Goal: Task Accomplishment & Management: Manage account settings

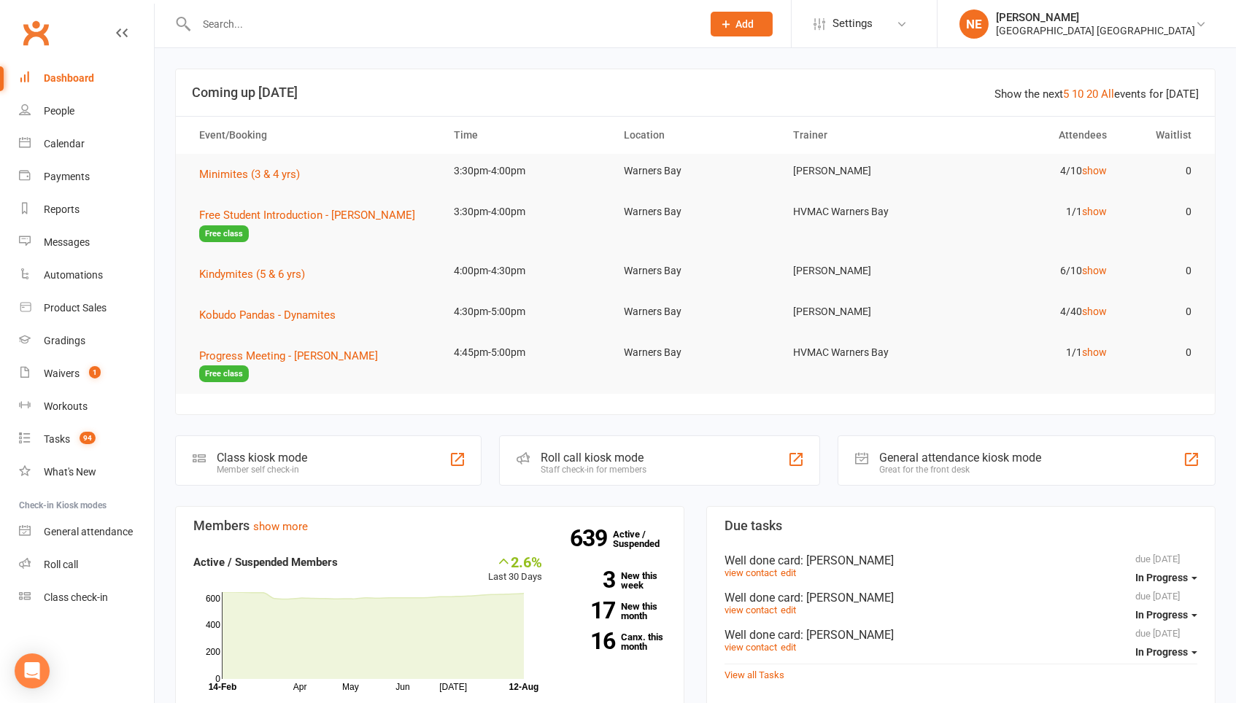
click at [249, 25] on input "text" at bounding box center [442, 24] width 500 height 20
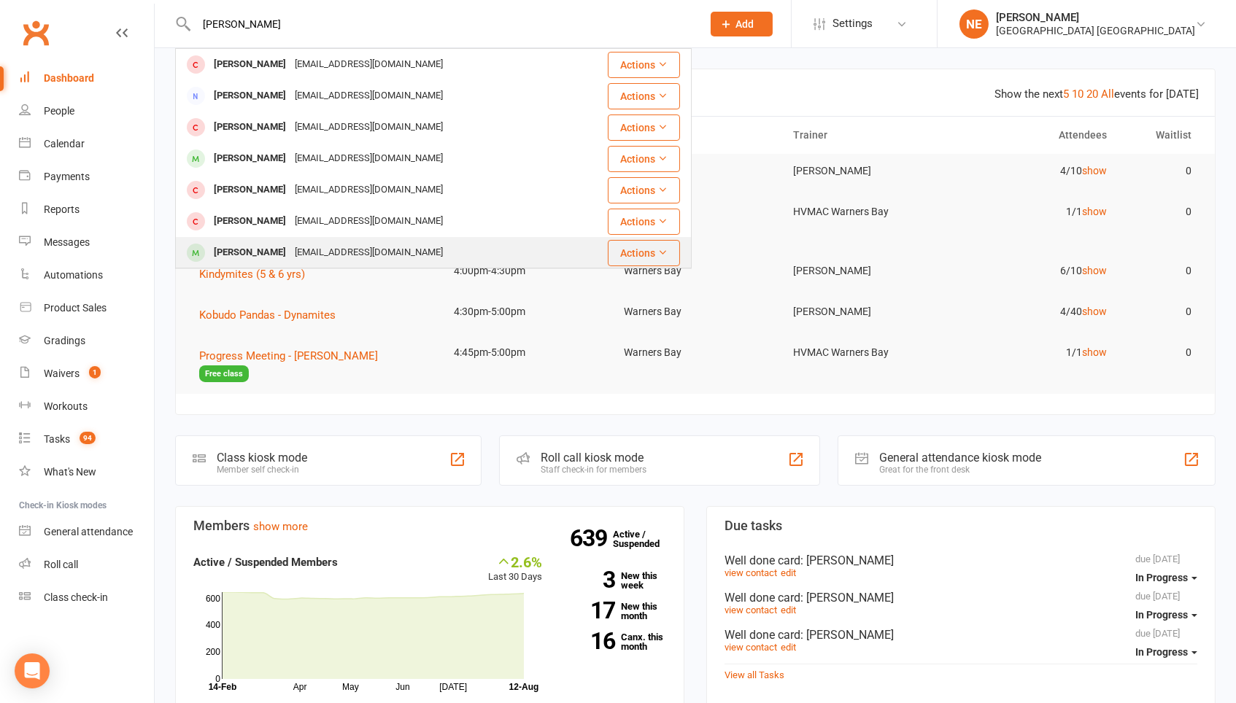
type input "harley h"
click at [290, 255] on div "info@katesommer.com.au" at bounding box center [368, 252] width 157 height 21
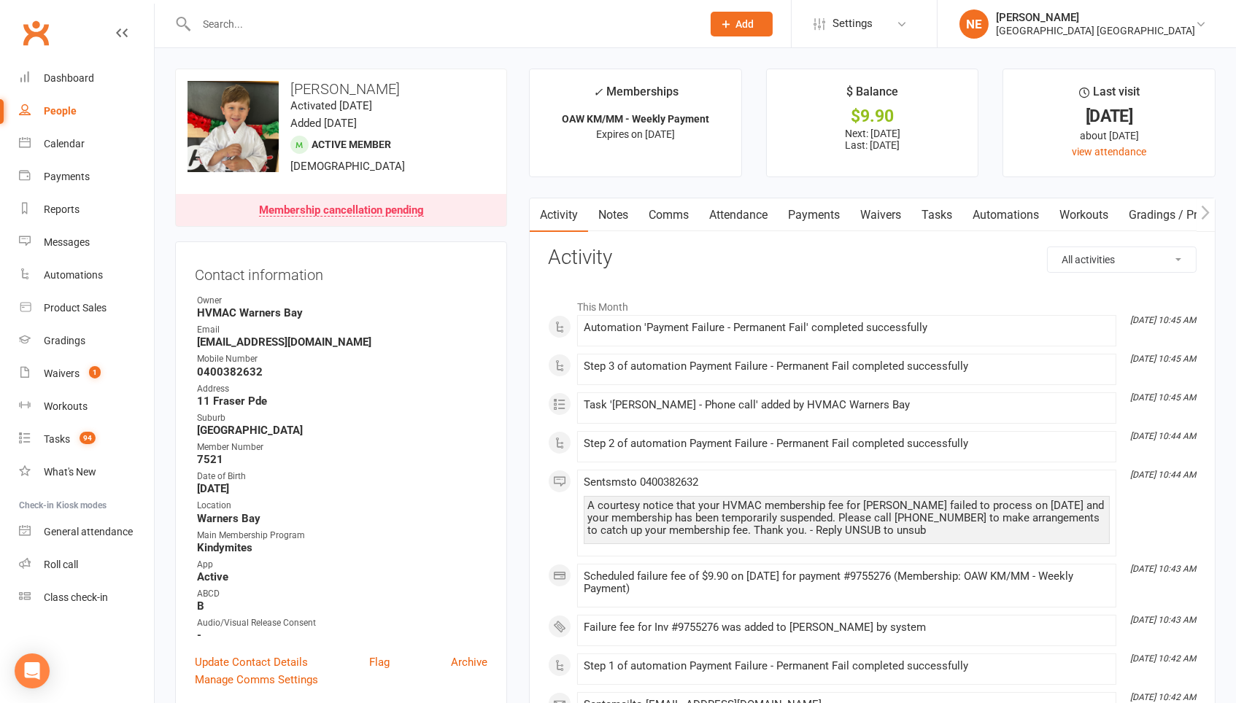
click at [609, 218] on link "Notes" at bounding box center [613, 215] width 50 height 34
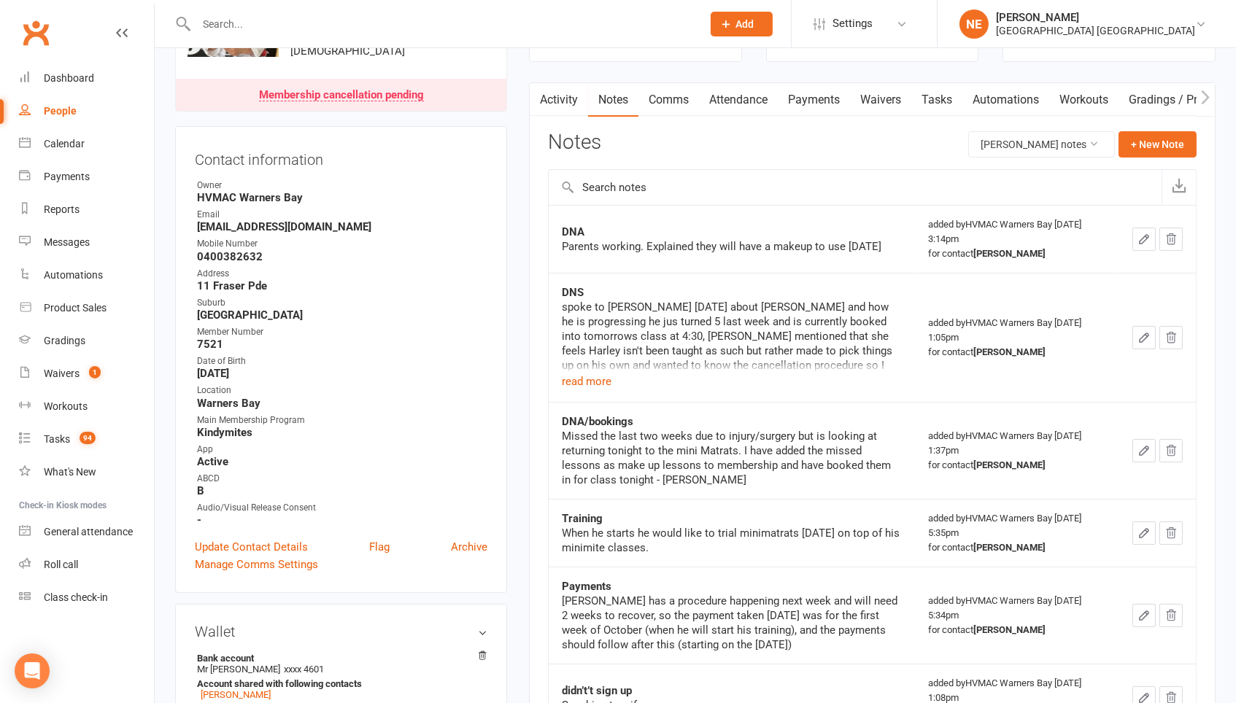
scroll to position [117, 0]
click at [585, 378] on button "read more" at bounding box center [587, 380] width 50 height 18
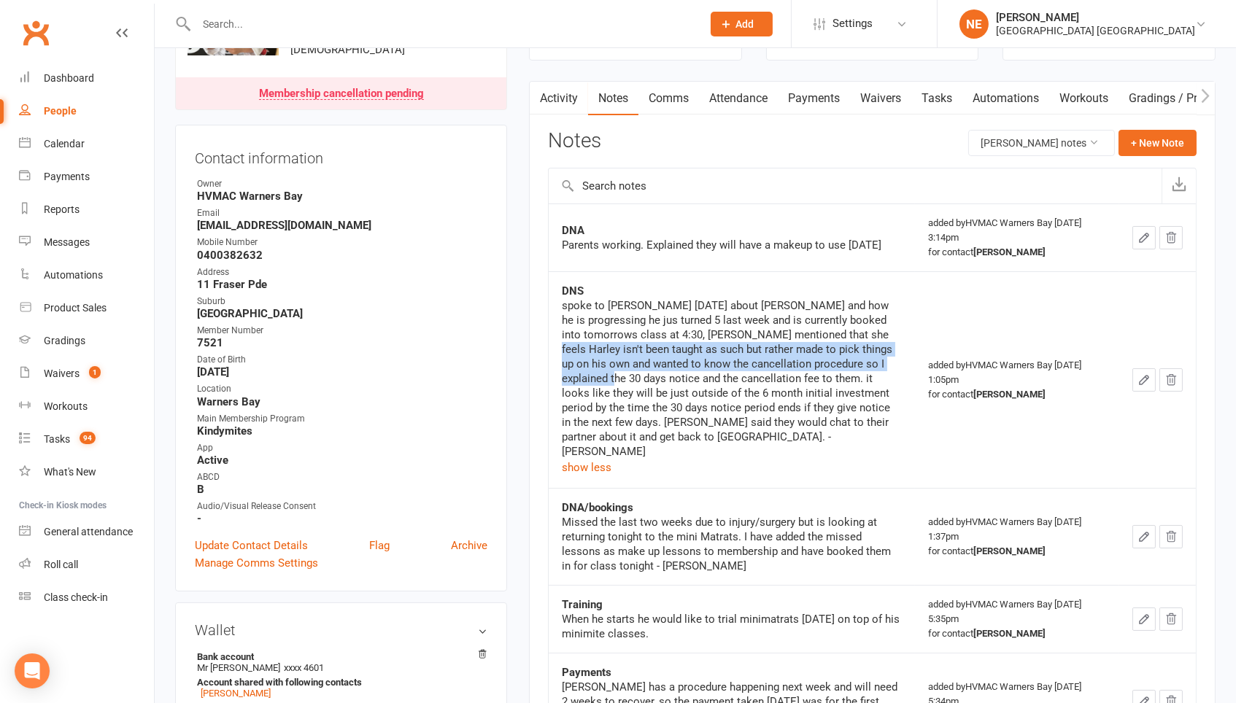
drag, startPoint x: 566, startPoint y: 354, endPoint x: 662, endPoint y: 373, distance: 98.3
click at [662, 375] on div "spoke to Kate today about Harley and how he is progressing he jus turned 5 last…" at bounding box center [732, 378] width 340 height 160
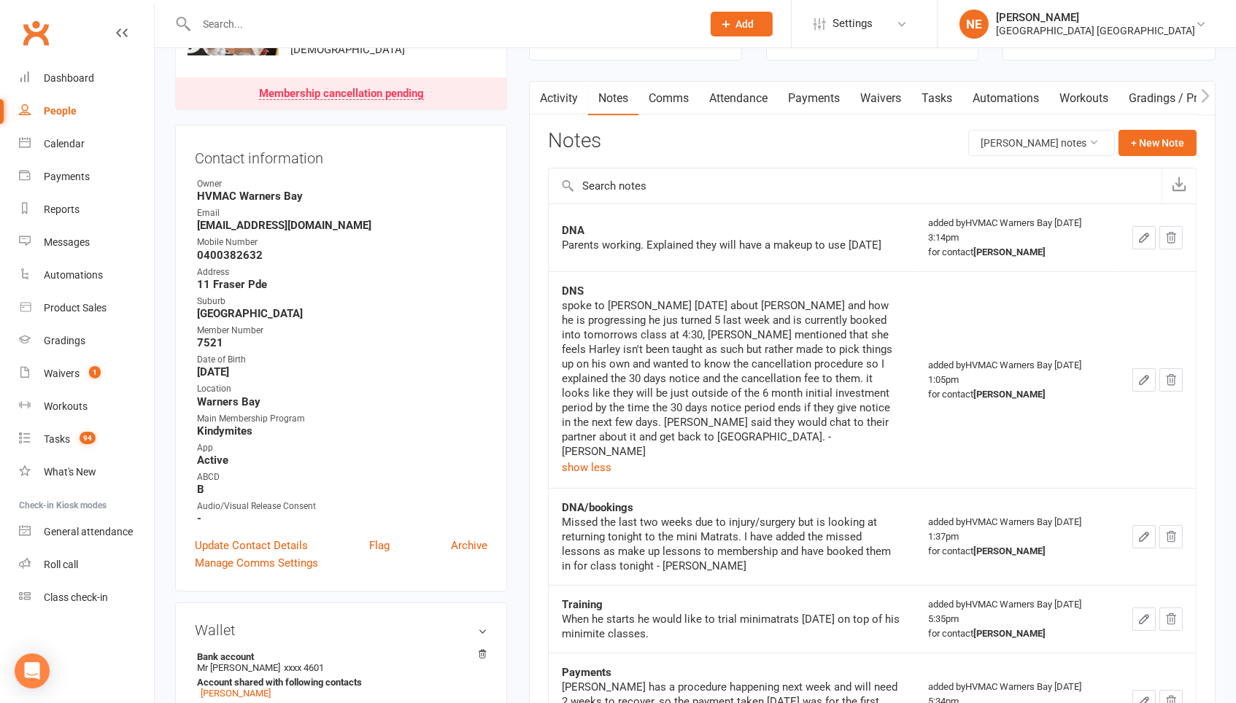
click at [619, 320] on div "spoke to Kate today about Harley and how he is progressing he jus turned 5 last…" at bounding box center [732, 378] width 340 height 160
drag, startPoint x: 619, startPoint y: 320, endPoint x: 692, endPoint y: 332, distance: 74.0
click at [692, 332] on div "spoke to Kate today about Harley and how he is progressing he jus turned 5 last…" at bounding box center [732, 378] width 340 height 160
click at [691, 331] on div "spoke to Kate today about Harley and how he is progressing he jus turned 5 last…" at bounding box center [732, 378] width 340 height 160
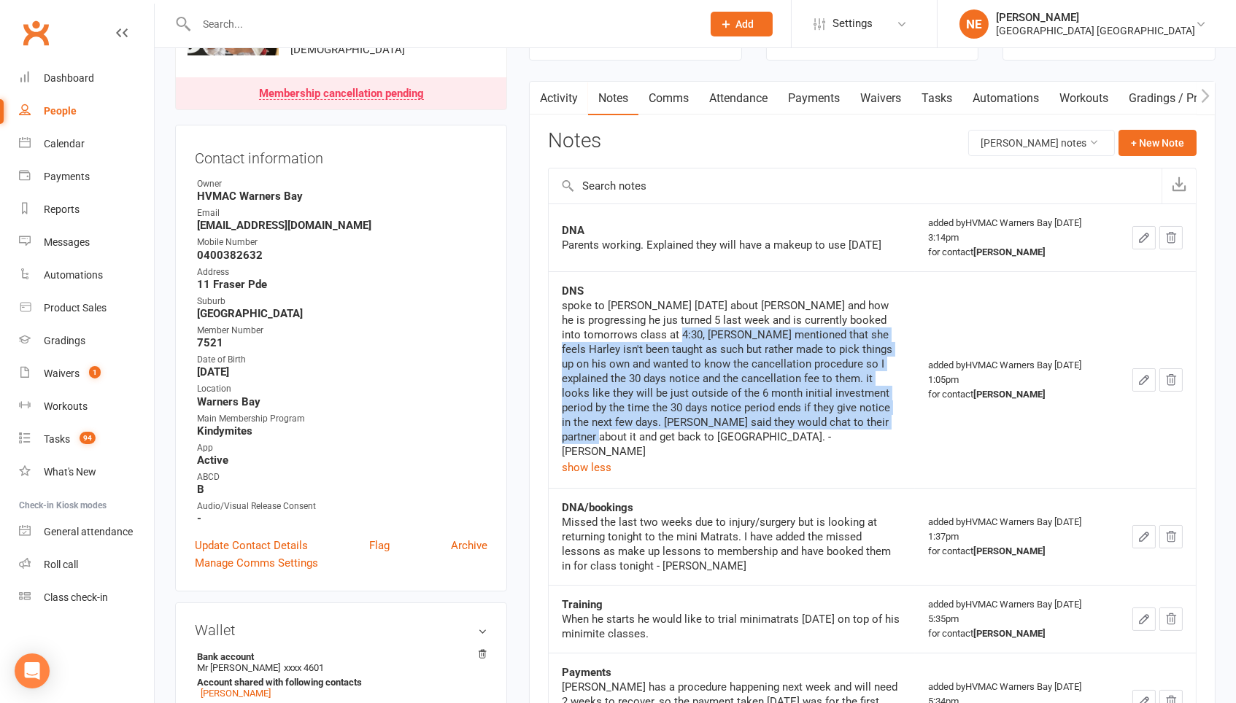
drag, startPoint x: 692, startPoint y: 332, endPoint x: 697, endPoint y: 432, distance: 100.1
click at [697, 432] on div "spoke to Kate today about Harley and how he is progressing he jus turned 5 last…" at bounding box center [732, 378] width 340 height 160
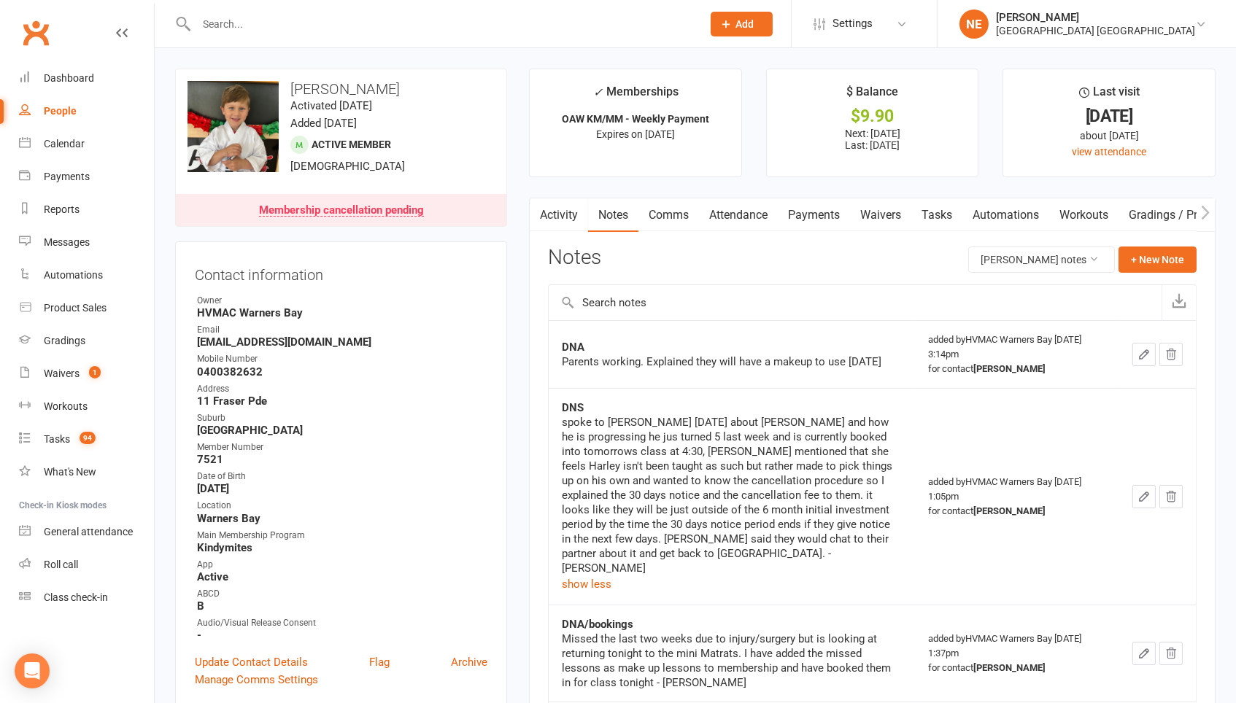
scroll to position [0, 0]
click at [75, 205] on div "Reports" at bounding box center [62, 210] width 36 height 12
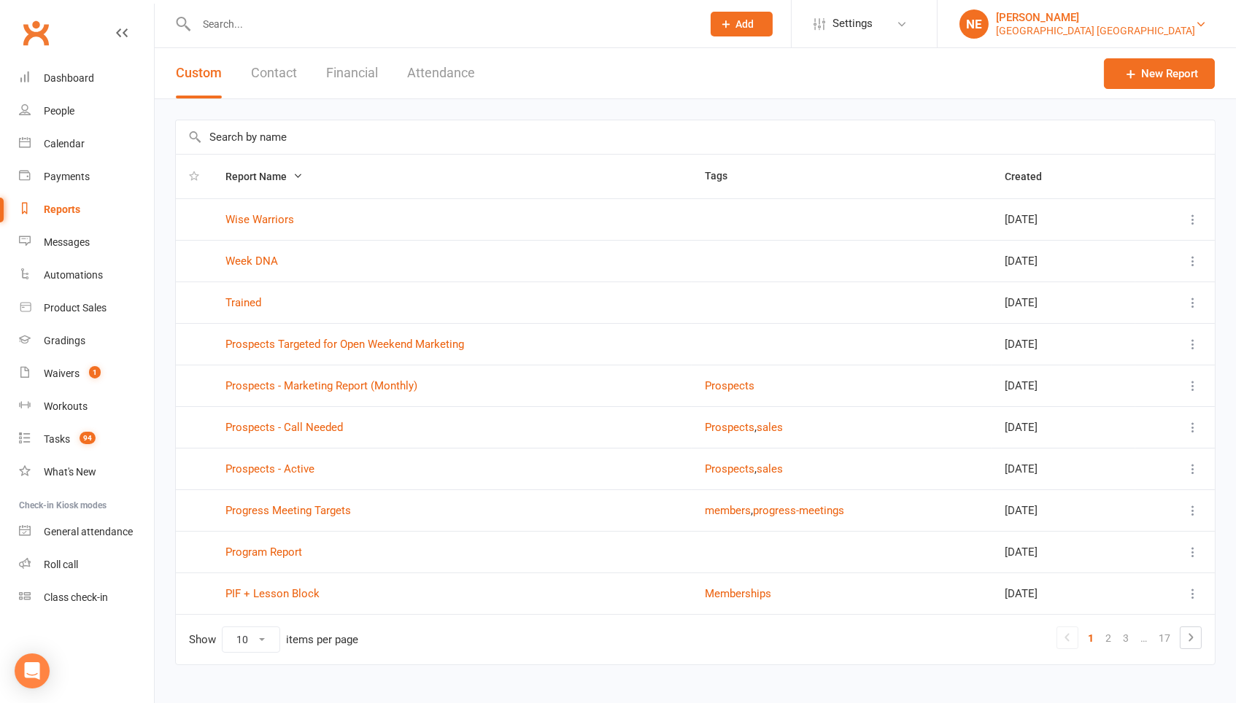
click at [1119, 36] on div "[GEOGRAPHIC_DATA] [GEOGRAPHIC_DATA]" at bounding box center [1095, 30] width 199 height 13
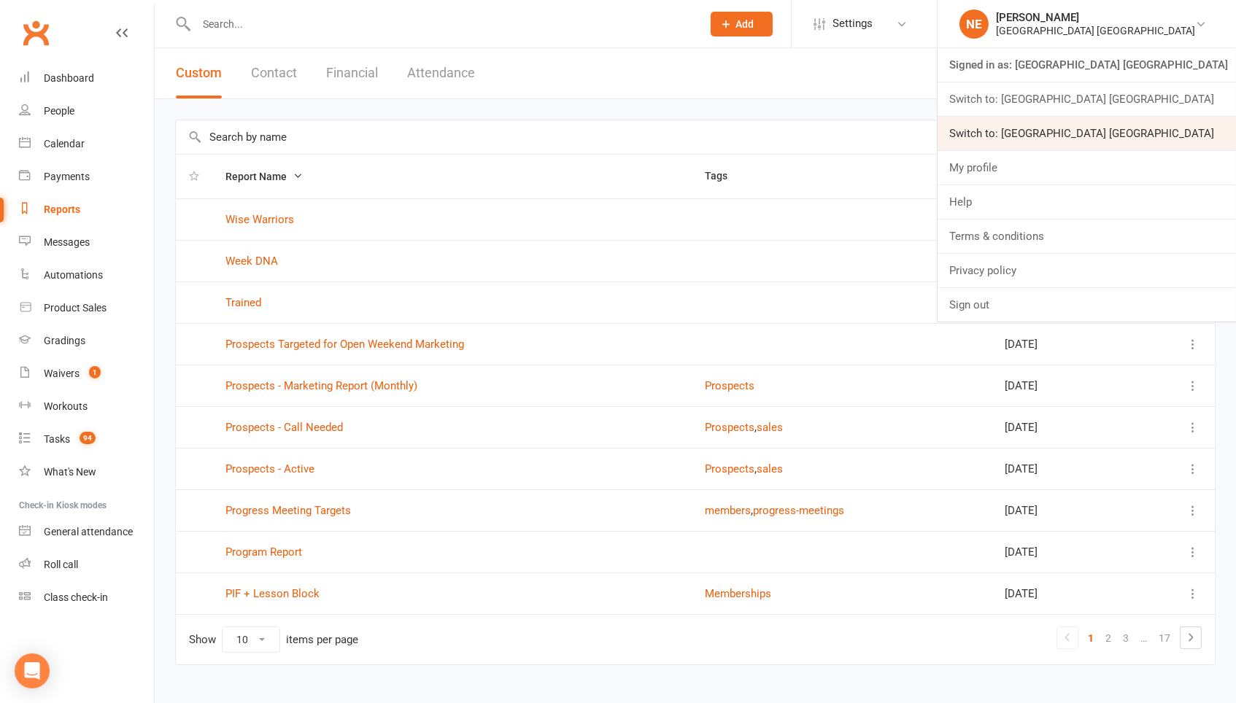
click at [1106, 123] on link "Switch to: [GEOGRAPHIC_DATA] [GEOGRAPHIC_DATA]" at bounding box center [1086, 134] width 298 height 34
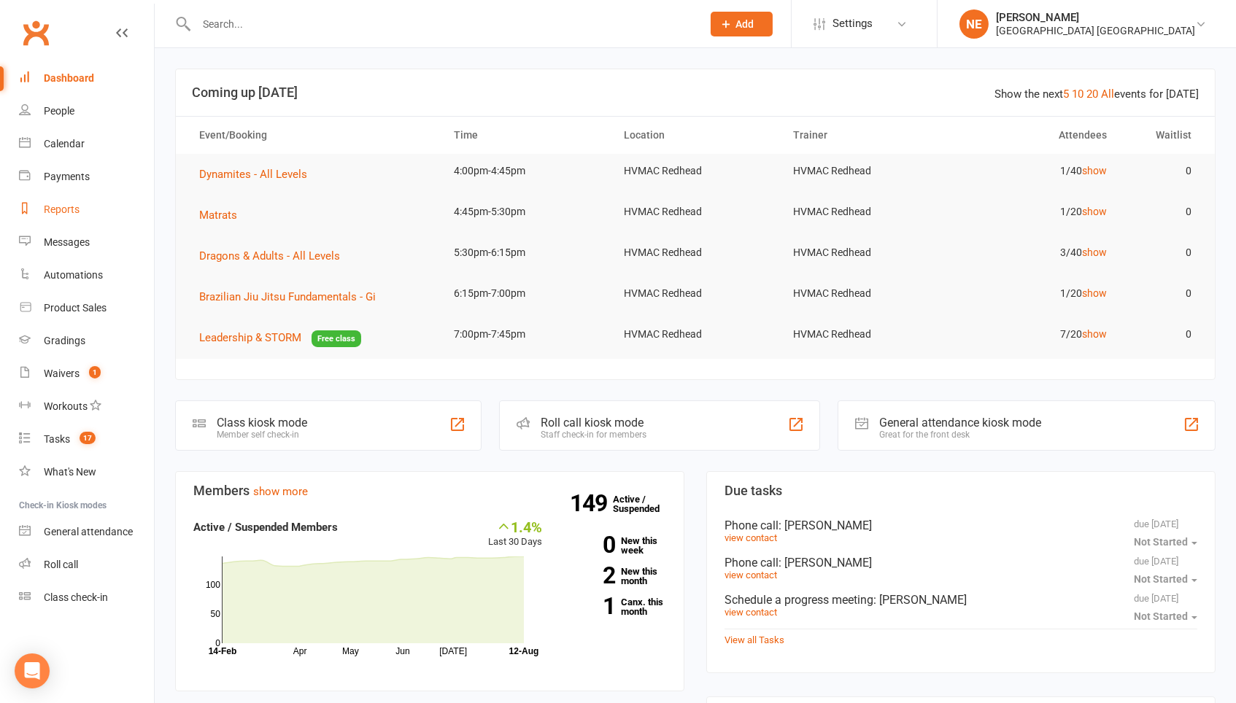
click at [71, 198] on link "Reports" at bounding box center [86, 209] width 135 height 33
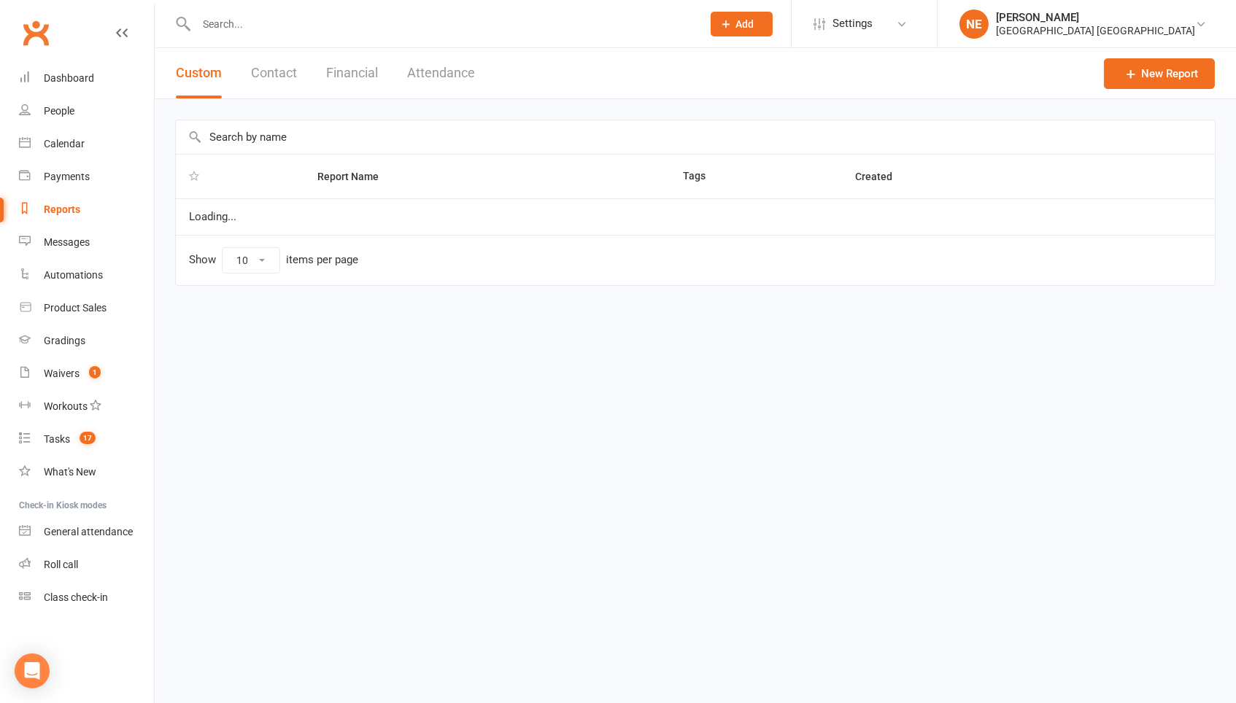
select select "50"
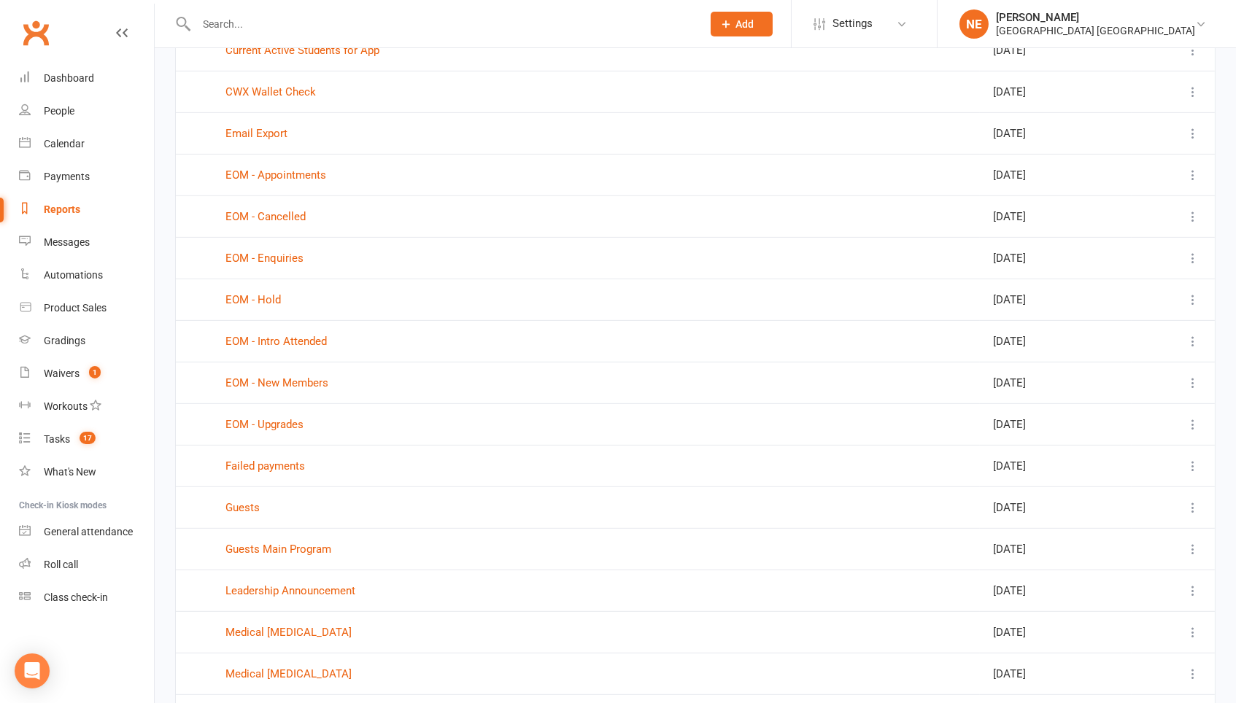
scroll to position [1351, 0]
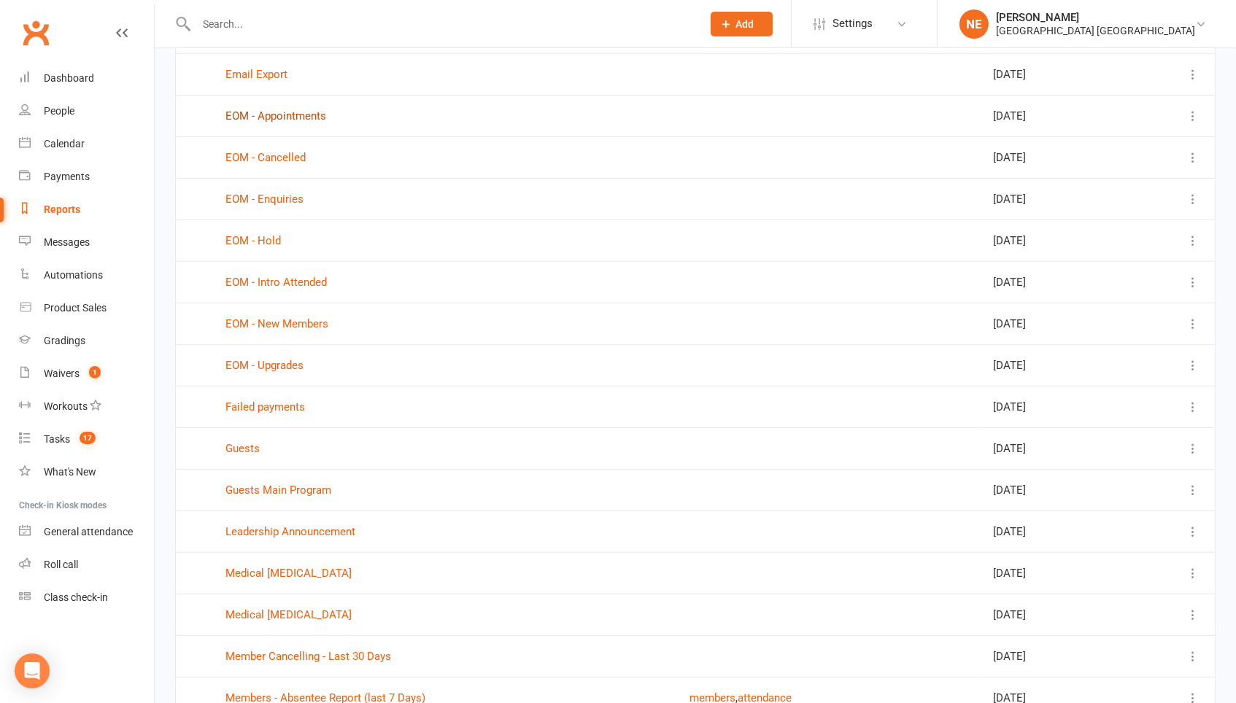
click at [312, 110] on link "EOM - Appointments" at bounding box center [275, 115] width 101 height 13
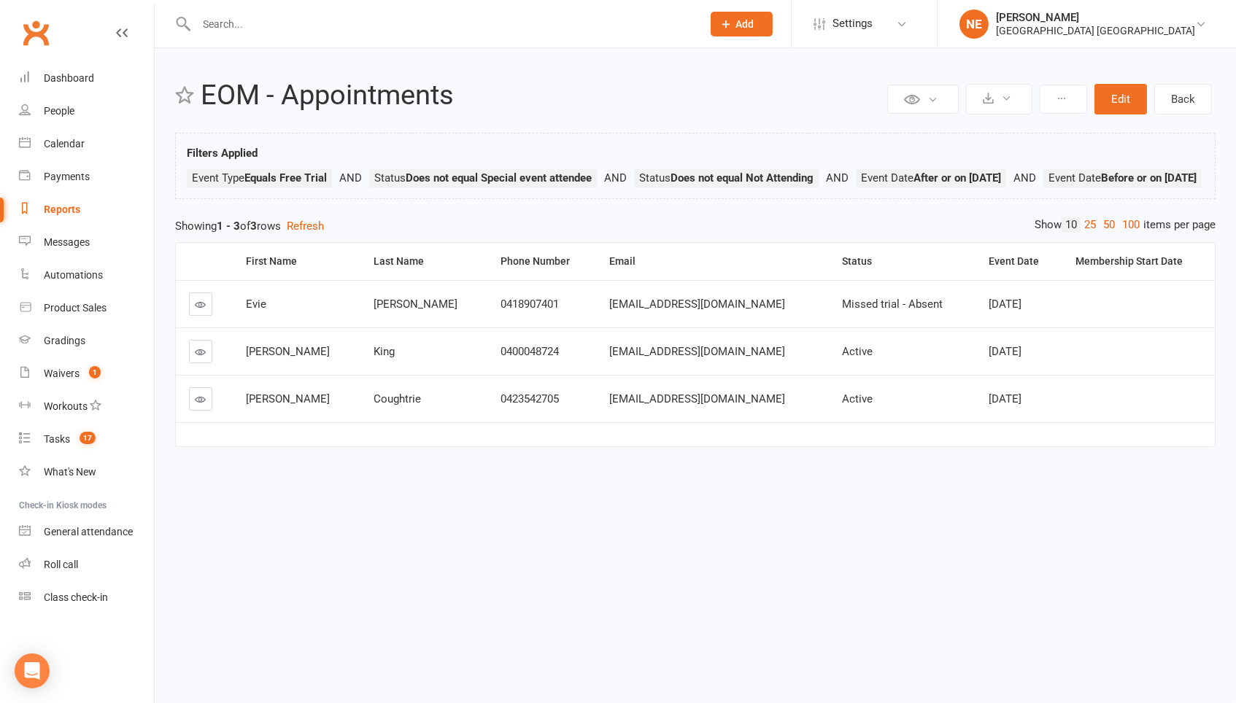
select select "50"
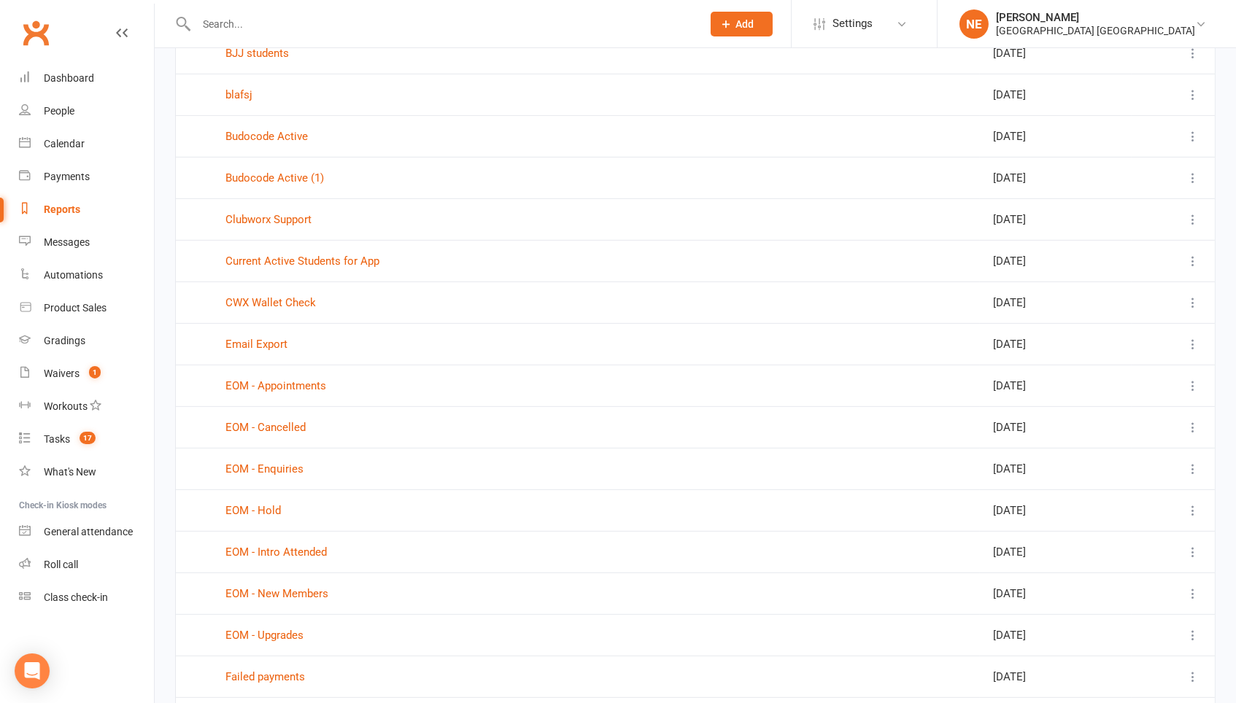
scroll to position [1066, 0]
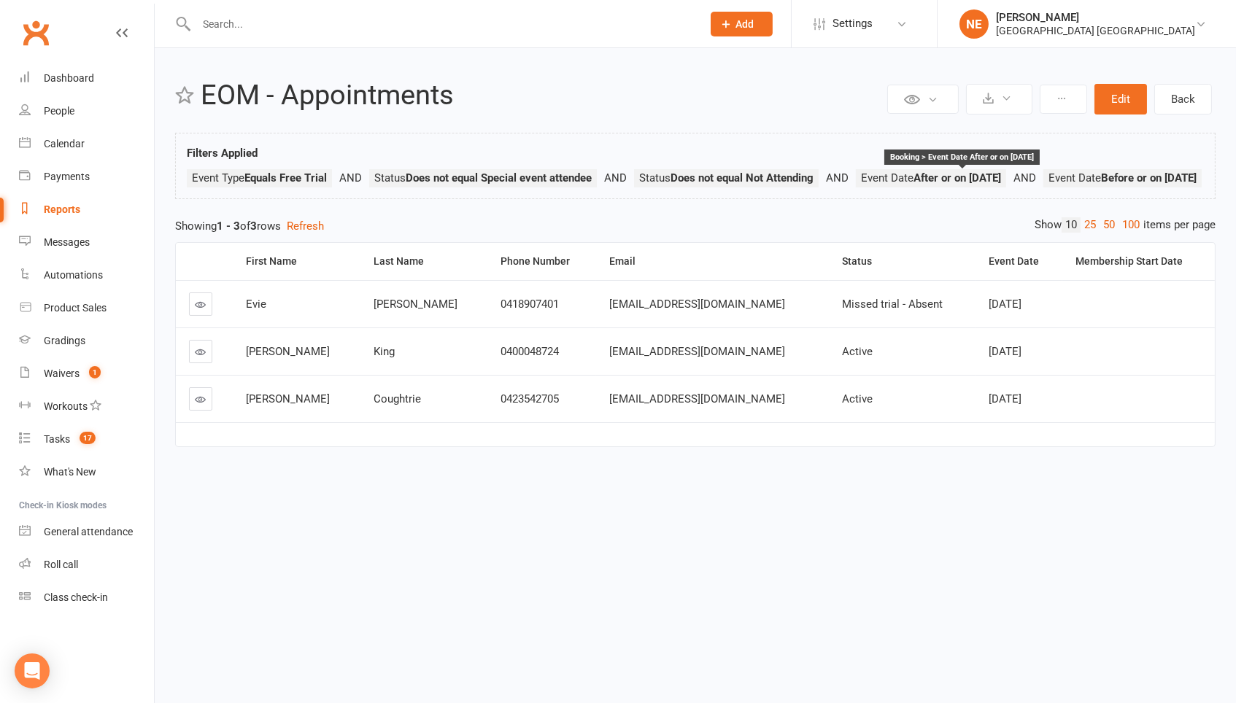
click at [986, 177] on strong "After or on [DATE]" at bounding box center [957, 177] width 88 height 13
click at [1115, 104] on button "Edit" at bounding box center [1120, 99] width 53 height 31
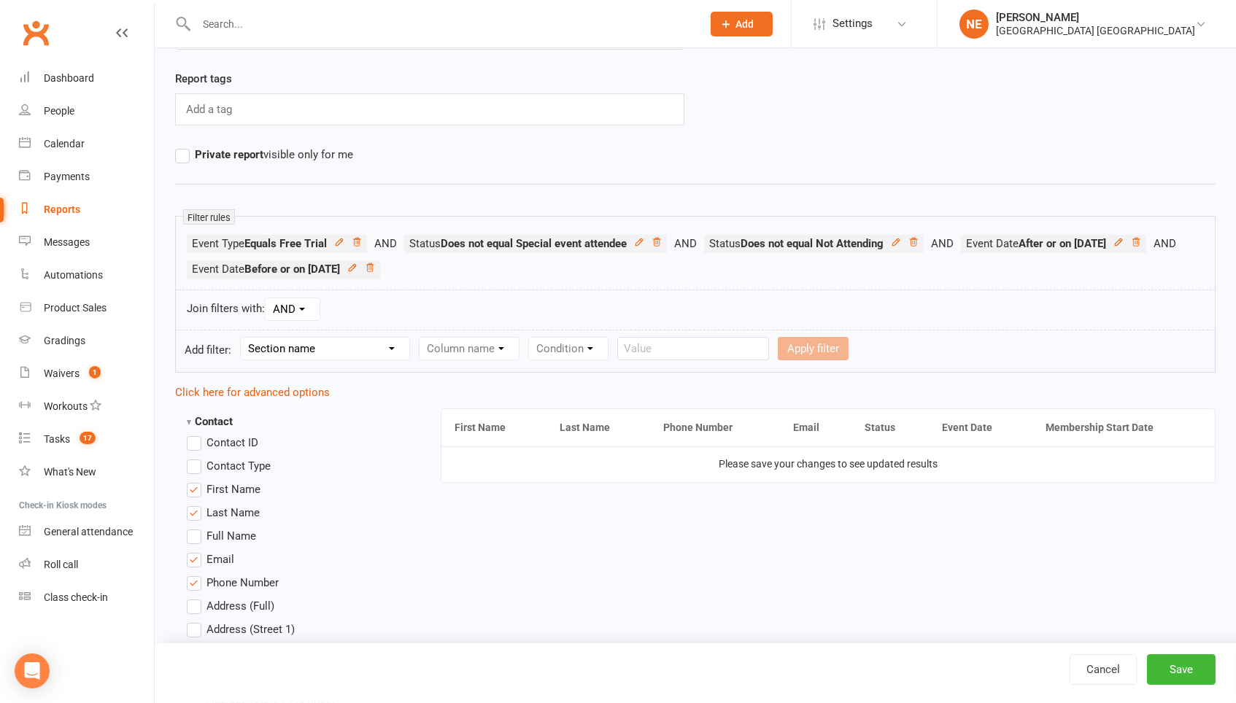
scroll to position [106, 0]
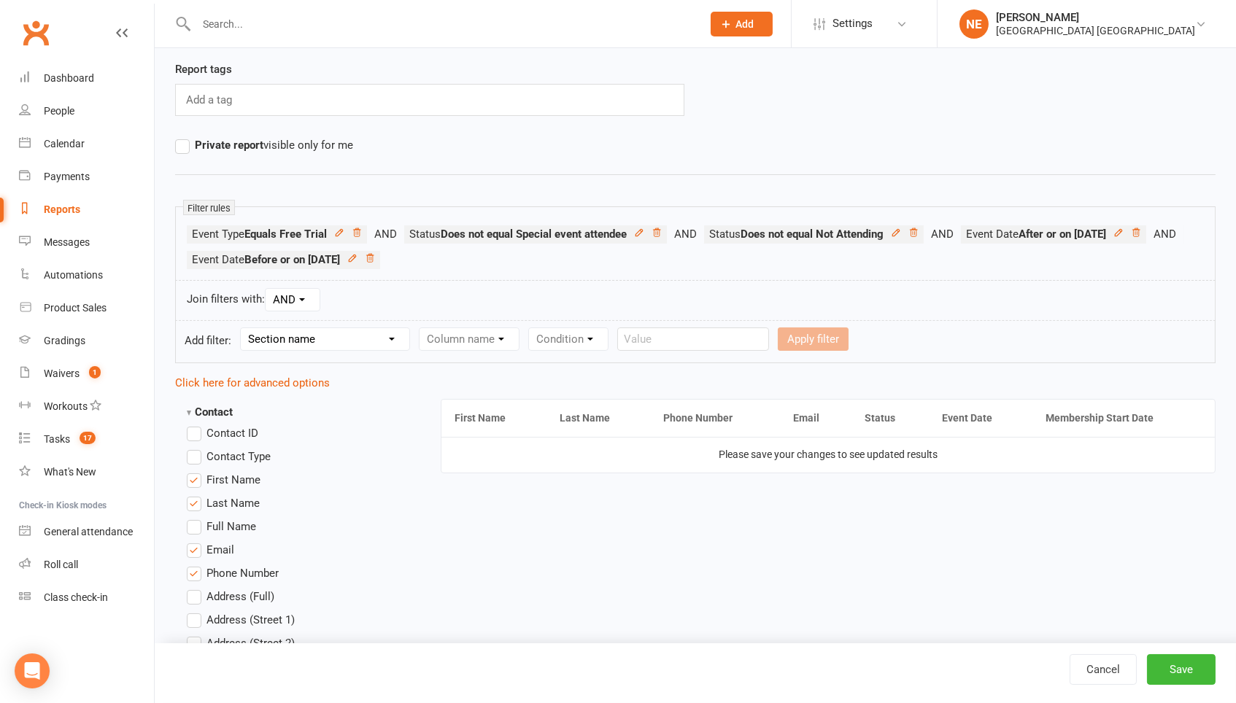
click at [383, 344] on select "Section name Contact Attendance Aggregate Payment Booking Waitlist Attendees Ca…" at bounding box center [325, 339] width 169 height 22
select select "3"
click at [453, 349] on div "Column name Event Name Event Type Event Date Event Day Event Month Event Starts…" at bounding box center [522, 339] width 206 height 23
click at [456, 343] on select "Column name Event Name Event Type Event Date Event Day Event Month Event Starts…" at bounding box center [521, 339] width 205 height 22
select select "2"
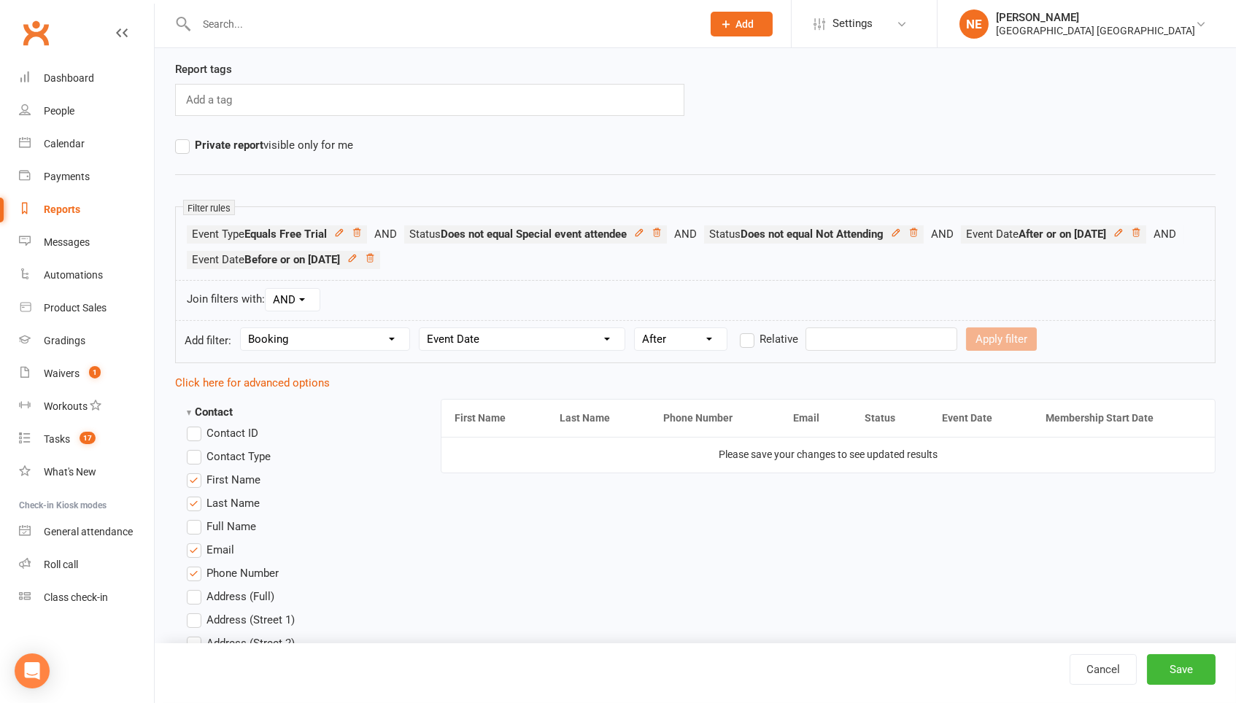
select select "5"
click at [878, 335] on input "text" at bounding box center [881, 339] width 152 height 23
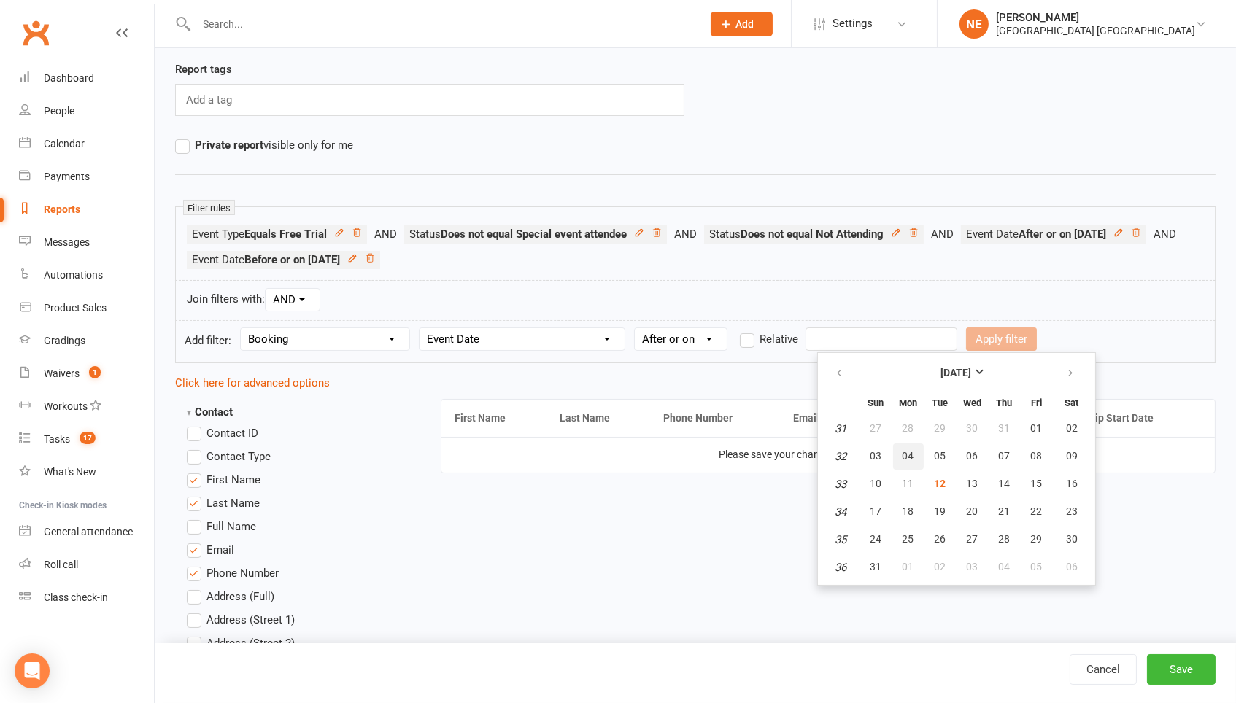
click at [915, 453] on button "04" at bounding box center [908, 457] width 31 height 26
type input "04 Aug 2025"
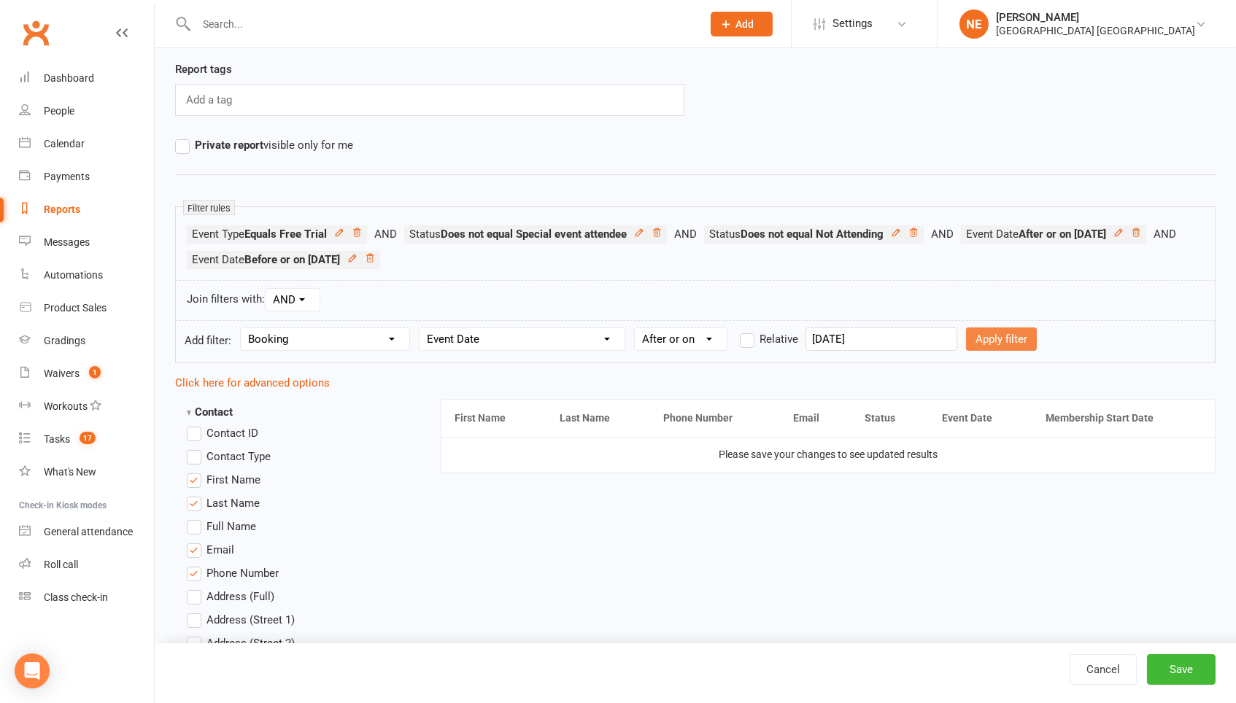
click at [1008, 335] on button "Apply filter" at bounding box center [1001, 339] width 71 height 23
select select
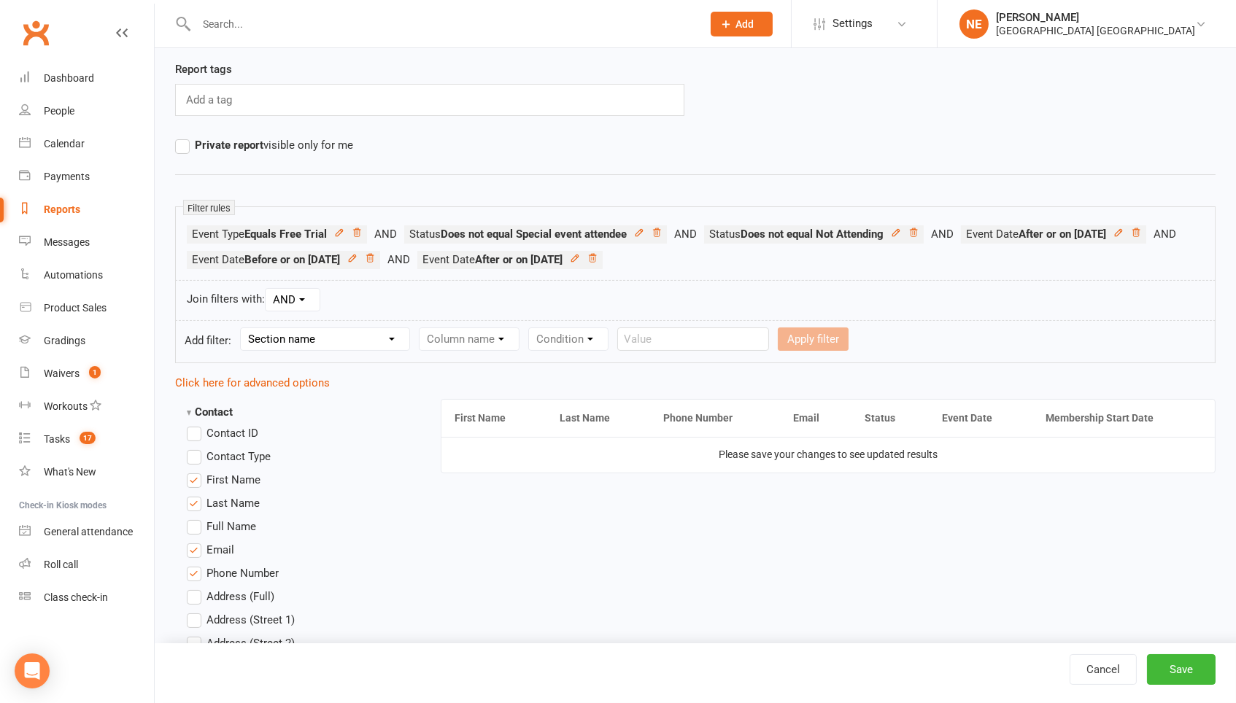
select select "3"
select select "2"
click at [656, 347] on select "Condition Is Is not Before After Before or on After or on Is blank Is not blank" at bounding box center [681, 339] width 92 height 22
select select "4"
click at [847, 341] on input "text" at bounding box center [881, 339] width 152 height 23
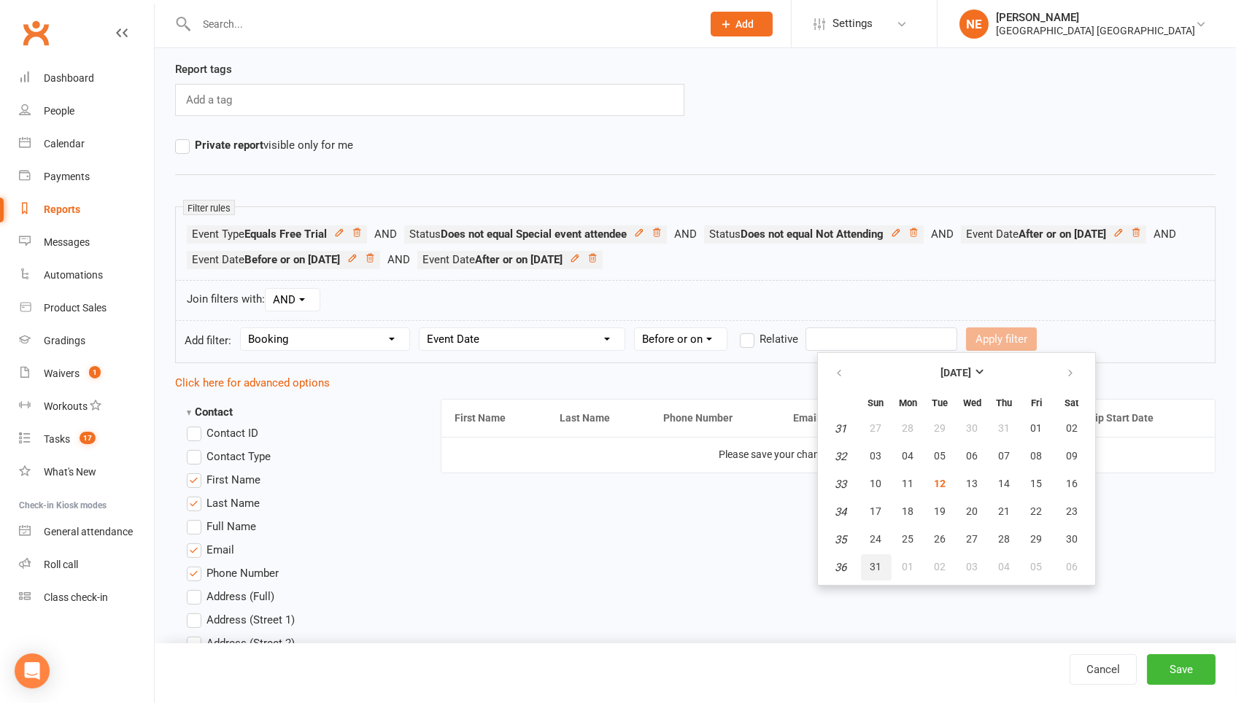
click at [877, 574] on button "31" at bounding box center [876, 567] width 31 height 26
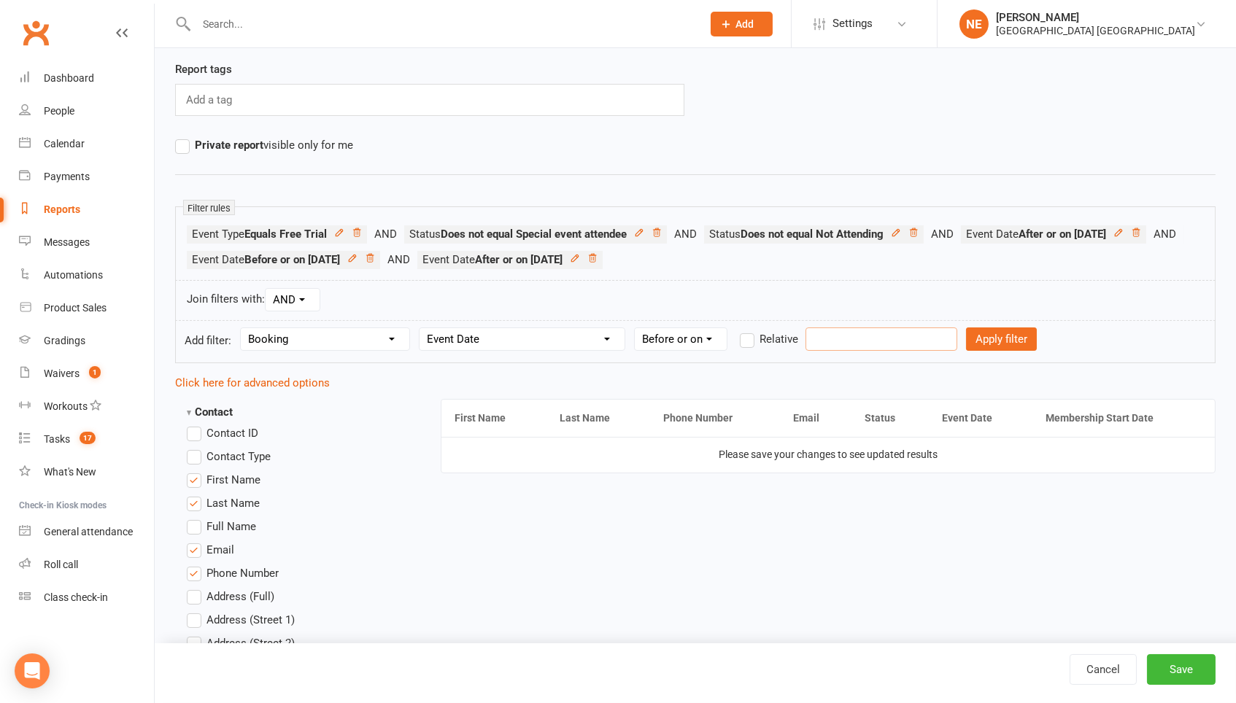
type input "[DATE]"
click at [1020, 341] on button "Apply filter" at bounding box center [1001, 339] width 71 height 23
select select
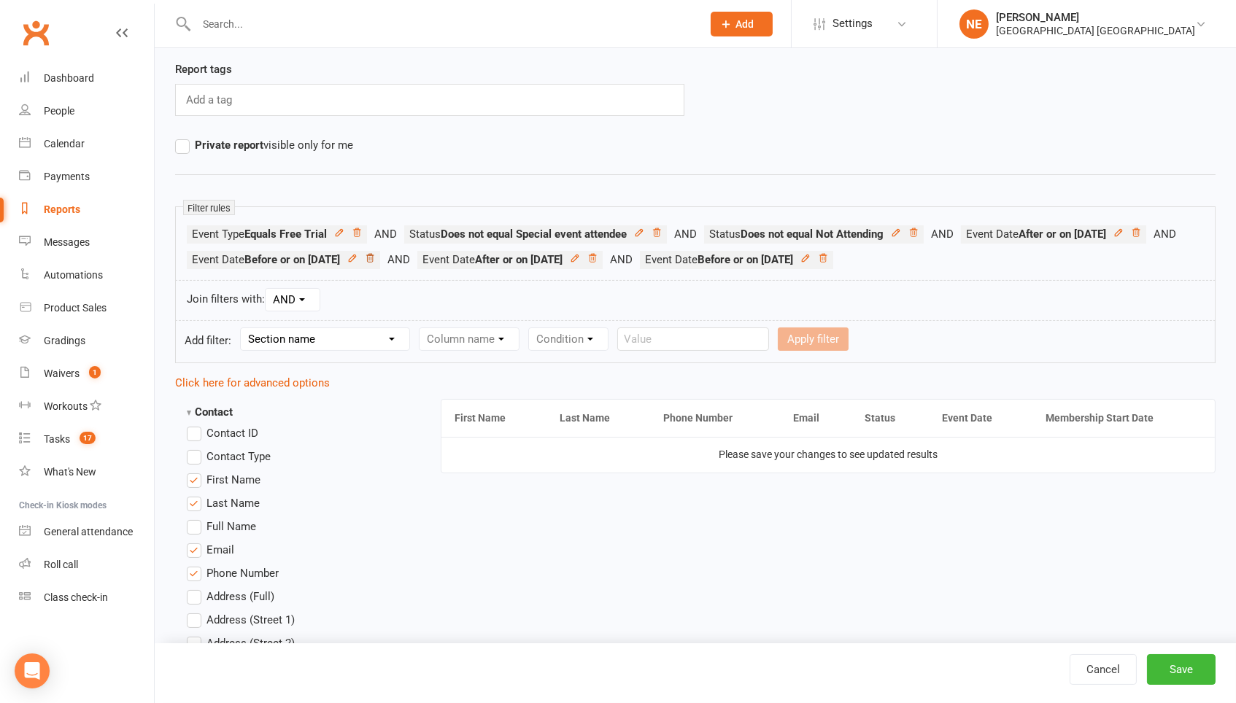
click at [375, 253] on icon at bounding box center [370, 258] width 10 height 10
click at [1131, 238] on icon at bounding box center [1136, 233] width 10 height 10
click at [1180, 675] on button "Save" at bounding box center [1181, 669] width 69 height 31
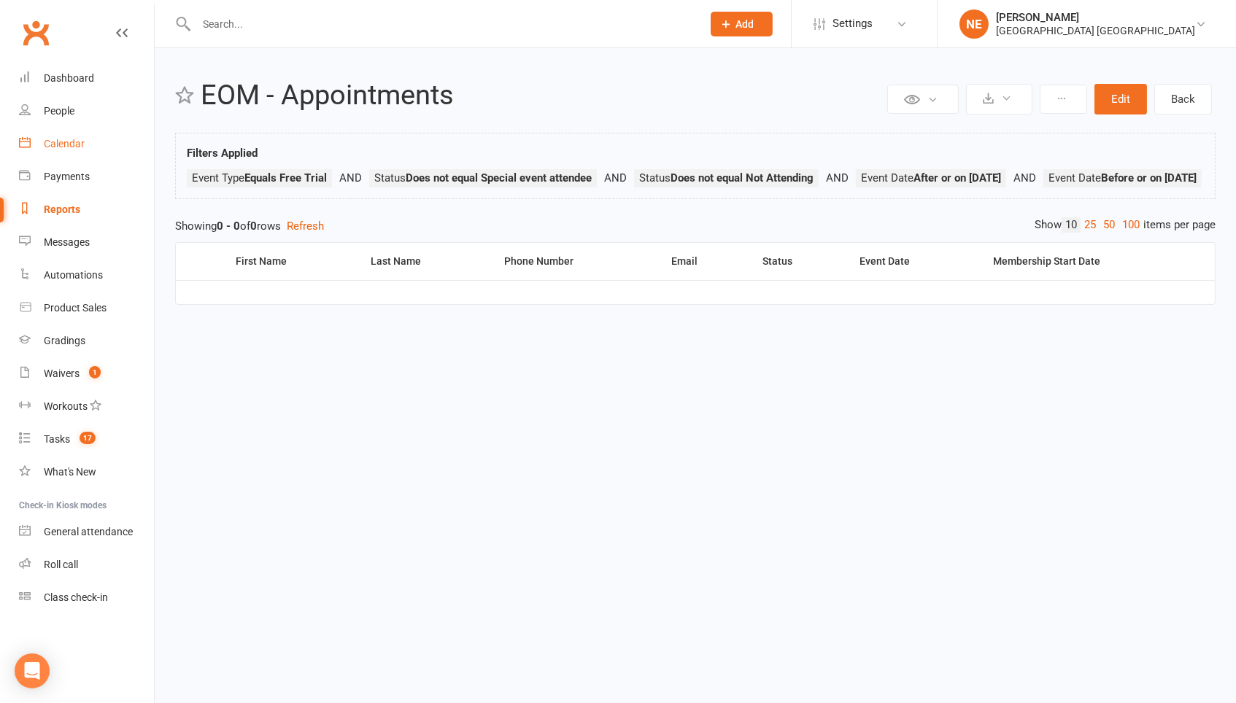
click at [64, 139] on div "Calendar" at bounding box center [64, 144] width 41 height 12
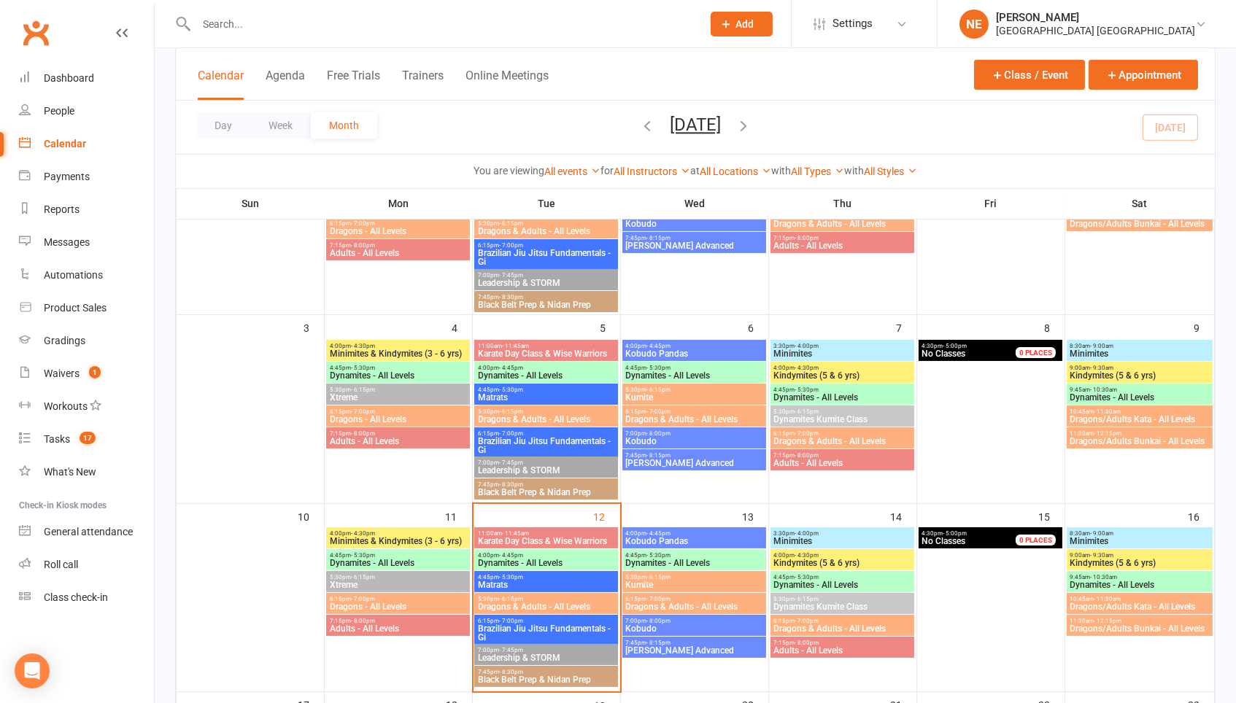
scroll to position [230, 0]
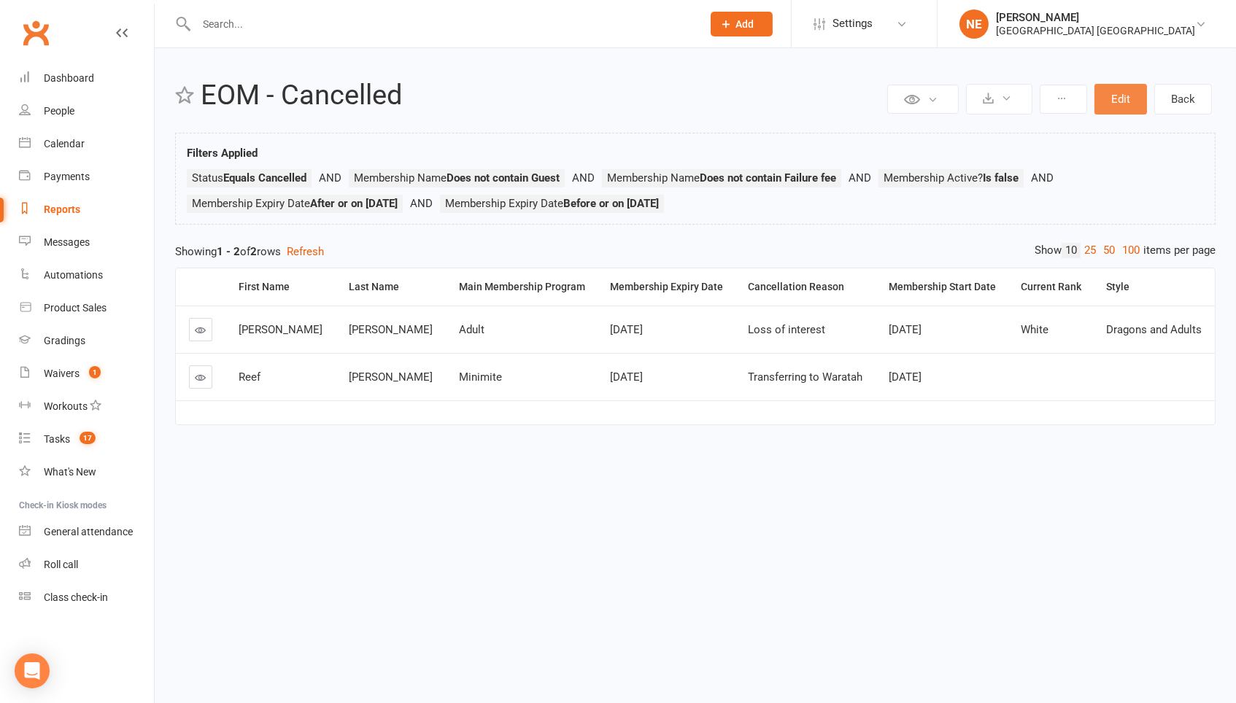
click at [1115, 98] on button "Edit" at bounding box center [1120, 99] width 53 height 31
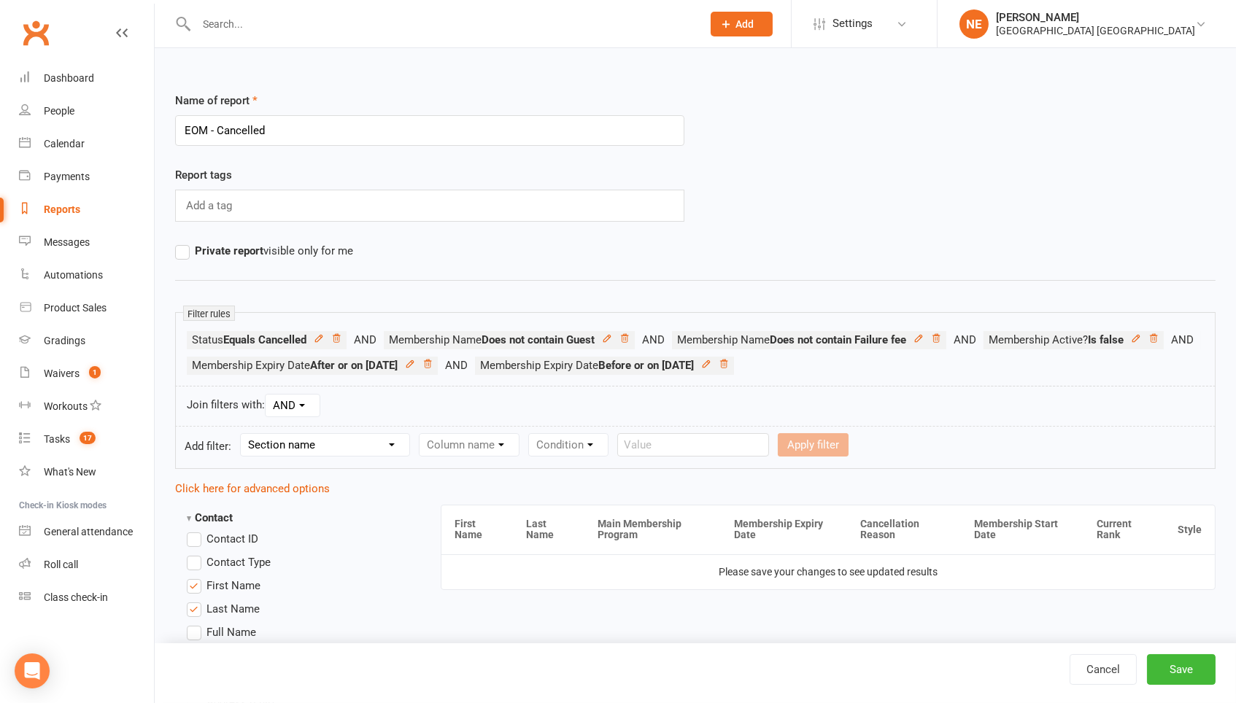
select select "10"
click at [506, 453] on select "Column name Membership ID Membership Name Membership Category Membership Start …" at bounding box center [561, 445] width 284 height 22
select select "6"
select select "5"
click at [931, 446] on input "text" at bounding box center [961, 444] width 152 height 23
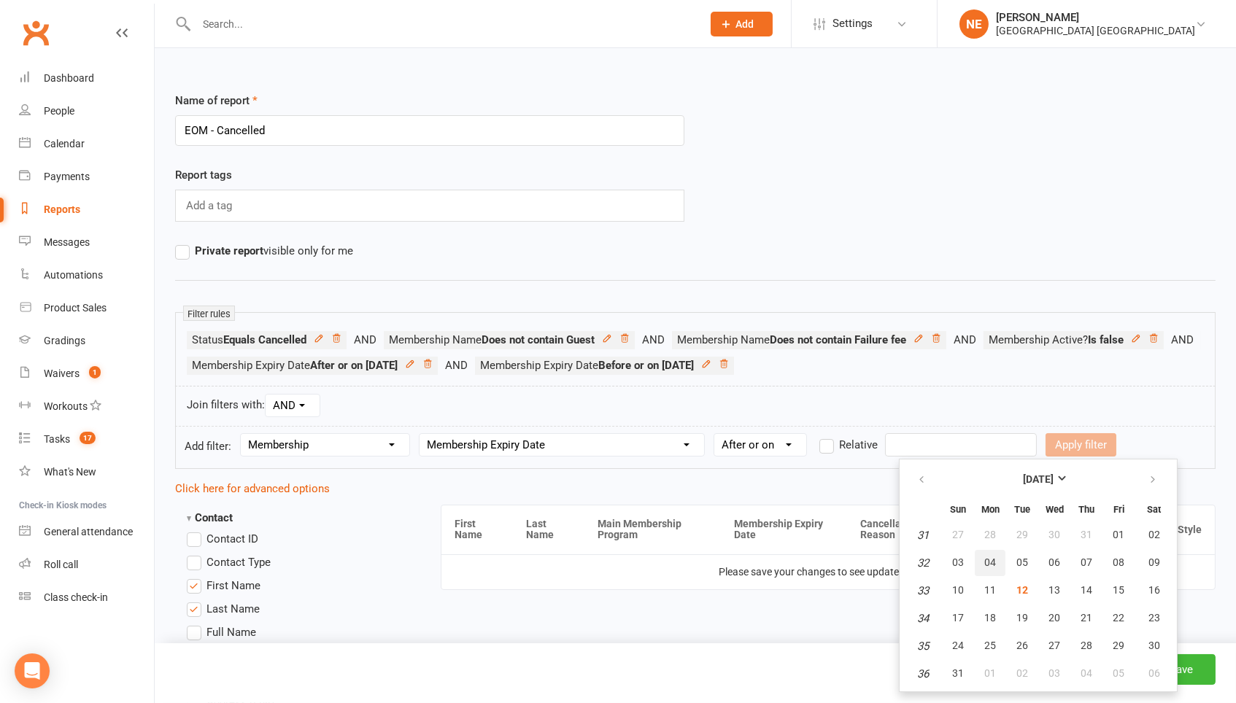
click at [985, 560] on span "04" at bounding box center [990, 563] width 12 height 12
type input "04 Aug 2025"
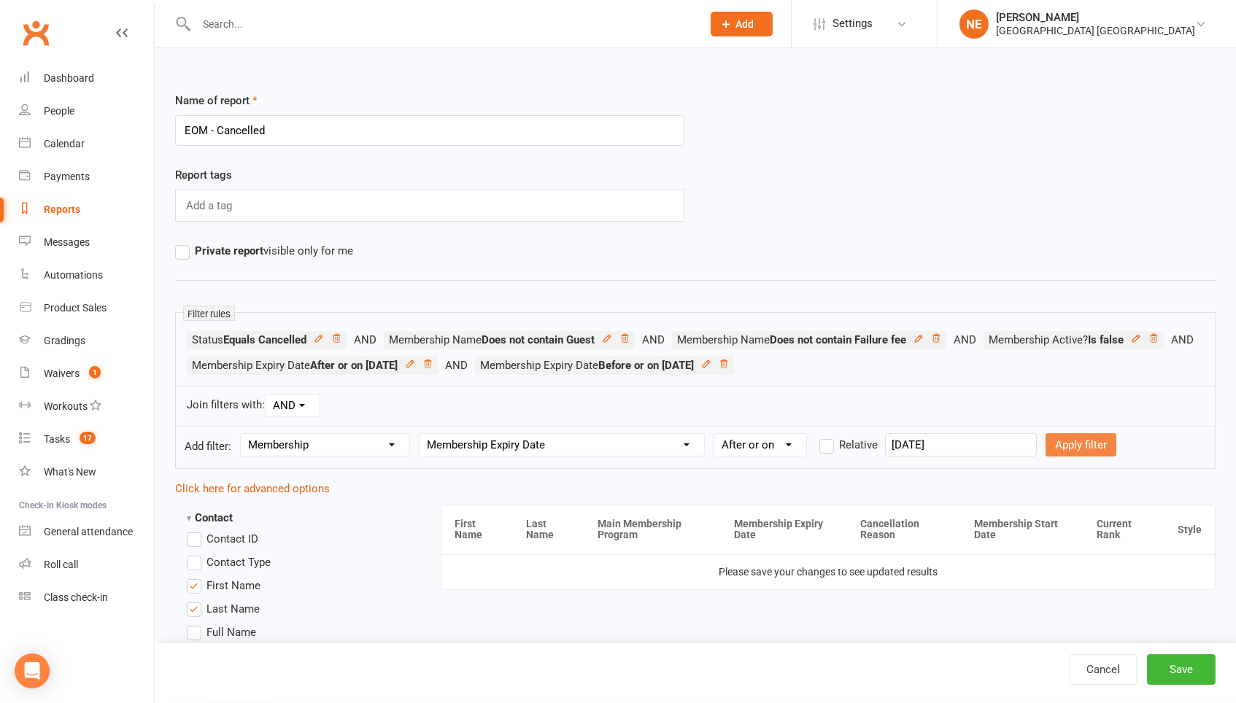
click at [1077, 449] on button "Apply filter" at bounding box center [1080, 444] width 71 height 23
select select
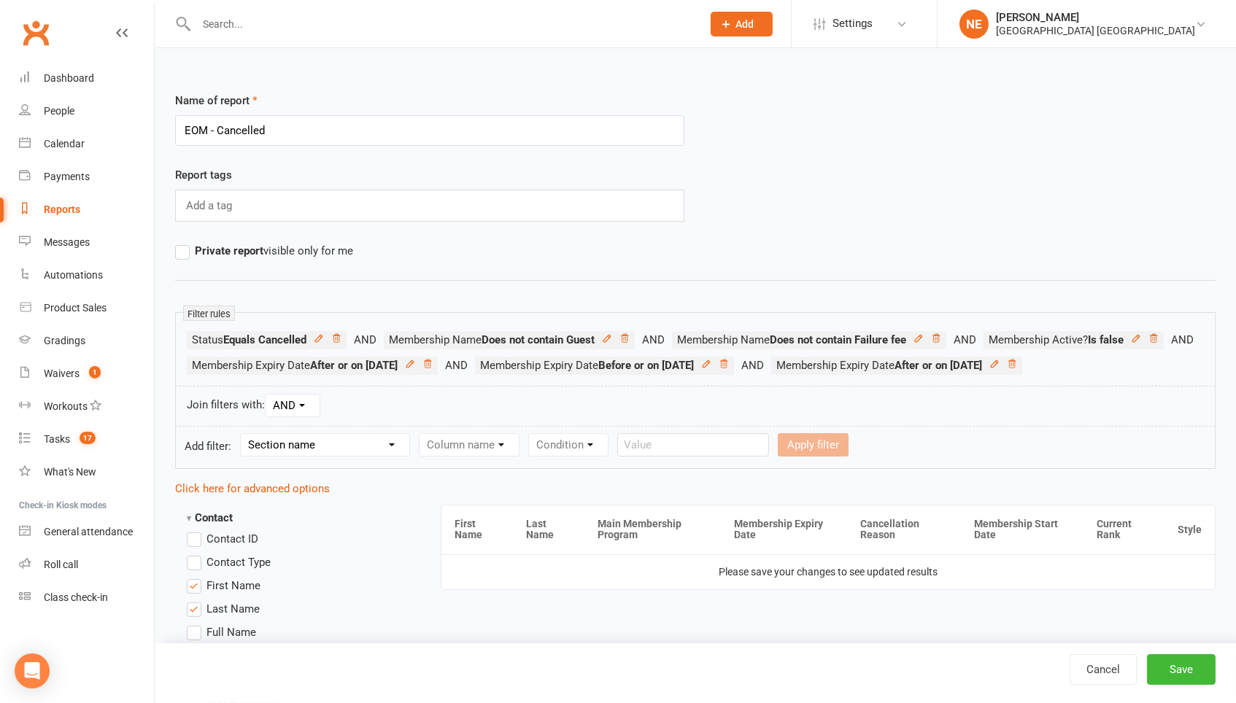
select select "10"
select select "6"
click at [791, 456] on select "Condition Is Is not Before After Before or on After or on Is blank Is not blank" at bounding box center [760, 445] width 92 height 22
select select "4"
click at [927, 457] on input "text" at bounding box center [961, 444] width 152 height 23
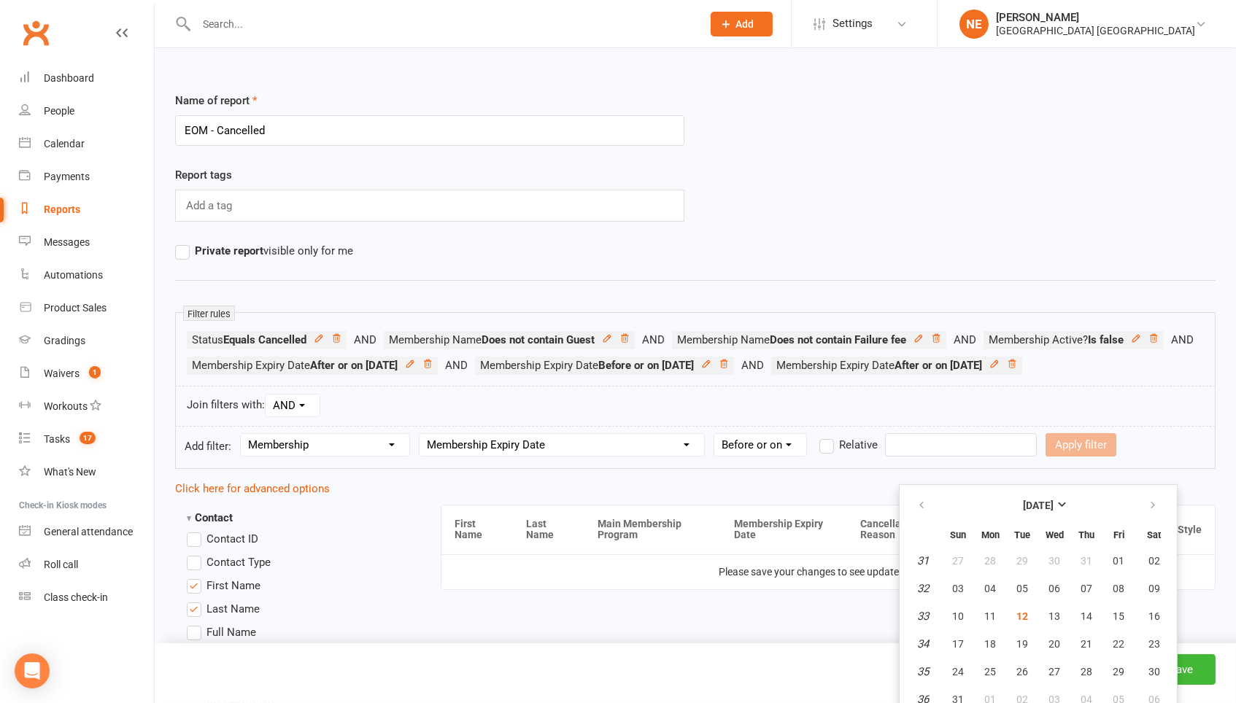
scroll to position [12, 0]
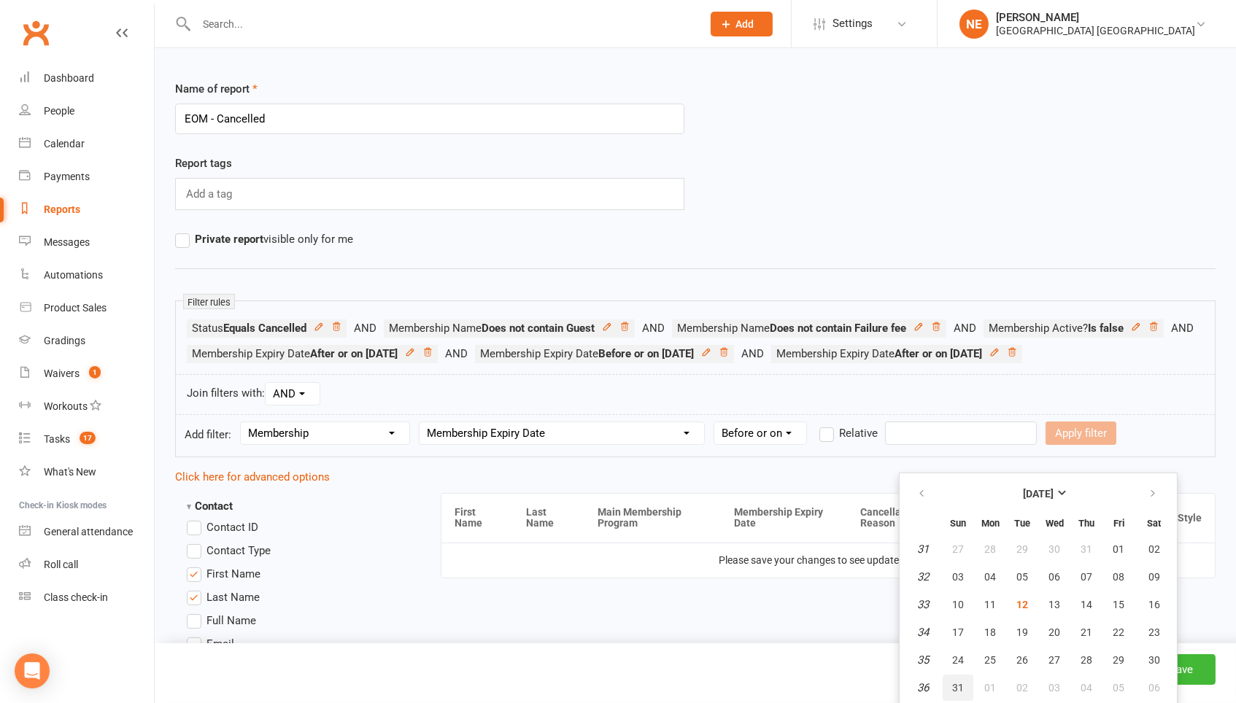
click at [954, 682] on span "31" at bounding box center [958, 688] width 12 height 12
type input "[DATE]"
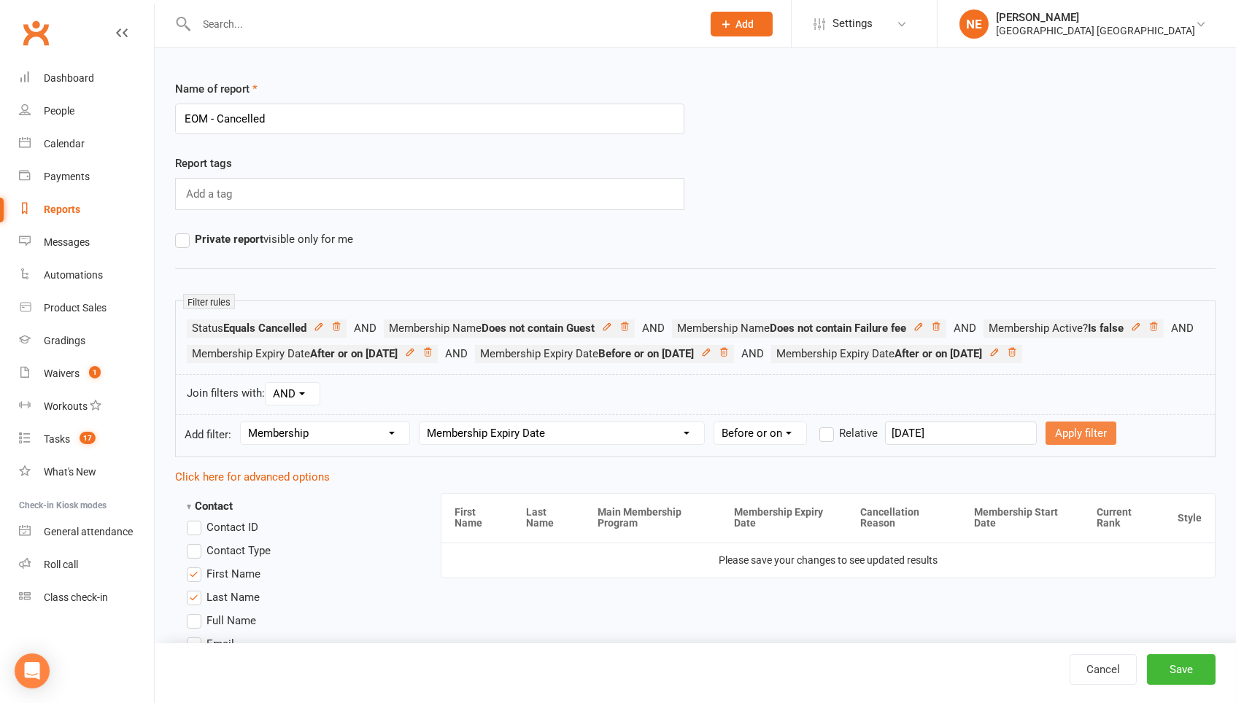
click at [1099, 445] on button "Apply filter" at bounding box center [1080, 433] width 71 height 23
select select
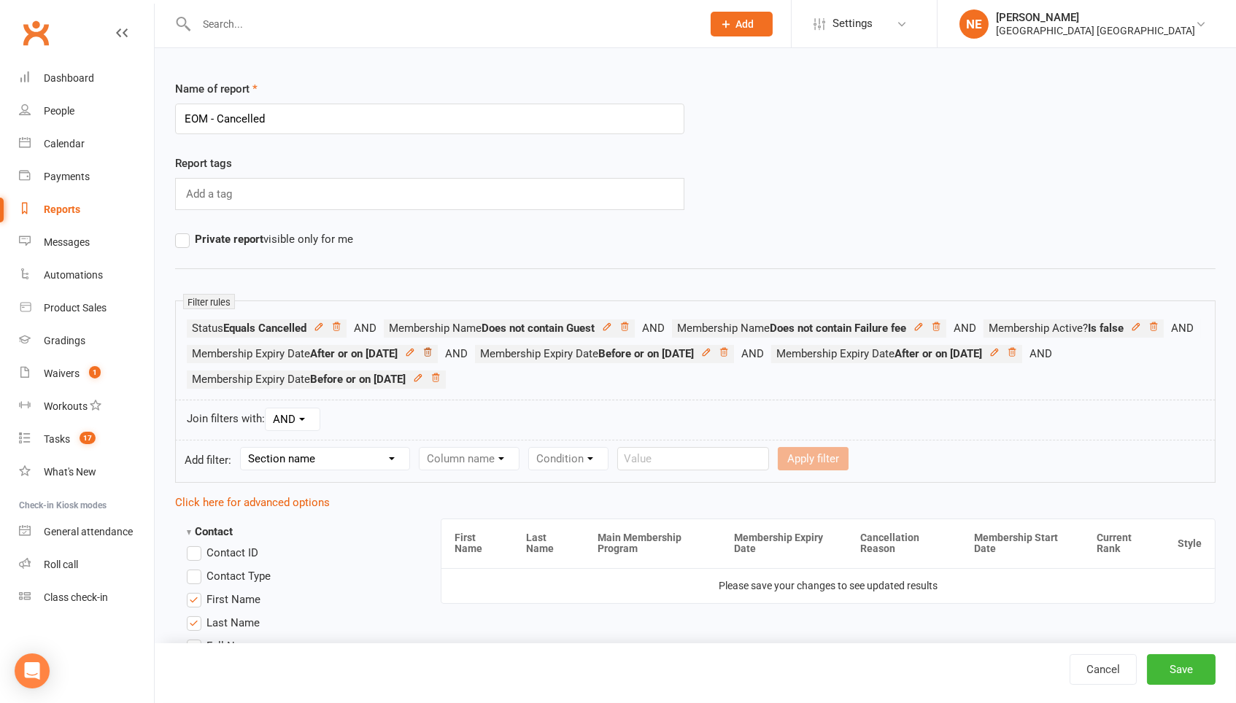
click at [433, 349] on icon at bounding box center [427, 352] width 10 height 10
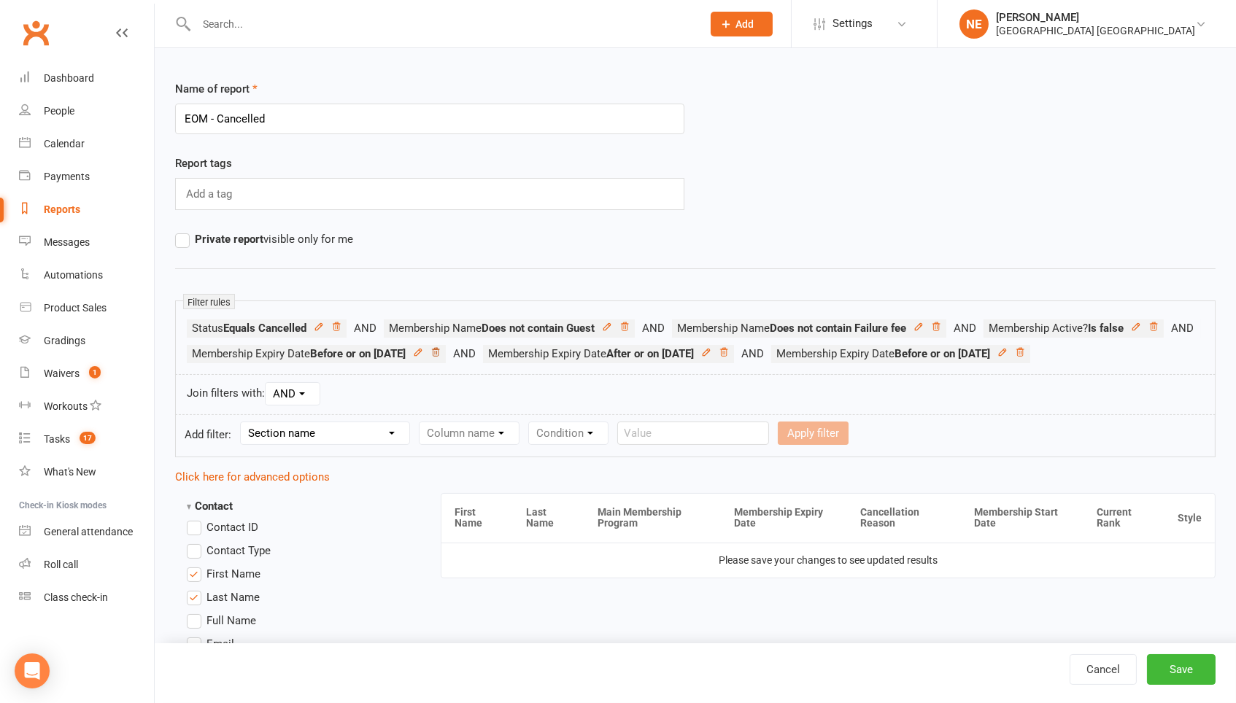
click at [441, 349] on icon at bounding box center [435, 352] width 10 height 10
click at [1198, 676] on button "Save" at bounding box center [1181, 669] width 69 height 31
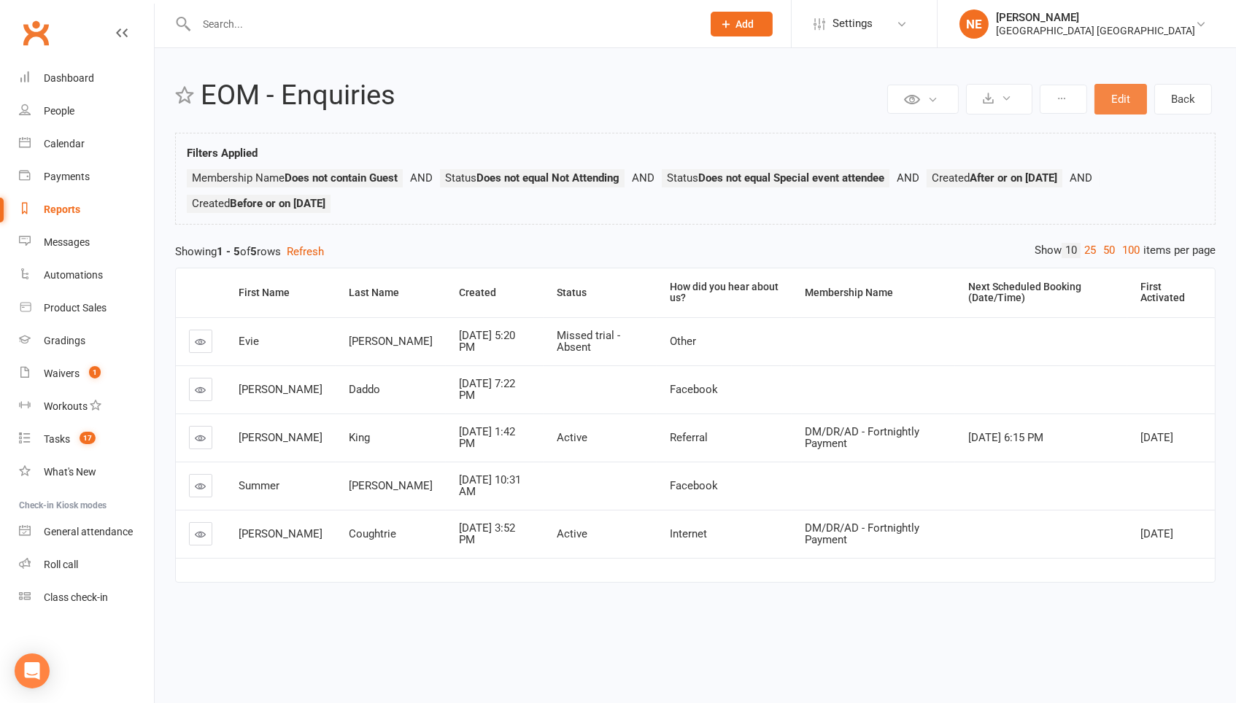
click at [1119, 105] on button "Edit" at bounding box center [1120, 99] width 53 height 31
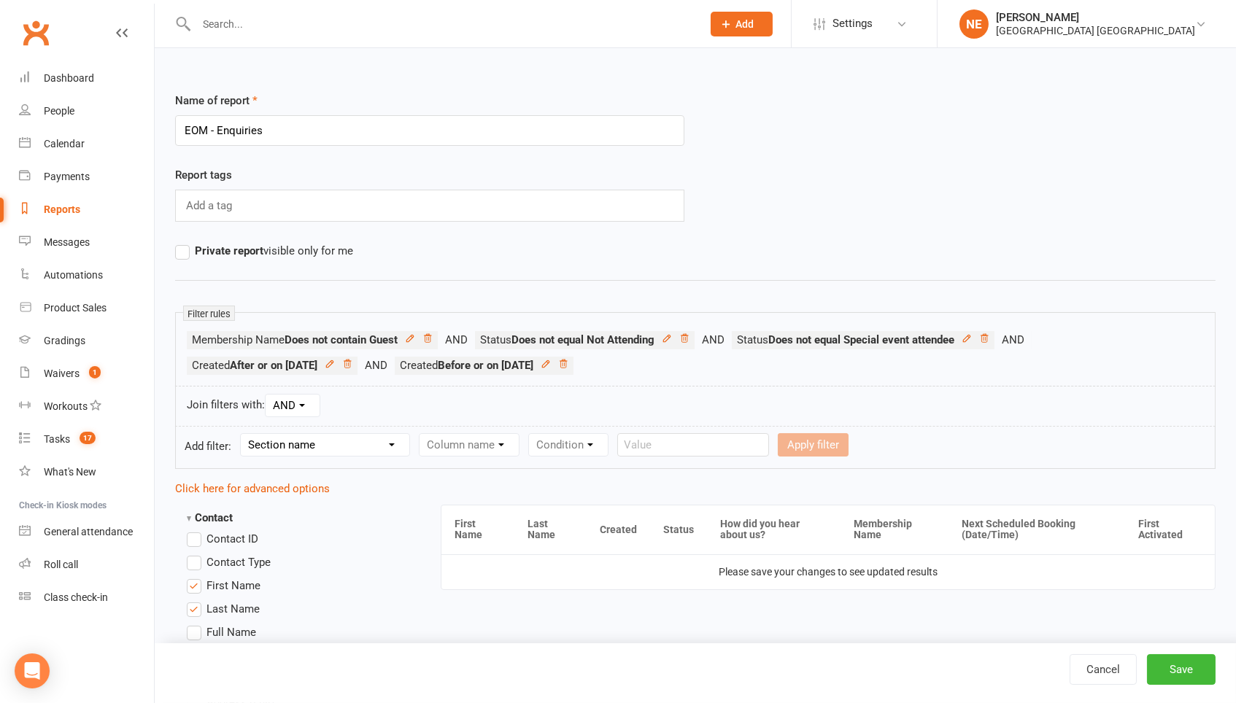
click at [441, 247] on div "Private report visible only for me" at bounding box center [429, 251] width 531 height 18
select select "0"
select select "12"
click at [832, 459] on form "Add filter: Section name Contact Attendance Aggregate Payment Booking Waitlist …" at bounding box center [695, 447] width 1040 height 43
click at [833, 446] on select "Condition Is Is not Before After Before or on After or on Is blank Is not blank" at bounding box center [822, 445] width 92 height 22
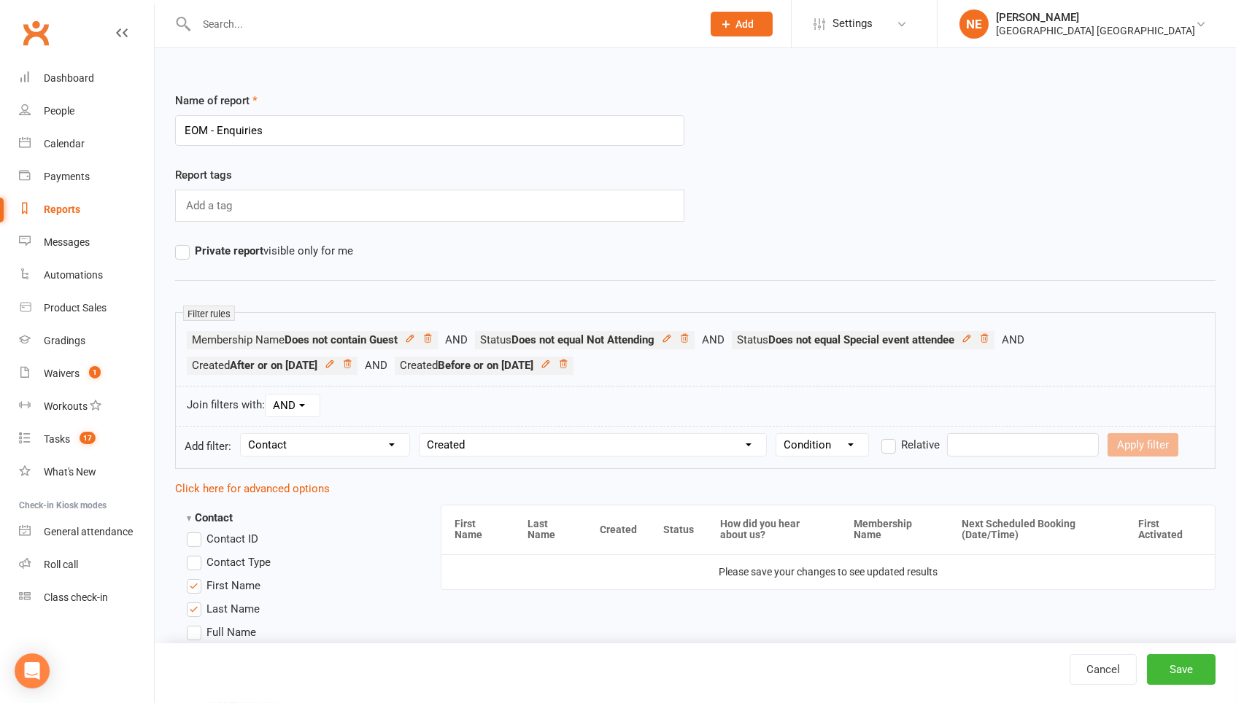
select select "5"
click at [1006, 444] on input "text" at bounding box center [1023, 444] width 152 height 23
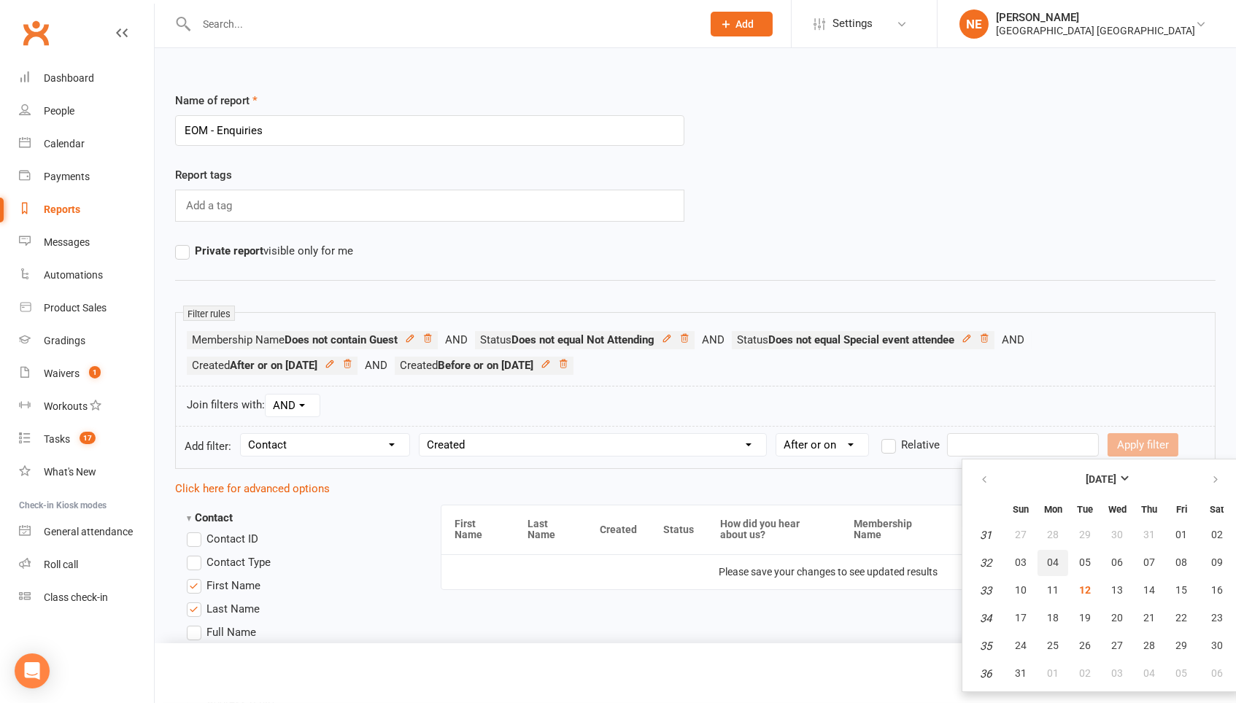
click at [1049, 562] on span "04" at bounding box center [1053, 563] width 12 height 12
type input "[DATE]"
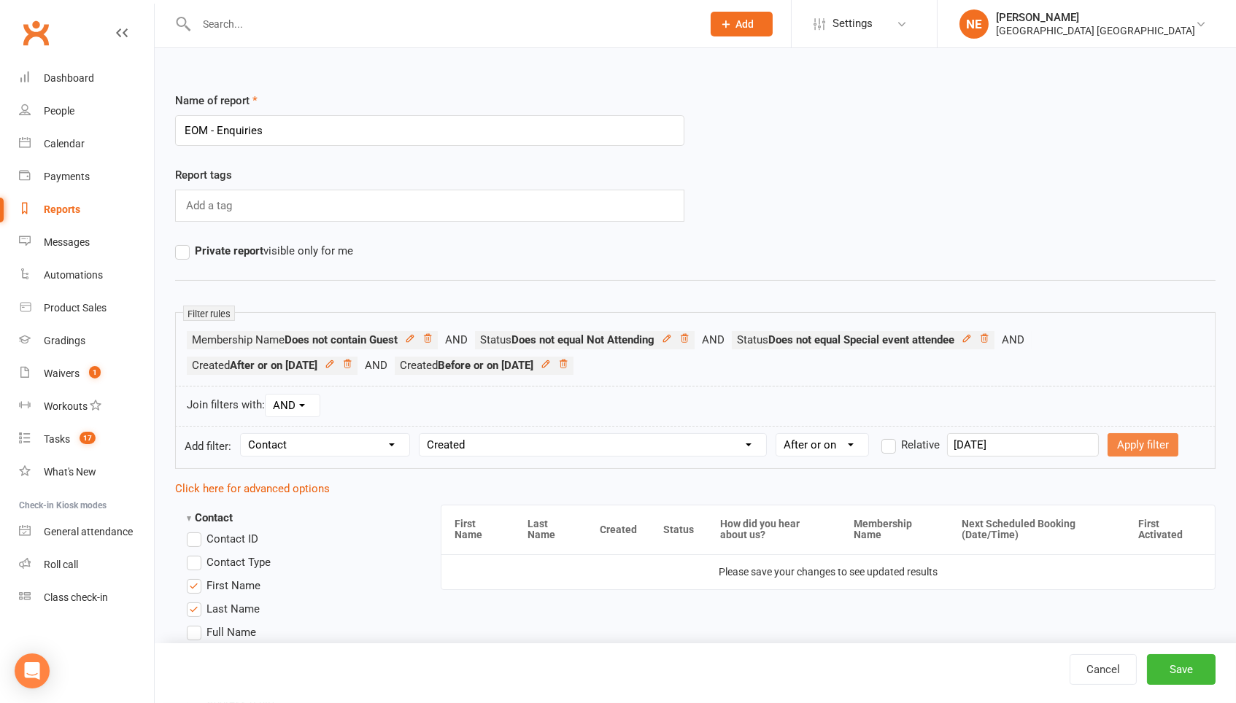
click at [1139, 446] on button "Apply filter" at bounding box center [1142, 444] width 71 height 23
select select
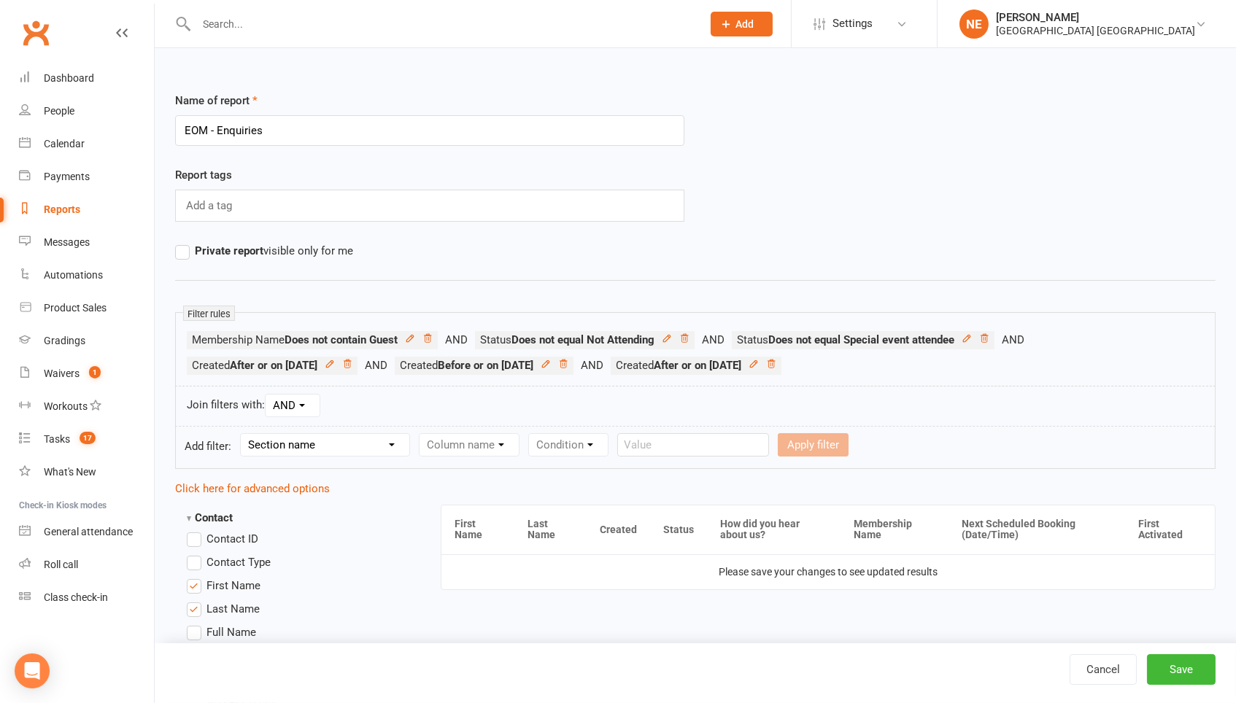
select select "0"
select select "12"
select select "4"
click at [975, 443] on input "text" at bounding box center [1023, 444] width 152 height 23
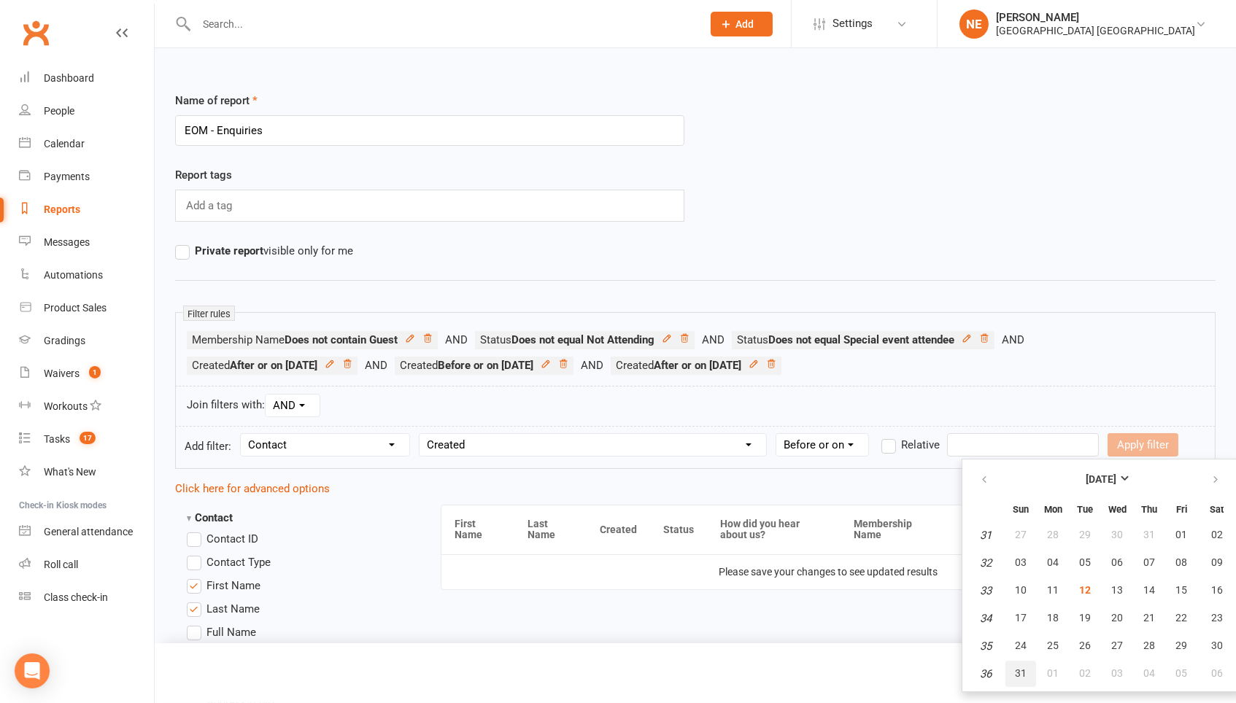
click at [1018, 673] on span "31" at bounding box center [1021, 673] width 12 height 12
type input "[DATE]"
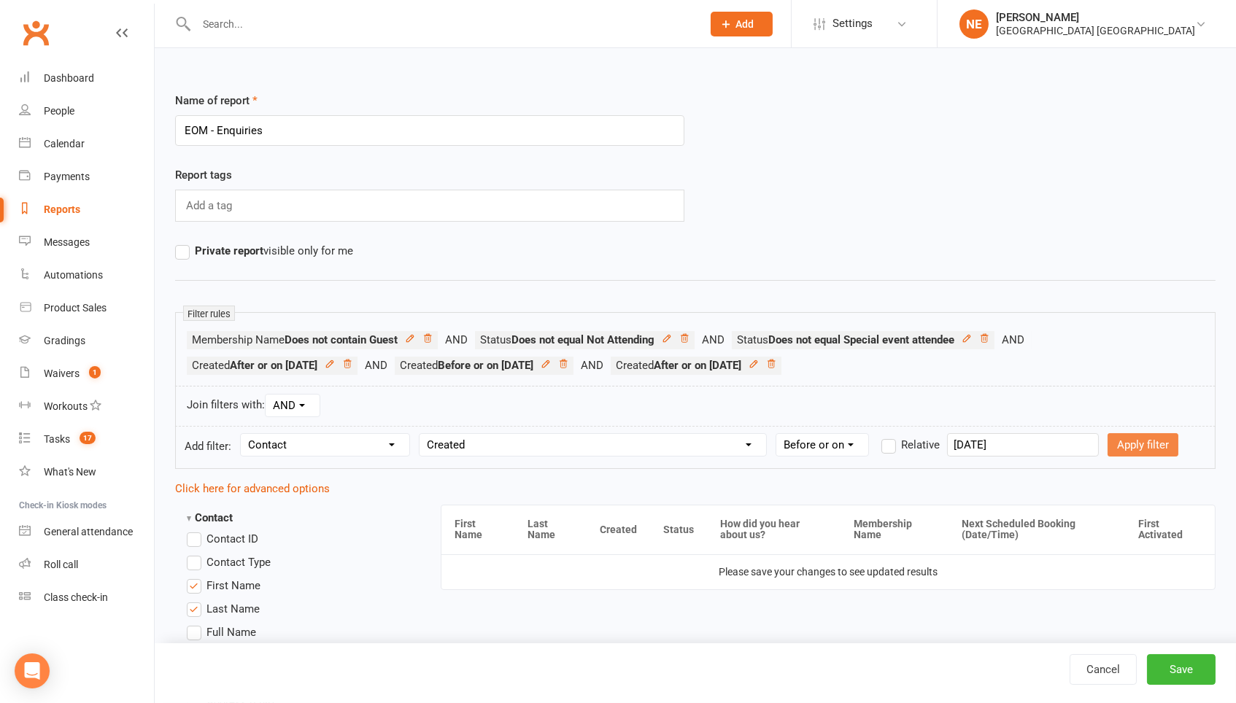
click at [1154, 450] on button "Apply filter" at bounding box center [1142, 444] width 71 height 23
select select
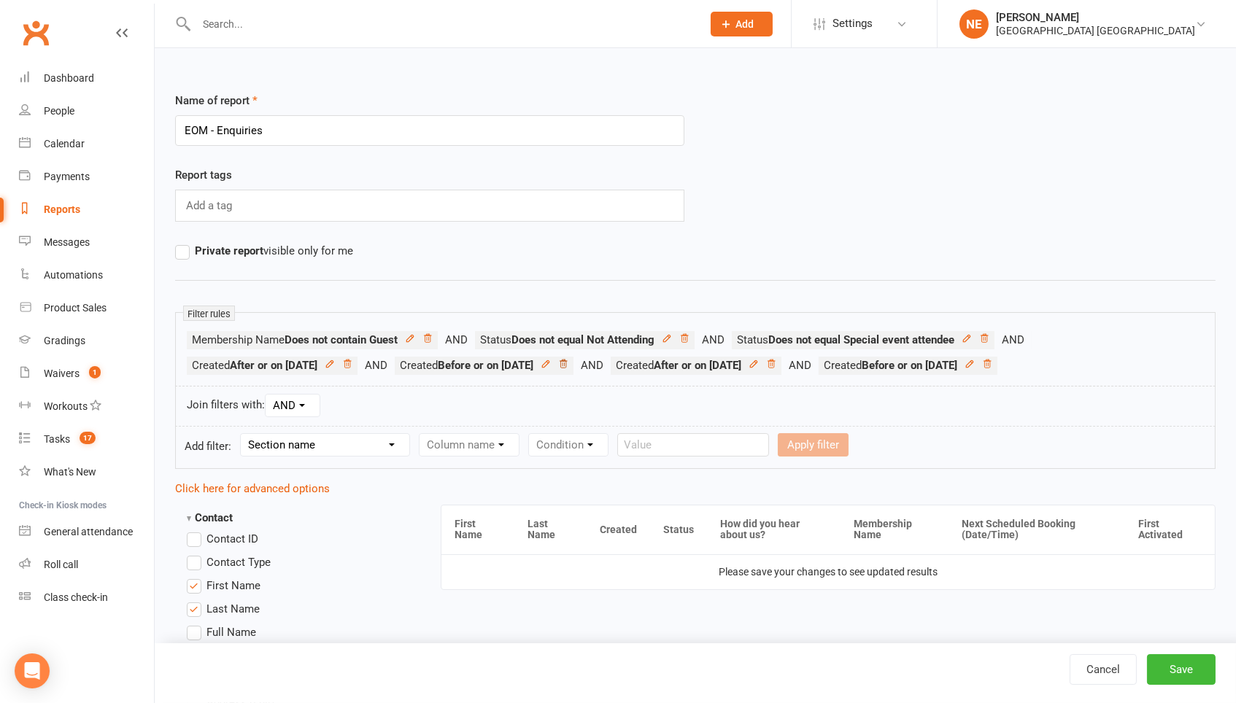
click at [567, 361] on icon at bounding box center [563, 364] width 7 height 8
click at [352, 365] on icon at bounding box center [347, 364] width 10 height 10
click at [1173, 653] on div "Cancel Save" at bounding box center [695, 673] width 1081 height 60
click at [1183, 667] on button "Save" at bounding box center [1181, 669] width 69 height 31
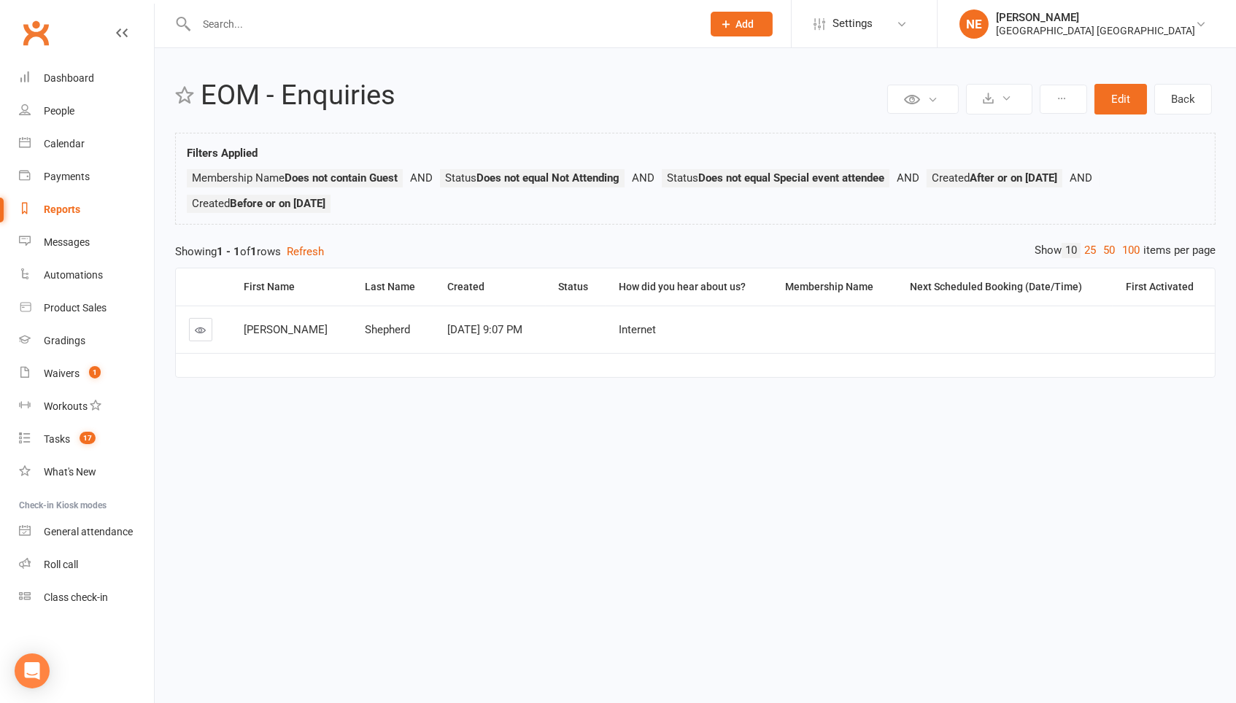
click at [203, 332] on icon at bounding box center [200, 330] width 11 height 11
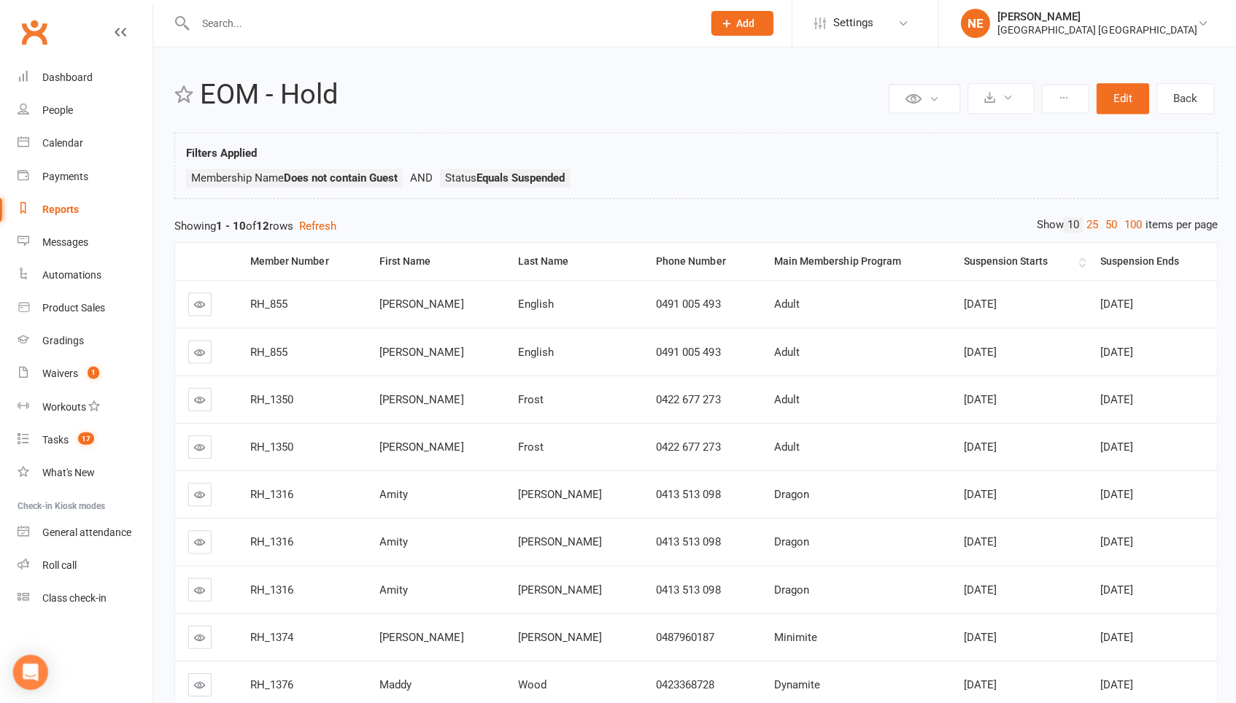
click at [982, 253] on th "Suspension Starts" at bounding box center [1017, 261] width 136 height 37
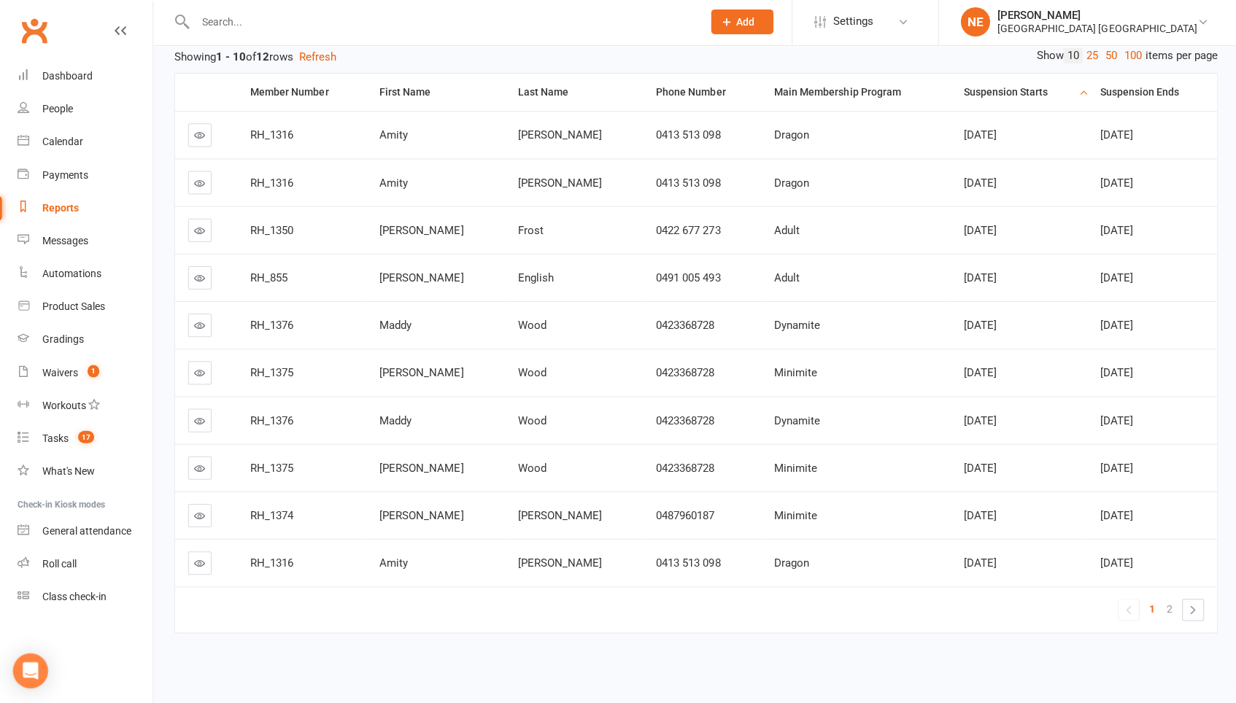
scroll to position [167, 0]
click at [1171, 603] on link "2" at bounding box center [1167, 610] width 18 height 20
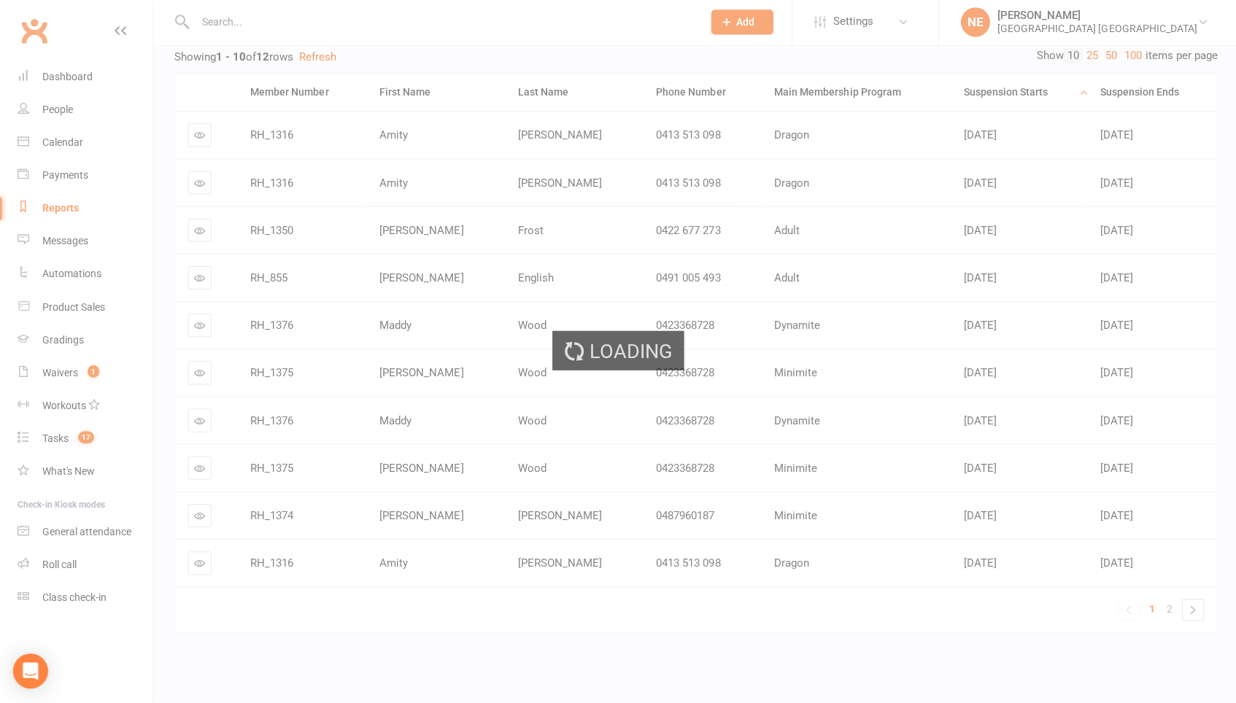
scroll to position [0, 0]
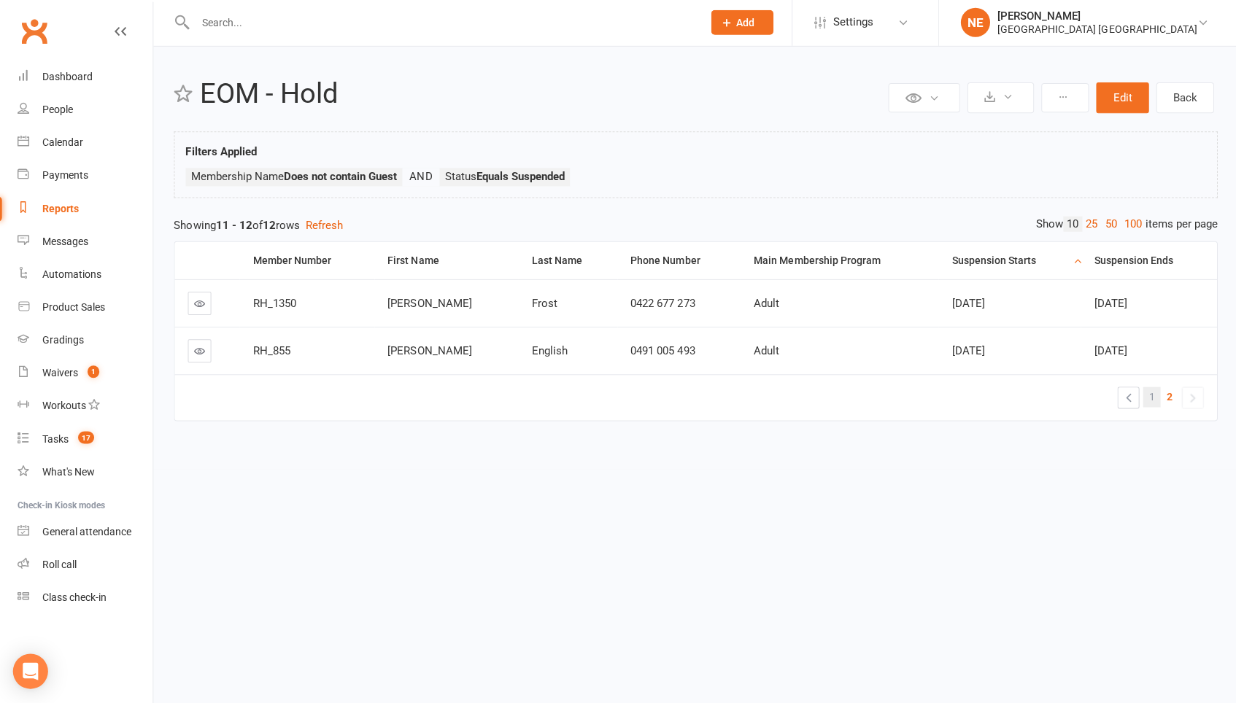
click at [1153, 388] on link "1" at bounding box center [1150, 397] width 18 height 20
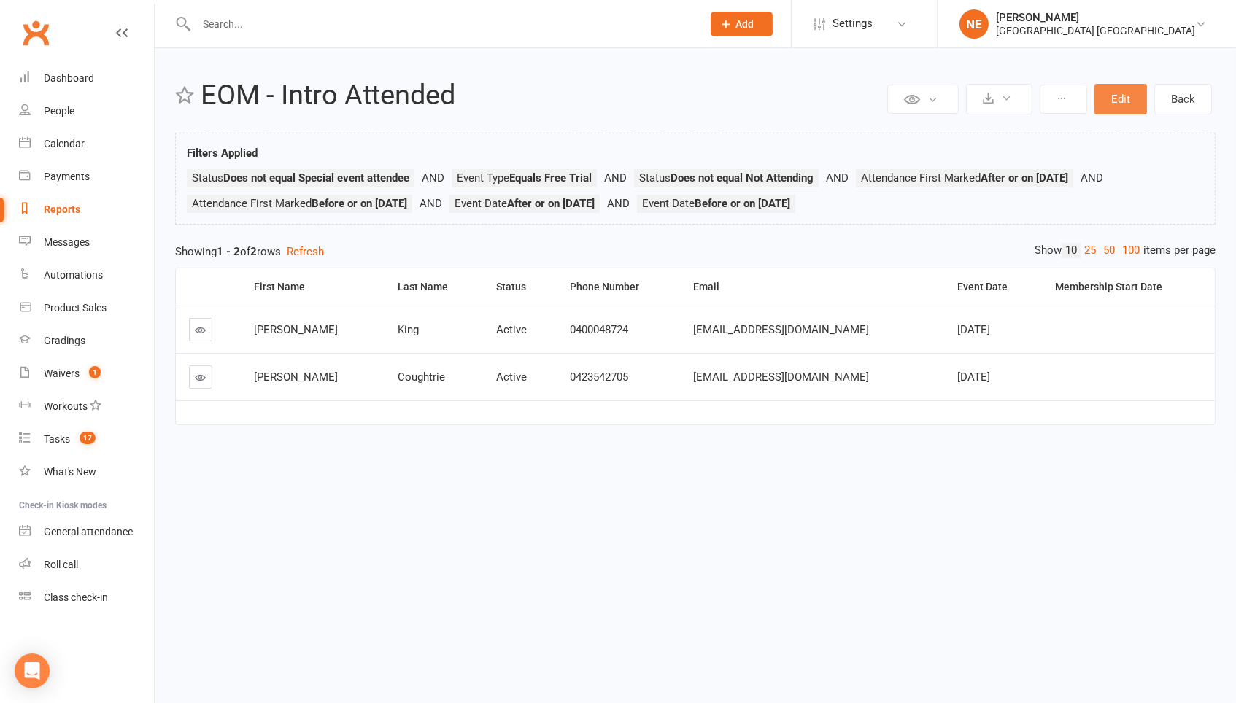
click at [1110, 94] on button "Edit" at bounding box center [1120, 99] width 53 height 31
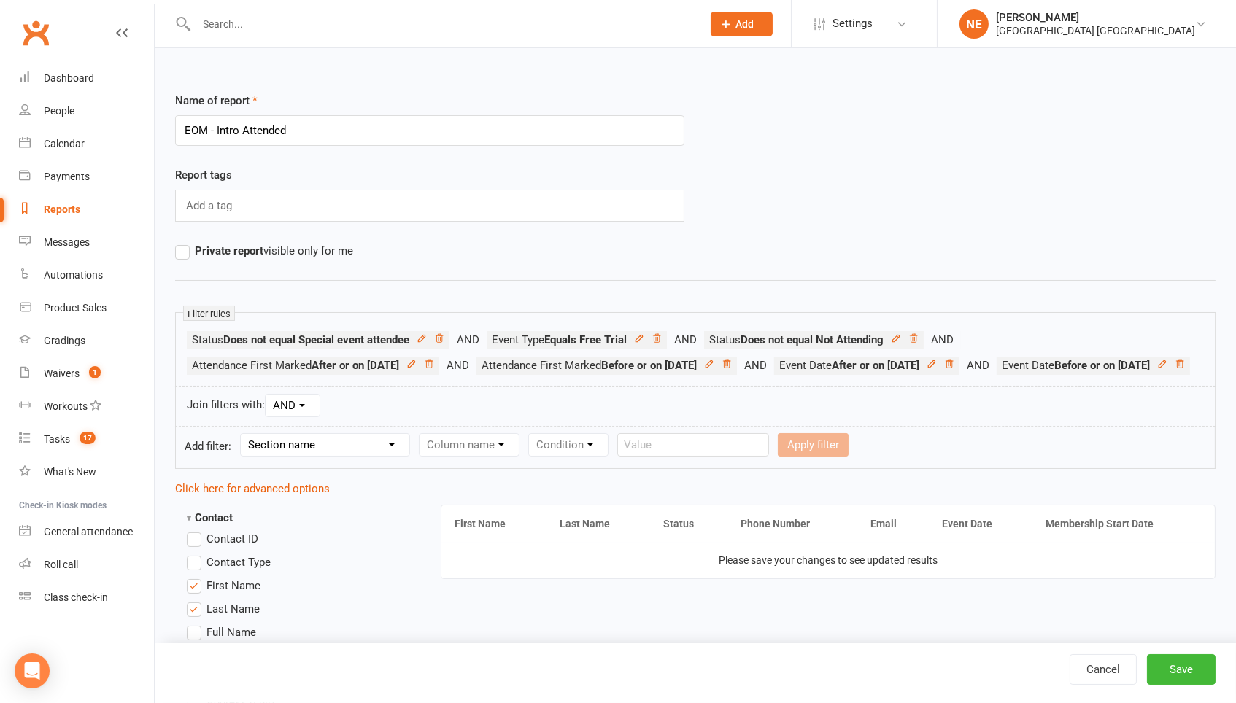
select select "1"
click at [436, 456] on select "Column name" at bounding box center [468, 445] width 99 height 22
select select "1"
select select "5"
click at [900, 457] on input "text" at bounding box center [930, 444] width 152 height 23
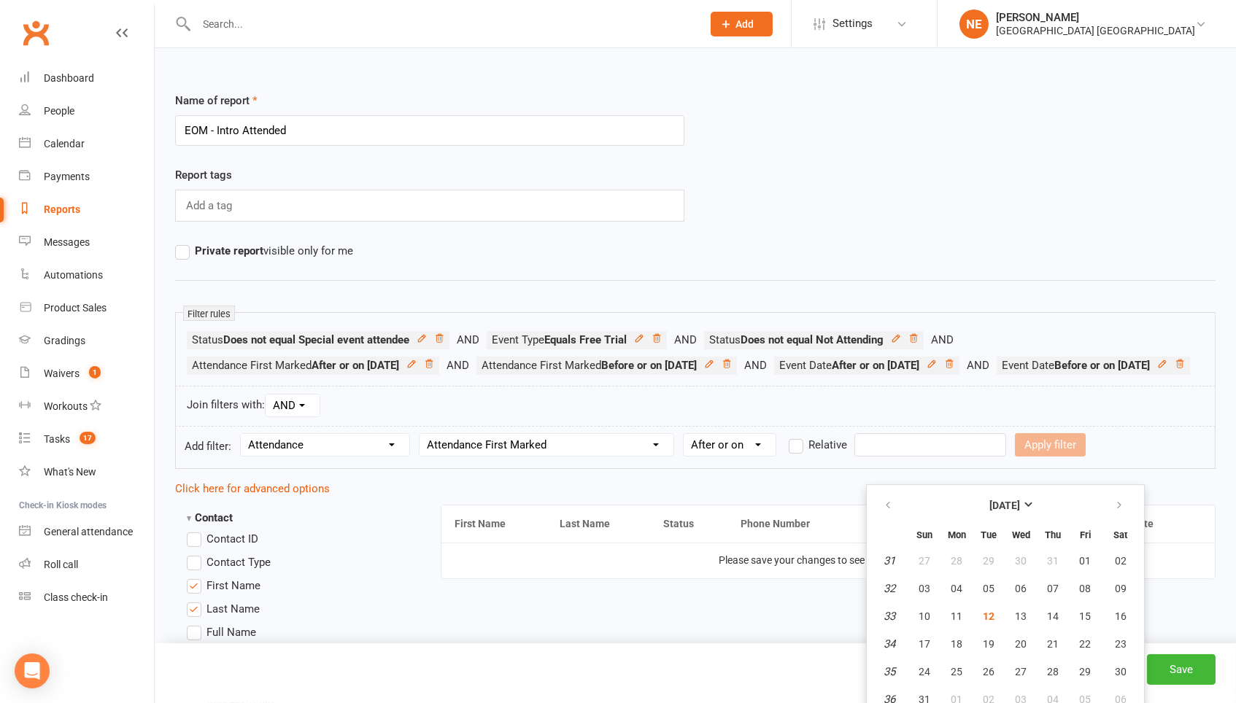
scroll to position [12, 0]
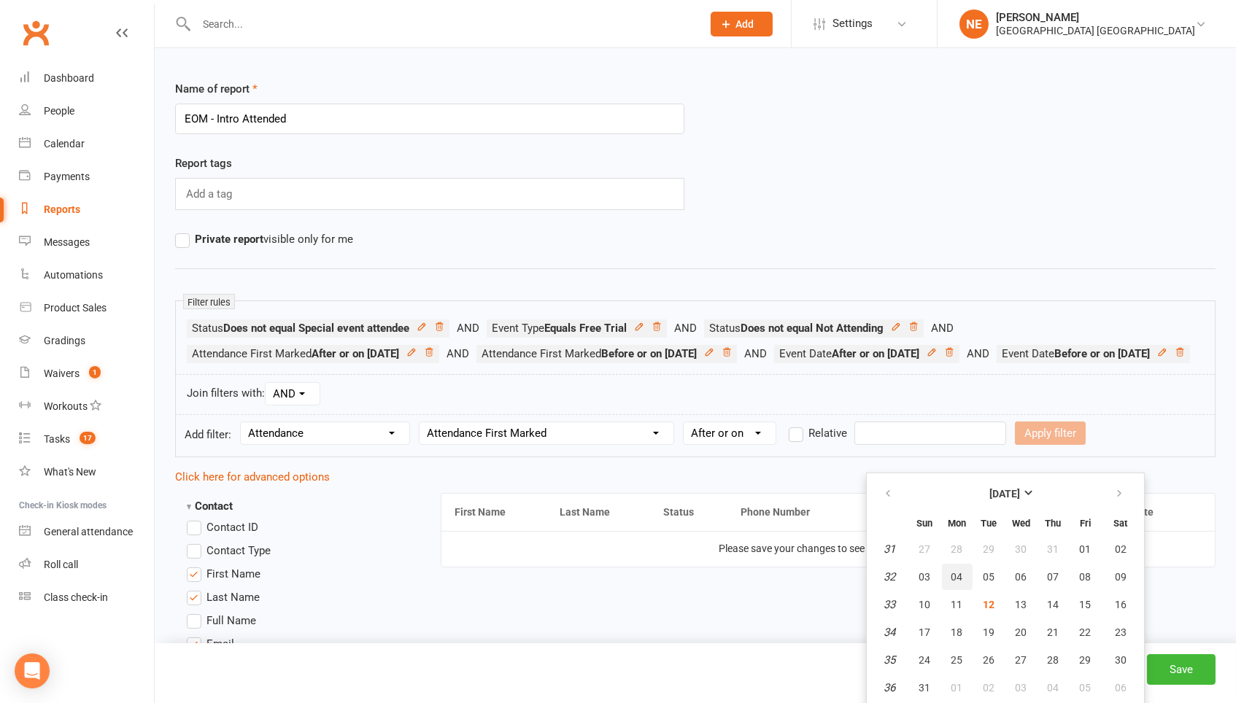
click at [957, 575] on span "04" at bounding box center [957, 577] width 12 height 12
type input "[DATE]"
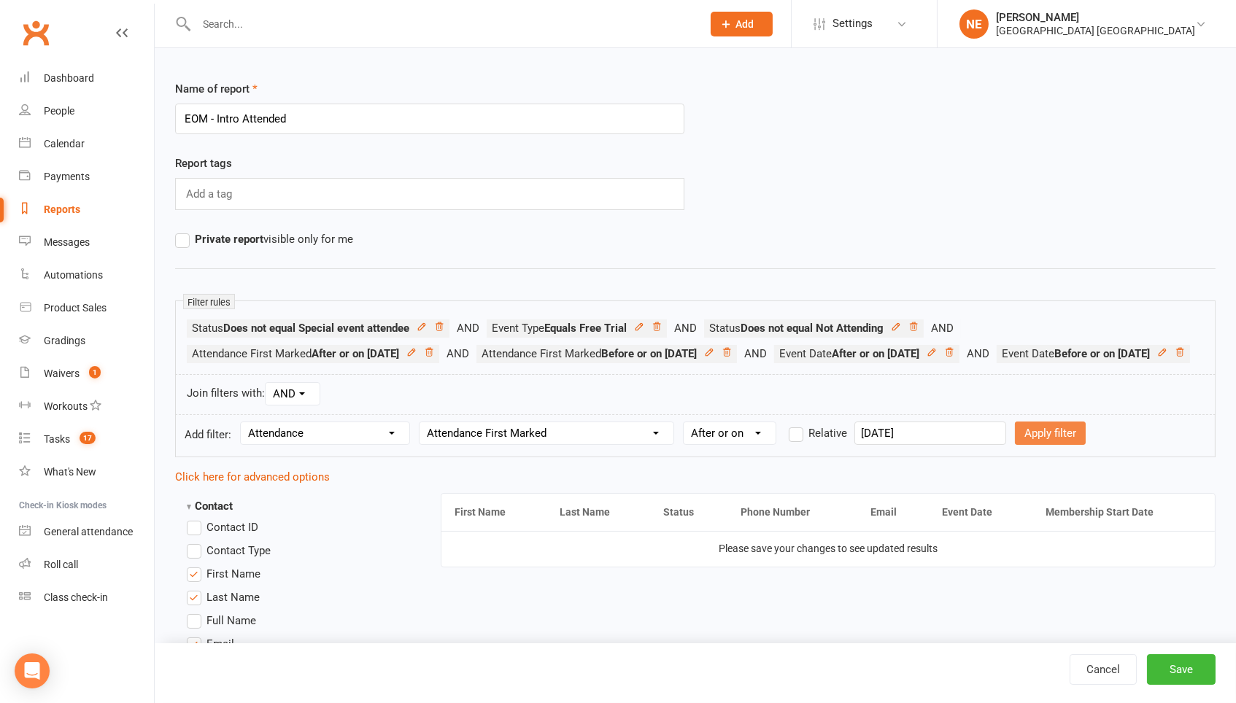
click at [1037, 445] on button "Apply filter" at bounding box center [1050, 433] width 71 height 23
select select
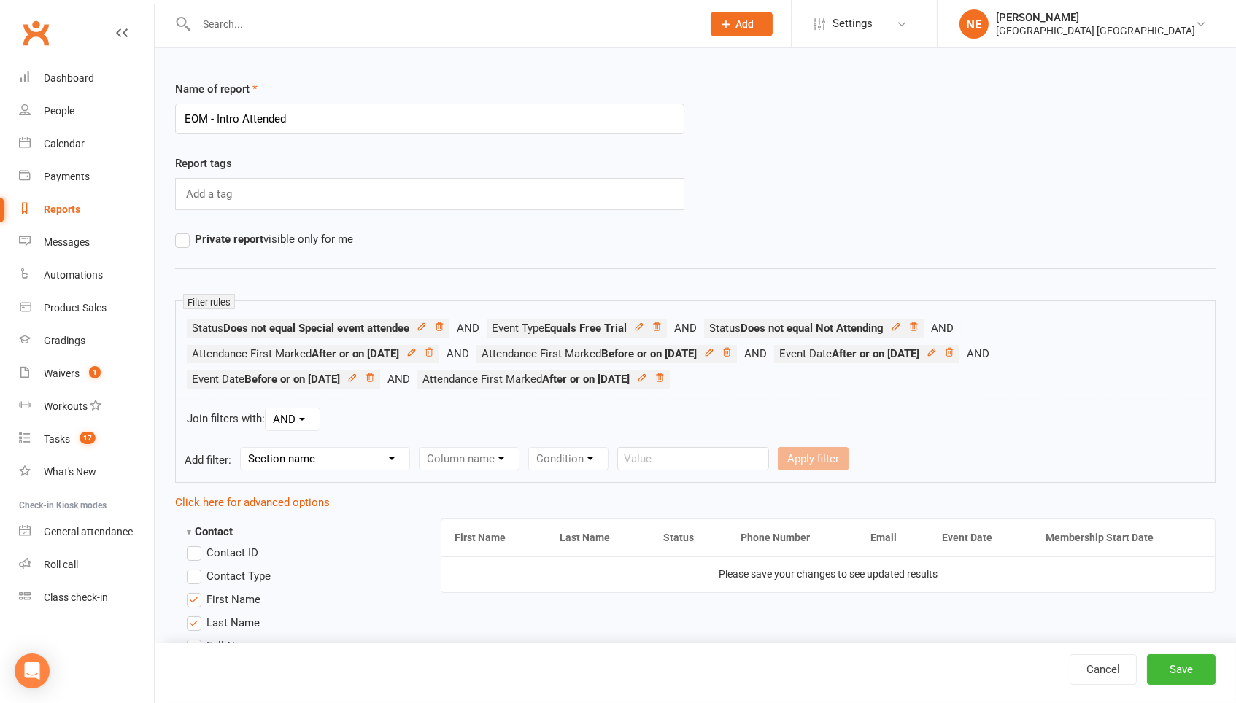
select select "1"
click at [702, 462] on select "Condition Is Is not Before After Before or on After or on Is blank Is not blank" at bounding box center [730, 459] width 92 height 22
select select "4"
click at [878, 464] on input "text" at bounding box center [930, 458] width 152 height 23
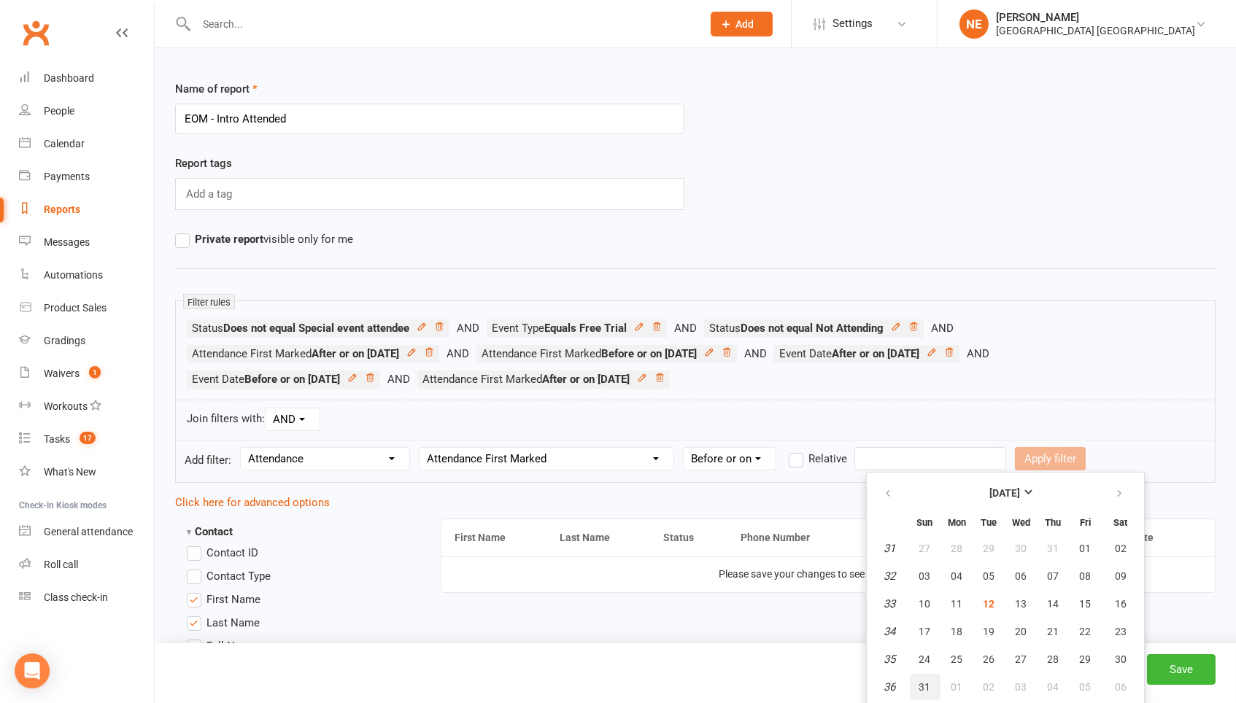
click at [919, 683] on span "31" at bounding box center [925, 687] width 12 height 12
type input "[DATE]"
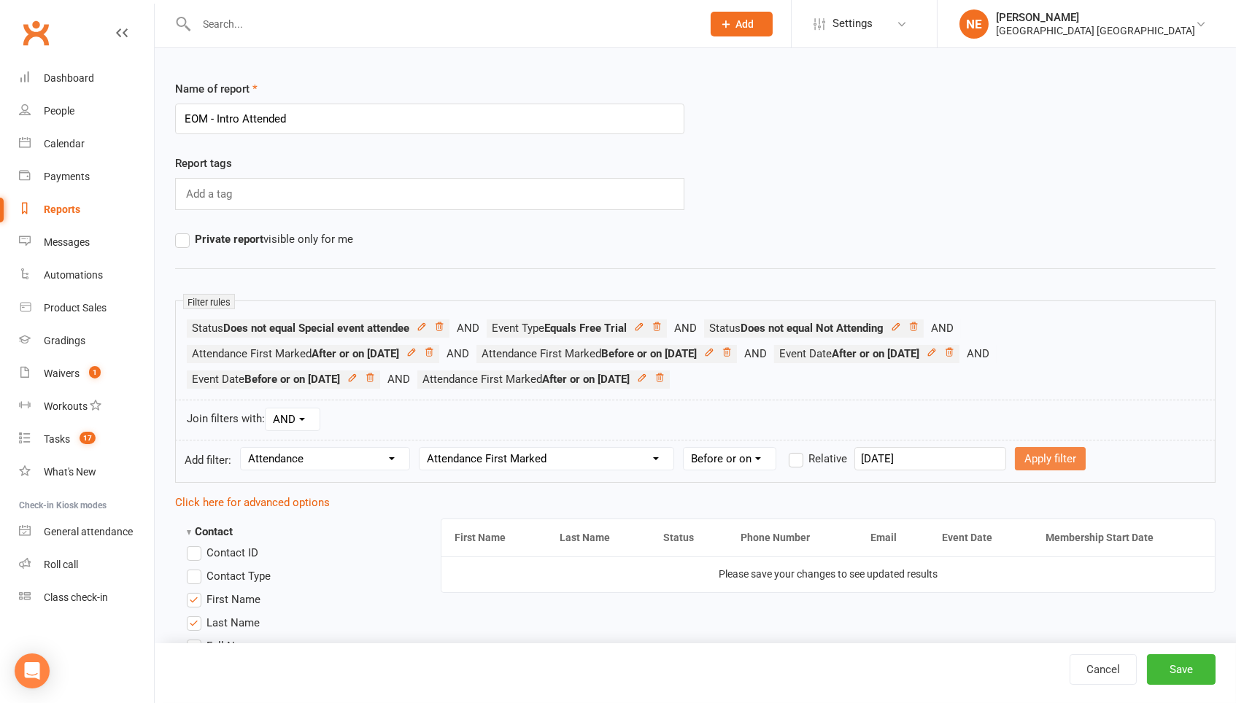
click at [1034, 466] on button "Apply filter" at bounding box center [1050, 458] width 71 height 23
select select
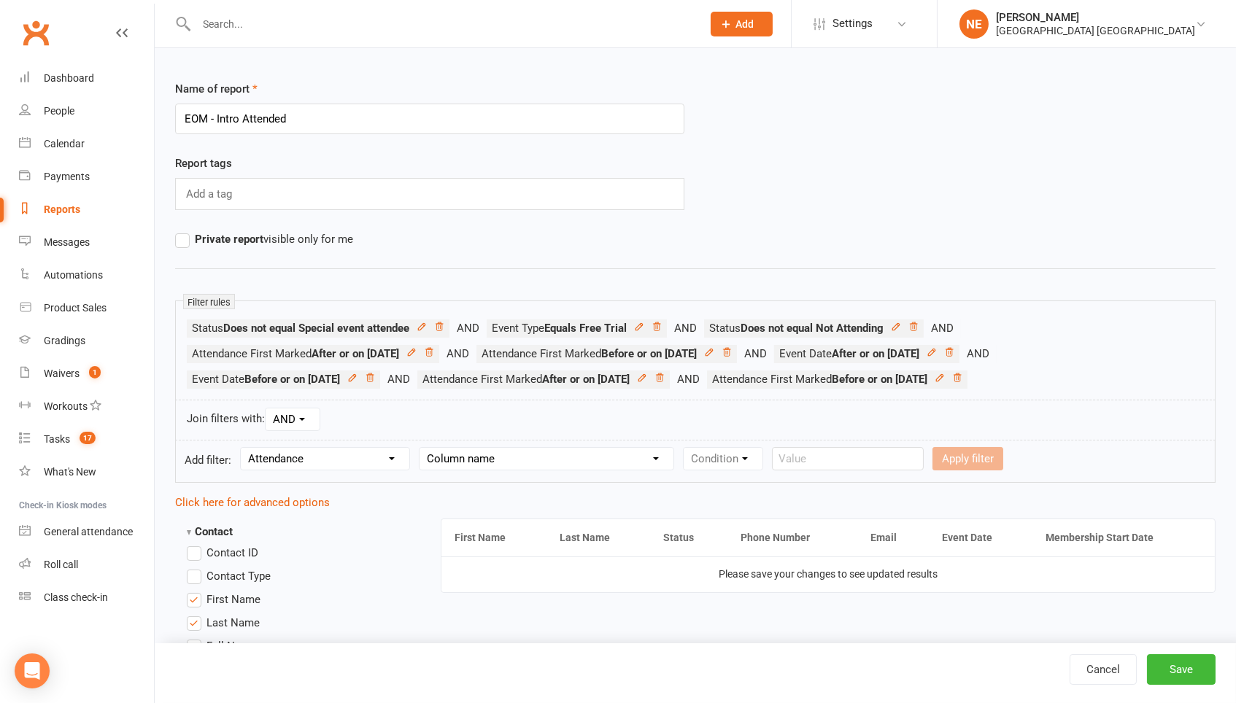
click at [364, 454] on select "Section name Contact Attendance Aggregate Payment Booking Waitlist Attendees Ca…" at bounding box center [325, 459] width 169 height 22
select select "3"
select select "2"
select select "5"
click at [859, 455] on input "text" at bounding box center [881, 458] width 152 height 23
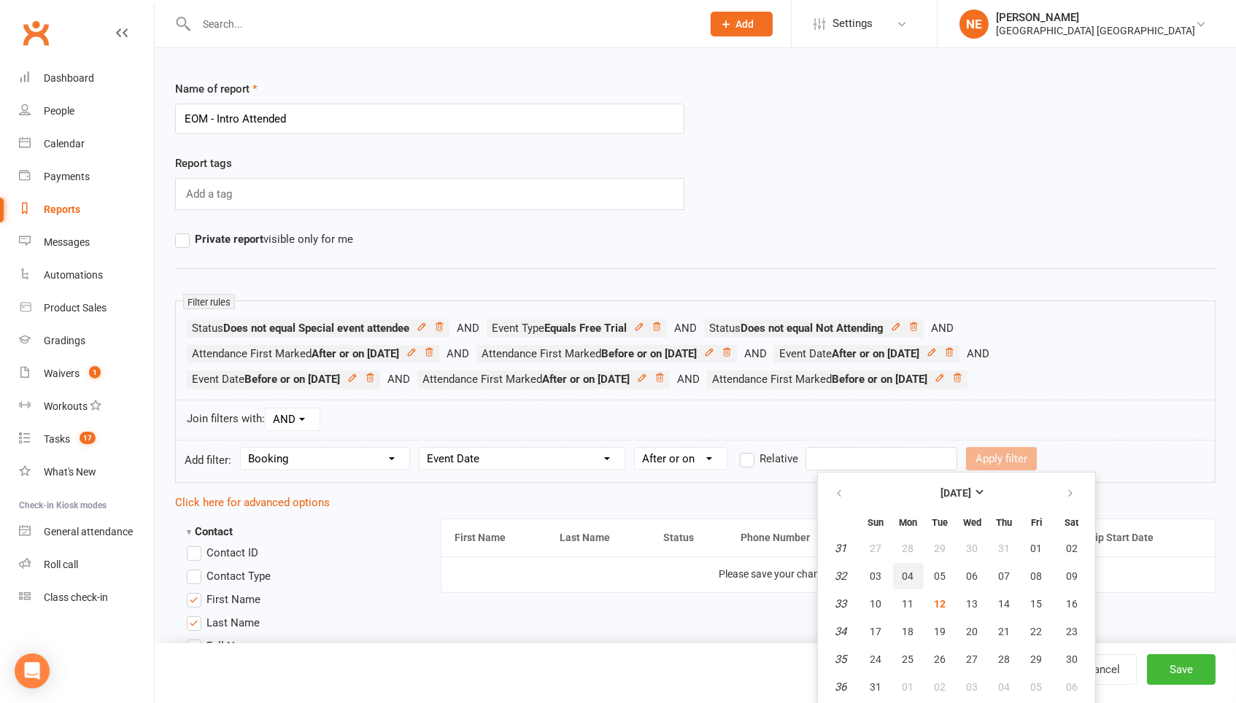
click at [908, 571] on span "04" at bounding box center [908, 576] width 12 height 12
type input "[DATE]"
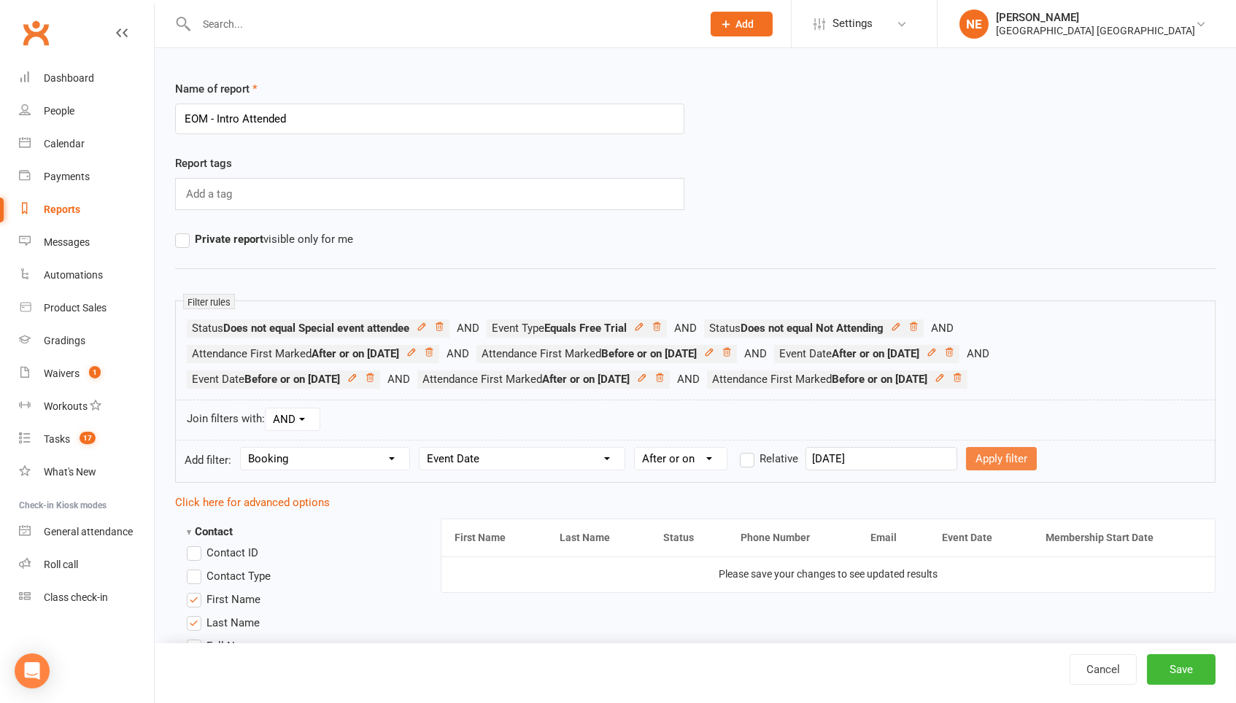
click at [1015, 448] on button "Apply filter" at bounding box center [1001, 458] width 71 height 23
select select
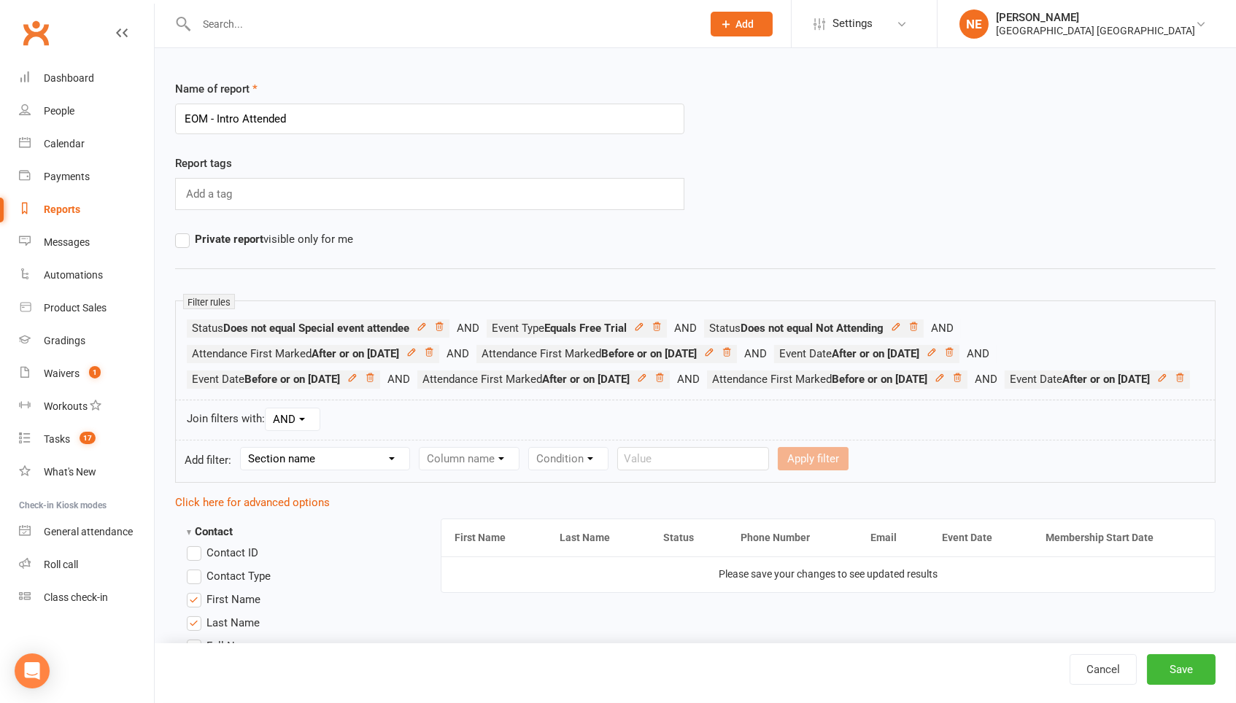
select select "3"
select select "2"
select select "4"
click at [853, 471] on input "text" at bounding box center [881, 458] width 152 height 23
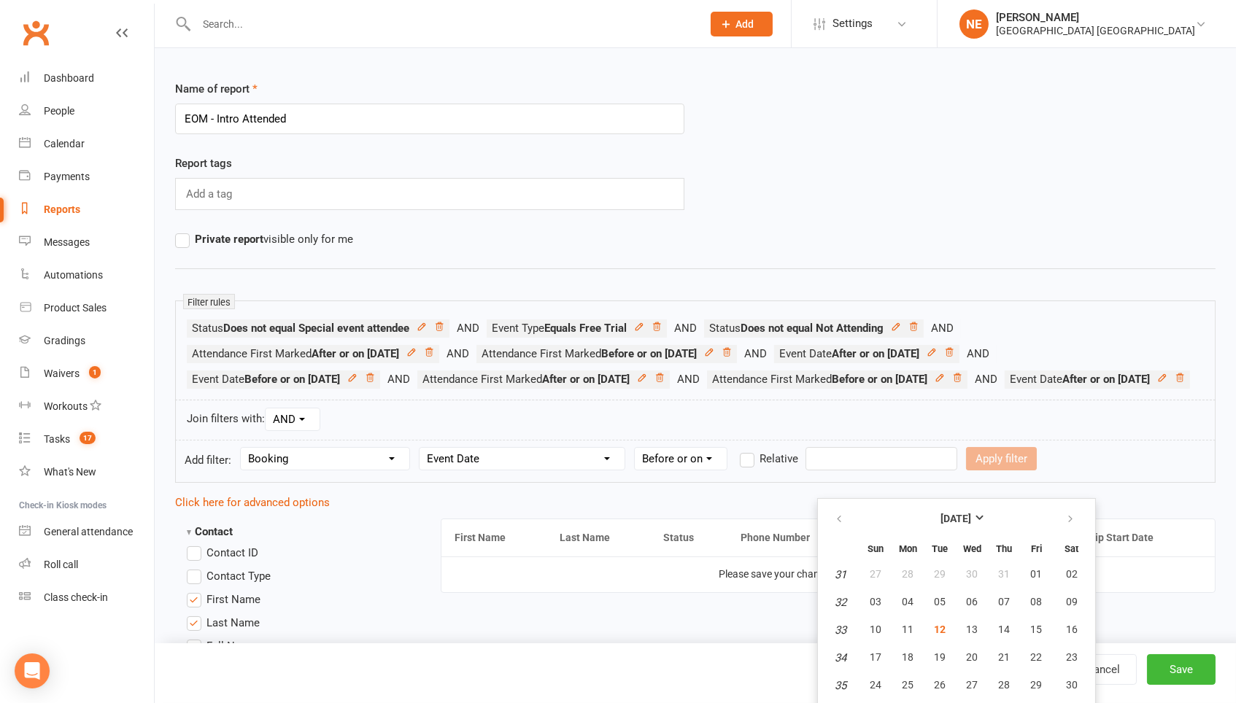
scroll to position [37, 0]
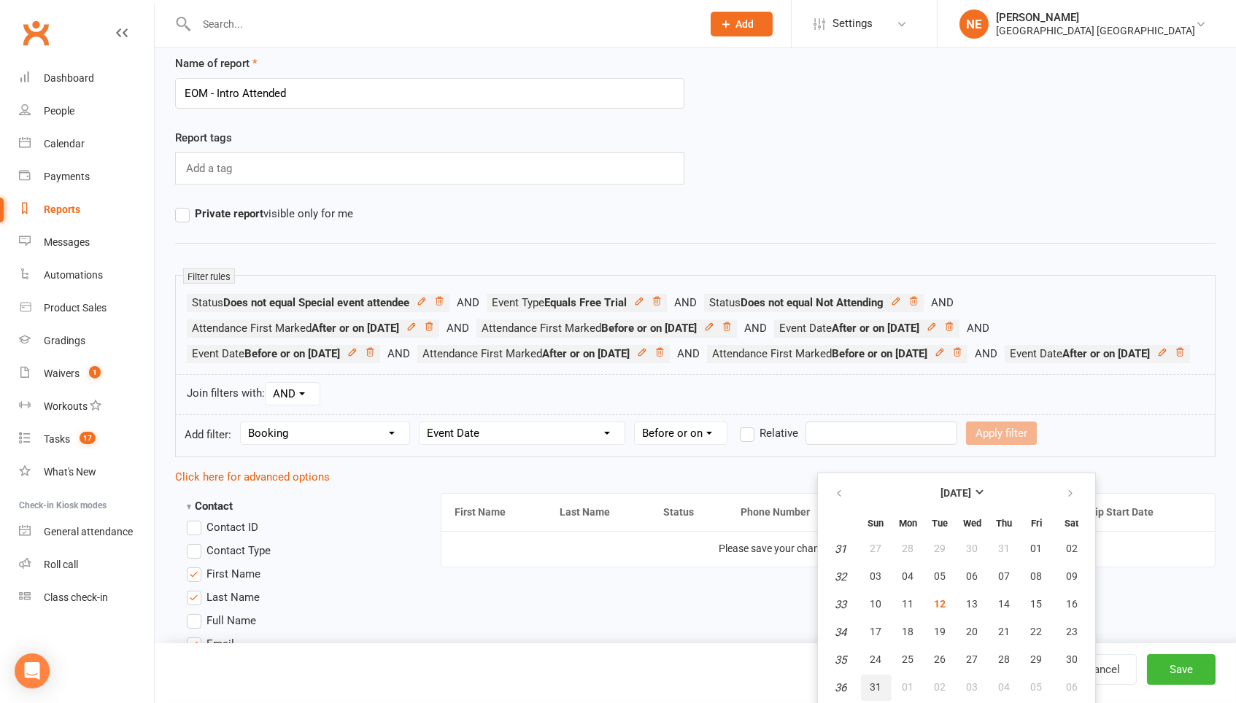
click at [872, 687] on span "31" at bounding box center [876, 687] width 12 height 12
type input "[DATE]"
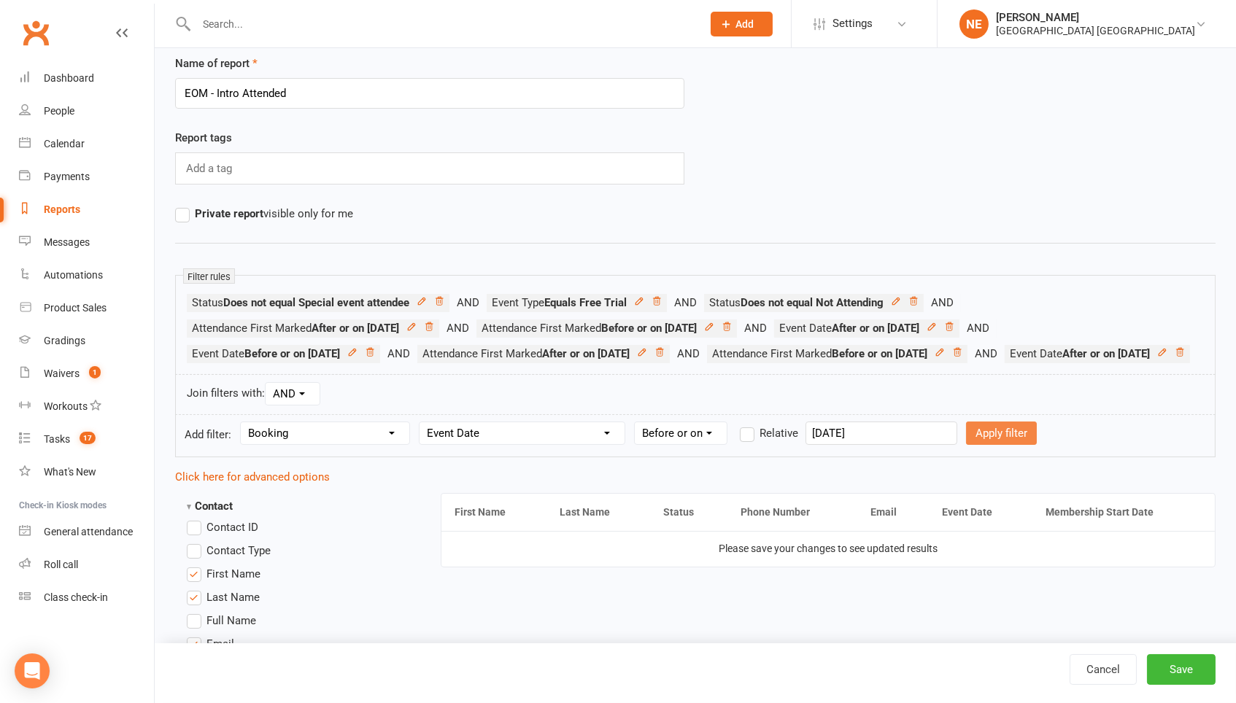
click at [991, 445] on button "Apply filter" at bounding box center [1001, 433] width 71 height 23
select select
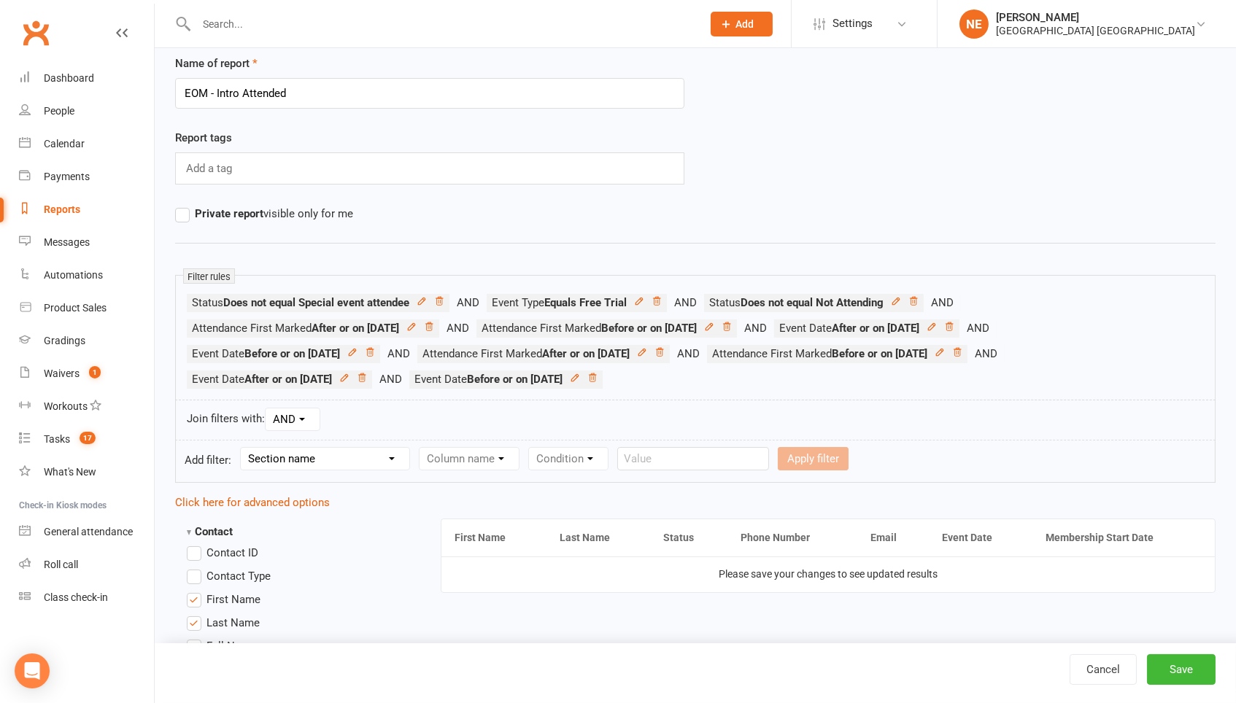
click at [464, 320] on li "Attendance First Marked After or on 2025-06-30" at bounding box center [332, 329] width 290 height 18
click at [434, 322] on icon at bounding box center [429, 327] width 10 height 10
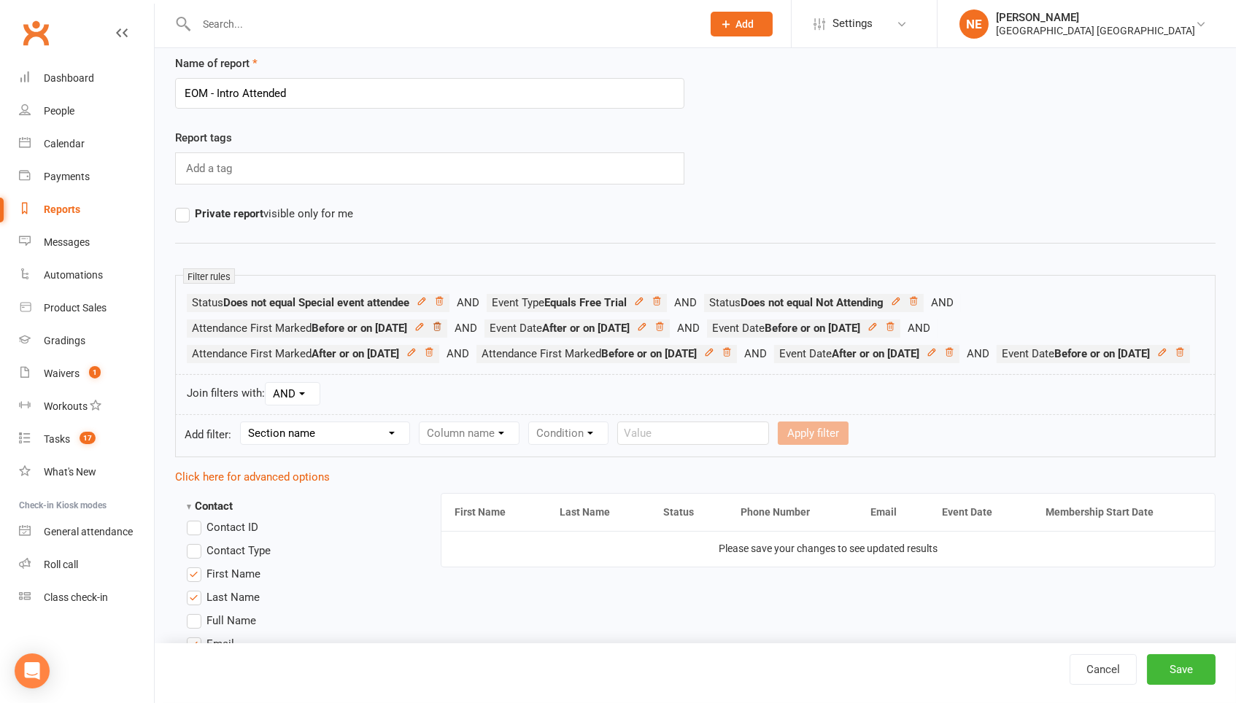
click at [442, 324] on icon at bounding box center [437, 327] width 10 height 10
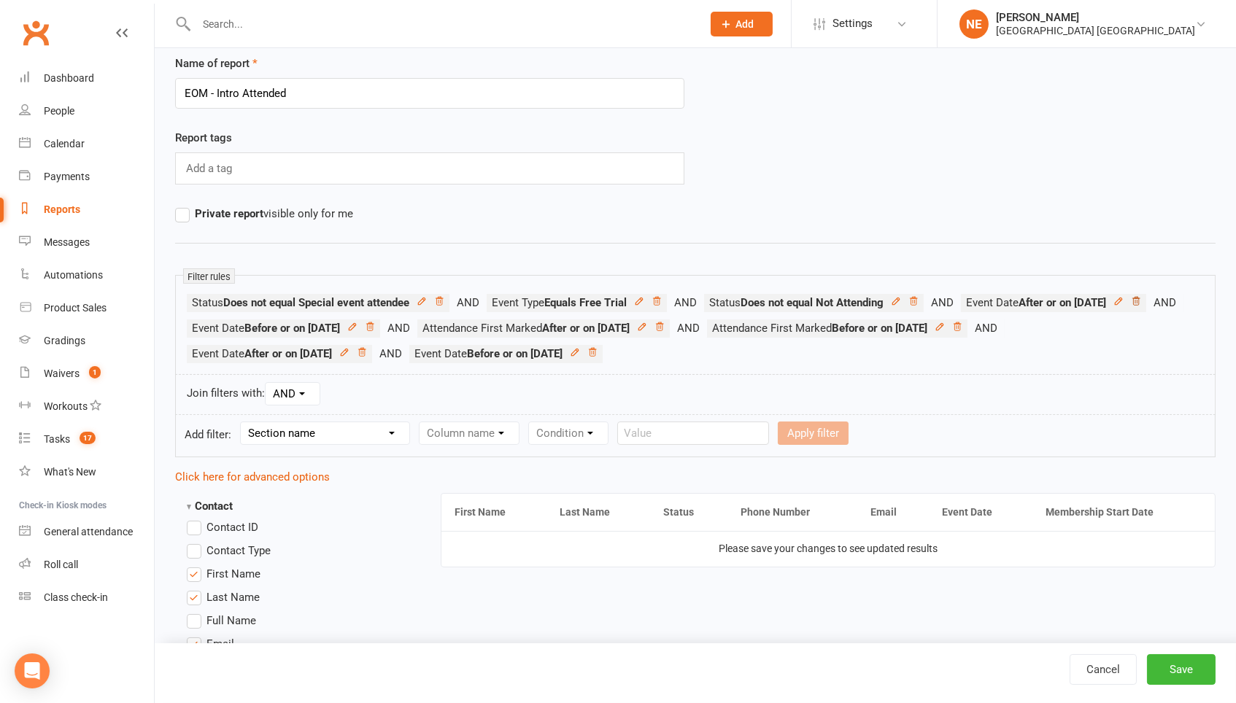
click at [1131, 306] on icon at bounding box center [1136, 301] width 10 height 10
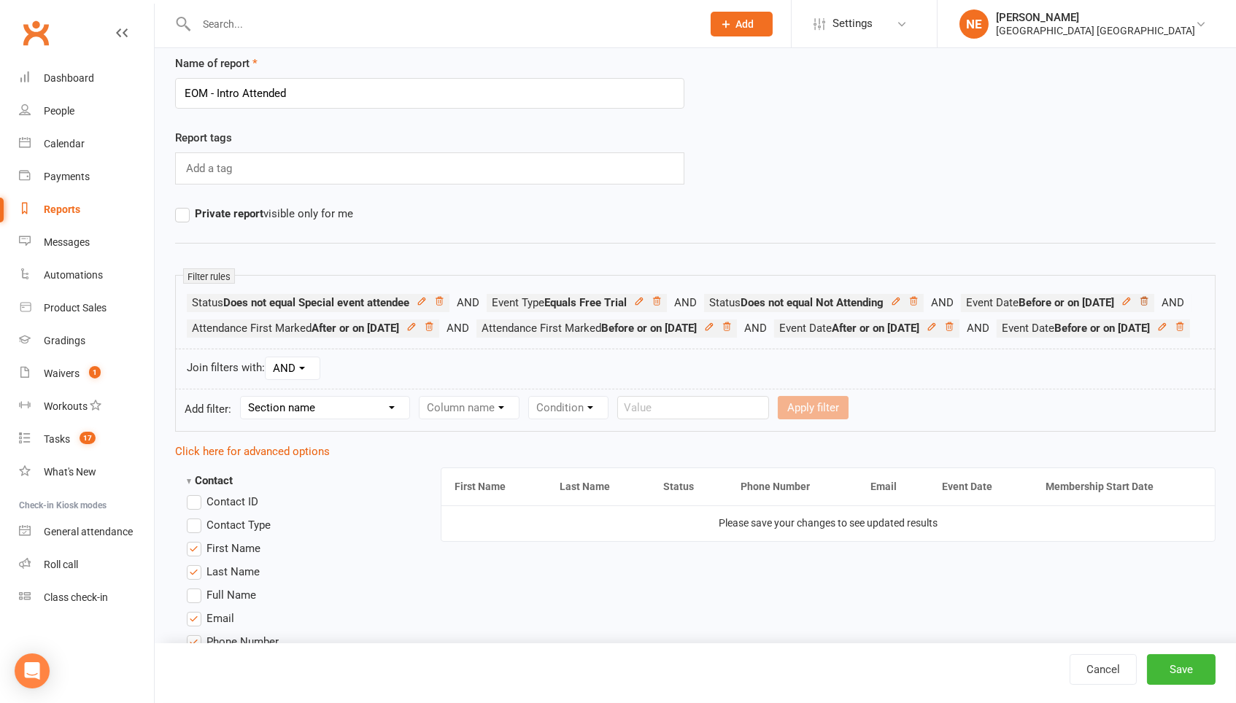
click at [1139, 306] on icon at bounding box center [1144, 301] width 10 height 10
click at [1201, 663] on button "Save" at bounding box center [1181, 669] width 69 height 31
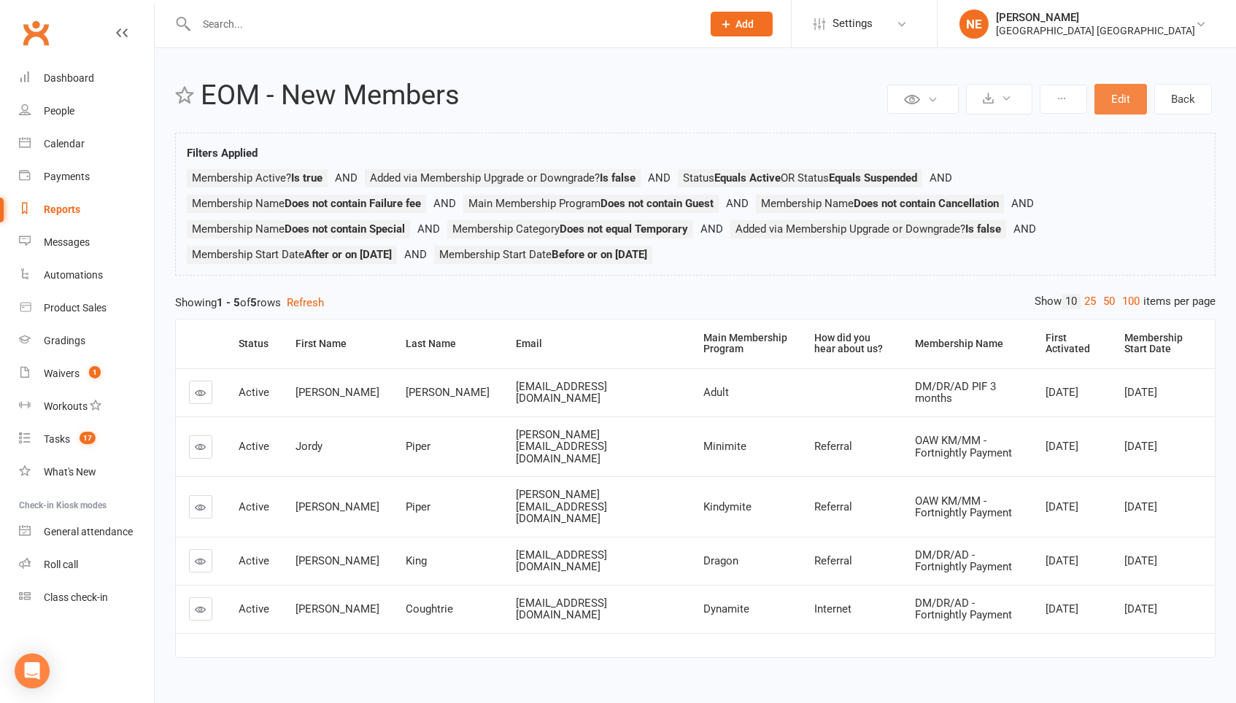
click at [1131, 94] on button "Edit" at bounding box center [1120, 99] width 53 height 31
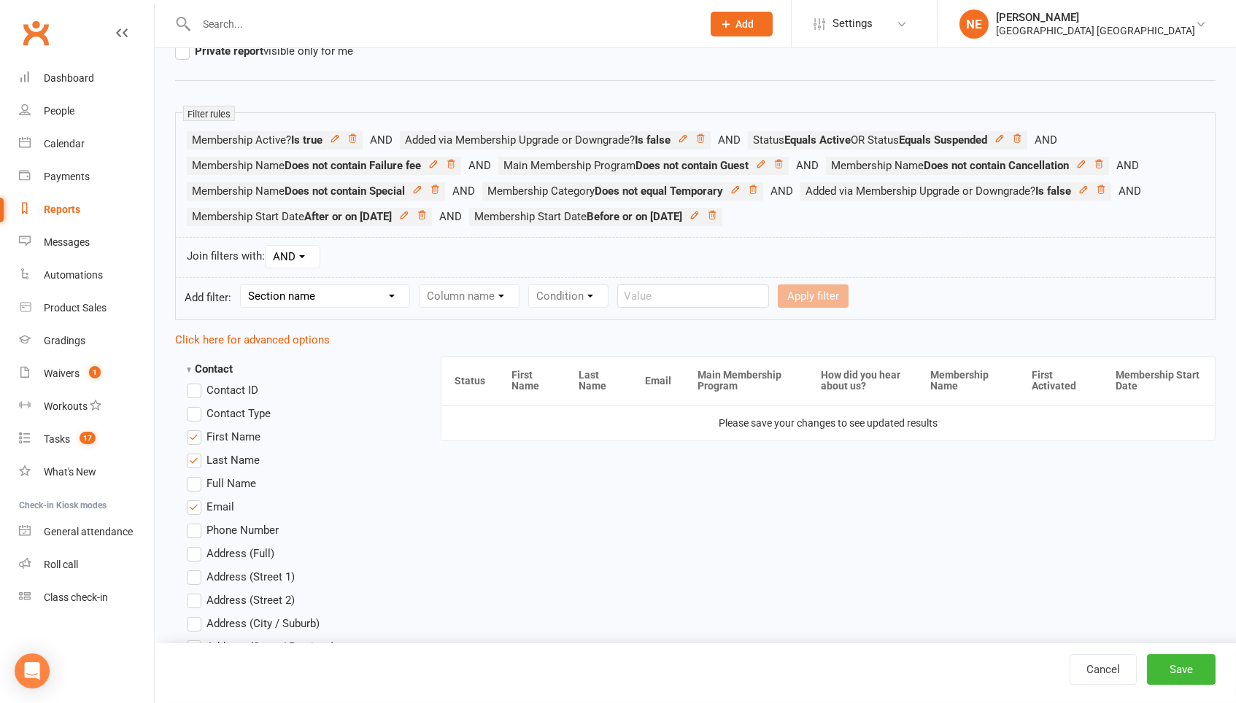
scroll to position [201, 0]
select select "10"
click at [494, 290] on select "Column name Membership ID Membership Name Membership Category Membership Start …" at bounding box center [561, 295] width 284 height 22
select select "3"
select select "5"
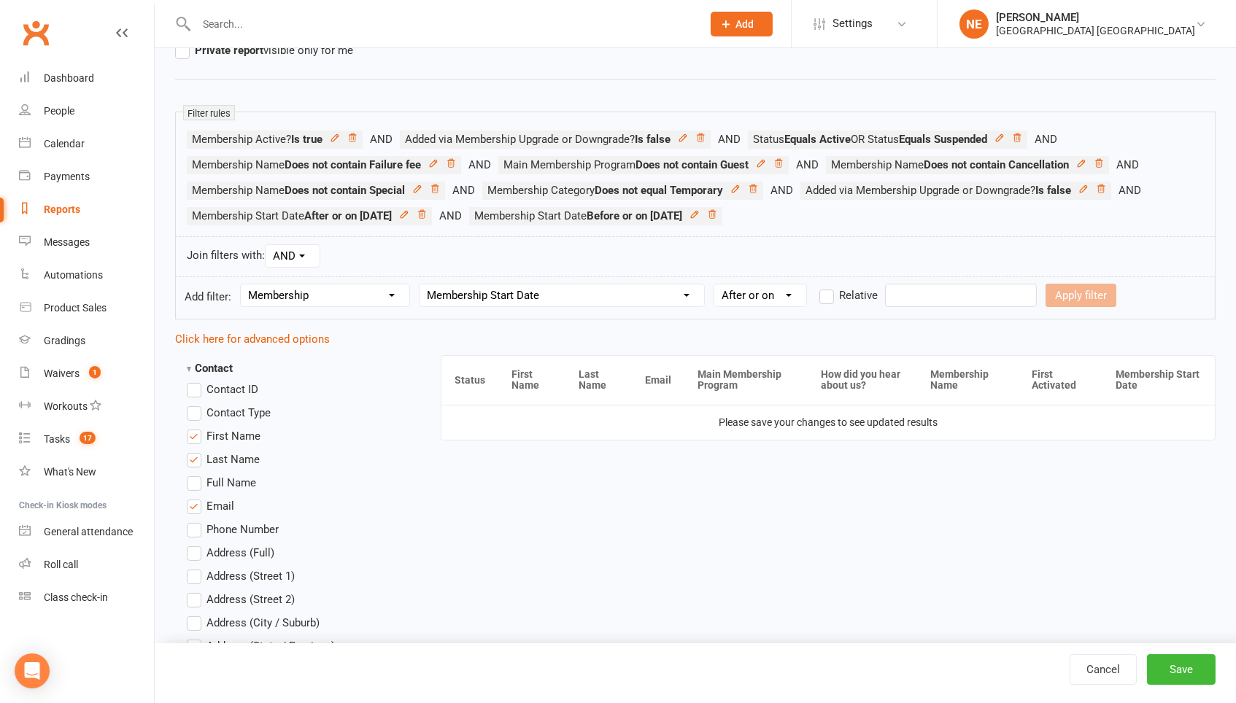
click at [933, 307] on input "text" at bounding box center [961, 295] width 152 height 23
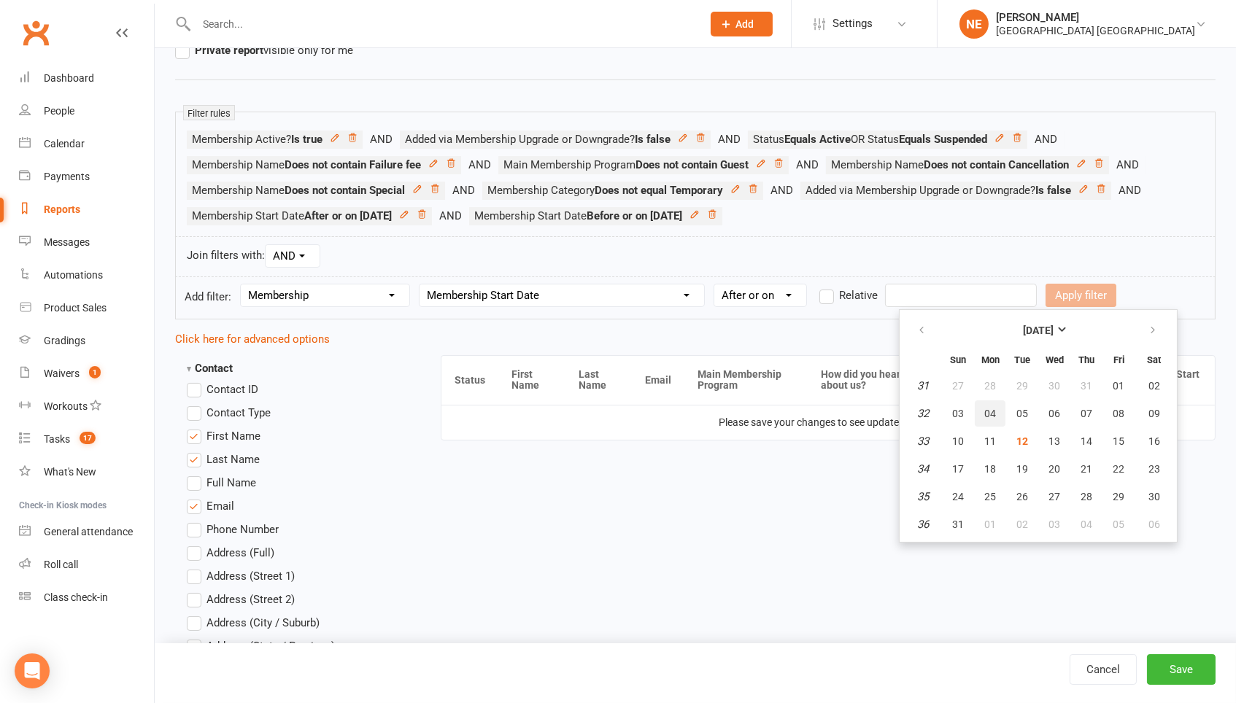
click at [984, 417] on span "04" at bounding box center [990, 414] width 12 height 12
type input "[DATE]"
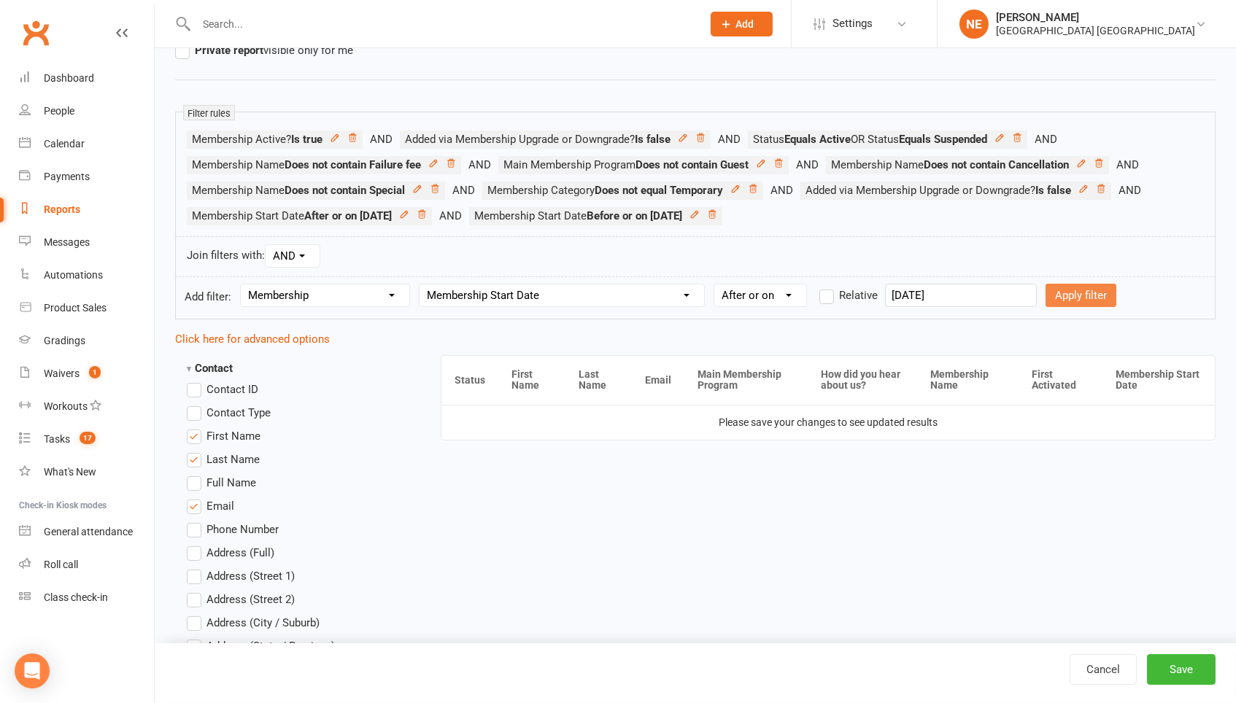
click at [1099, 295] on button "Apply filter" at bounding box center [1080, 295] width 71 height 23
select select
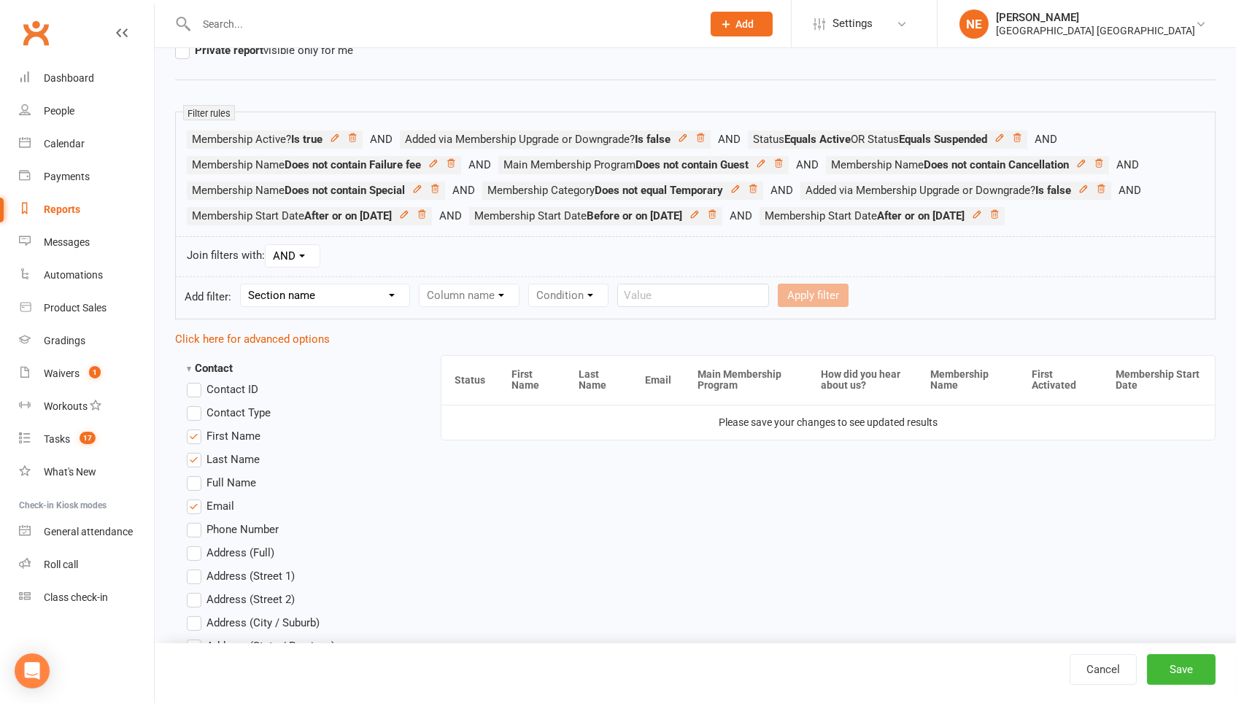
click at [400, 304] on select "Section name Contact Attendance Aggregate Payment Booking Waitlist Attendees Ca…" at bounding box center [325, 295] width 169 height 22
select select "10"
select select "3"
click at [749, 289] on select "Condition Is Is not Before After Before or on After or on Is blank Is not blank" at bounding box center [760, 295] width 92 height 22
select select "4"
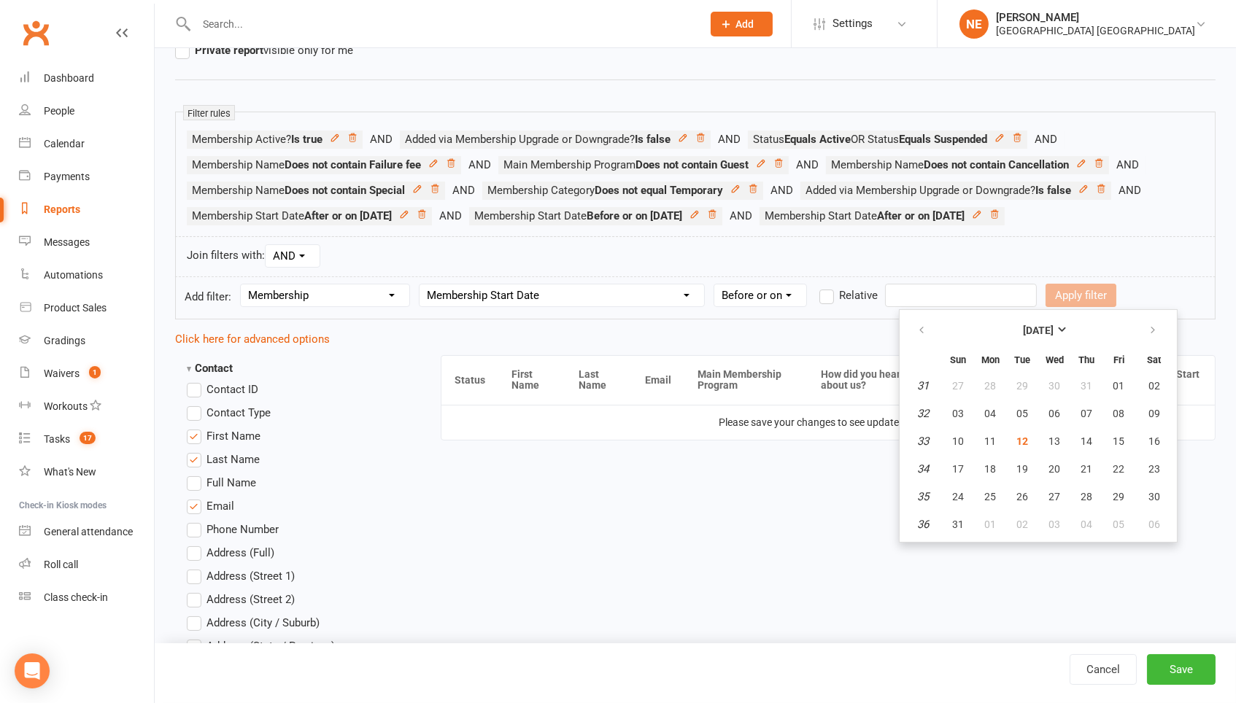
click at [936, 290] on input "text" at bounding box center [961, 295] width 152 height 23
click at [956, 522] on span "31" at bounding box center [958, 525] width 12 height 12
type input "[DATE]"
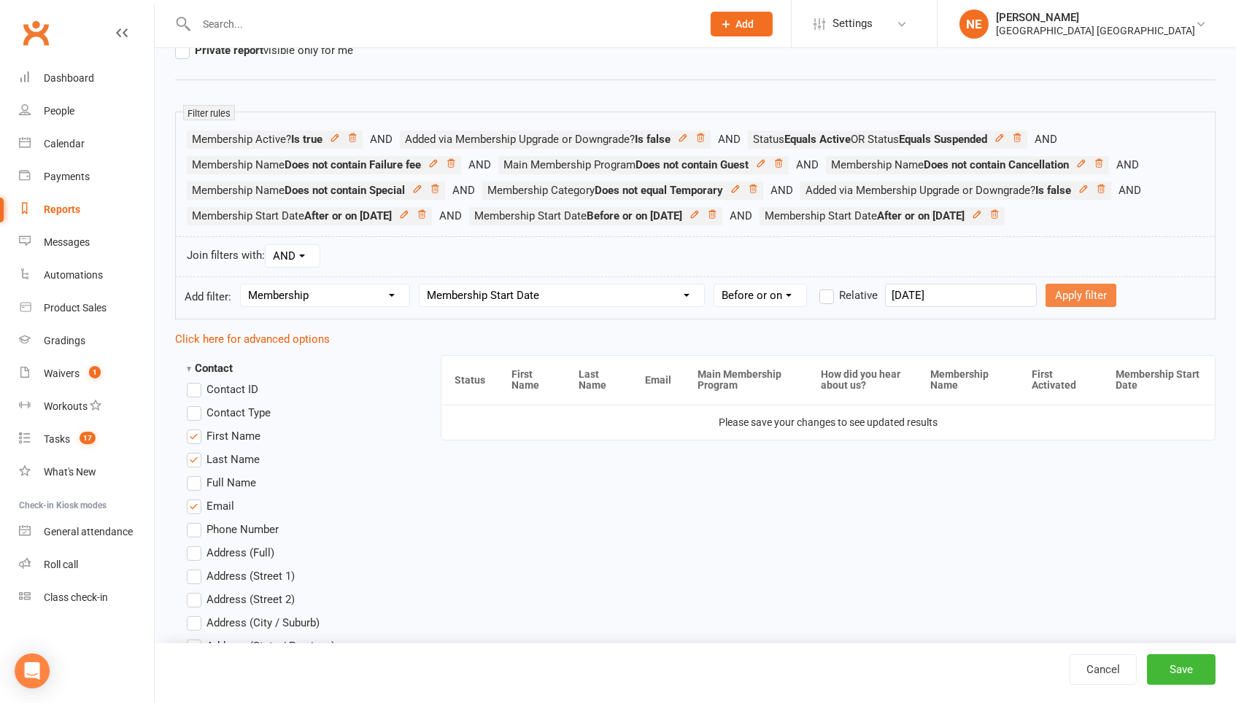
click at [1085, 293] on button "Apply filter" at bounding box center [1080, 295] width 71 height 23
select select
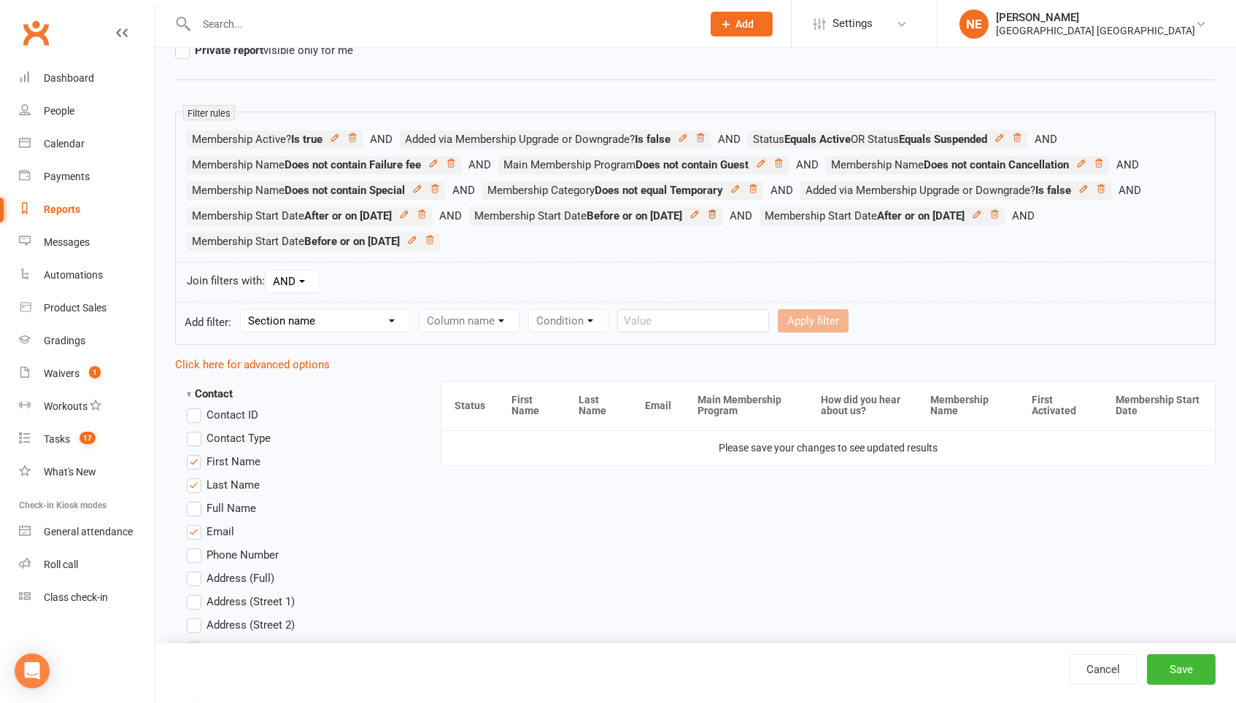
click at [717, 211] on icon at bounding box center [712, 214] width 10 height 10
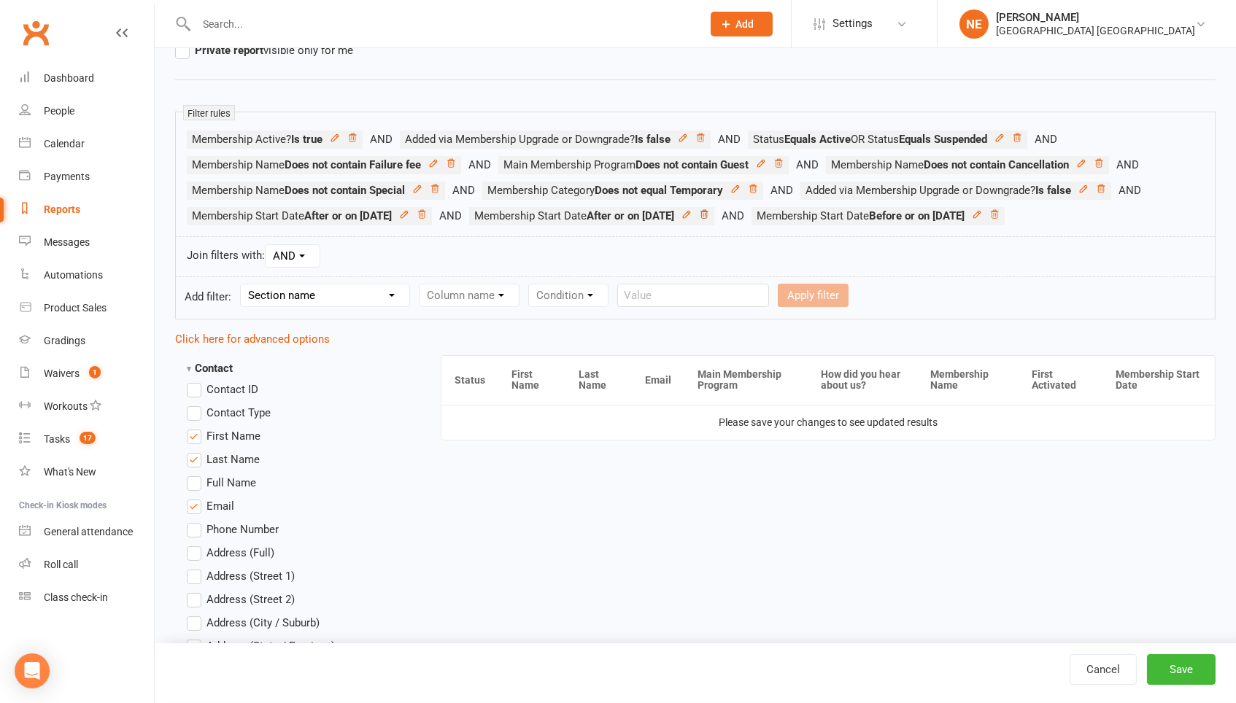
click at [427, 217] on icon at bounding box center [422, 214] width 10 height 10
click at [1203, 670] on button "Save" at bounding box center [1181, 669] width 69 height 31
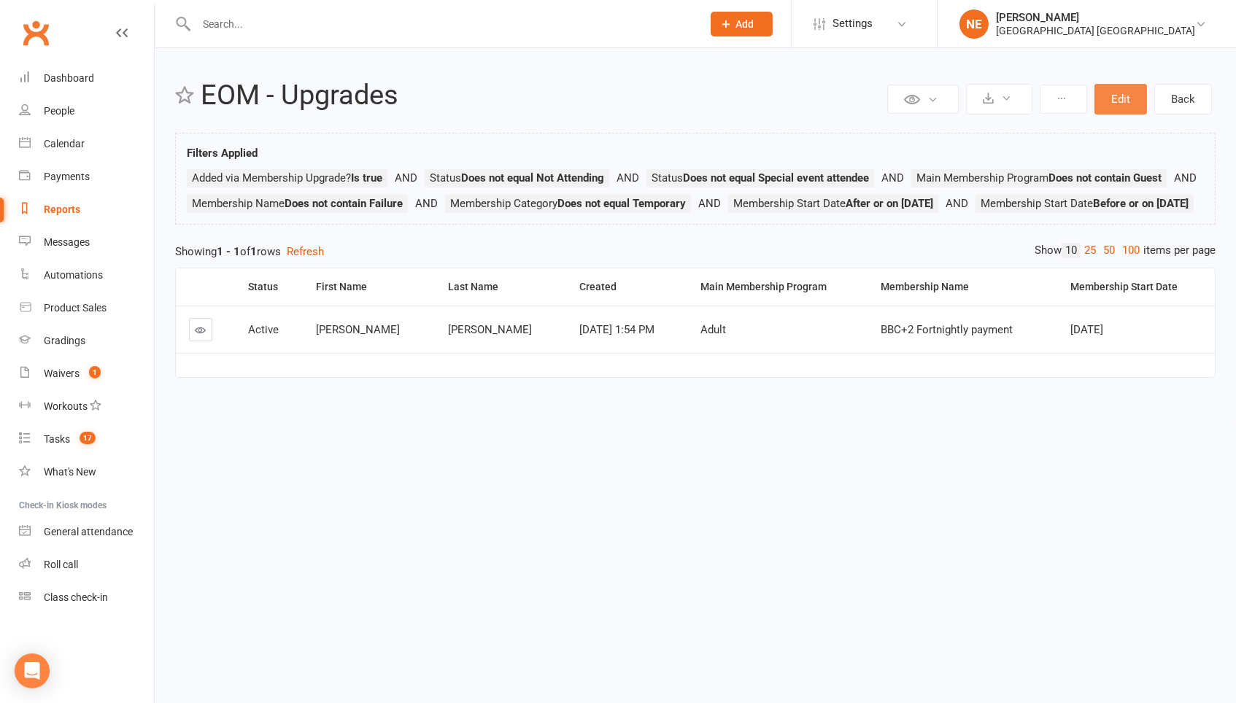
click at [1118, 88] on button "Edit" at bounding box center [1120, 99] width 53 height 31
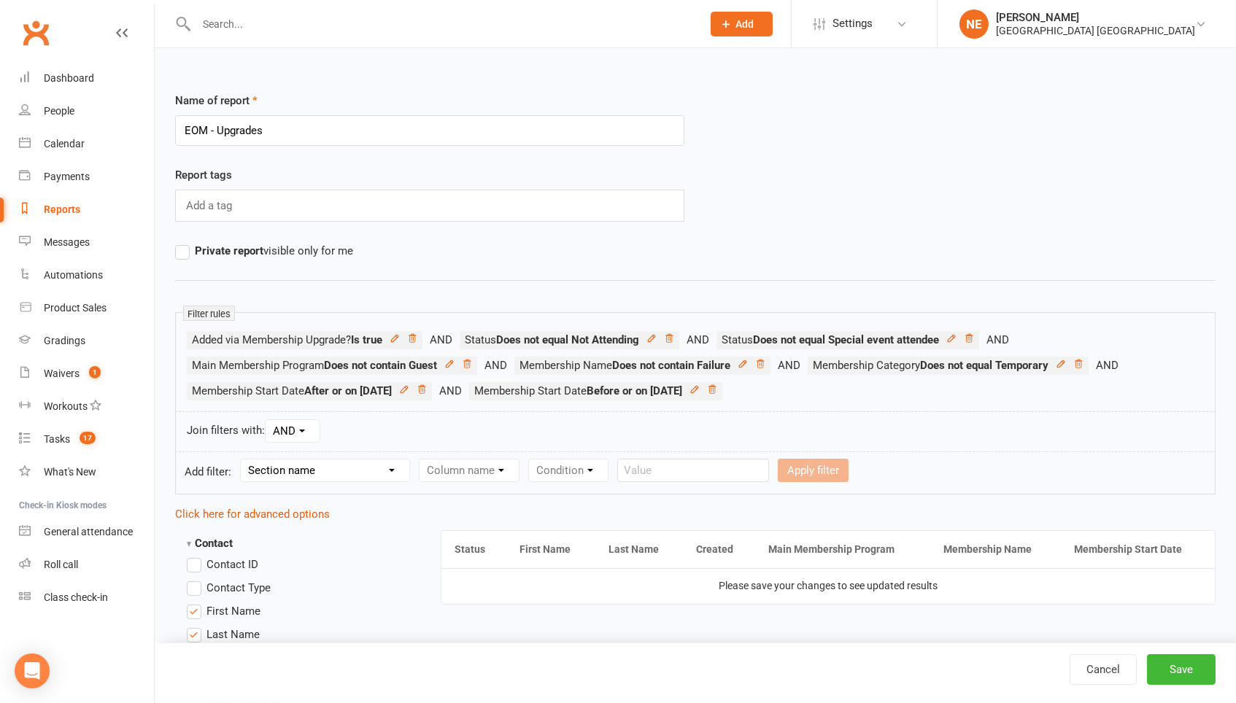
select select "10"
click at [516, 458] on form "Add filter: Section name Contact Attendance Aggregate Payment Booking Waitlist …" at bounding box center [695, 473] width 1040 height 43
click at [514, 482] on div "Column name Membership ID Membership Name Membership Category Membership Start …" at bounding box center [562, 470] width 286 height 23
click at [514, 470] on select "Column name Membership ID Membership Name Membership Category Membership Start …" at bounding box center [561, 471] width 284 height 22
select select "3"
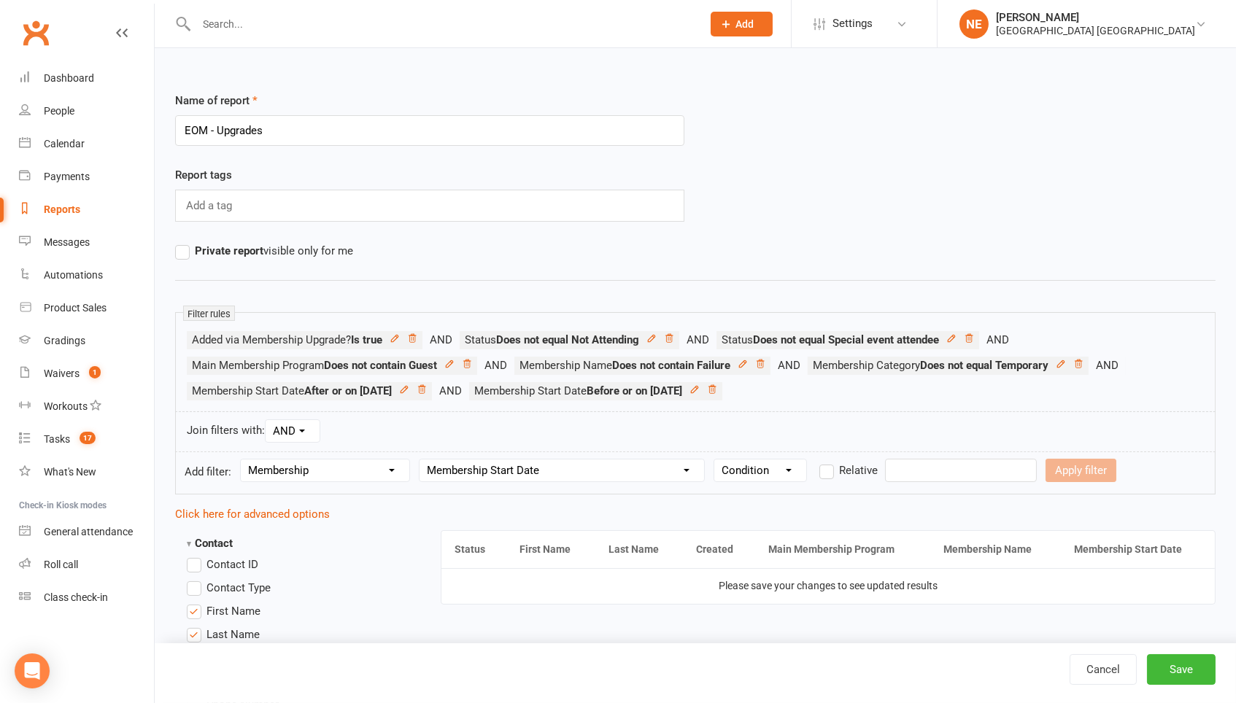
click at [758, 484] on form "Add filter: Section name Contact Attendance Aggregate Payment Booking Waitlist …" at bounding box center [695, 473] width 1040 height 43
select select "5"
click at [922, 471] on input "text" at bounding box center [961, 470] width 152 height 23
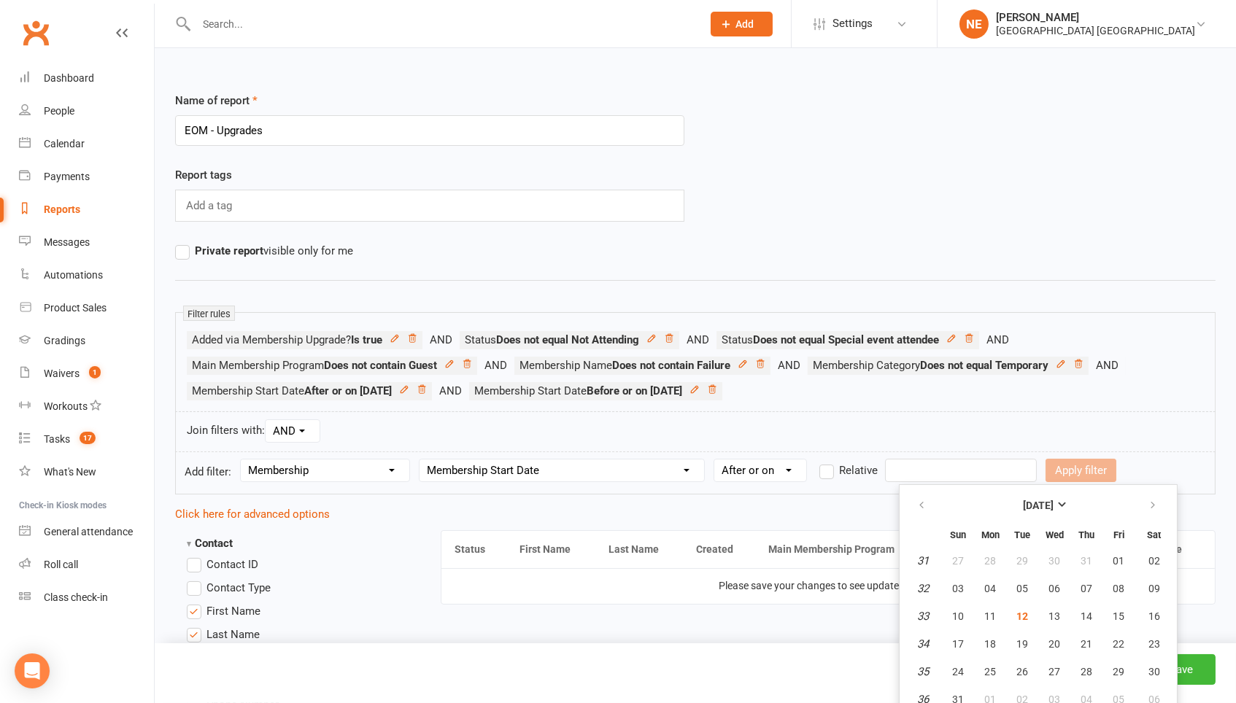
scroll to position [12, 0]
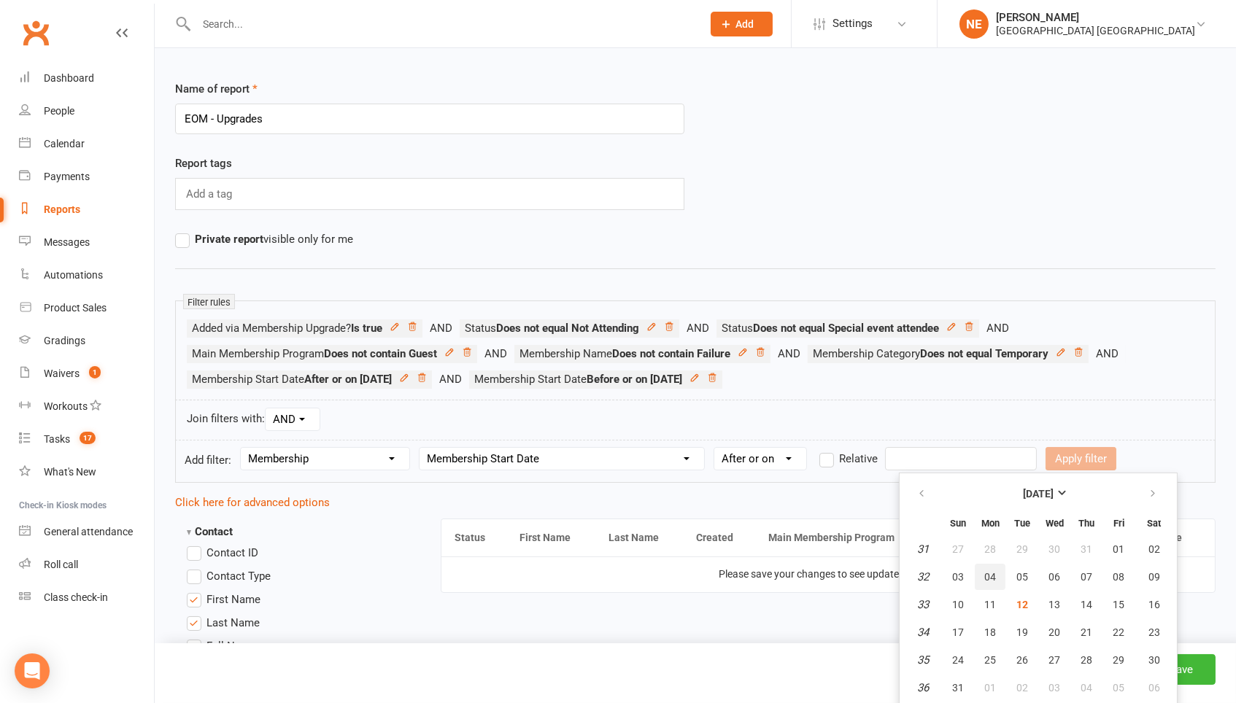
click at [989, 581] on span "04" at bounding box center [990, 577] width 12 height 12
type input "[DATE]"
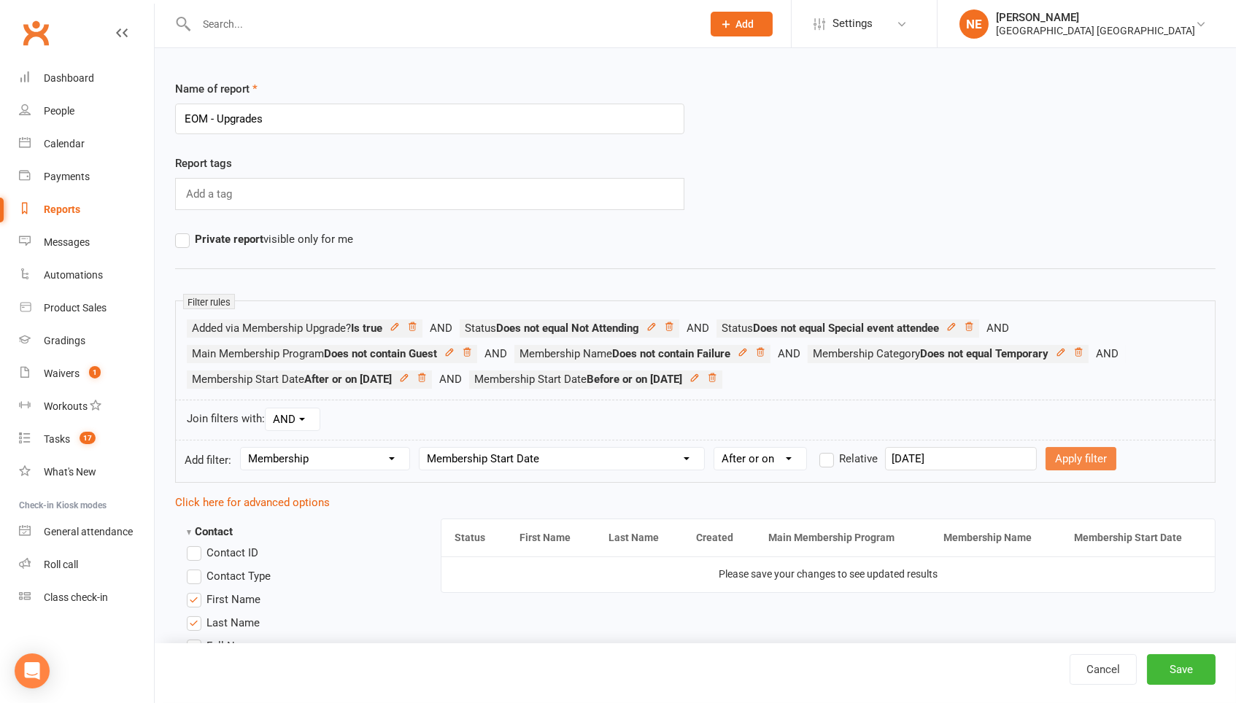
click at [1066, 465] on button "Apply filter" at bounding box center [1080, 458] width 71 height 23
select select
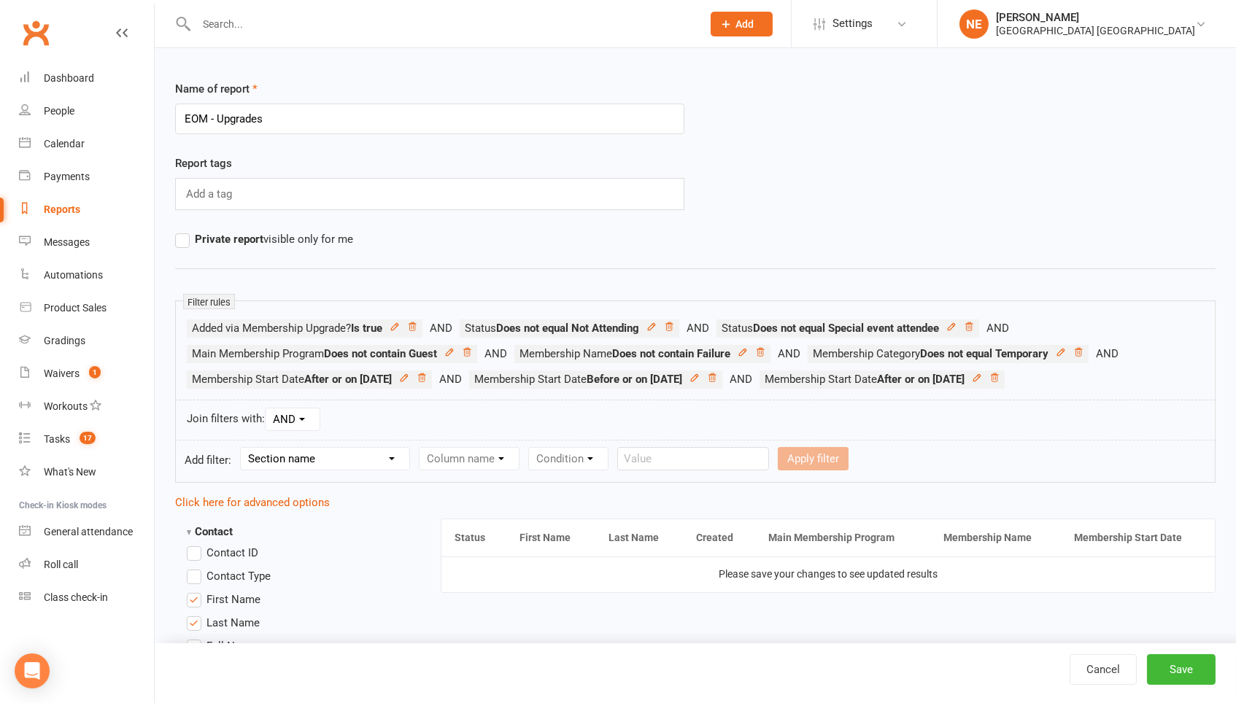
select select "10"
click at [471, 459] on select "Column name Membership ID Membership Name Membership Category Membership Start …" at bounding box center [561, 459] width 284 height 22
select select "3"
select select "4"
click at [924, 473] on form "Add filter: Section name Contact Attendance Aggregate Payment Booking Waitlist …" at bounding box center [695, 461] width 1040 height 43
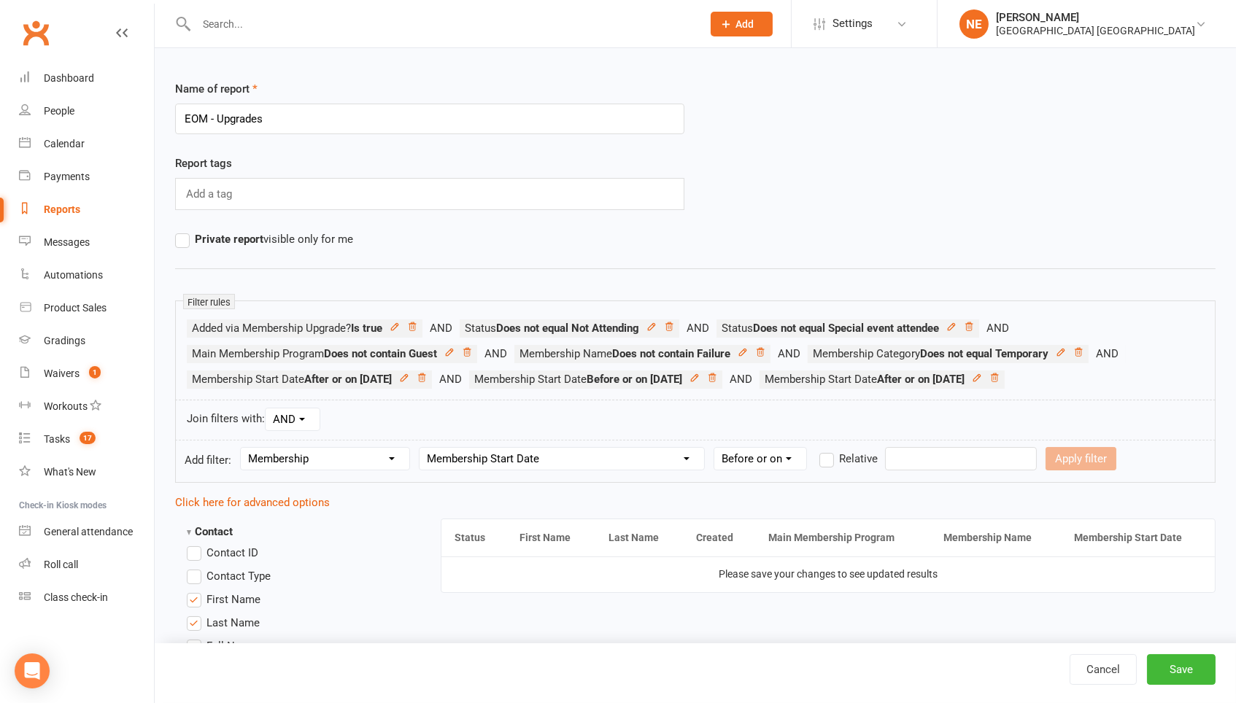
click at [925, 460] on input "text" at bounding box center [961, 458] width 152 height 23
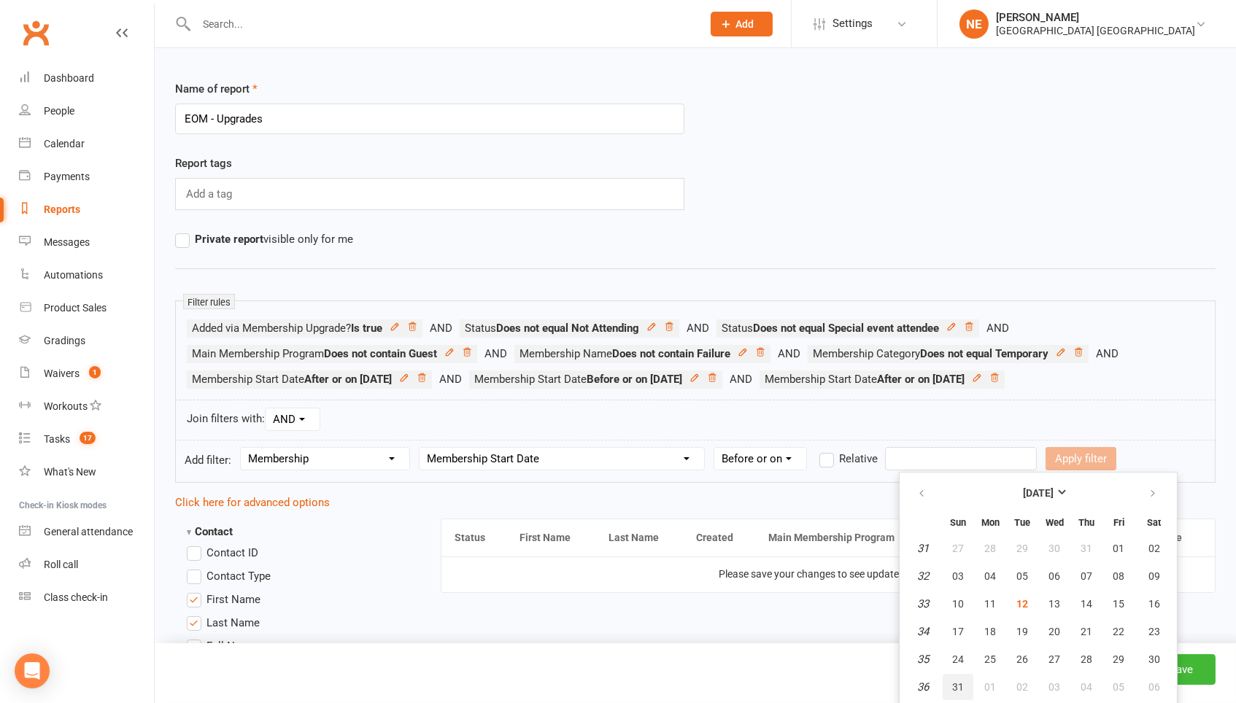
click at [945, 684] on button "31" at bounding box center [957, 687] width 31 height 26
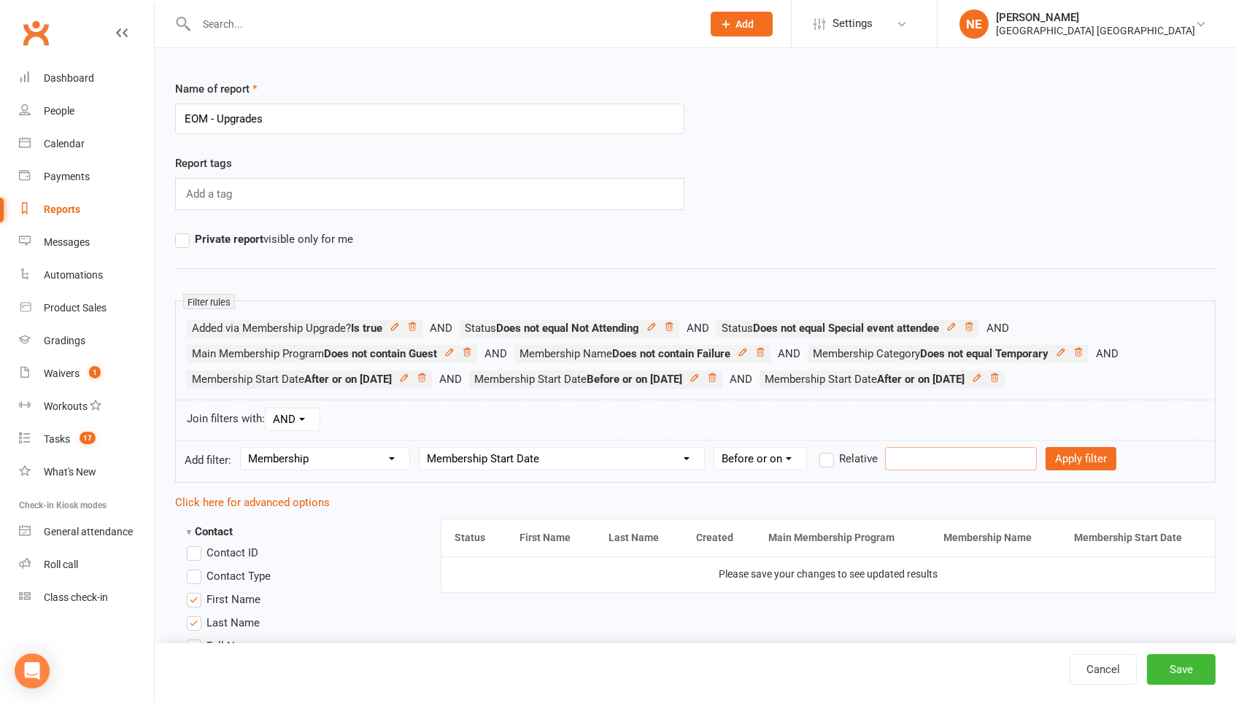
type input "[DATE]"
click at [1072, 468] on button "Apply filter" at bounding box center [1080, 458] width 71 height 23
select select
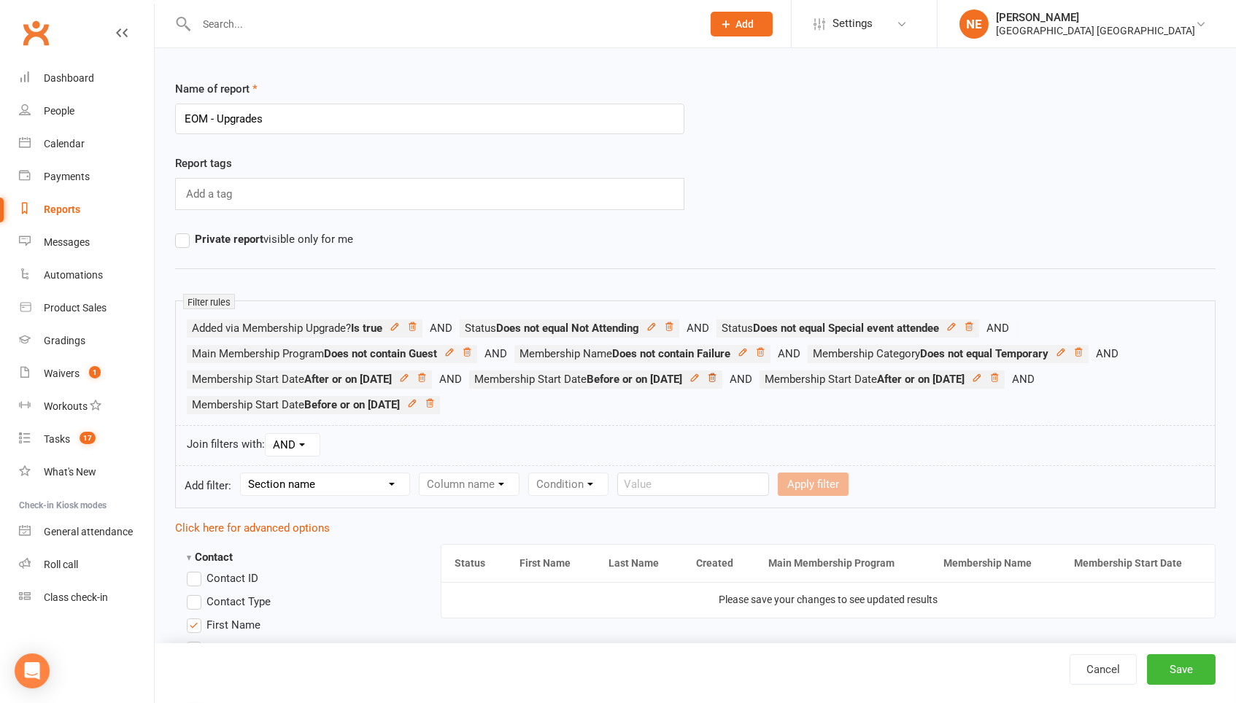
click at [717, 373] on icon at bounding box center [712, 378] width 10 height 10
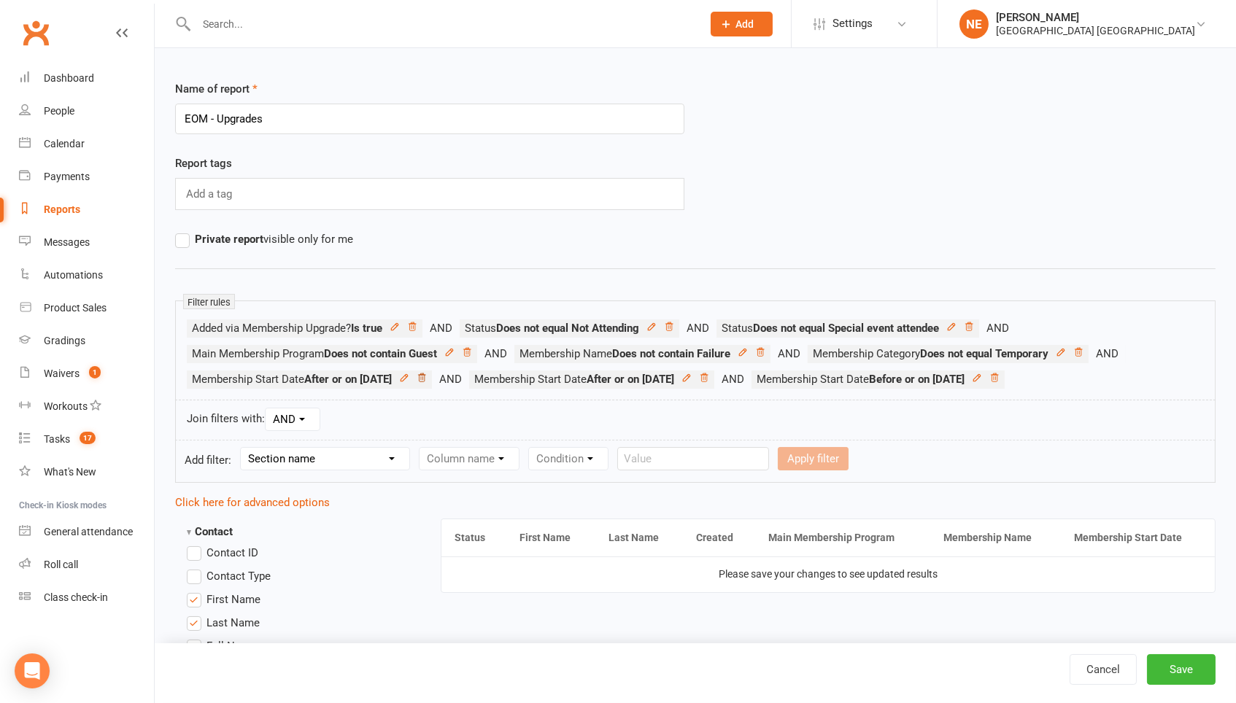
click at [427, 375] on icon at bounding box center [422, 378] width 10 height 10
click at [1188, 662] on button "Save" at bounding box center [1181, 669] width 69 height 31
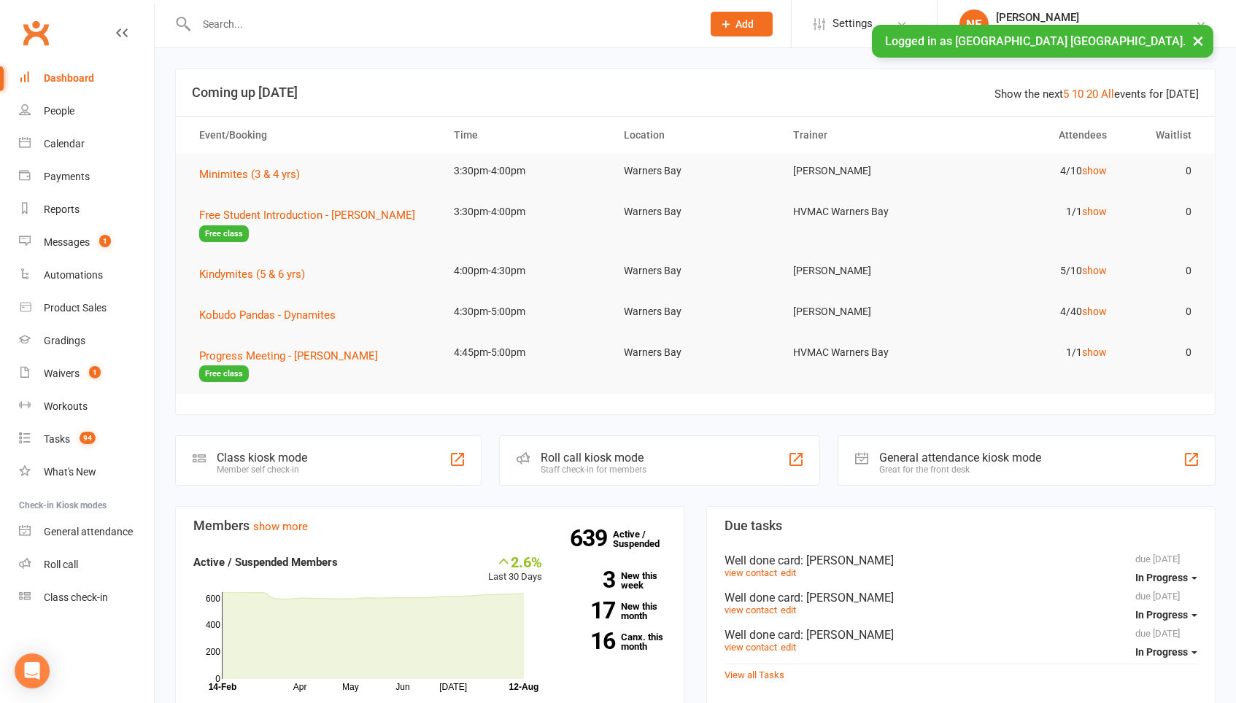
click at [220, 30] on input "text" at bounding box center [442, 24] width 500 height 20
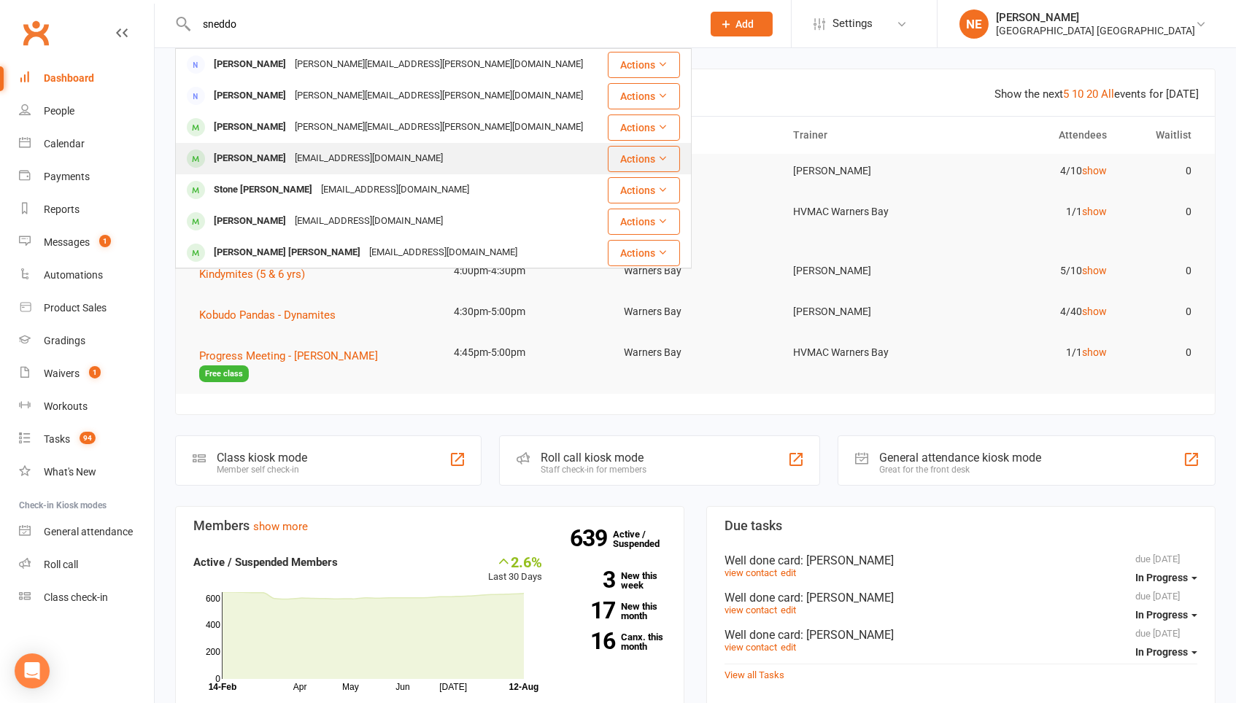
type input "sneddo"
click at [302, 158] on div "kristyrichards44@gmail.com" at bounding box center [368, 158] width 157 height 21
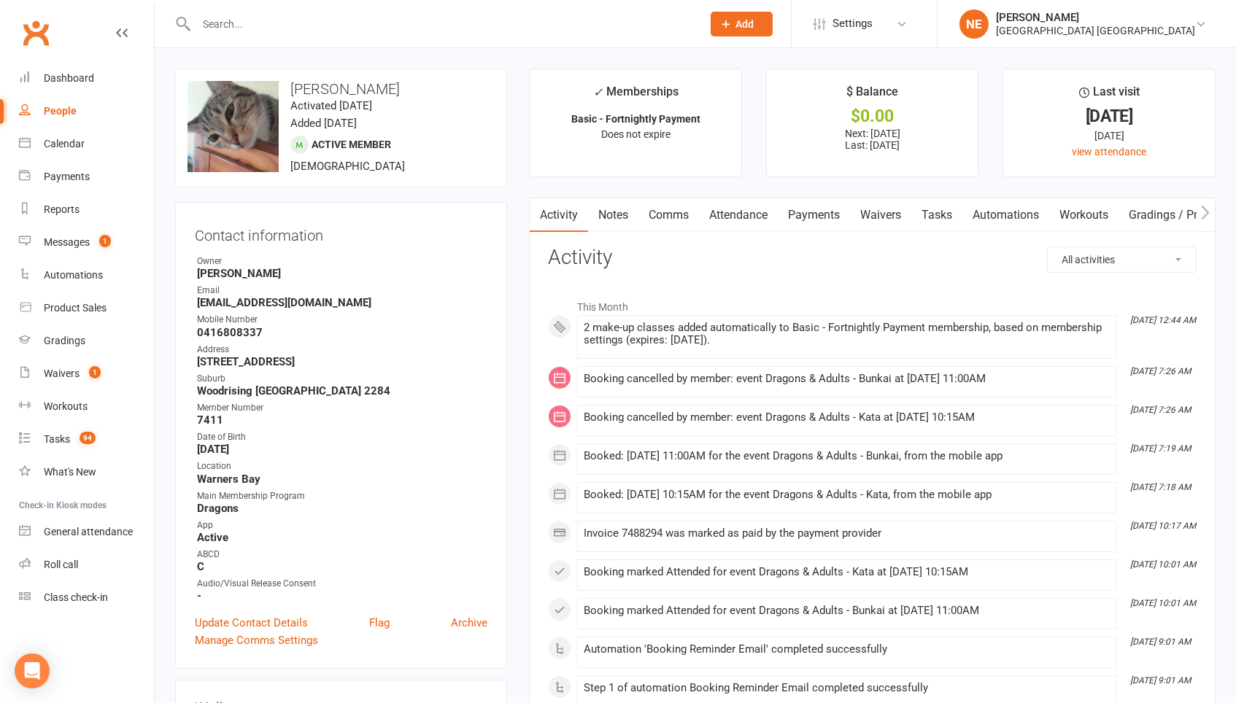
click at [883, 220] on link "Waivers" at bounding box center [880, 215] width 61 height 34
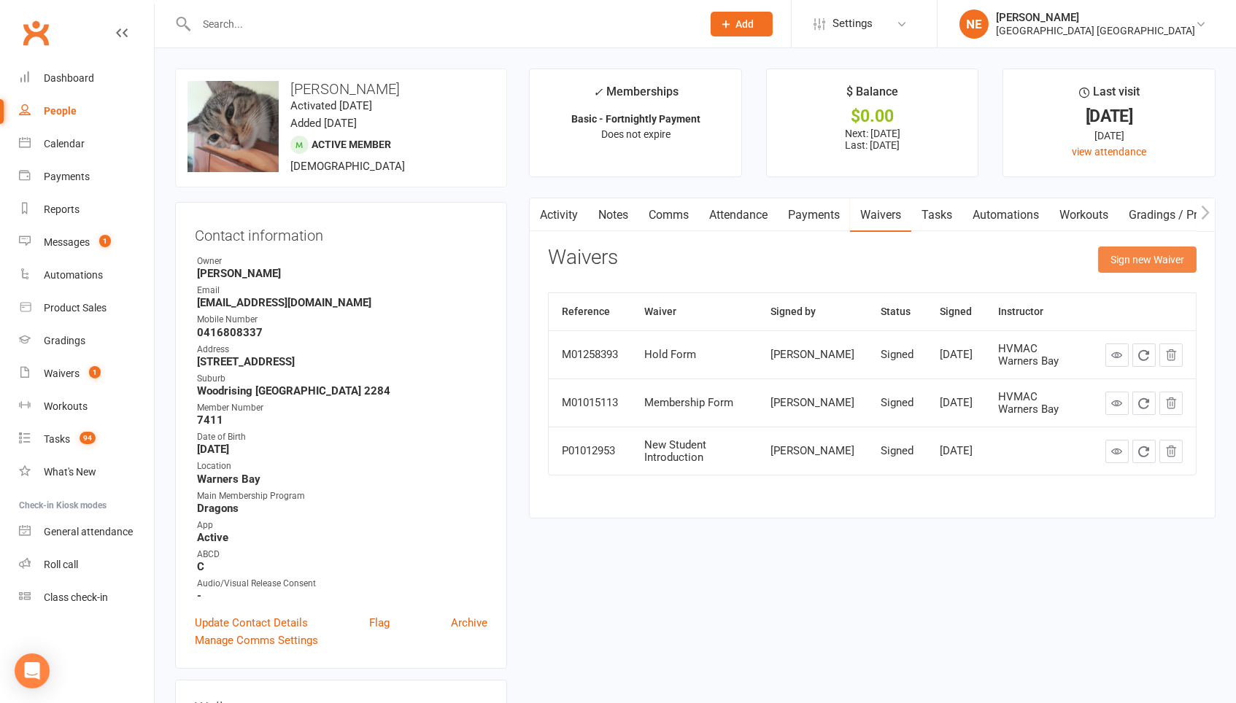
click at [1124, 247] on button "Sign new Waiver" at bounding box center [1147, 260] width 98 height 26
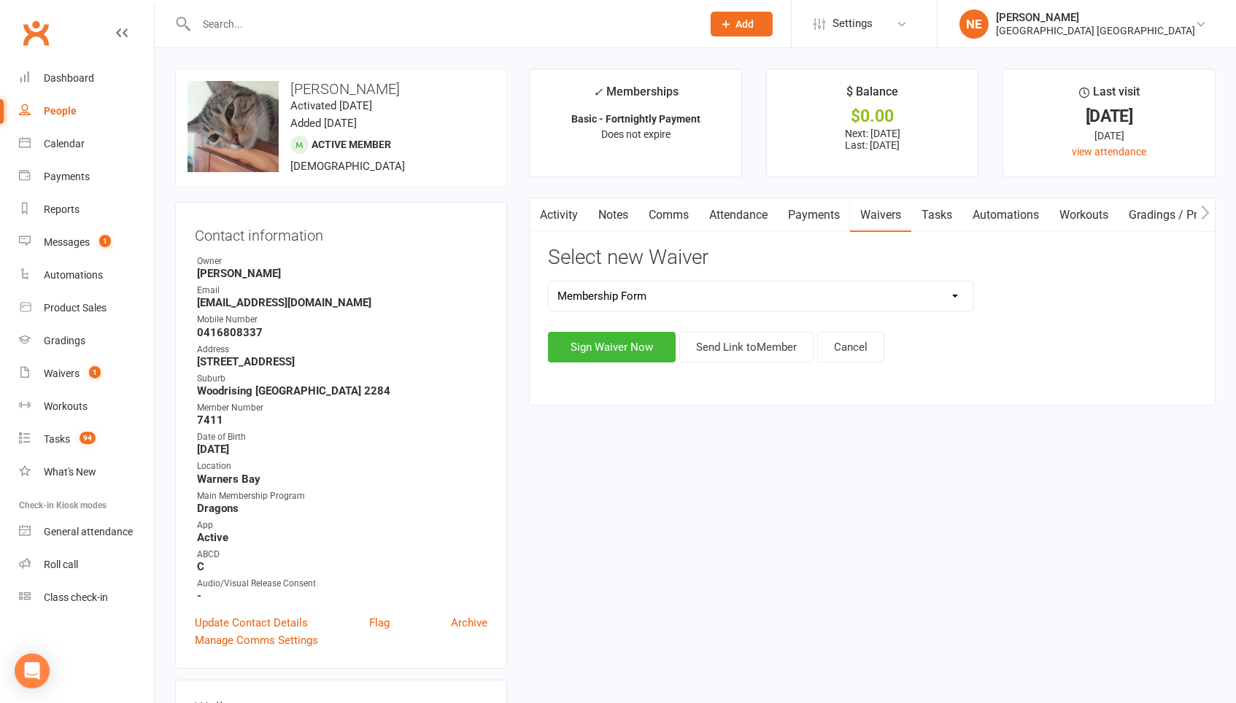
select select "5750"
click at [633, 346] on button "Sign Waiver Now" at bounding box center [612, 347] width 128 height 31
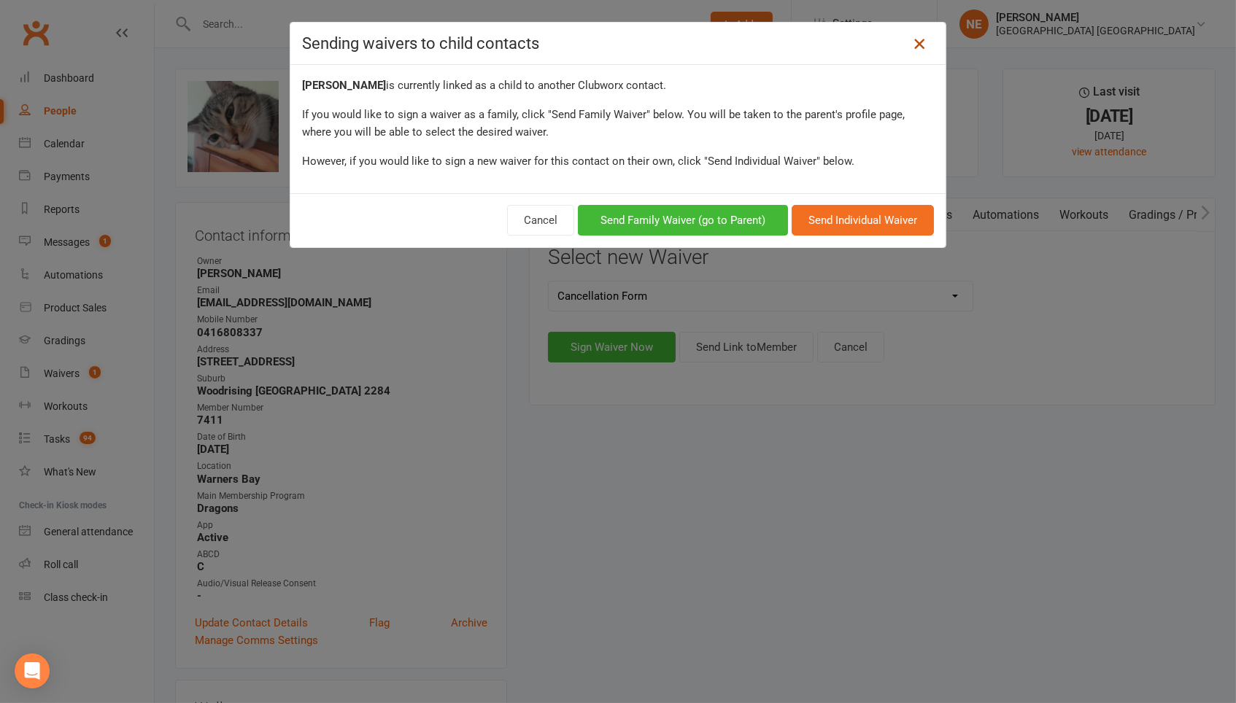
click at [926, 39] on icon at bounding box center [919, 44] width 18 height 18
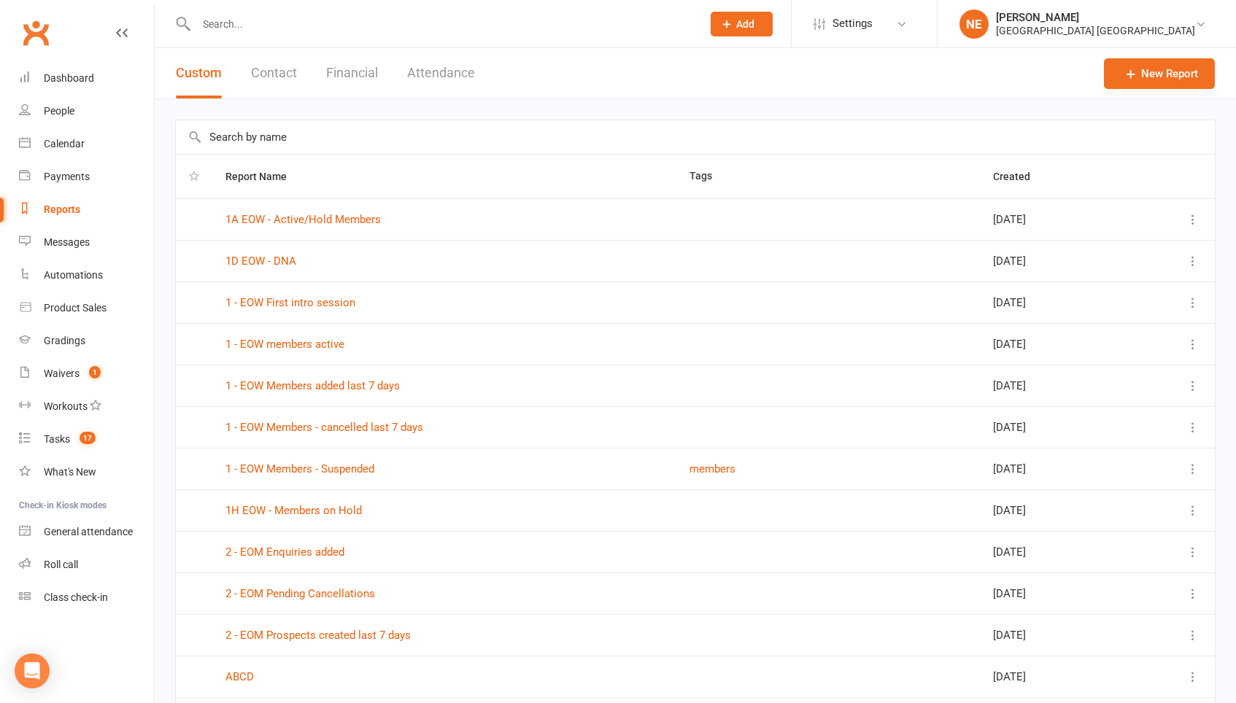
select select "50"
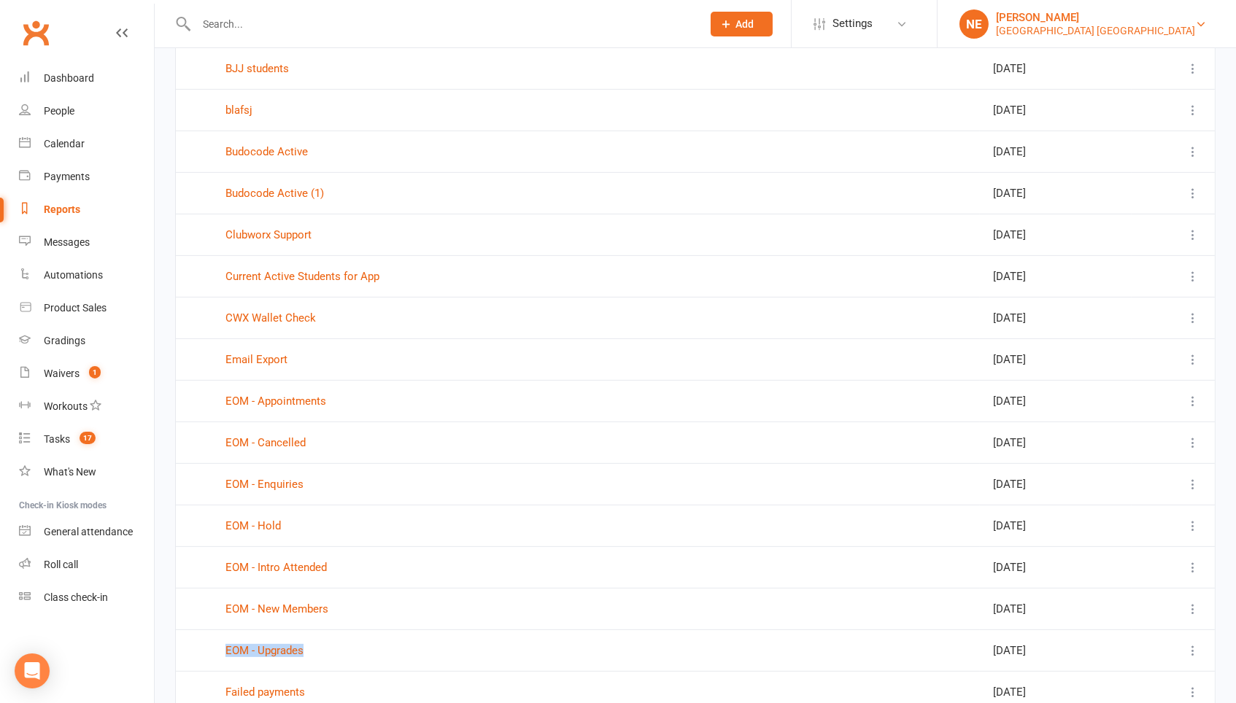
scroll to position [1066, 0]
click at [1056, 20] on div "[PERSON_NAME]" at bounding box center [1095, 17] width 199 height 13
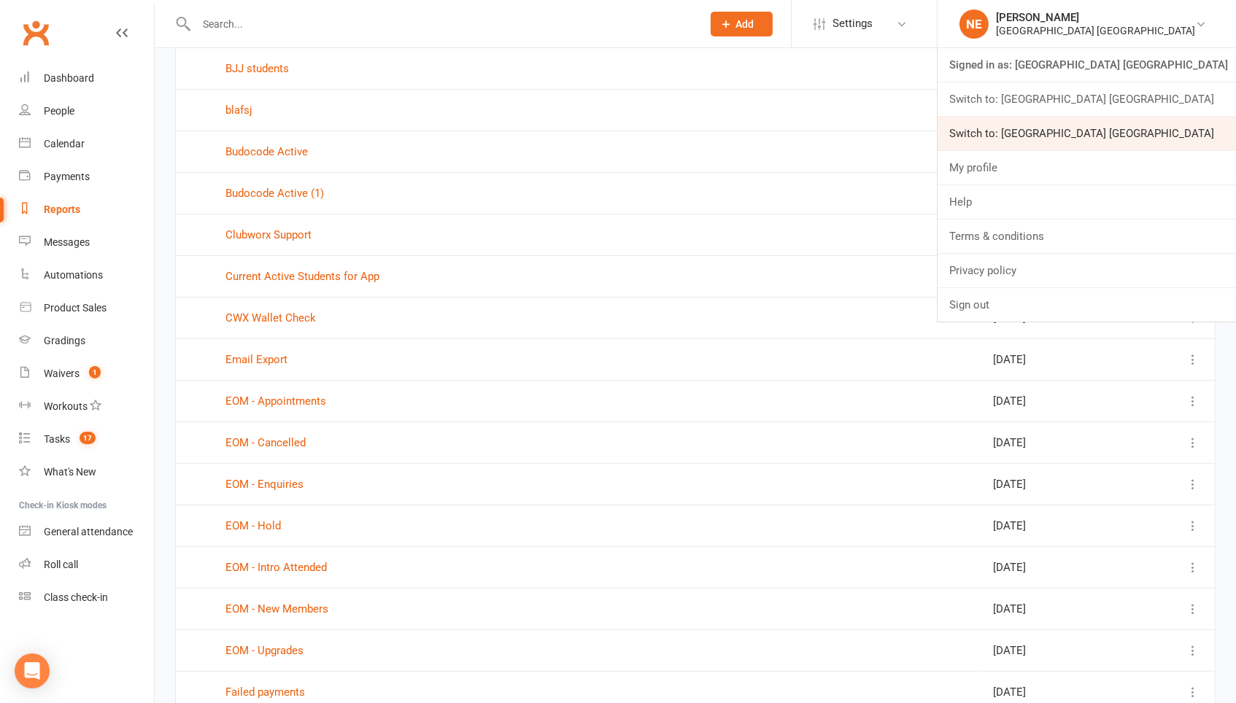
click at [1095, 120] on link "Switch to: Hunter Valley Martial Arts Centre Warners Bay" at bounding box center [1086, 134] width 298 height 34
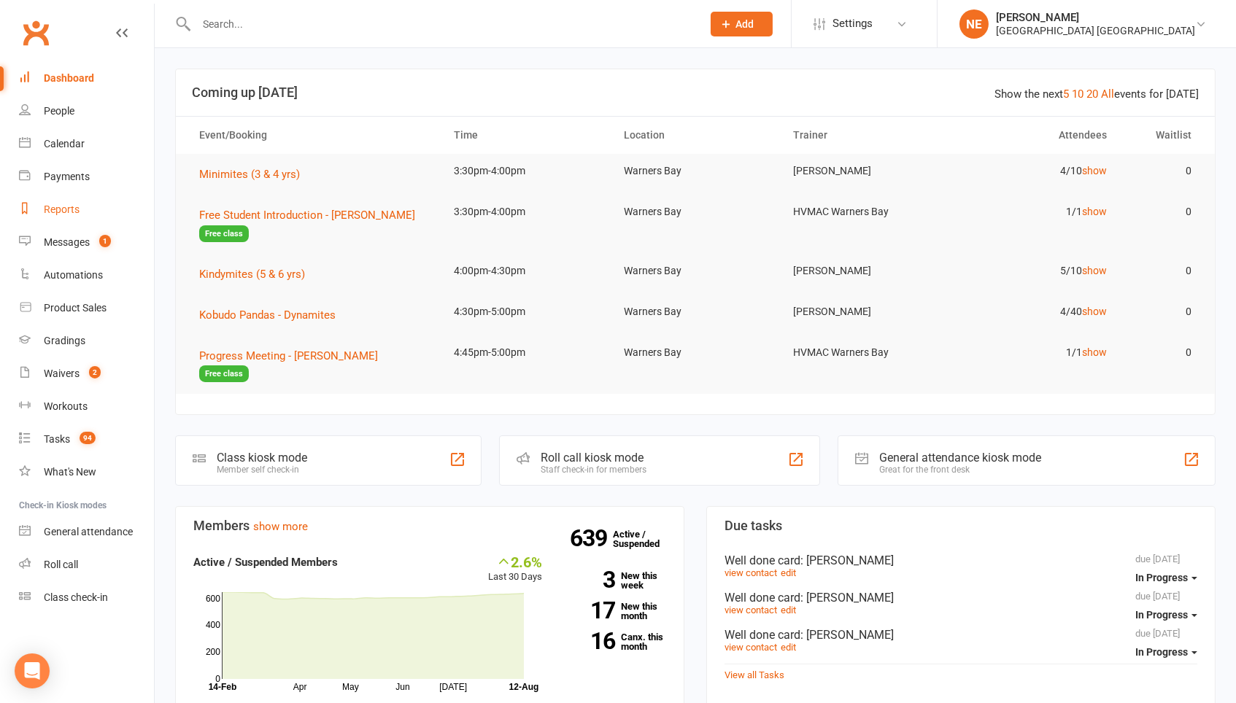
click at [61, 206] on div "Reports" at bounding box center [62, 210] width 36 height 12
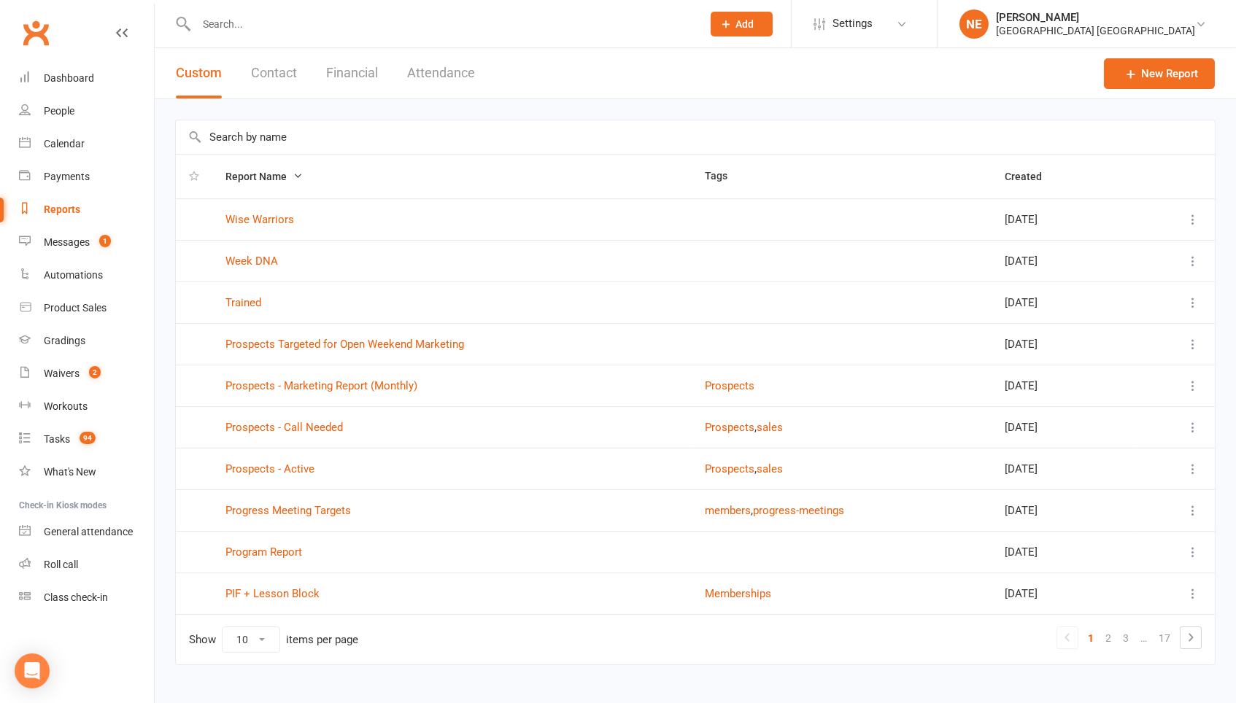
click at [276, 125] on input "text" at bounding box center [695, 137] width 1039 height 34
type input "u"
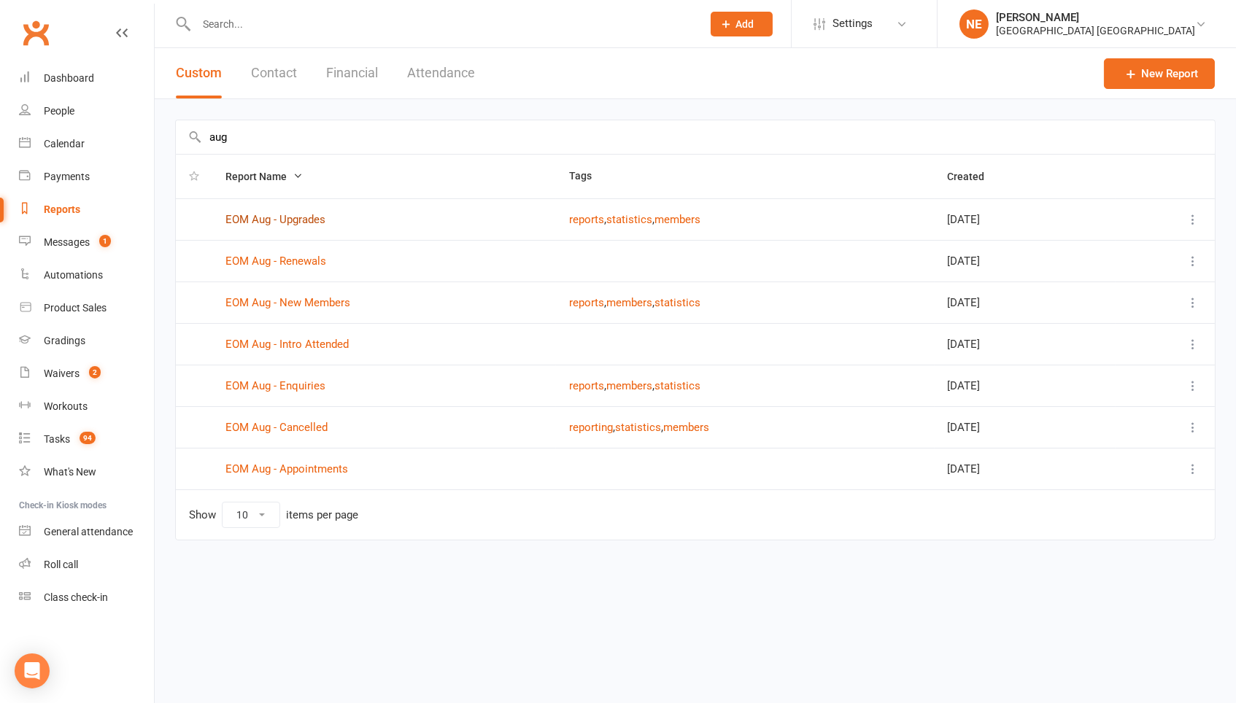
type input "aug"
click at [305, 259] on link "EOM Aug - Renewals" at bounding box center [275, 261] width 101 height 13
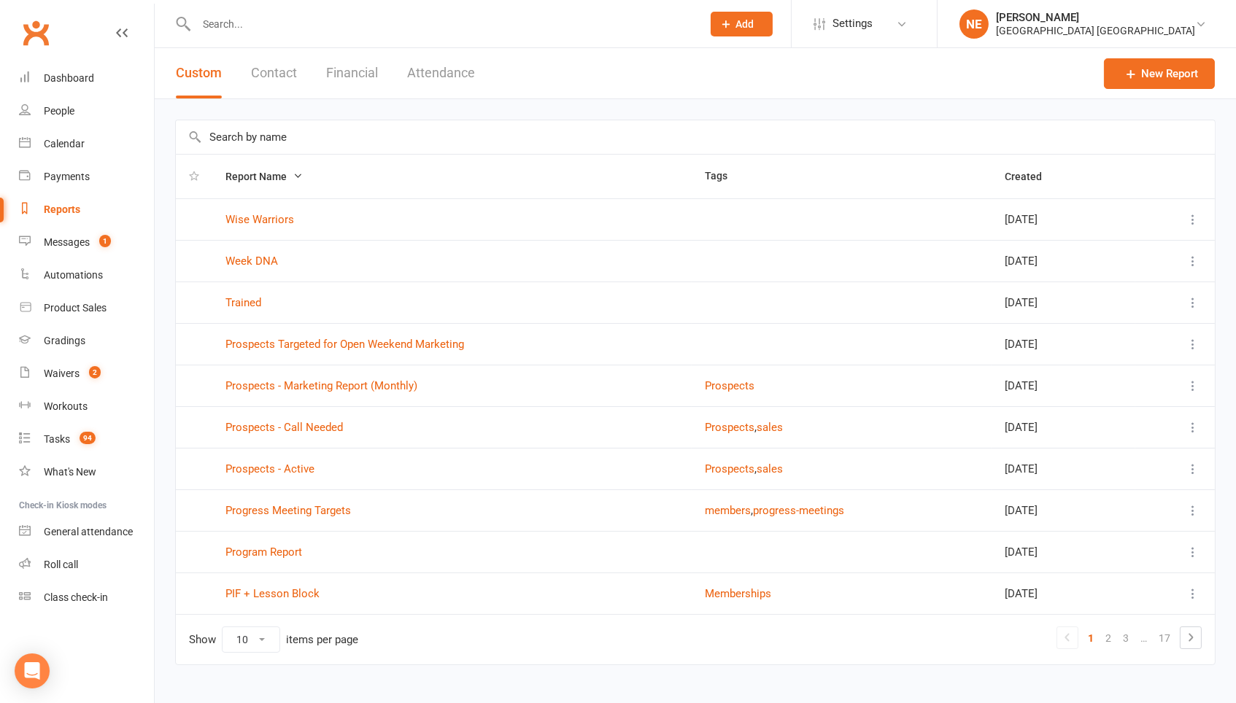
click at [274, 127] on input "text" at bounding box center [695, 137] width 1039 height 34
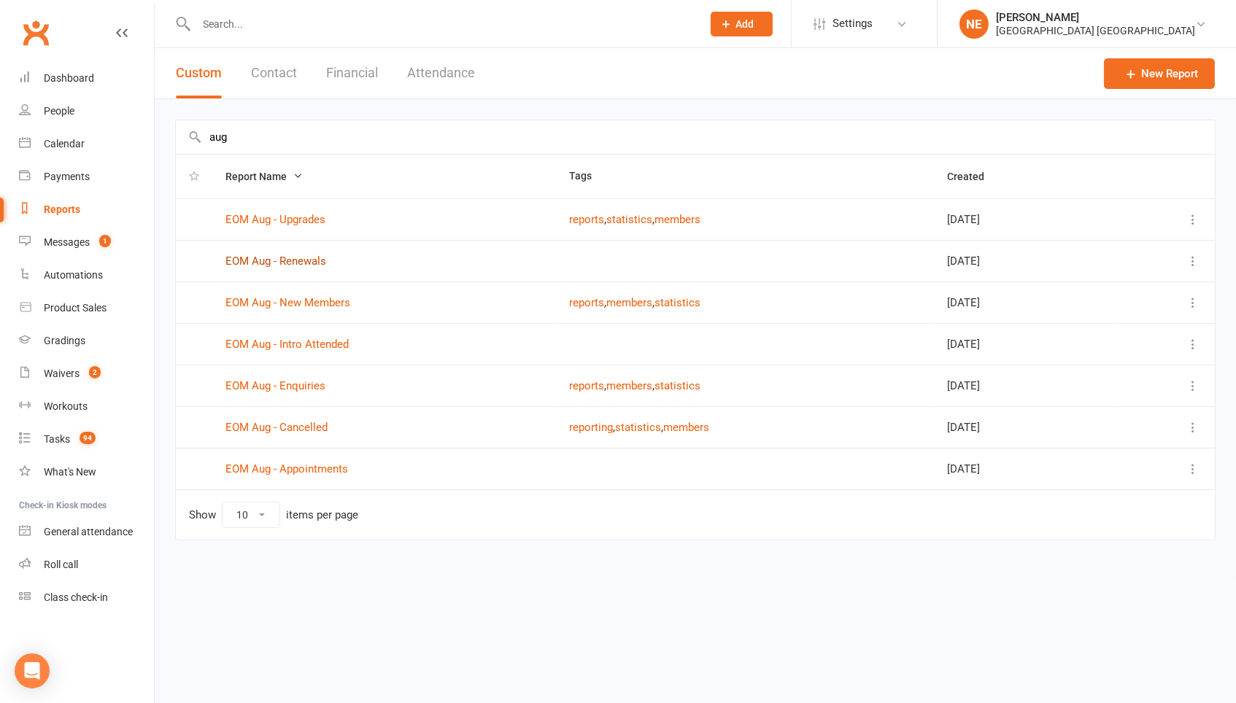
type input "aug"
click at [298, 462] on link "EOM Aug - Appointments" at bounding box center [286, 468] width 123 height 13
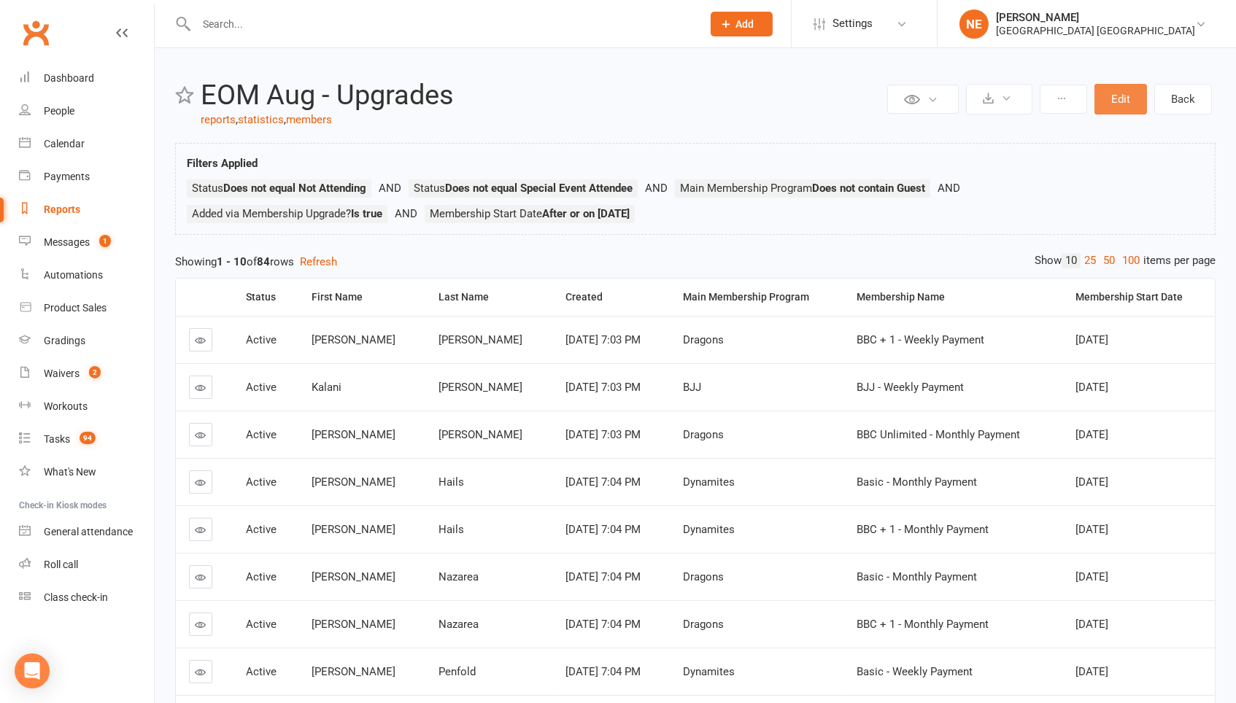
click at [1122, 96] on button "Edit" at bounding box center [1120, 99] width 53 height 31
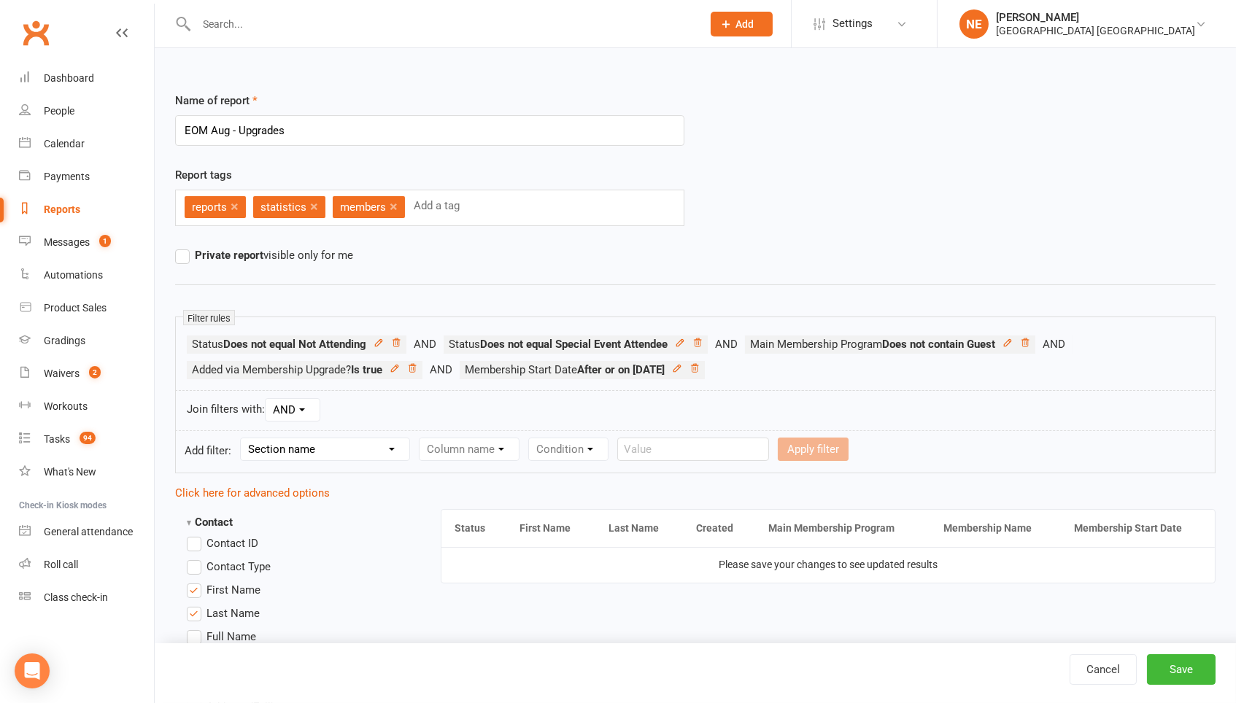
select select "10"
select select "3"
click at [781, 463] on form "Add filter: Section name Contact Attendance Aggregate Payment Booking Waitlist …" at bounding box center [695, 451] width 1040 height 43
select select "5"
click at [940, 444] on input "text" at bounding box center [961, 449] width 152 height 23
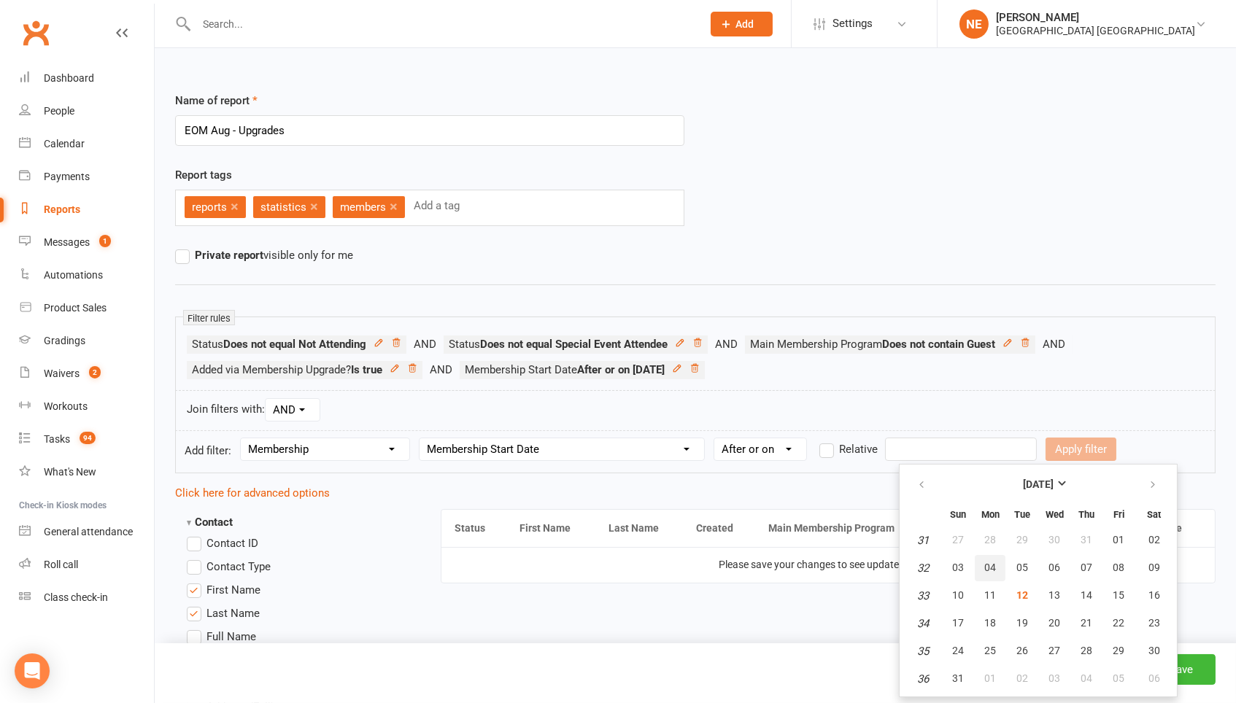
click at [980, 570] on button "04" at bounding box center [990, 568] width 31 height 26
type input "[DATE]"
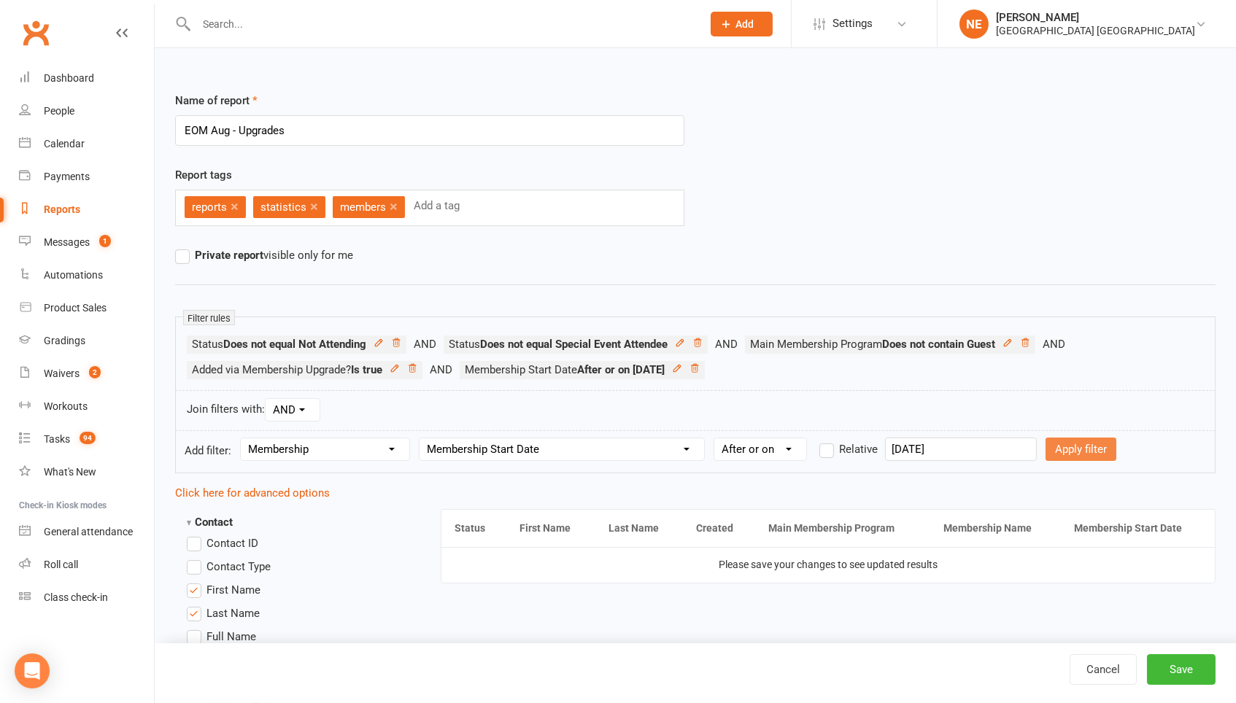
click at [1091, 455] on button "Apply filter" at bounding box center [1080, 449] width 71 height 23
select select
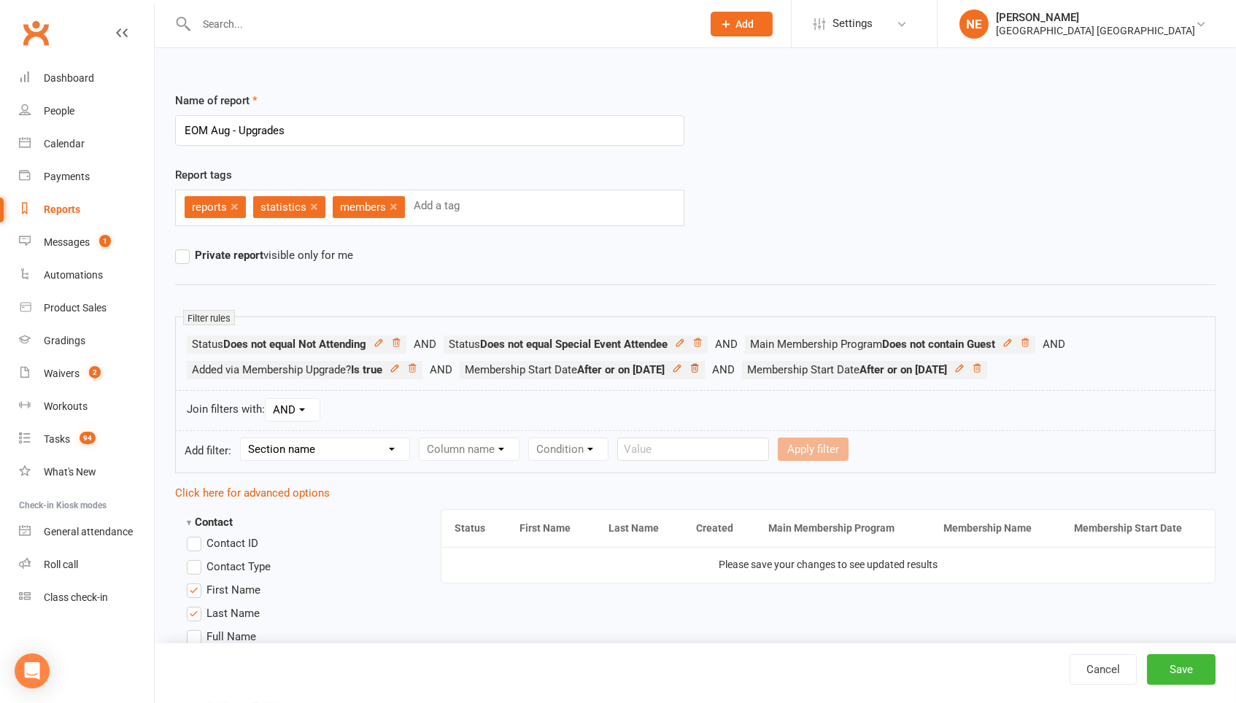
click at [698, 366] on icon at bounding box center [694, 368] width 7 height 8
click at [1168, 662] on button "Save" at bounding box center [1181, 669] width 69 height 31
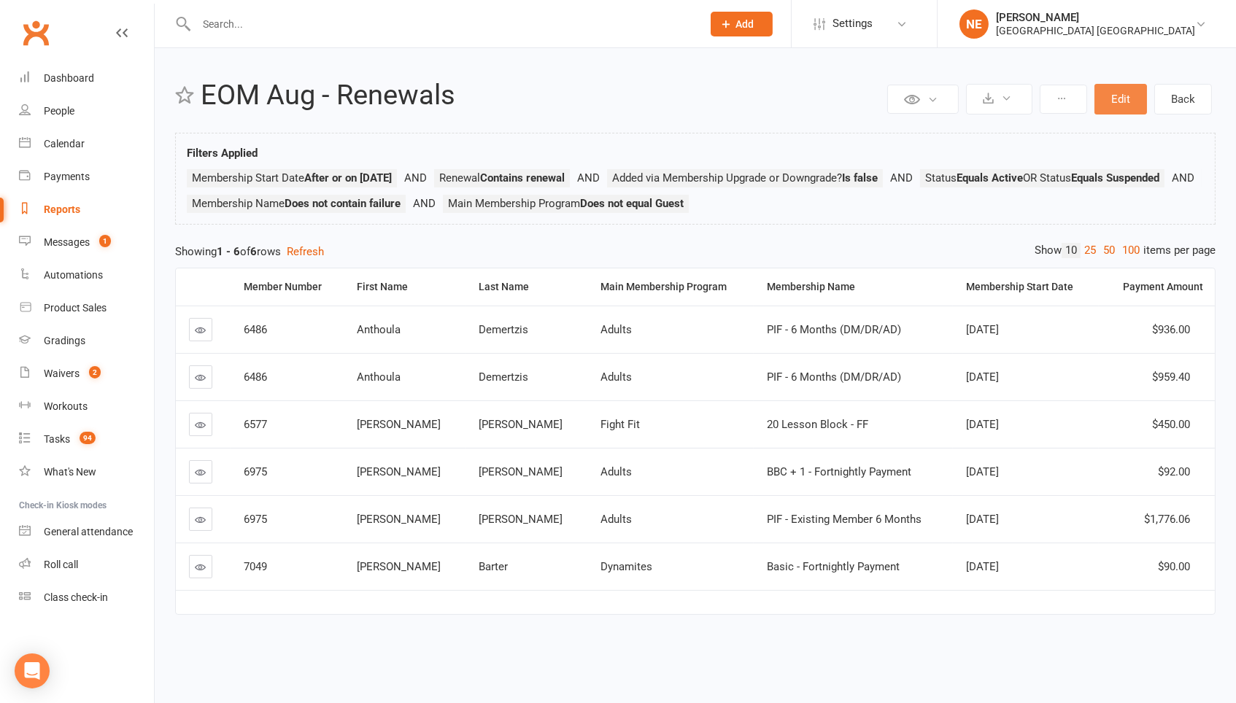
click at [1126, 94] on button "Edit" at bounding box center [1120, 99] width 53 height 31
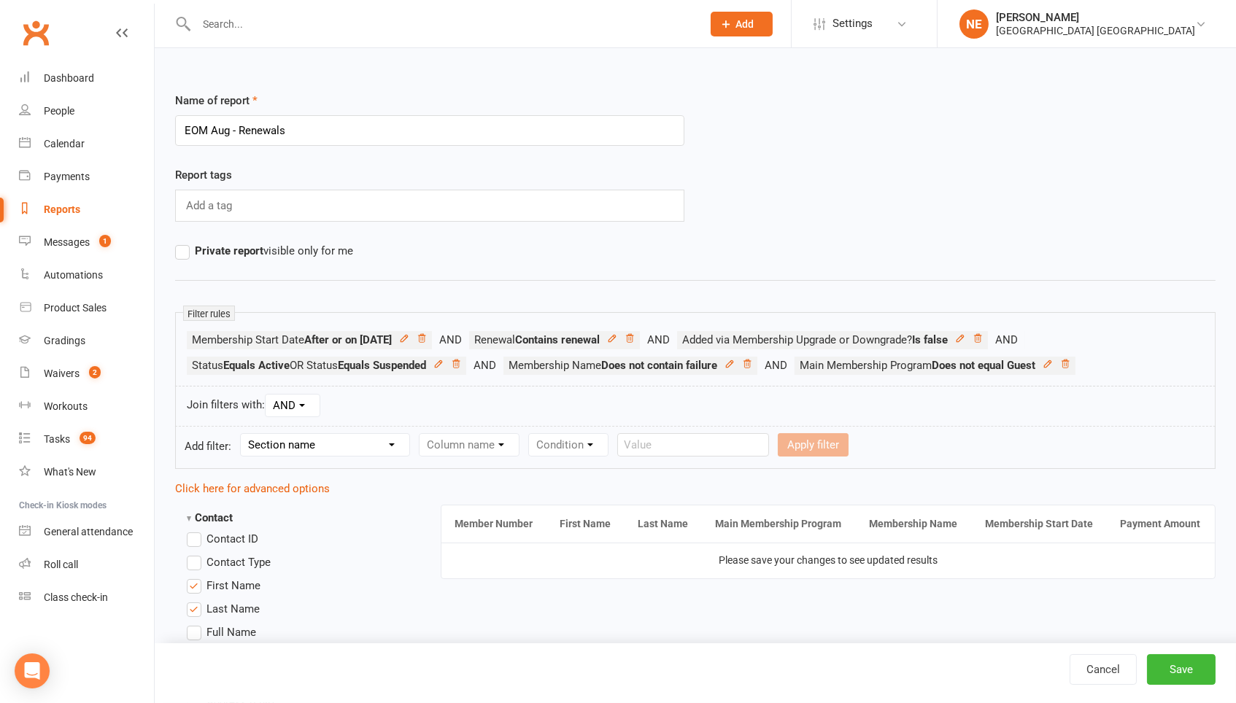
click at [364, 449] on select "Section name Contact Attendance Aggregate Payment Booking Waitlist Attendees Ca…" at bounding box center [325, 445] width 169 height 22
select select "10"
select select "3"
click at [760, 437] on select "Condition Is Is not Before After Before or on After or on Is blank Is not blank" at bounding box center [760, 445] width 92 height 22
select select "5"
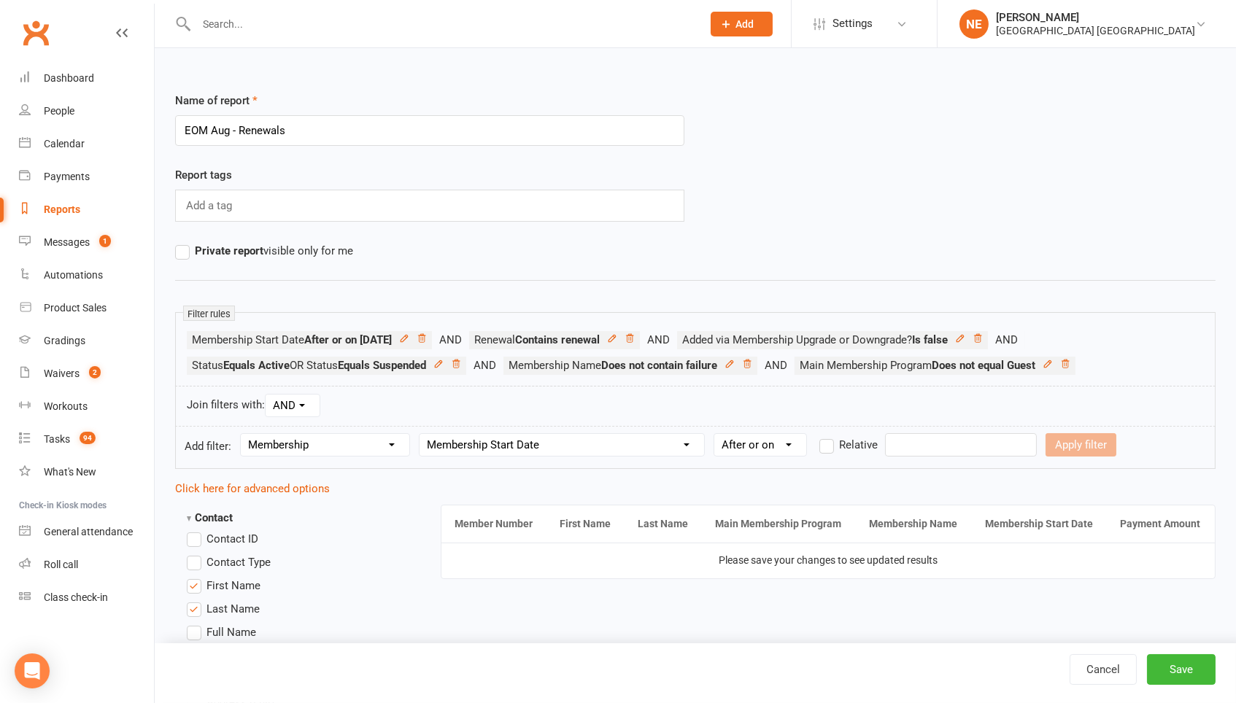
click at [969, 463] on form "Add filter: Section name Contact Attendance Aggregate Payment Booking Waitlist …" at bounding box center [695, 447] width 1040 height 43
click at [965, 437] on input "text" at bounding box center [961, 444] width 152 height 23
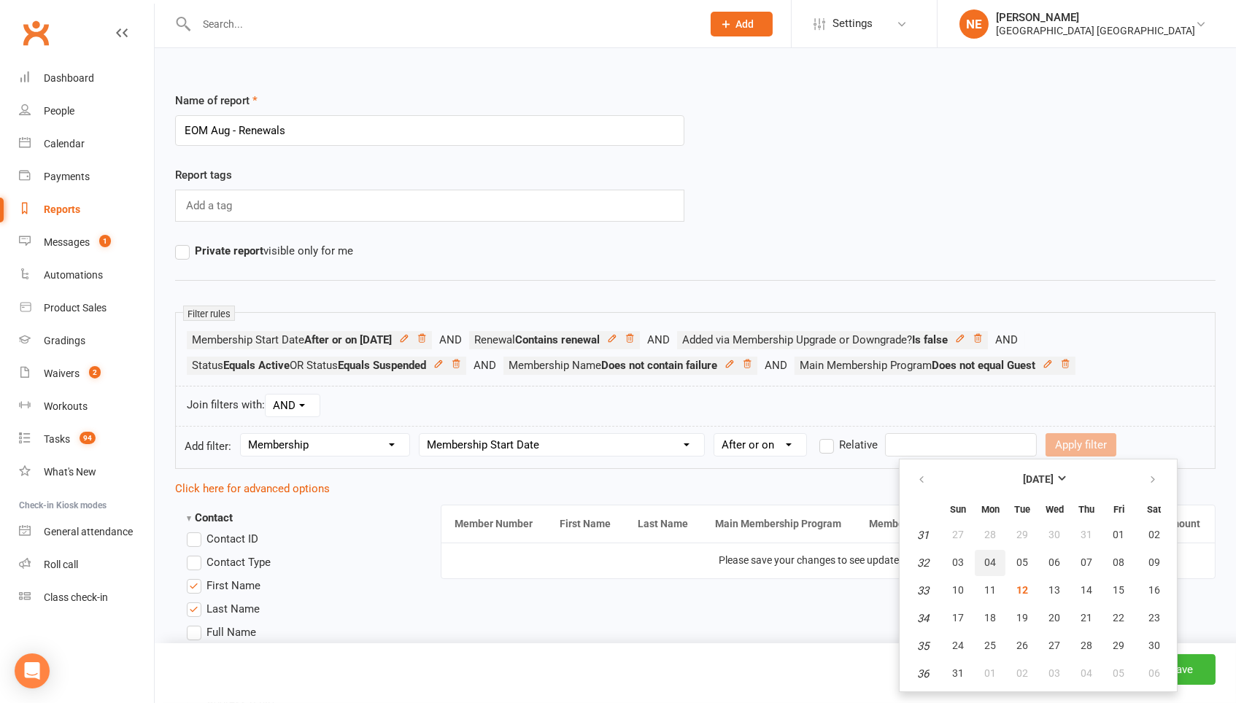
click at [980, 568] on button "04" at bounding box center [990, 563] width 31 height 26
type input "[DATE]"
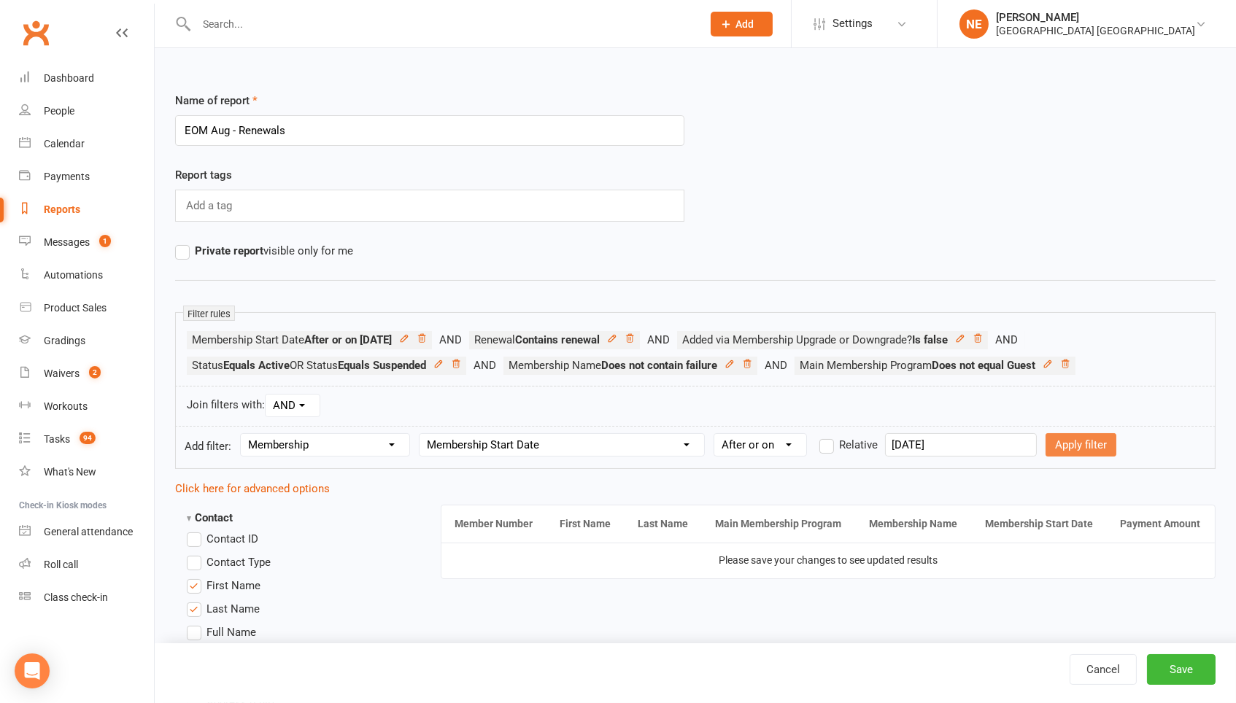
click at [1075, 454] on button "Apply filter" at bounding box center [1080, 444] width 71 height 23
select select
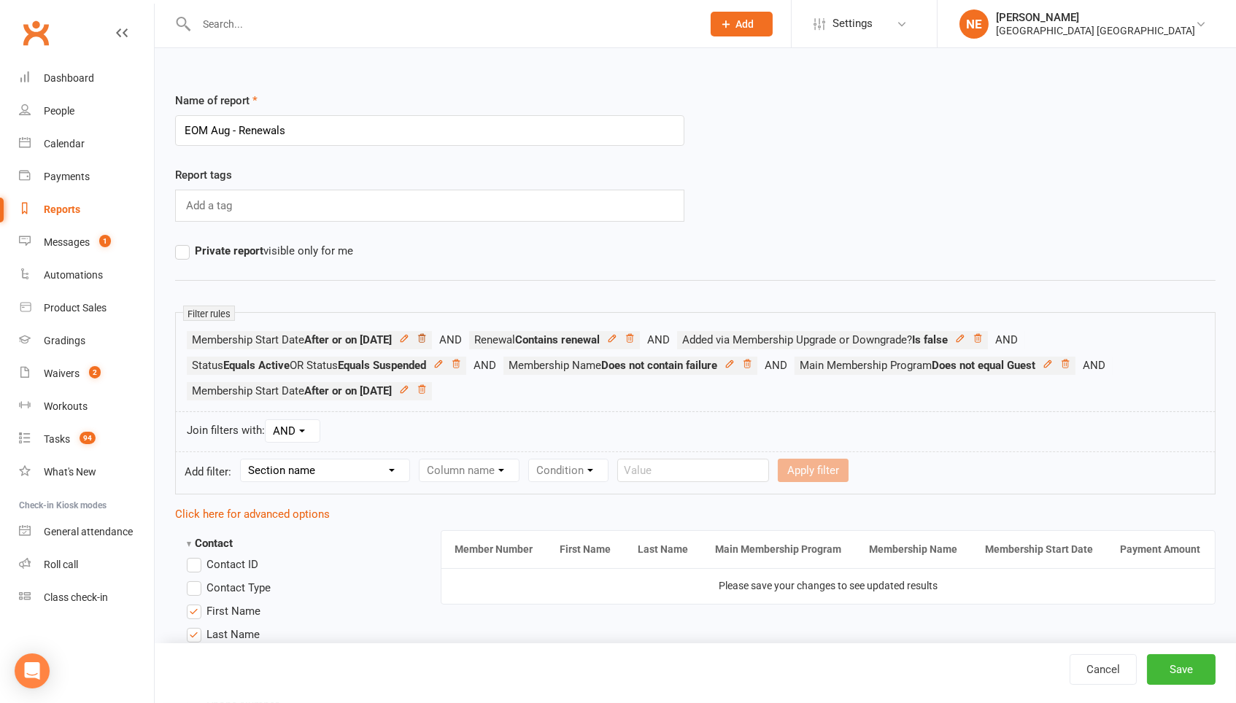
click at [425, 334] on icon at bounding box center [421, 338] width 7 height 8
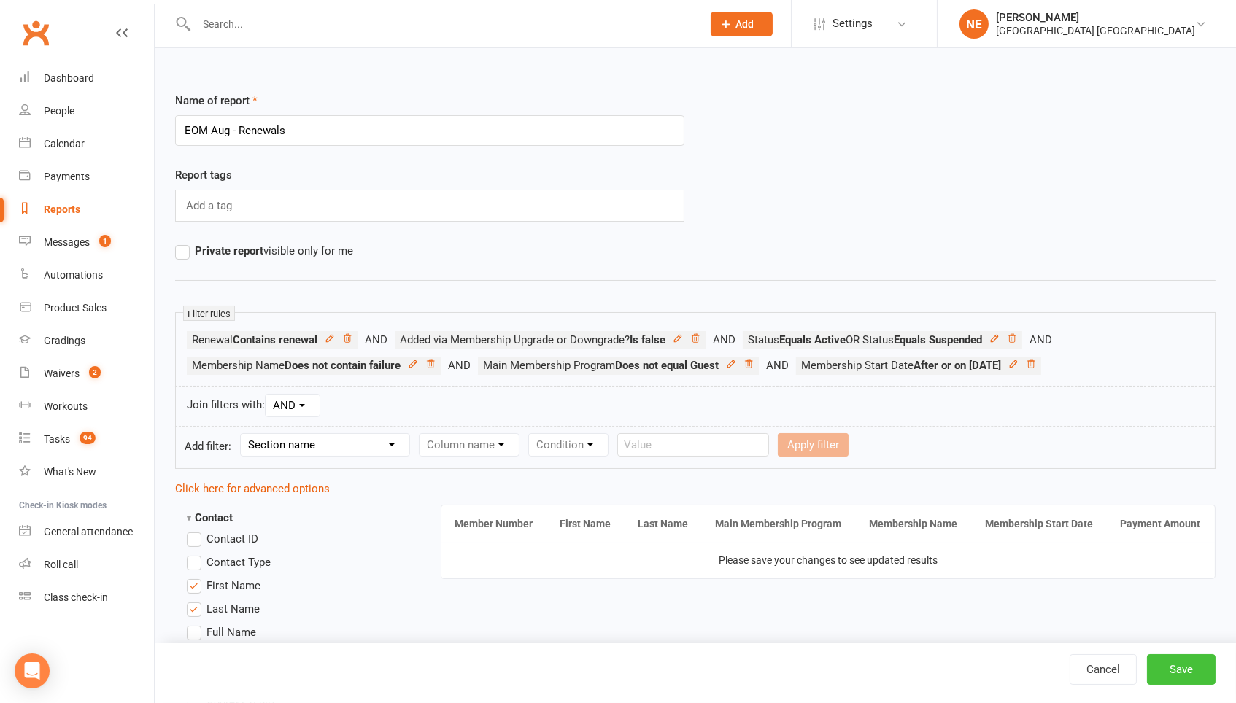
click at [1177, 659] on button "Save" at bounding box center [1181, 669] width 69 height 31
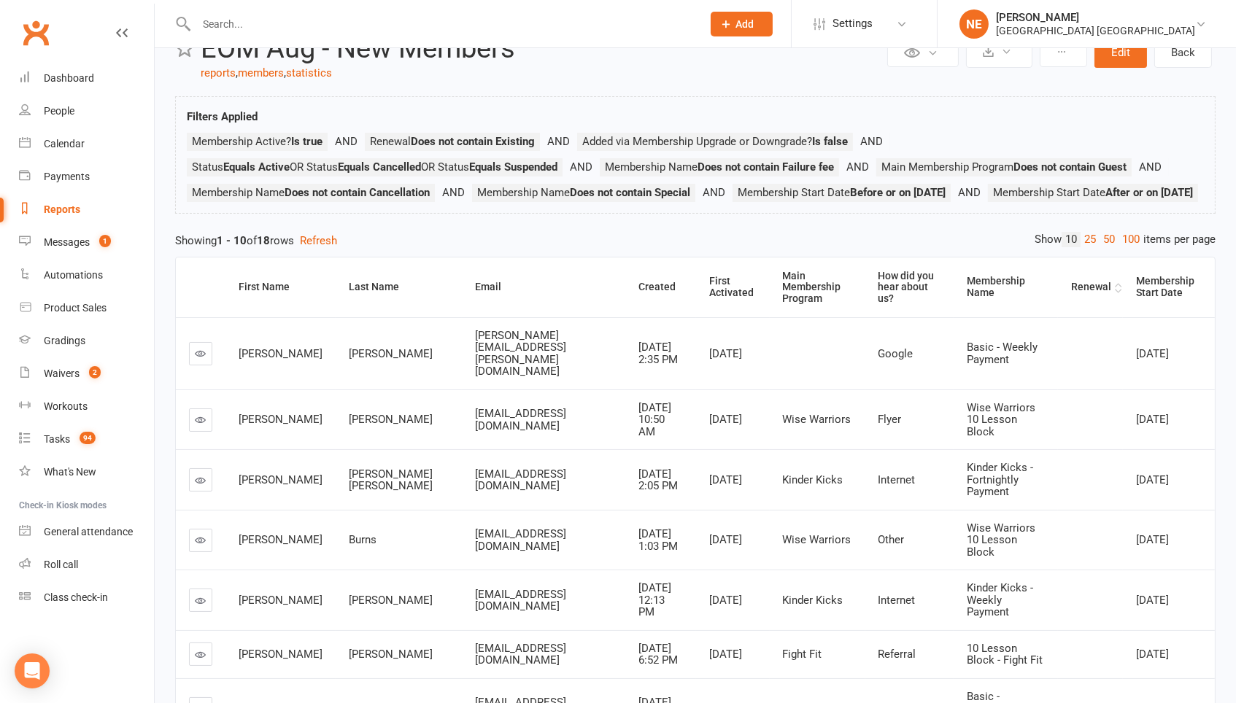
scroll to position [50, 0]
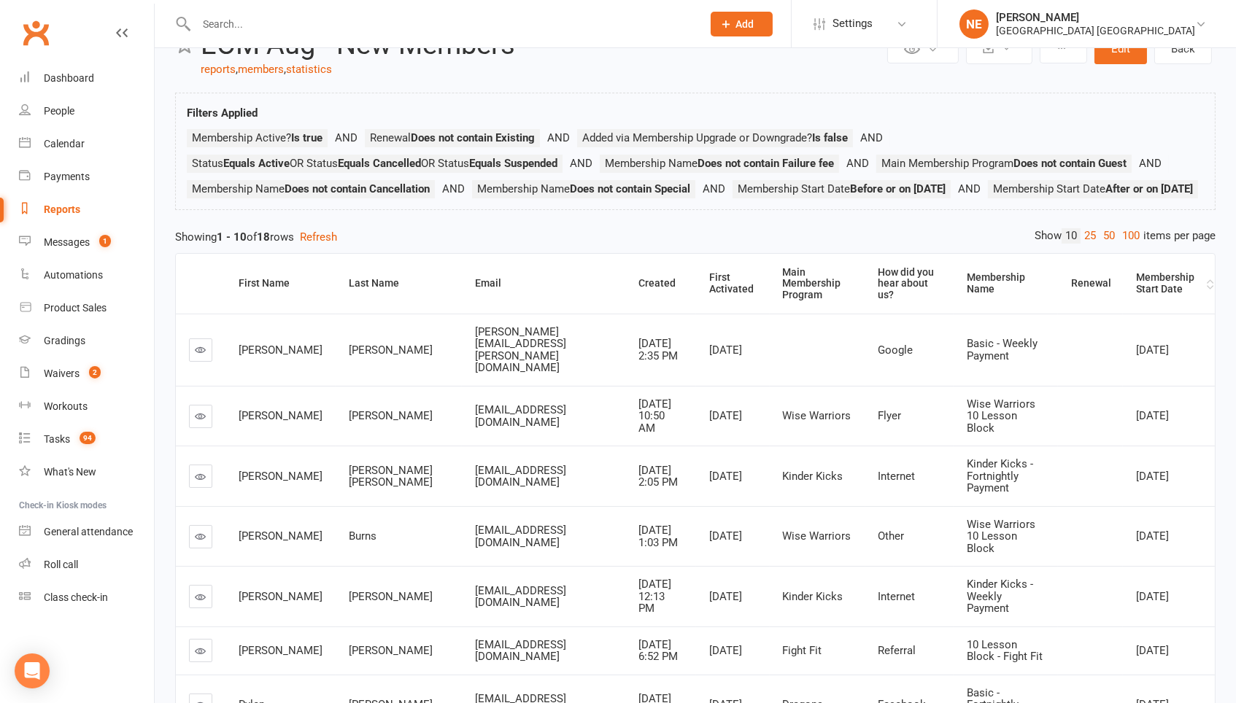
click at [1170, 295] on div "Membership Start Date" at bounding box center [1169, 283] width 67 height 23
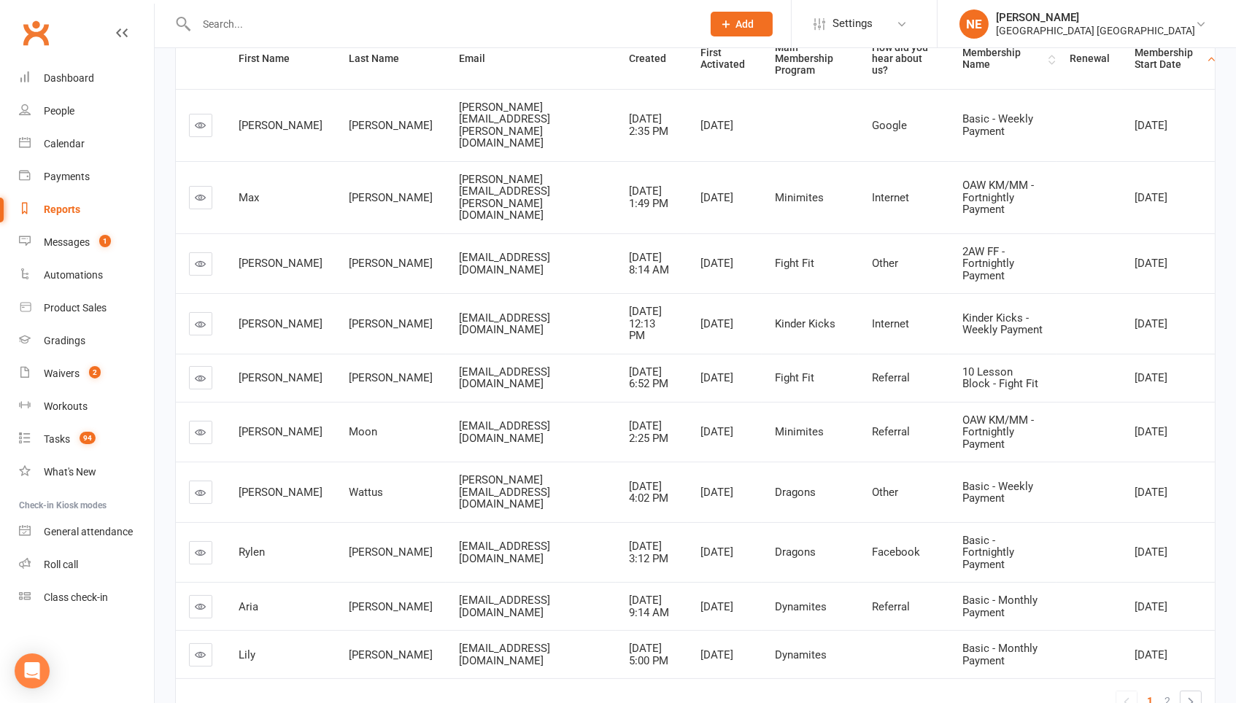
scroll to position [280, 0]
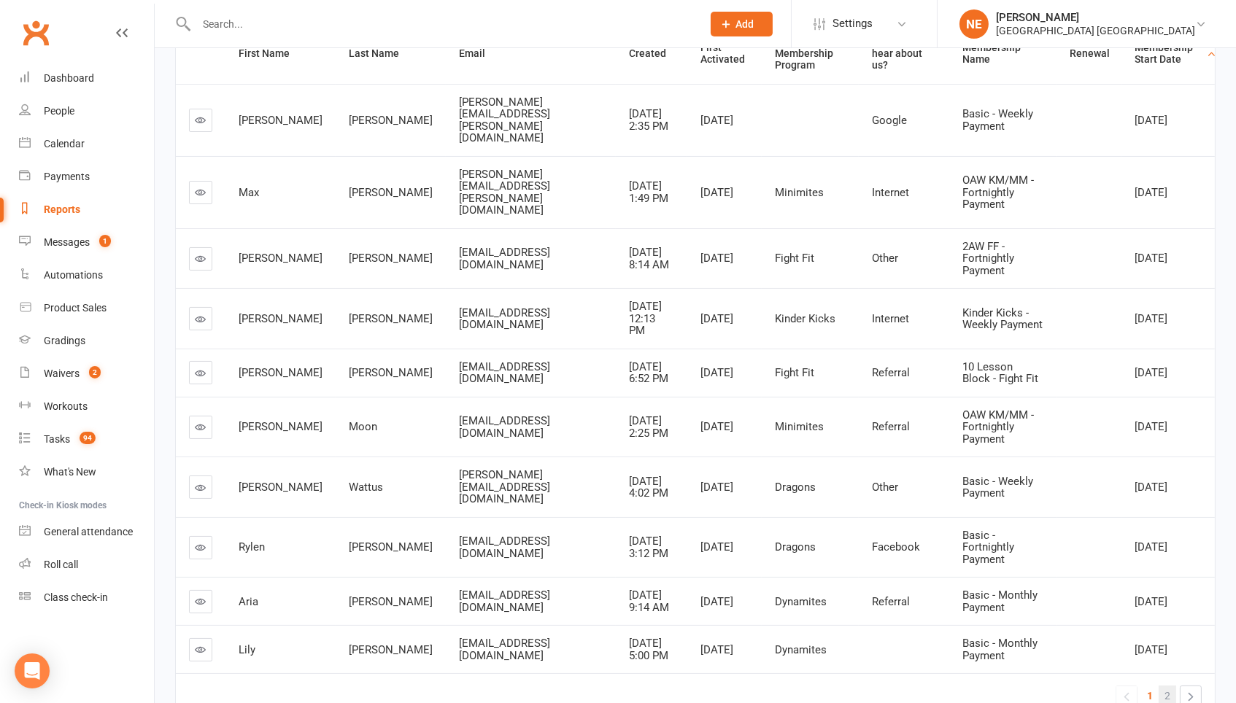
click at [1164, 686] on span "2" at bounding box center [1167, 696] width 6 height 20
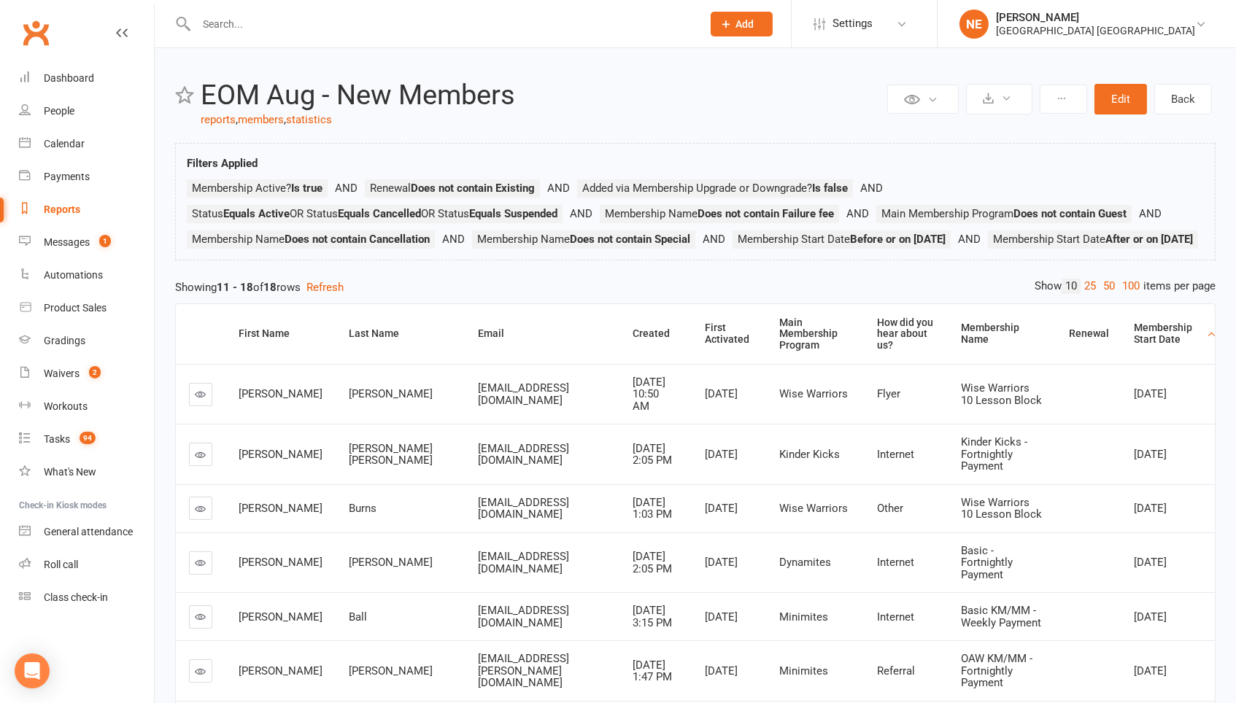
scroll to position [0, 0]
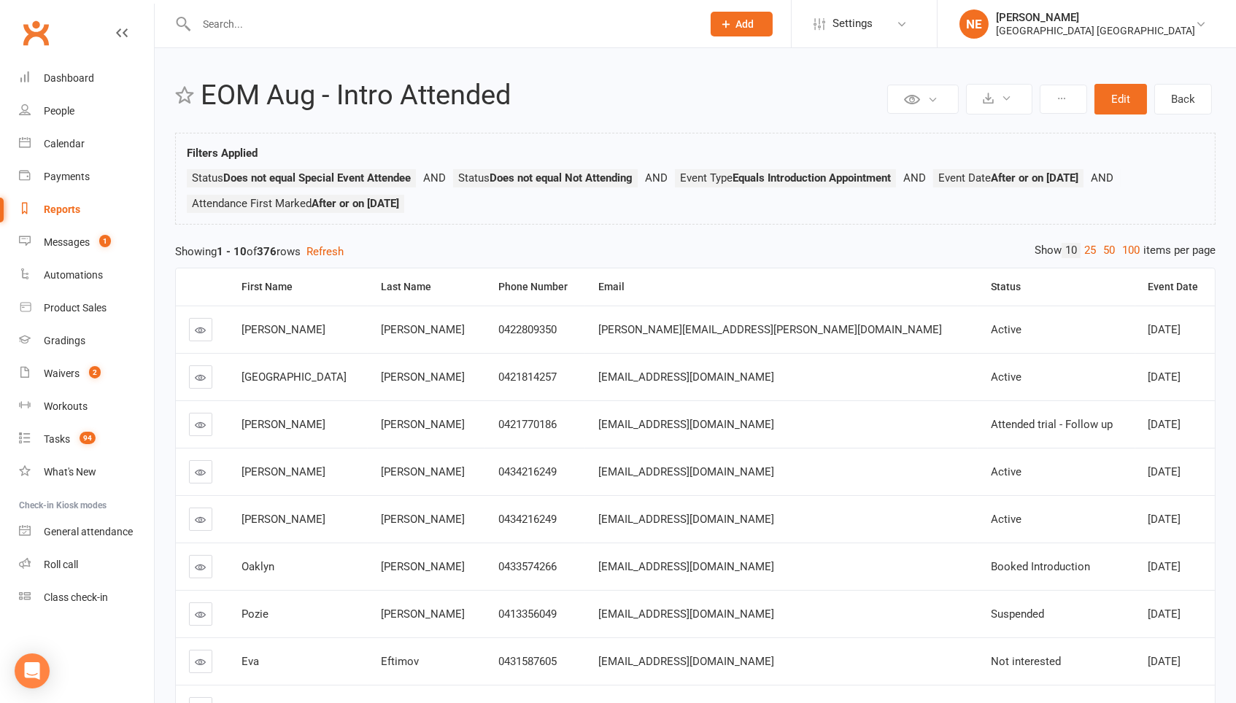
click at [1112, 127] on div "Private Report Only visible by me Public Report Visible to everyone at gym Expo…" at bounding box center [695, 461] width 1081 height 826
click at [1115, 118] on div "Private Report Only visible by me Public Report Visible to everyone at gym Expo…" at bounding box center [1049, 99] width 332 height 38
click at [1115, 111] on button "Edit" at bounding box center [1120, 99] width 53 height 31
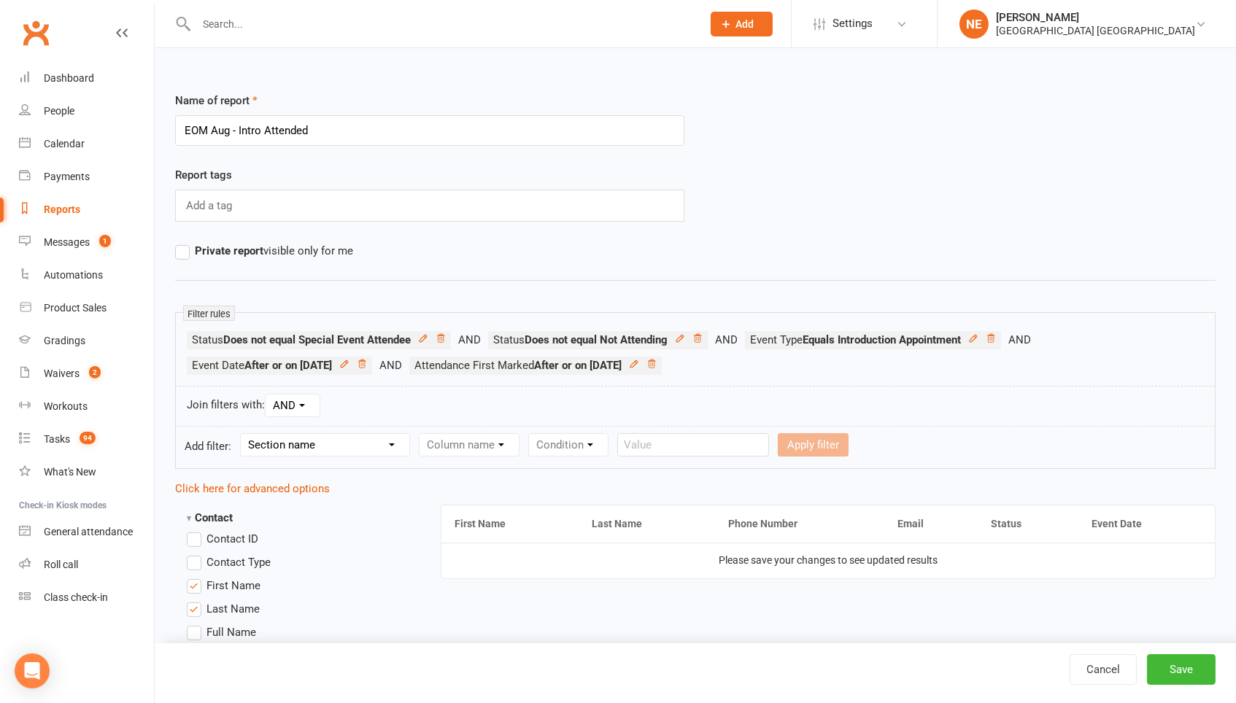
select select "3"
select select "2"
click at [664, 441] on select "Condition Is Is not Before After Before or on After or on Is blank Is not blank" at bounding box center [681, 445] width 92 height 22
select select "5"
click at [835, 451] on input "text" at bounding box center [881, 444] width 152 height 23
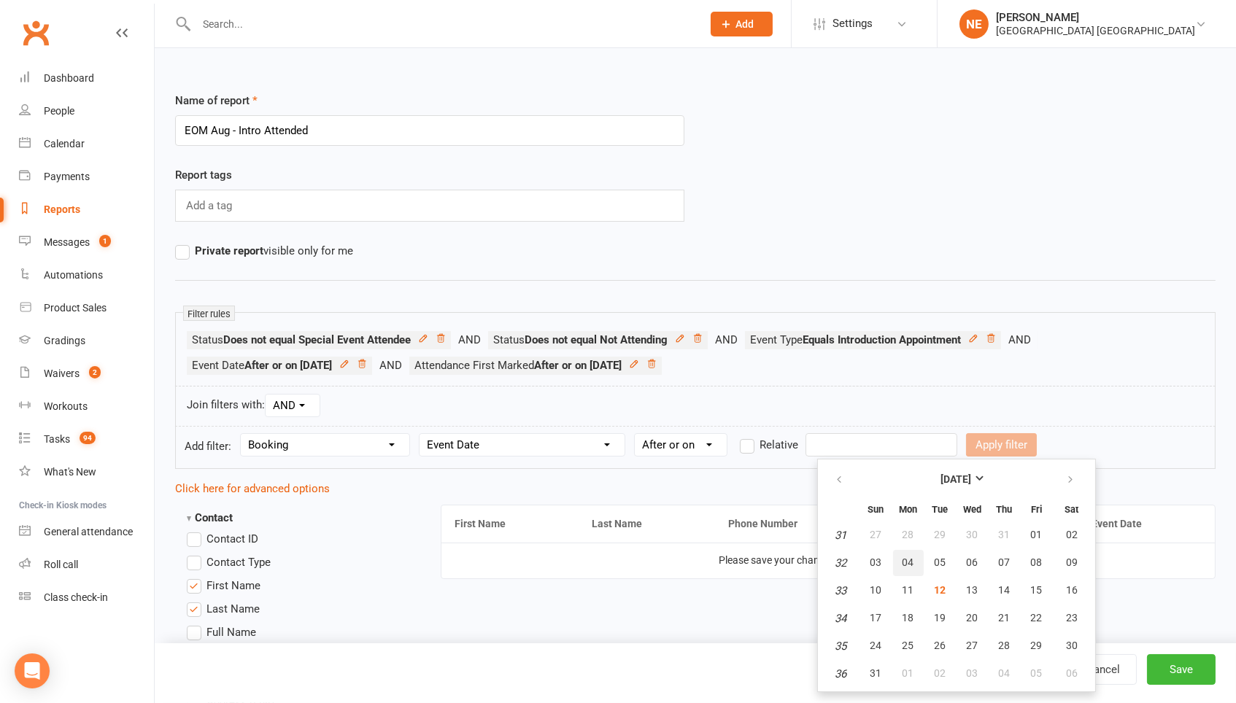
click at [906, 552] on button "04" at bounding box center [908, 563] width 31 height 26
type input "[DATE]"
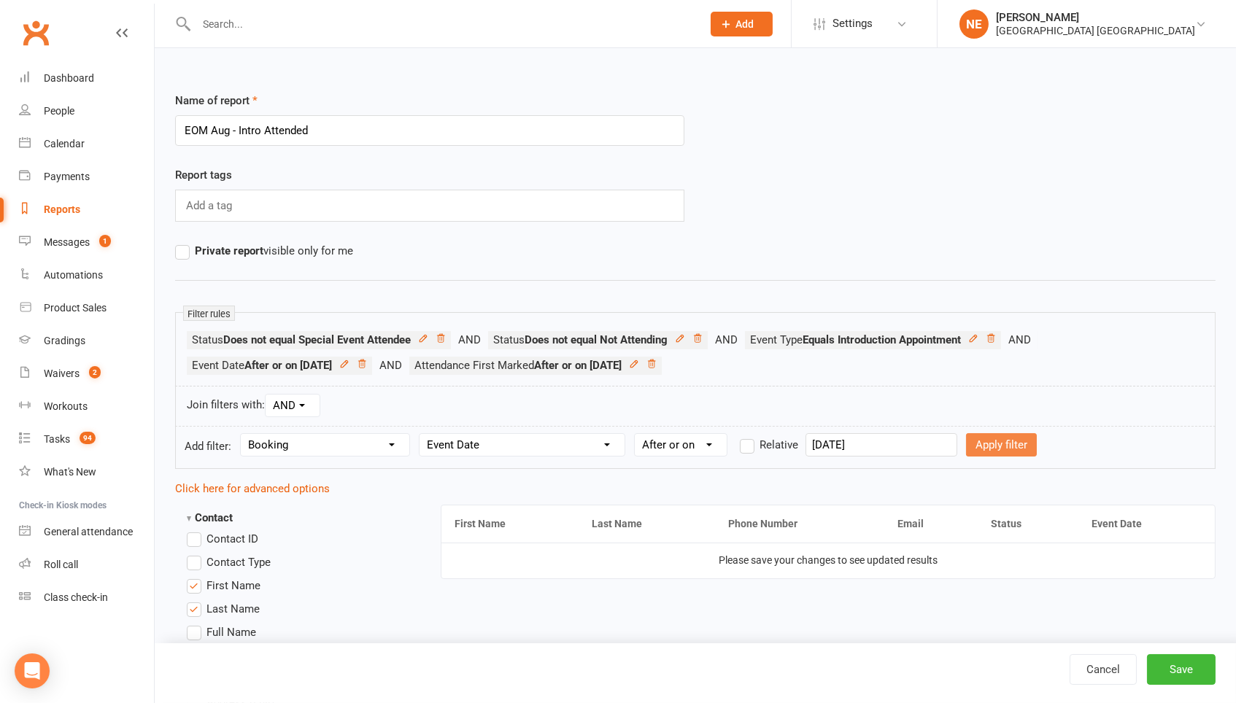
click at [996, 452] on button "Apply filter" at bounding box center [1001, 444] width 71 height 23
select select
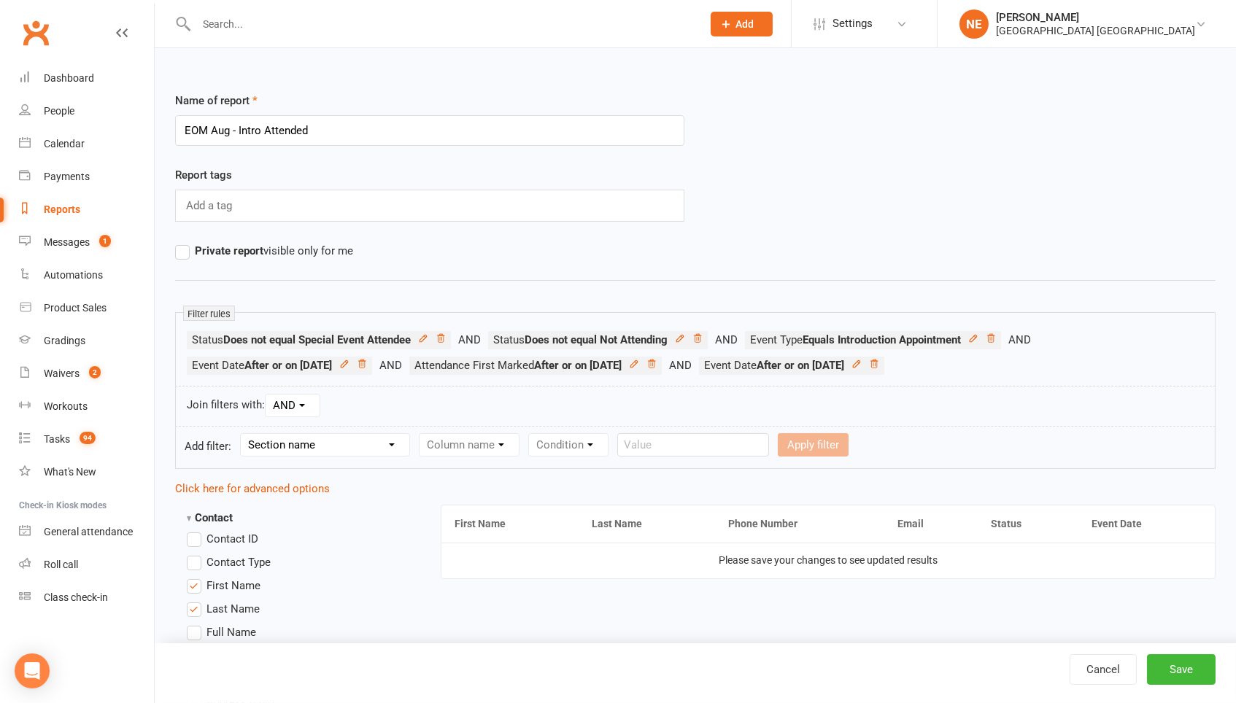
click at [367, 457] on div "Section name Contact Attendance Aggregate Payment Booking Waitlist Attendees Ca…" at bounding box center [325, 444] width 170 height 23
select select "3"
select select "2"
click at [685, 453] on select "Condition" at bounding box center [674, 445] width 79 height 22
select select "4"
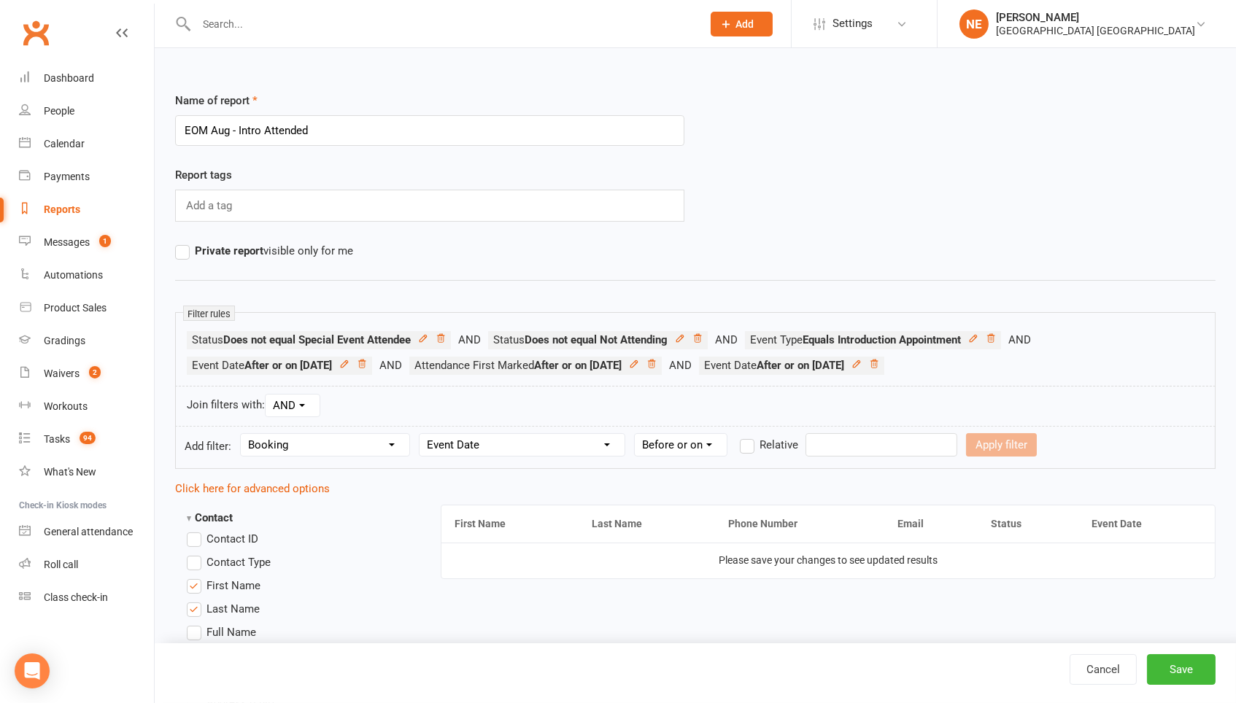
click at [837, 435] on input "text" at bounding box center [881, 444] width 152 height 23
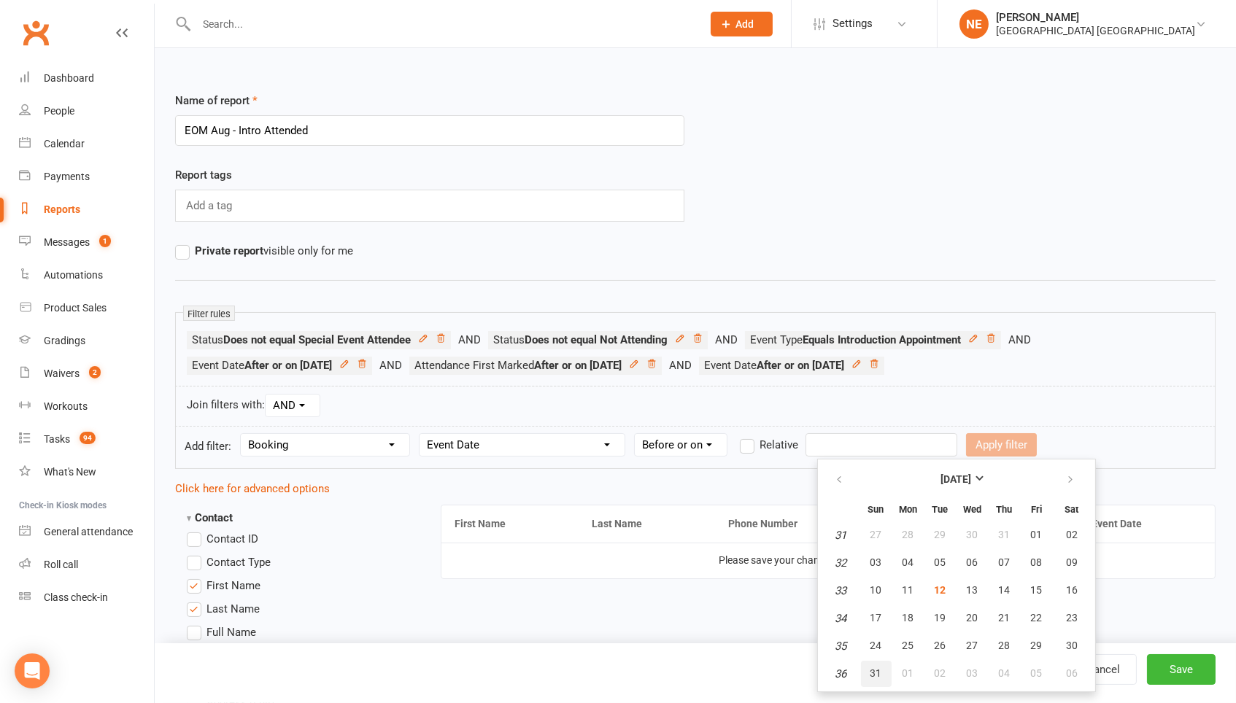
click at [882, 670] on button "31" at bounding box center [876, 674] width 31 height 26
type input "[DATE]"
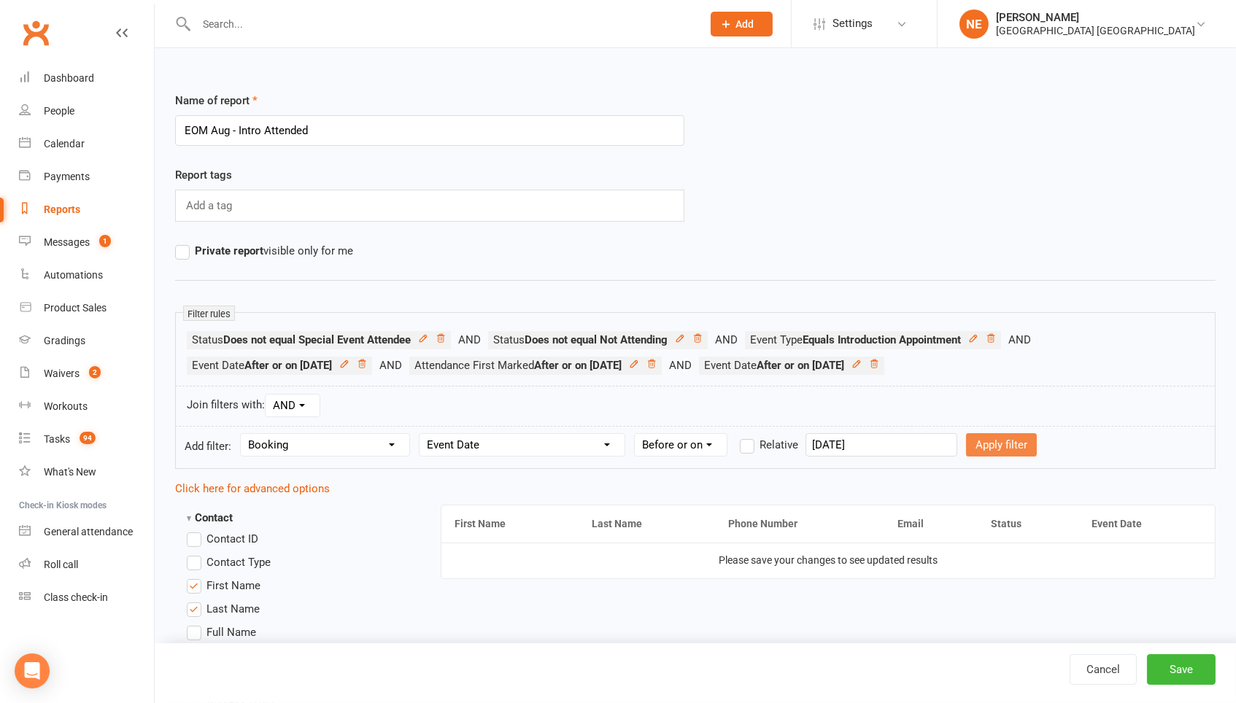
click at [1018, 457] on button "Apply filter" at bounding box center [1001, 444] width 71 height 23
select select
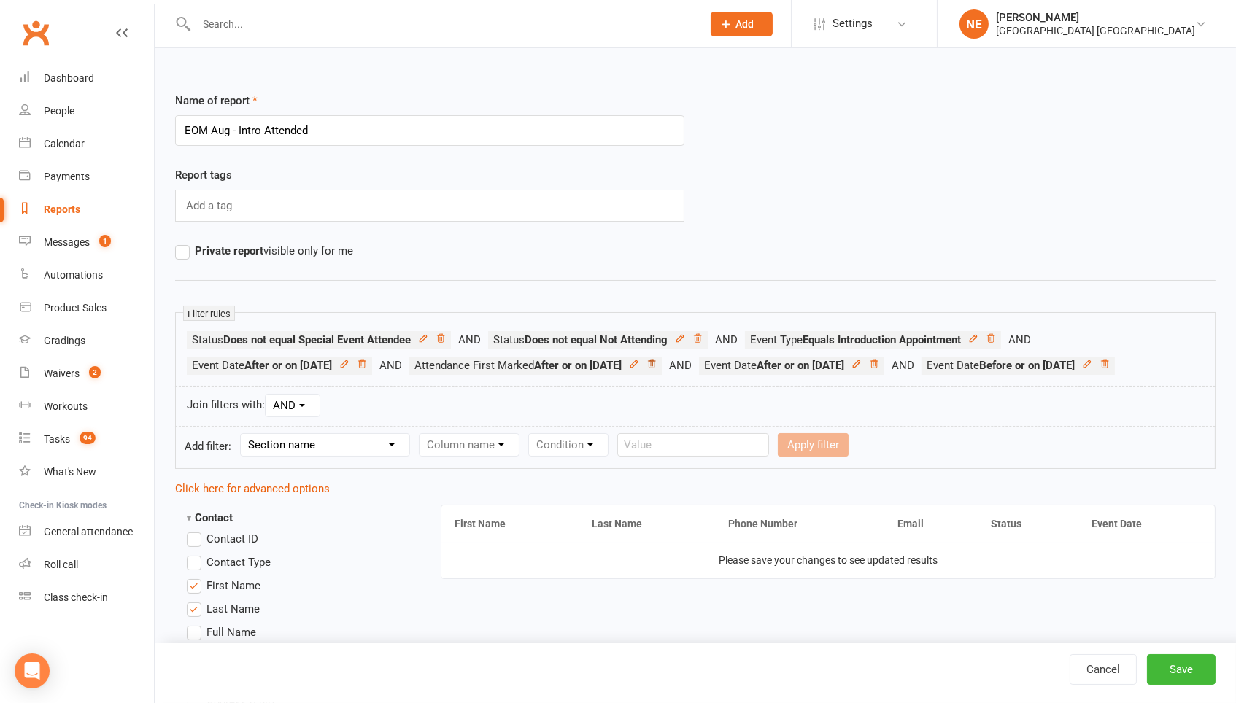
click at [657, 364] on icon at bounding box center [651, 364] width 10 height 10
click at [367, 360] on icon at bounding box center [362, 364] width 10 height 10
click at [1184, 650] on div "Cancel Save" at bounding box center [695, 673] width 1081 height 60
click at [1184, 662] on button "Save" at bounding box center [1181, 669] width 69 height 31
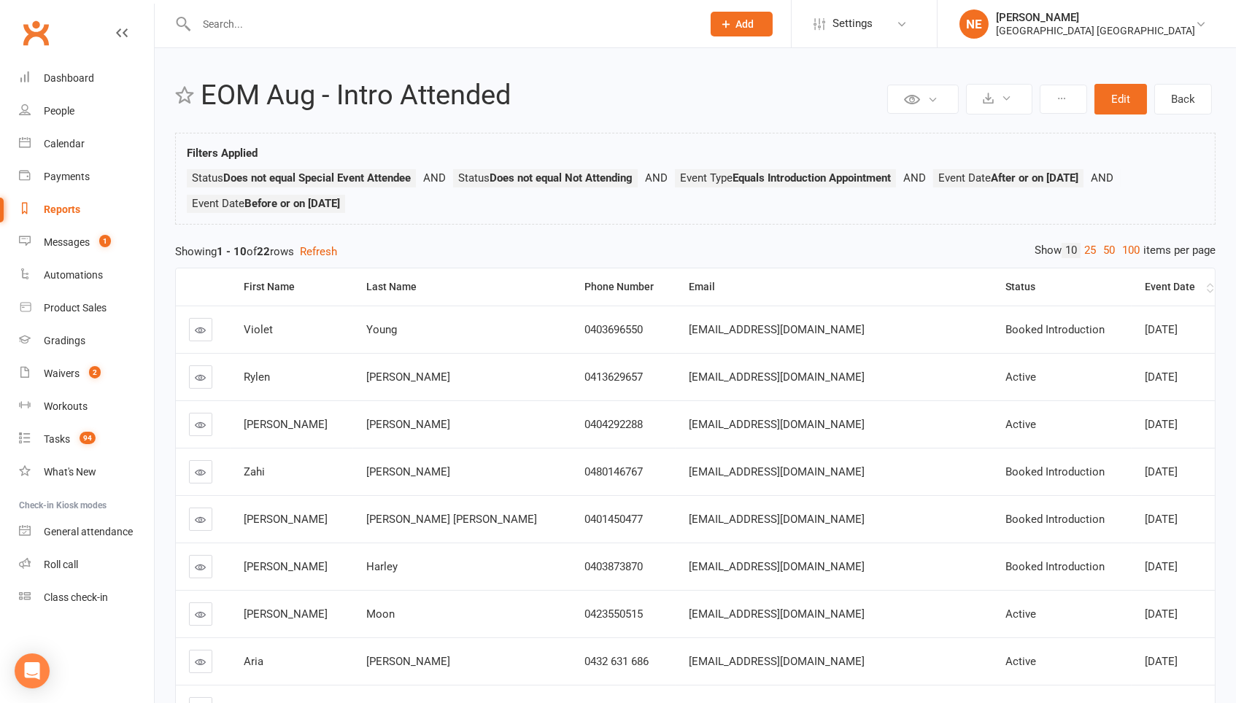
click at [1150, 278] on th "Event Date" at bounding box center [1172, 286] width 83 height 37
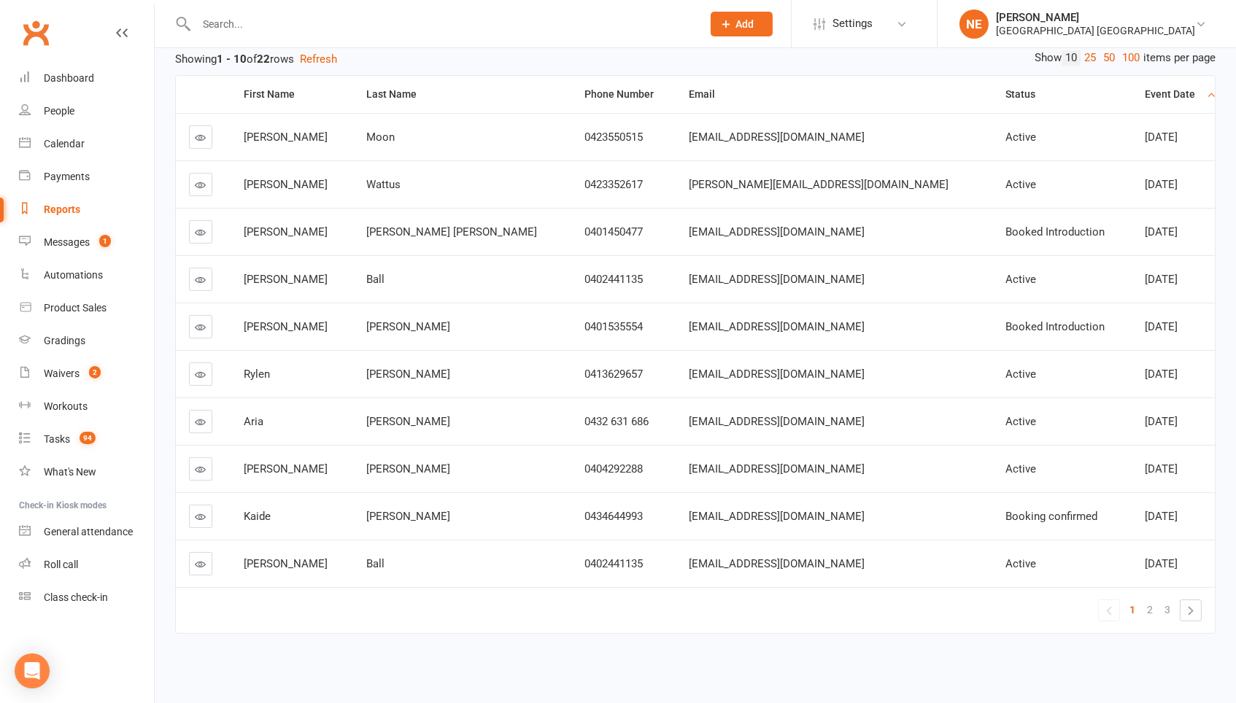
scroll to position [193, 0]
click at [1149, 601] on span "2" at bounding box center [1150, 610] width 6 height 20
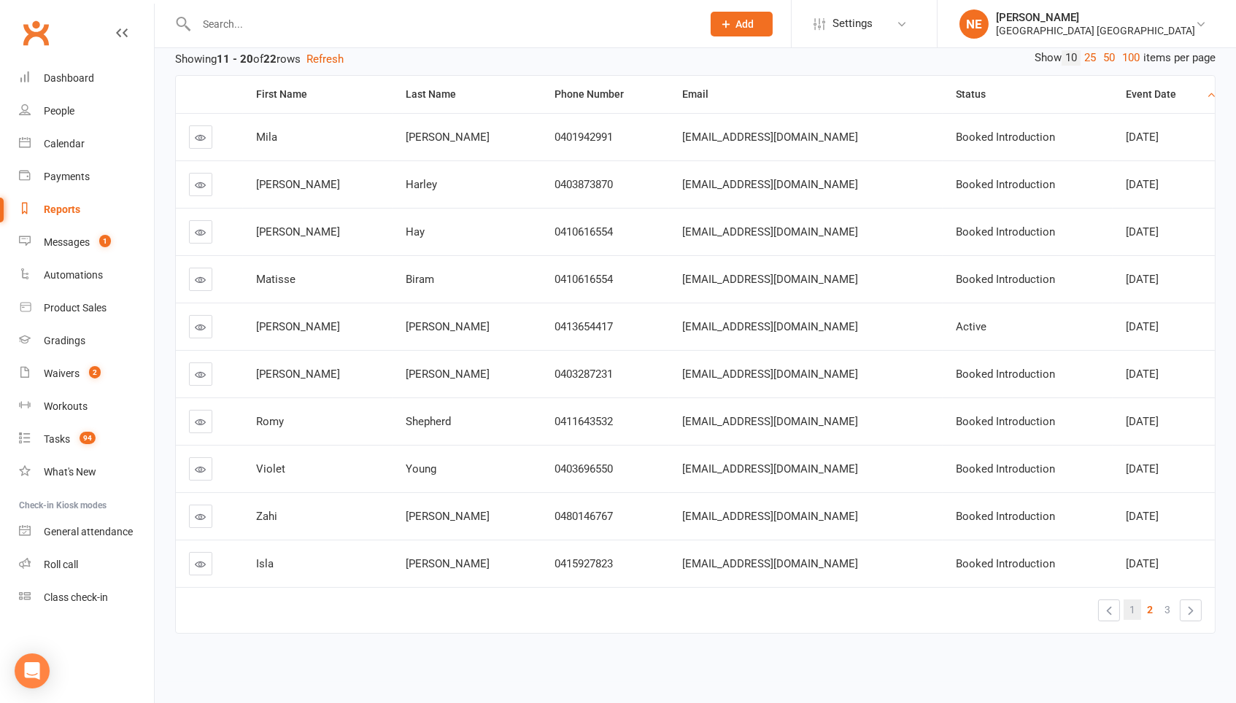
click at [1136, 604] on link "1" at bounding box center [1132, 610] width 18 height 20
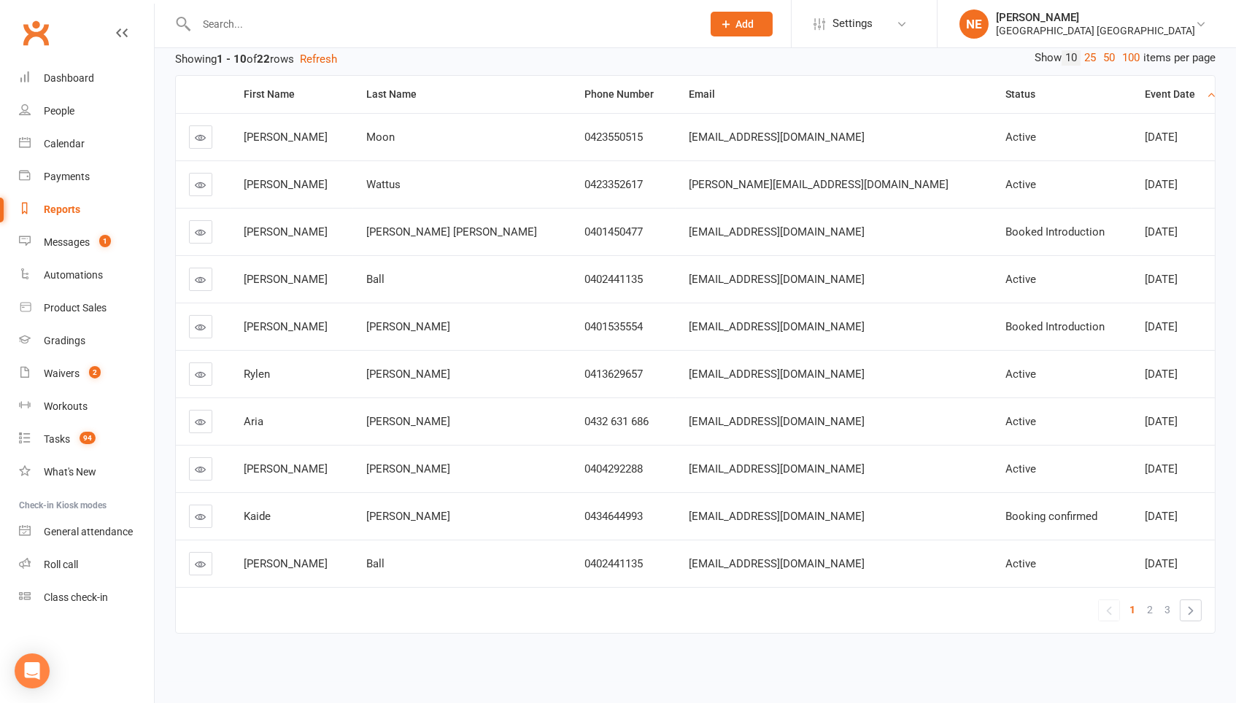
click at [1067, 129] on td "Active" at bounding box center [1061, 136] width 139 height 47
click at [1151, 601] on span "2" at bounding box center [1150, 610] width 6 height 20
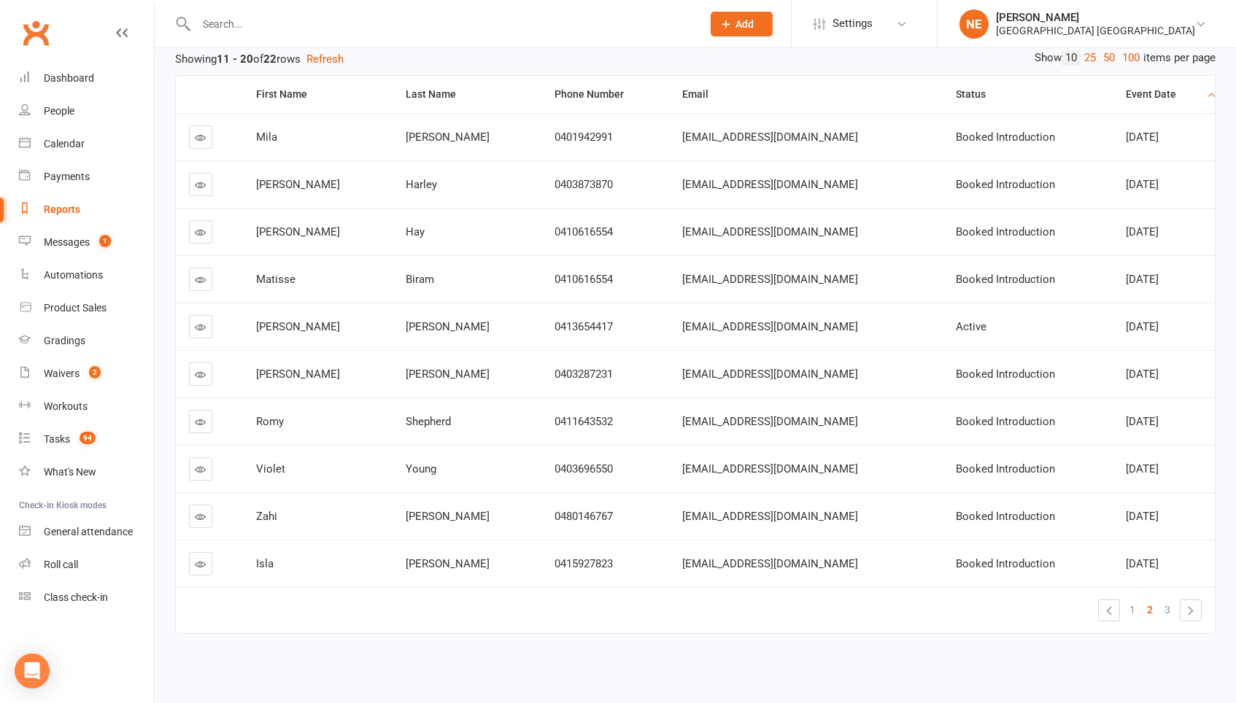
click at [1126, 133] on span "Aug 7, 2025" at bounding box center [1142, 137] width 33 height 13
click at [1126, 181] on span "Aug 9, 2025" at bounding box center [1142, 184] width 33 height 13
click at [1129, 608] on span "1" at bounding box center [1132, 610] width 6 height 20
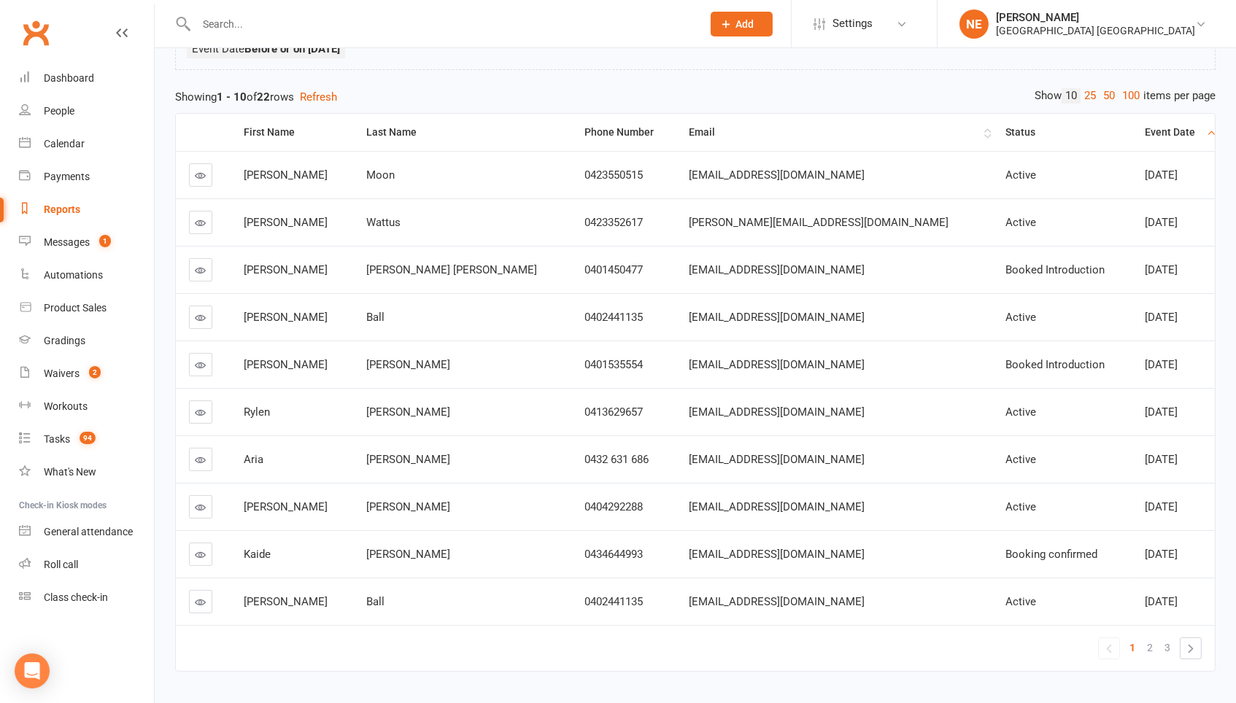
scroll to position [41, 0]
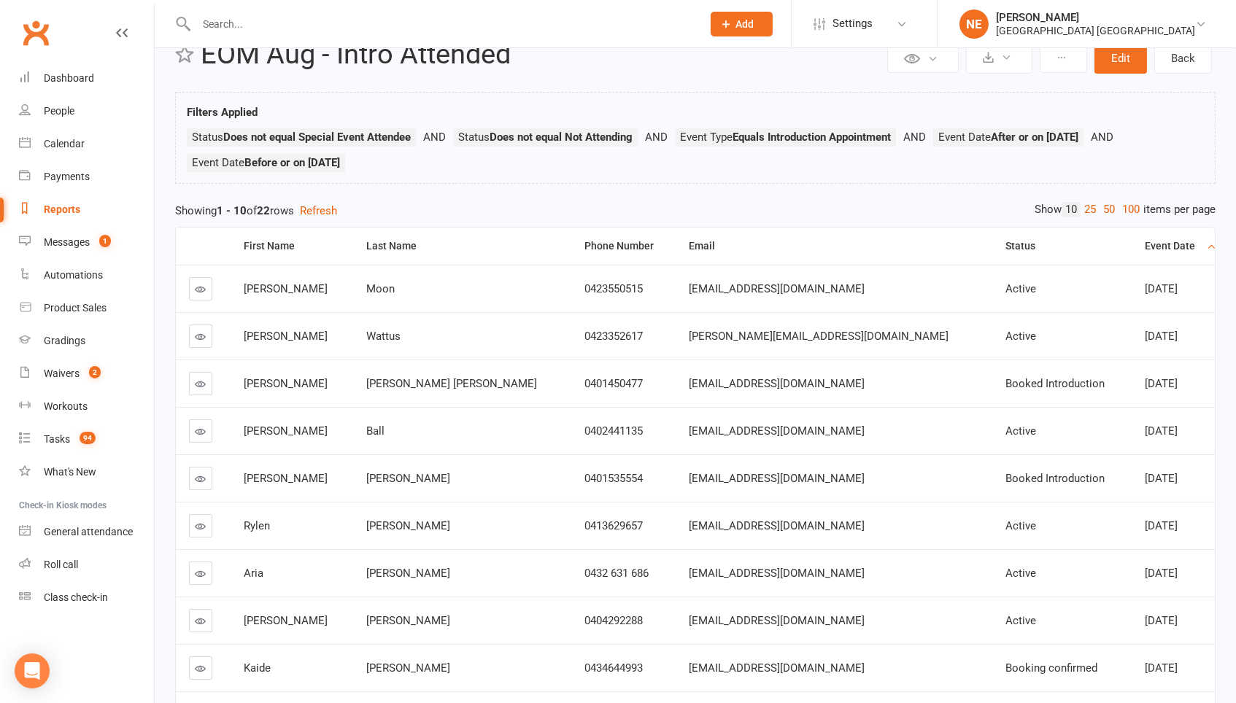
click at [1145, 245] on div "Event Date" at bounding box center [1174, 246] width 58 height 11
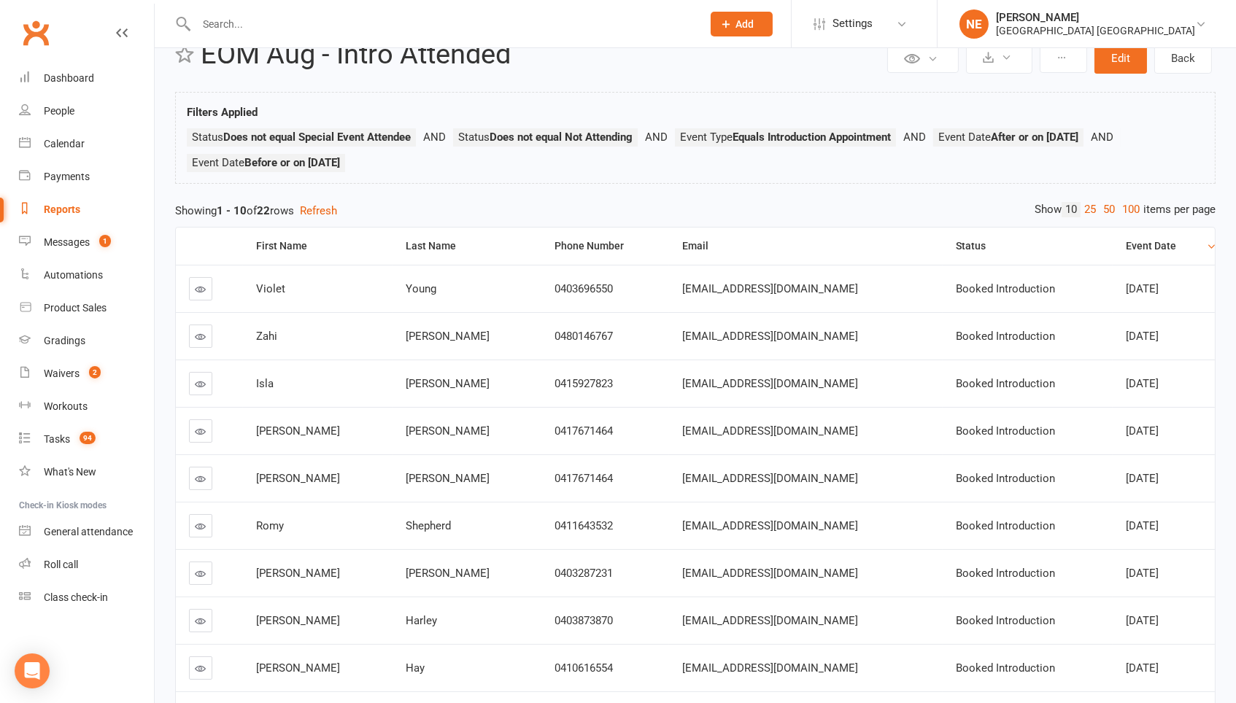
click at [1126, 241] on div "Event Date" at bounding box center [1164, 246] width 77 height 11
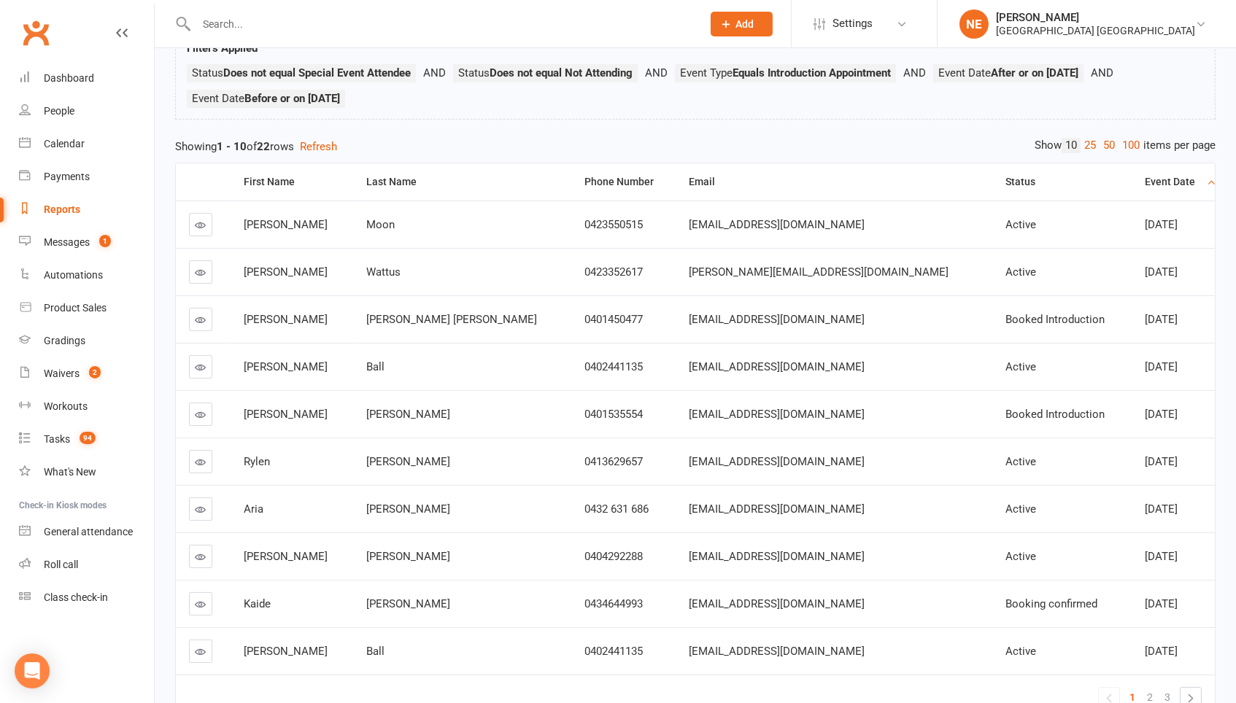
scroll to position [136, 0]
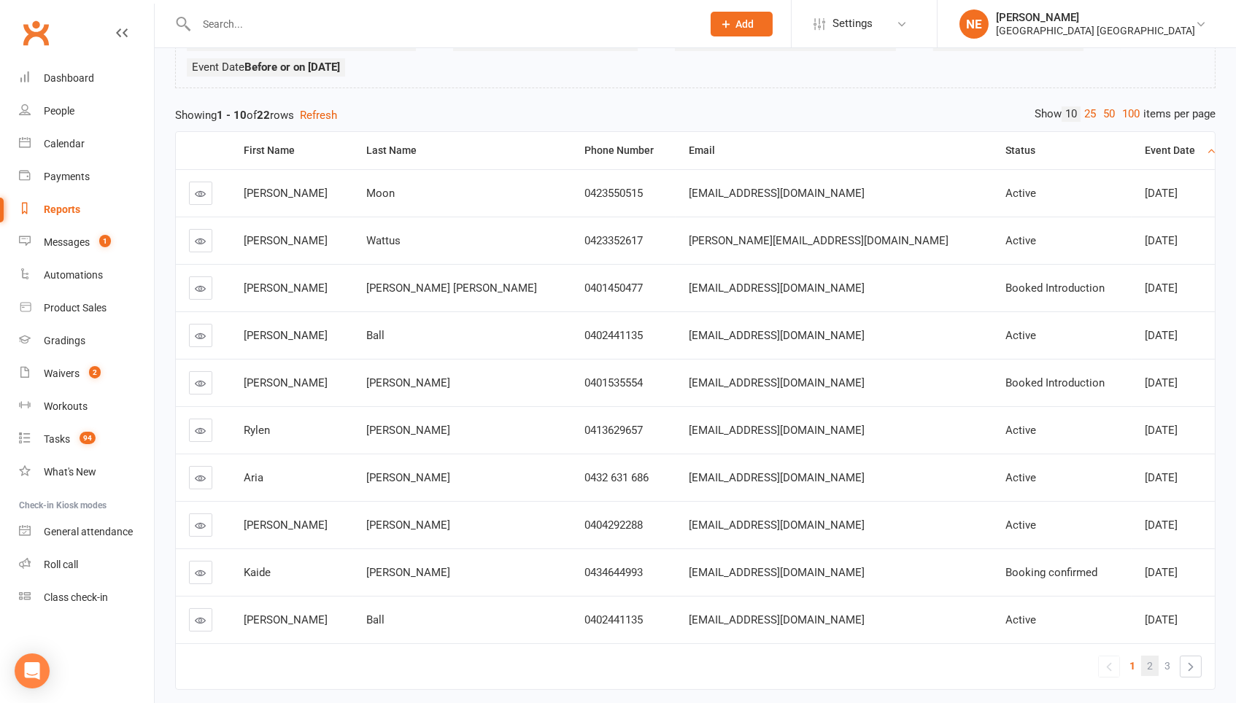
click at [1150, 665] on span "2" at bounding box center [1150, 666] width 6 height 20
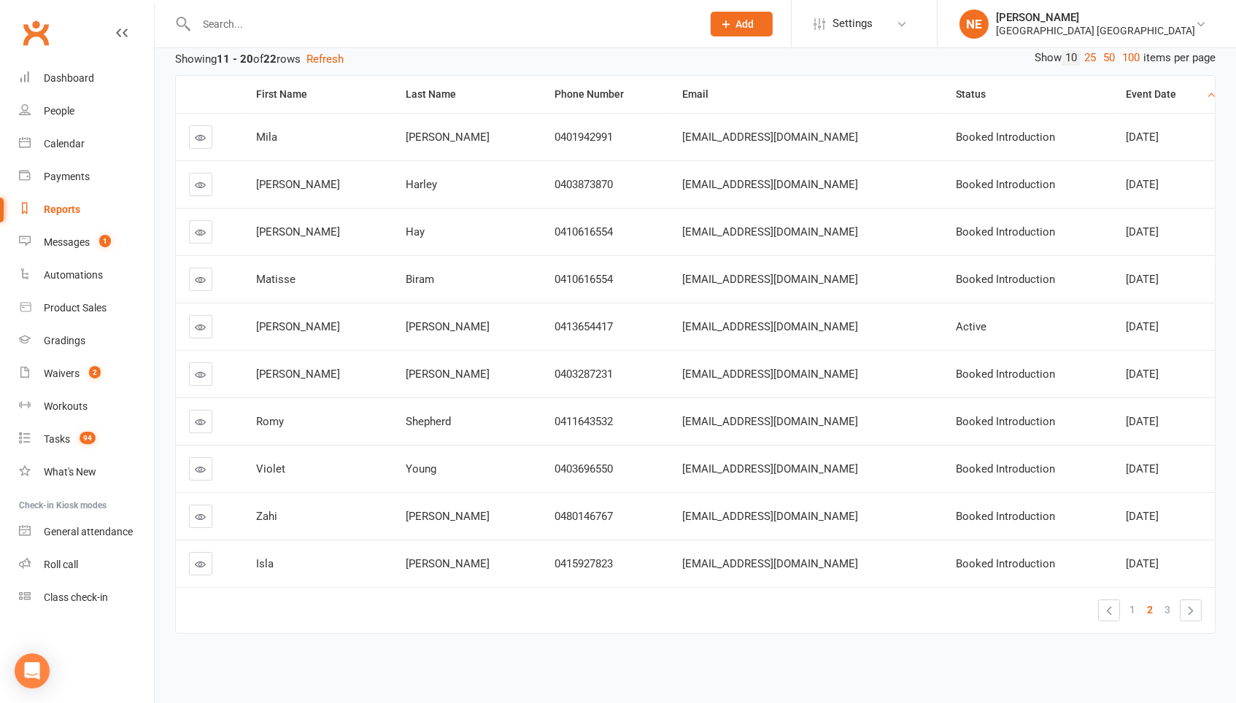
scroll to position [193, 0]
click at [1136, 604] on link "1" at bounding box center [1132, 610] width 18 height 20
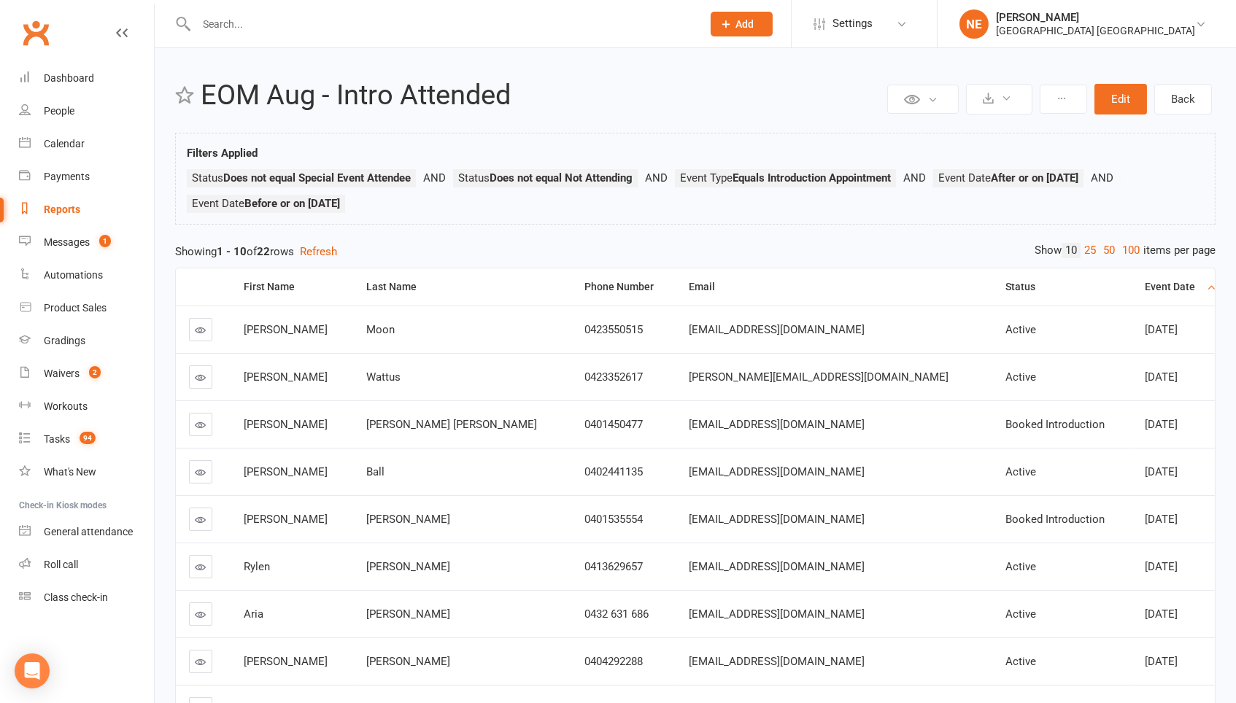
scroll to position [0, 0]
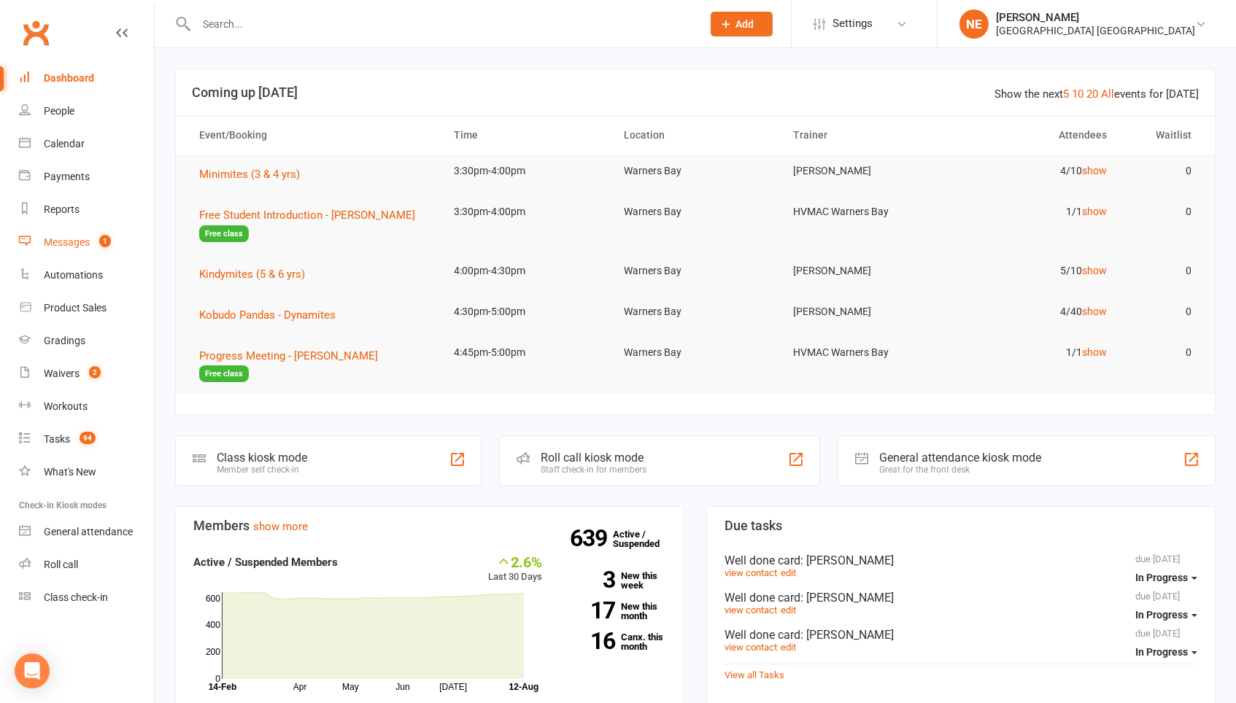
click at [104, 240] on span "1" at bounding box center [105, 241] width 12 height 12
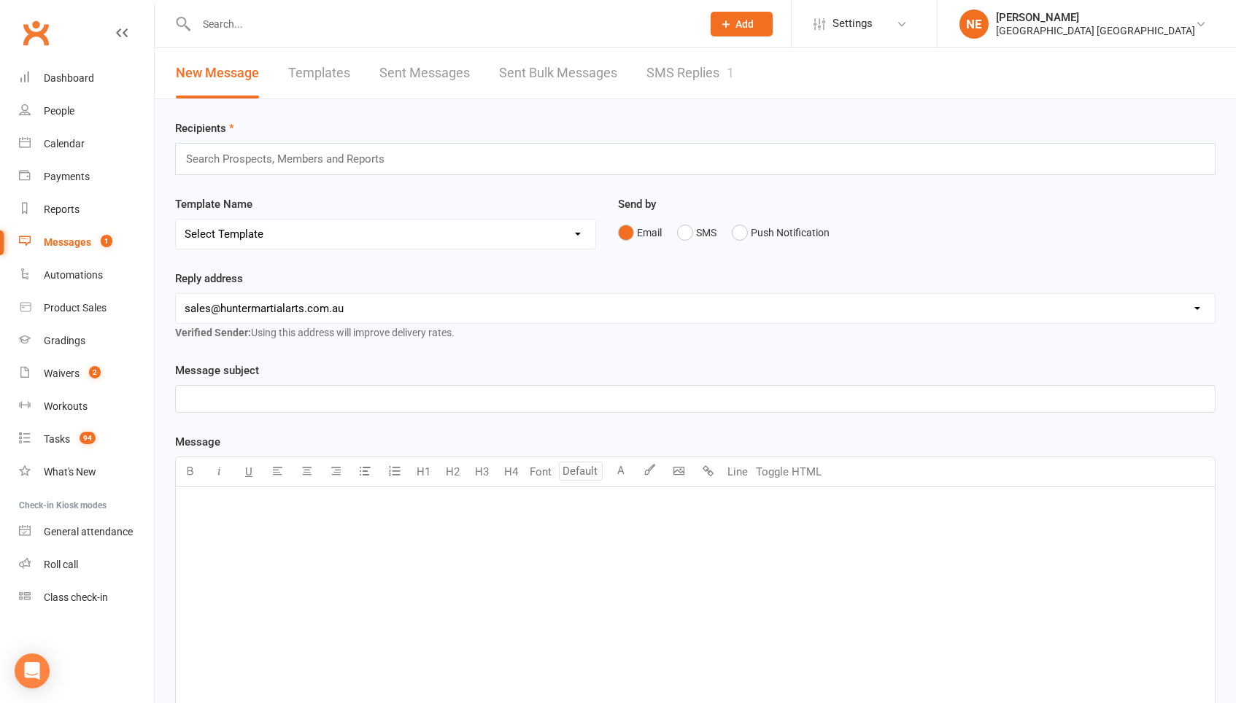
click at [667, 61] on link "SMS Replies 1" at bounding box center [690, 73] width 88 height 50
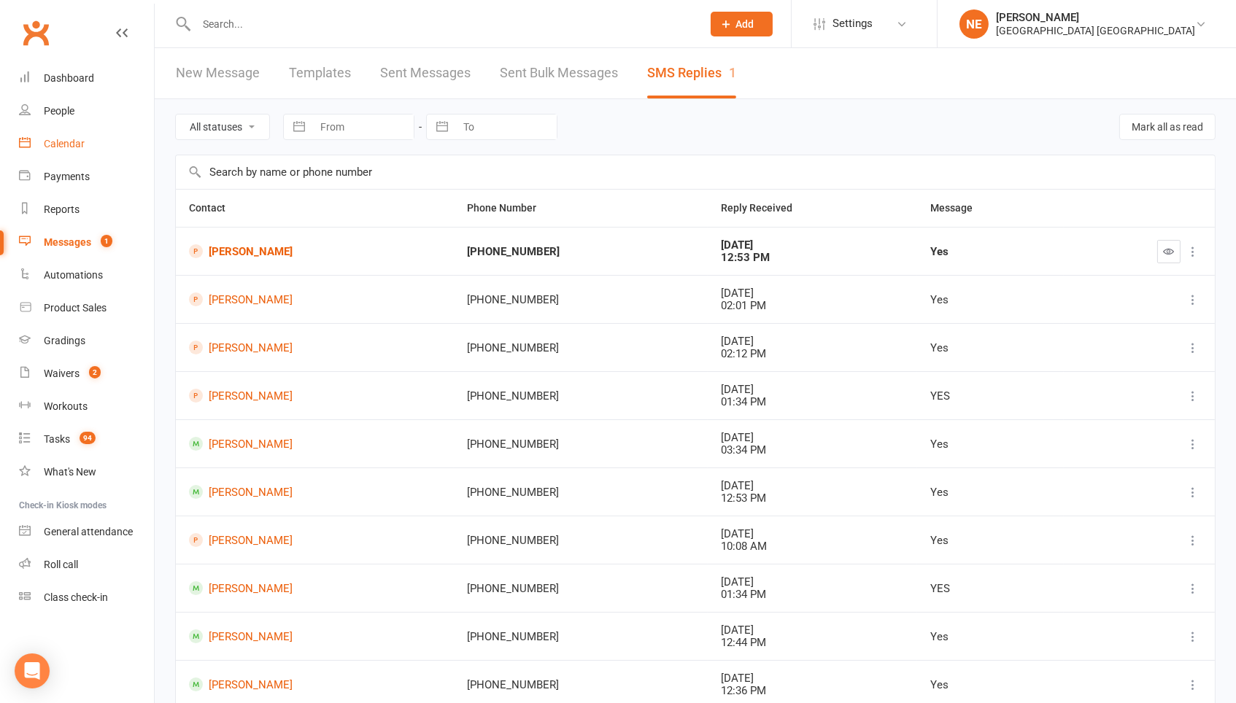
click at [81, 147] on div "Calendar" at bounding box center [64, 144] width 41 height 12
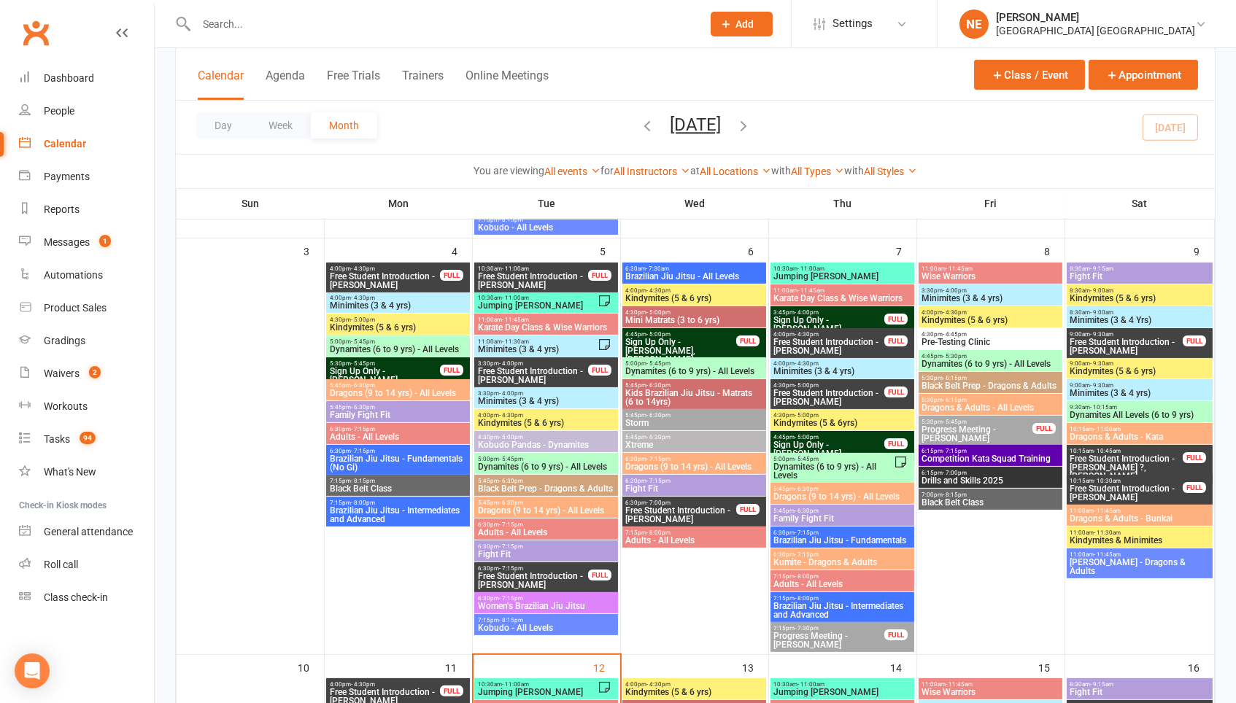
scroll to position [638, 0]
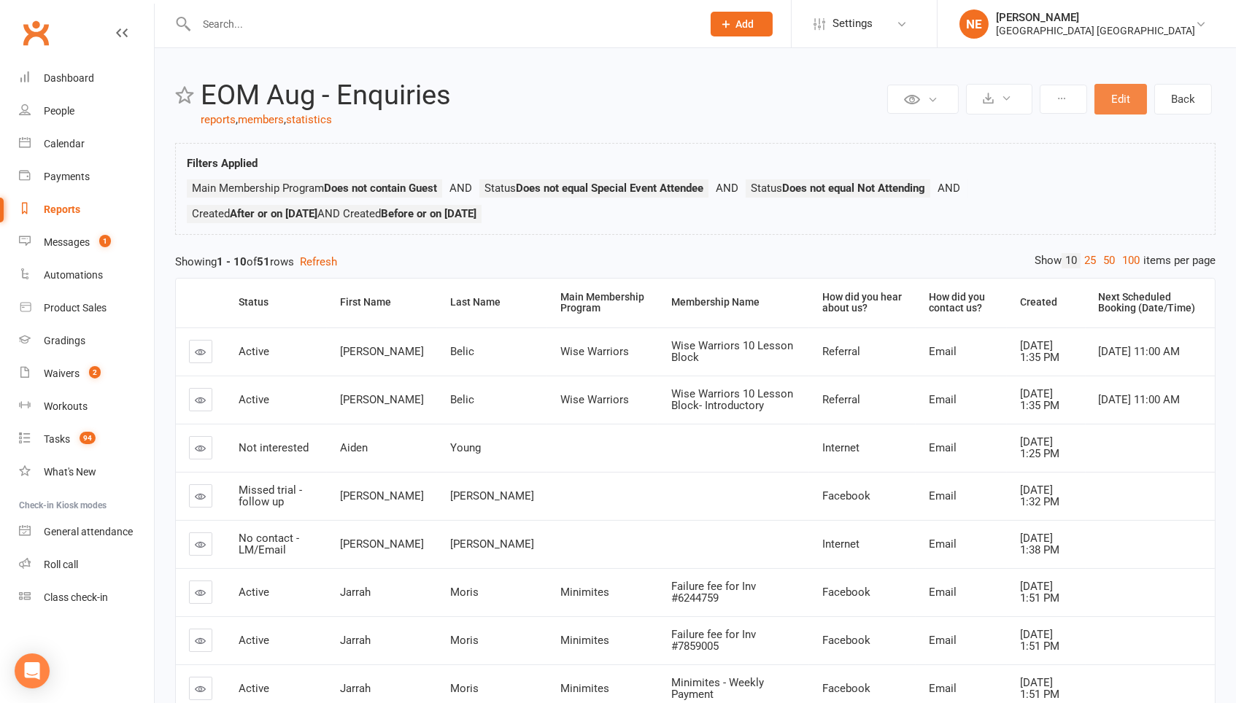
click at [1117, 101] on button "Edit" at bounding box center [1120, 99] width 53 height 31
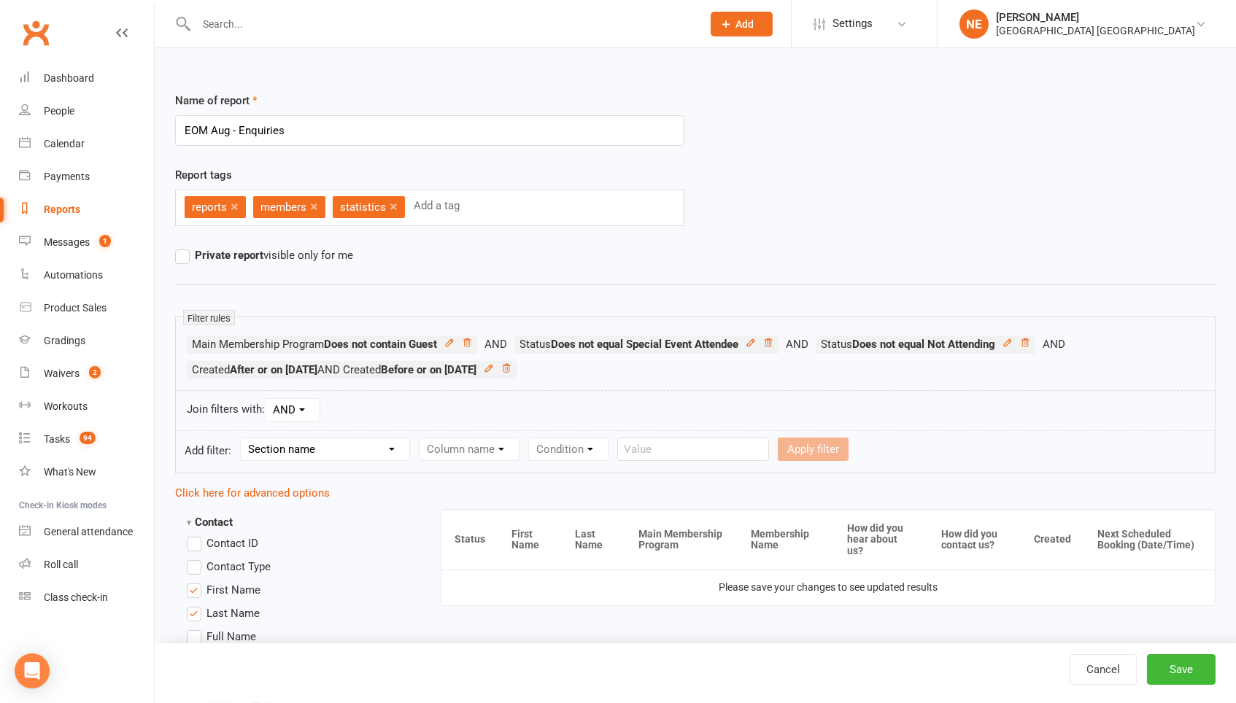
click at [335, 450] on select "Section name Contact Attendance Aggregate Payment Booking Waitlist Attendees Ca…" at bounding box center [325, 449] width 169 height 22
select select "0"
select select "7"
select select "5"
click at [1041, 451] on input "text" at bounding box center [1023, 449] width 152 height 23
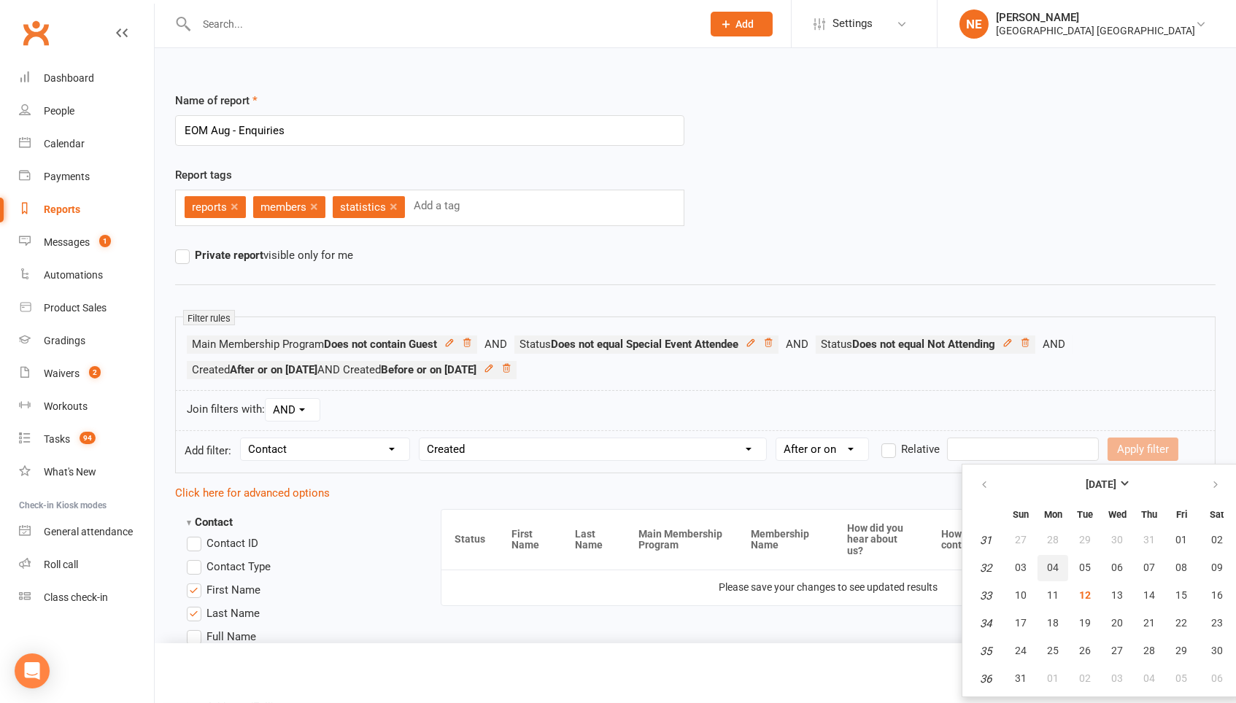
click at [1049, 570] on span "04" at bounding box center [1053, 568] width 12 height 12
type input "[DATE]"
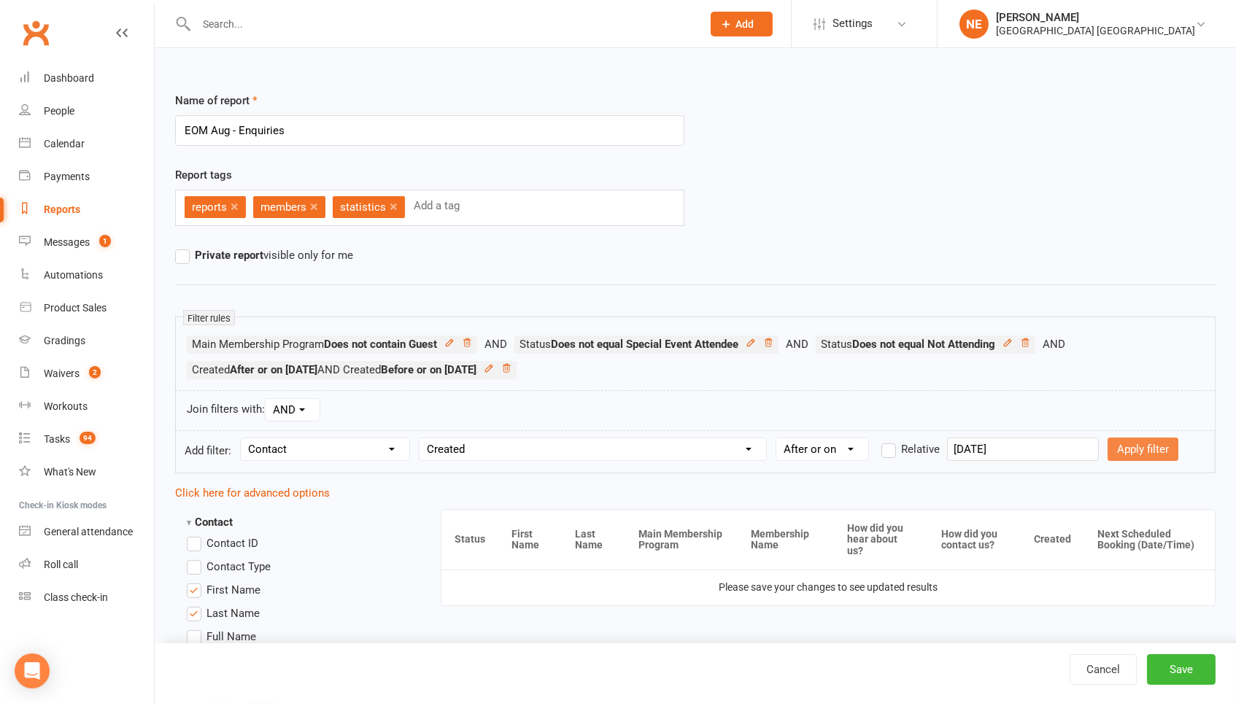
click at [1134, 454] on button "Apply filter" at bounding box center [1142, 449] width 71 height 23
select select
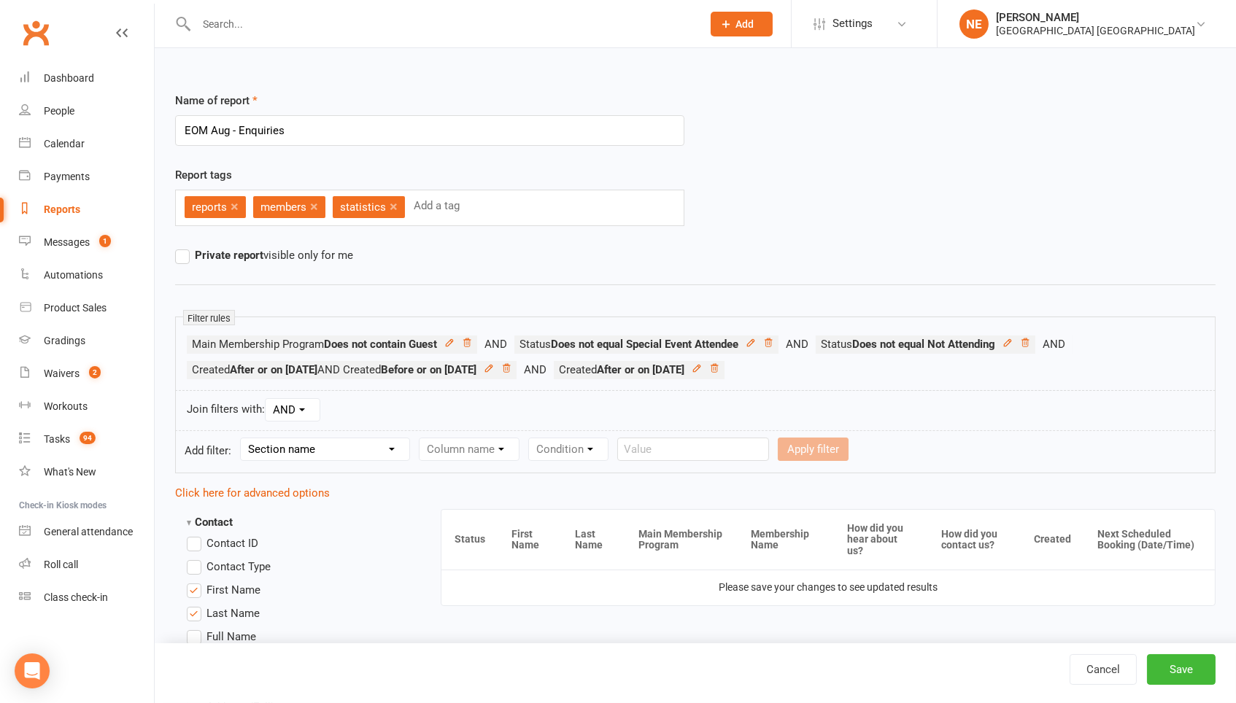
click at [366, 435] on form "Add filter: Section name Contact Attendance Aggregate Payment Booking Waitlist …" at bounding box center [695, 451] width 1040 height 43
select select "0"
click at [487, 446] on select "Column name Contact Type First Name Last Name Full Name Email Phone Number Addr…" at bounding box center [592, 449] width 347 height 22
select select "7"
click at [829, 437] on form "Add filter: Section name Contact Attendance Aggregate Payment Booking Waitlist …" at bounding box center [695, 451] width 1040 height 43
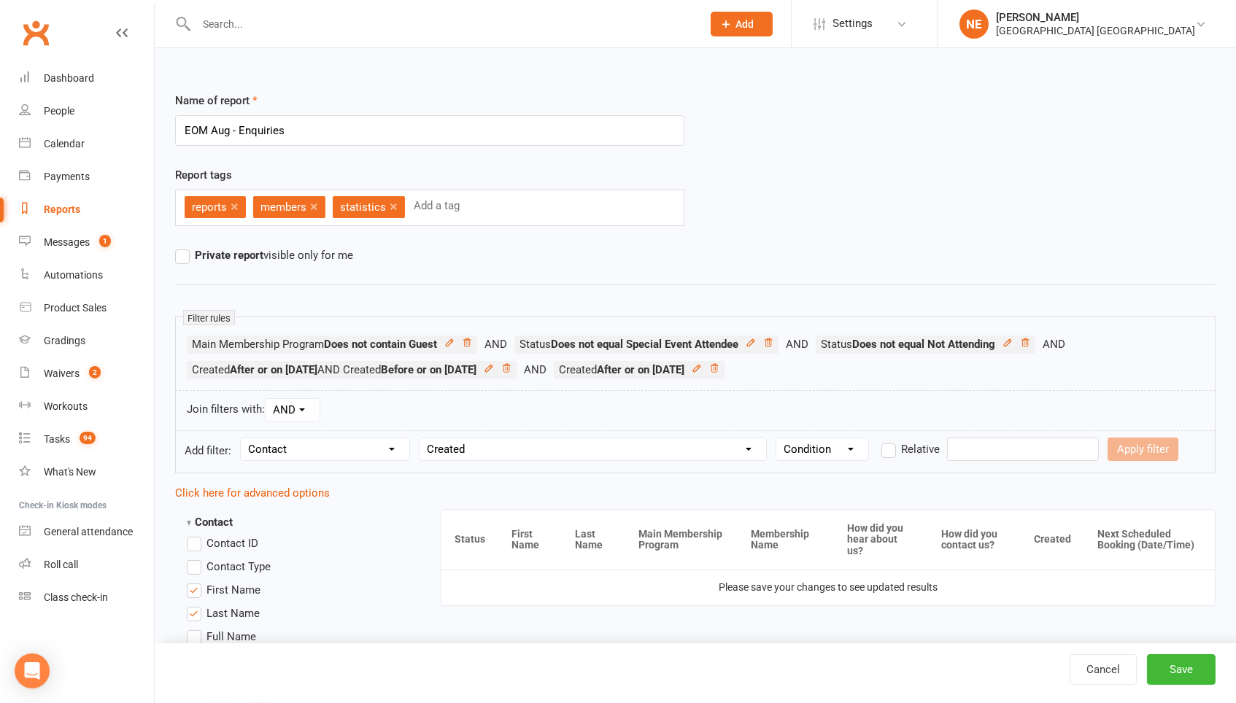
select select "4"
click at [1003, 455] on input "text" at bounding box center [1023, 449] width 152 height 23
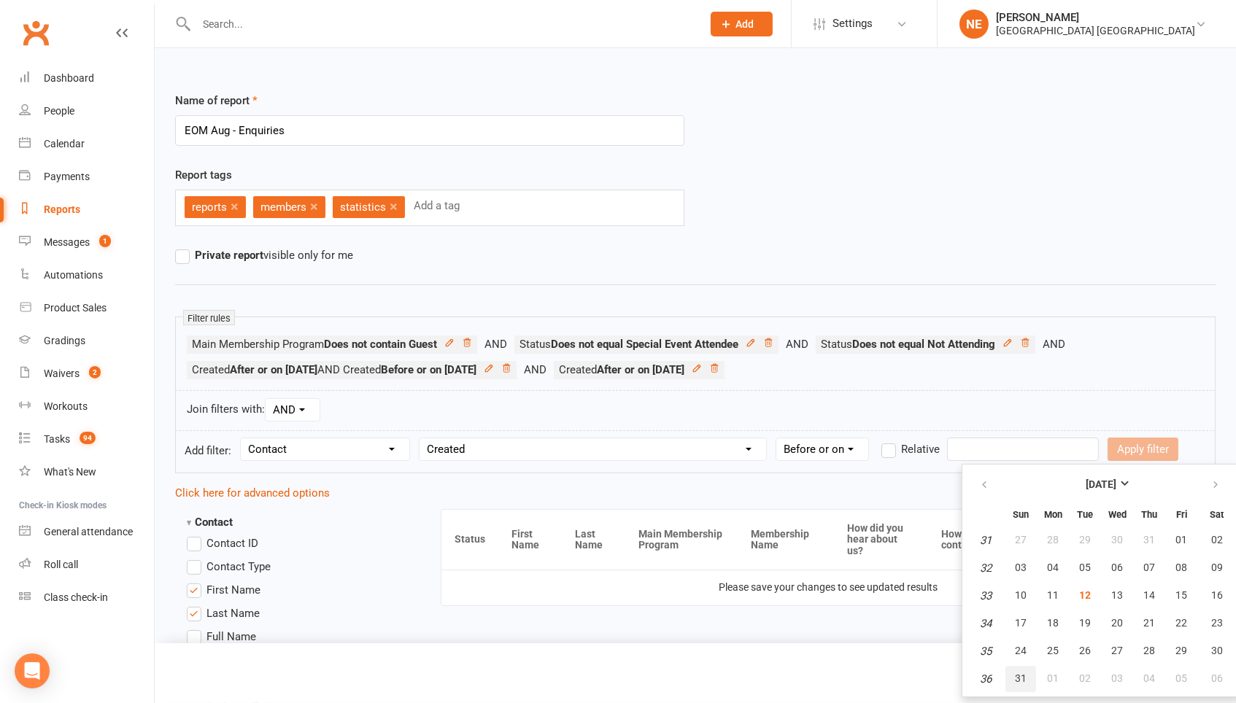
click at [1018, 676] on span "31" at bounding box center [1021, 679] width 12 height 12
type input "31 Aug 2025"
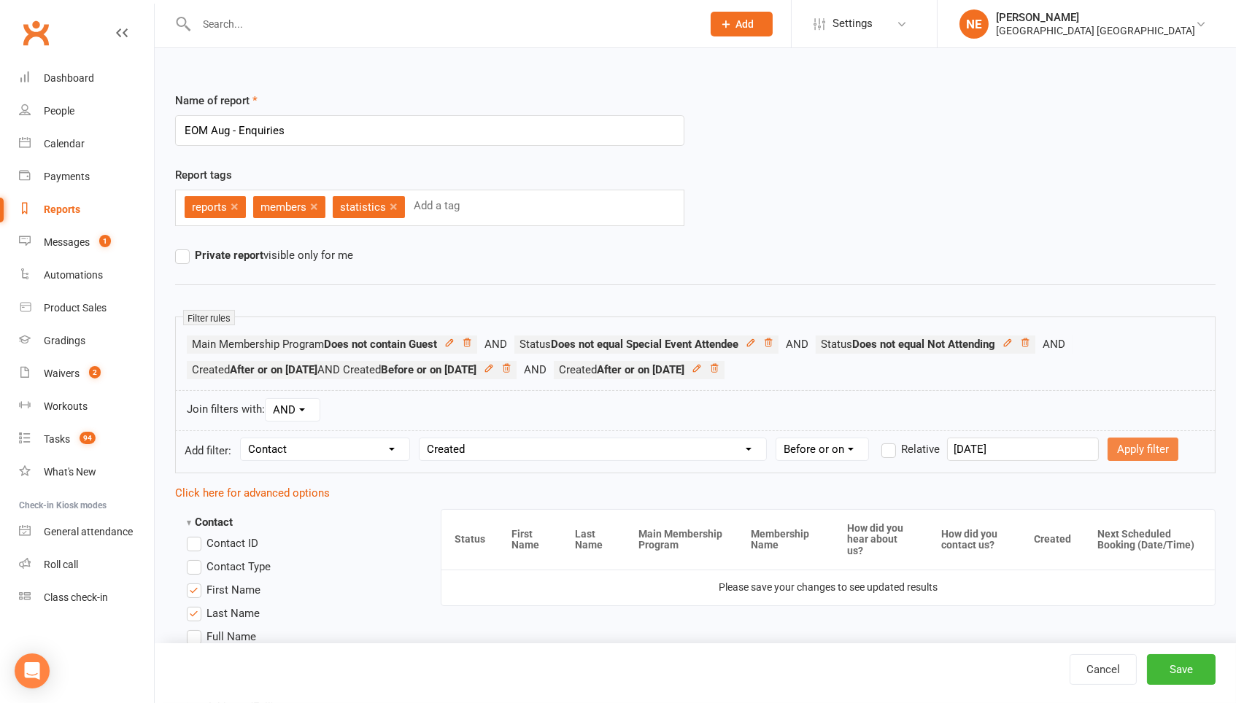
click at [1144, 444] on button "Apply filter" at bounding box center [1142, 449] width 71 height 23
select select
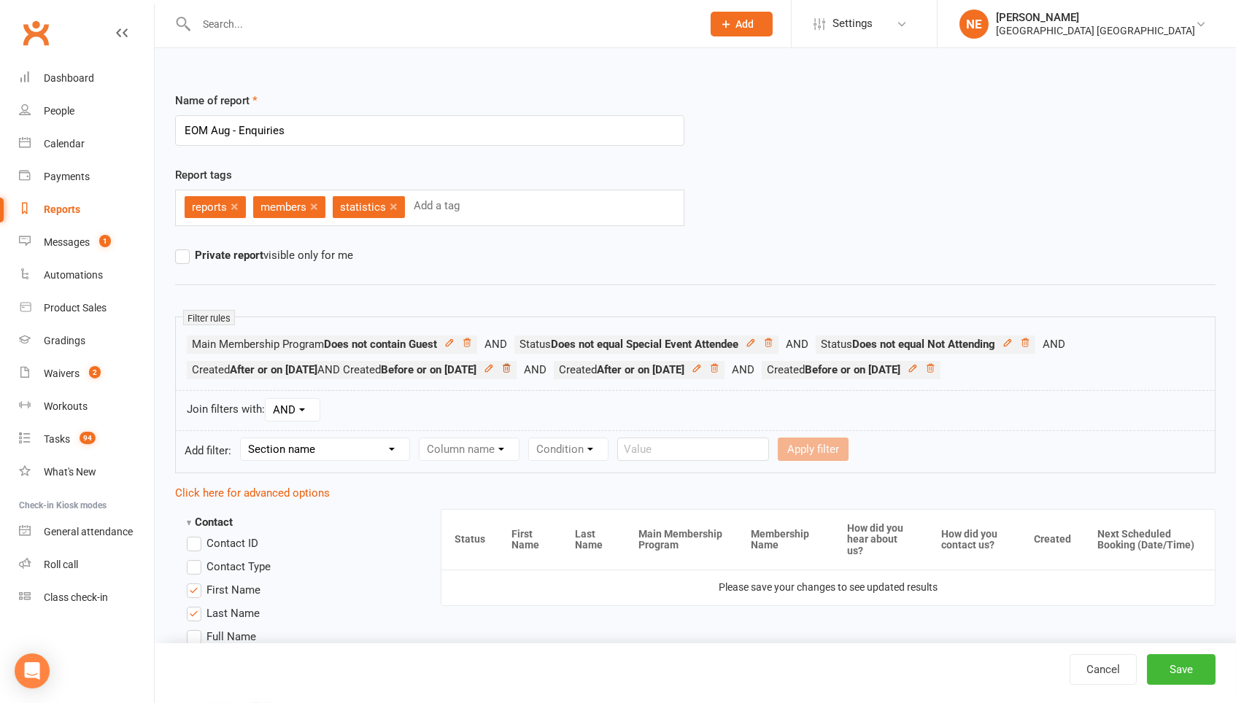
click at [510, 366] on icon at bounding box center [506, 368] width 7 height 8
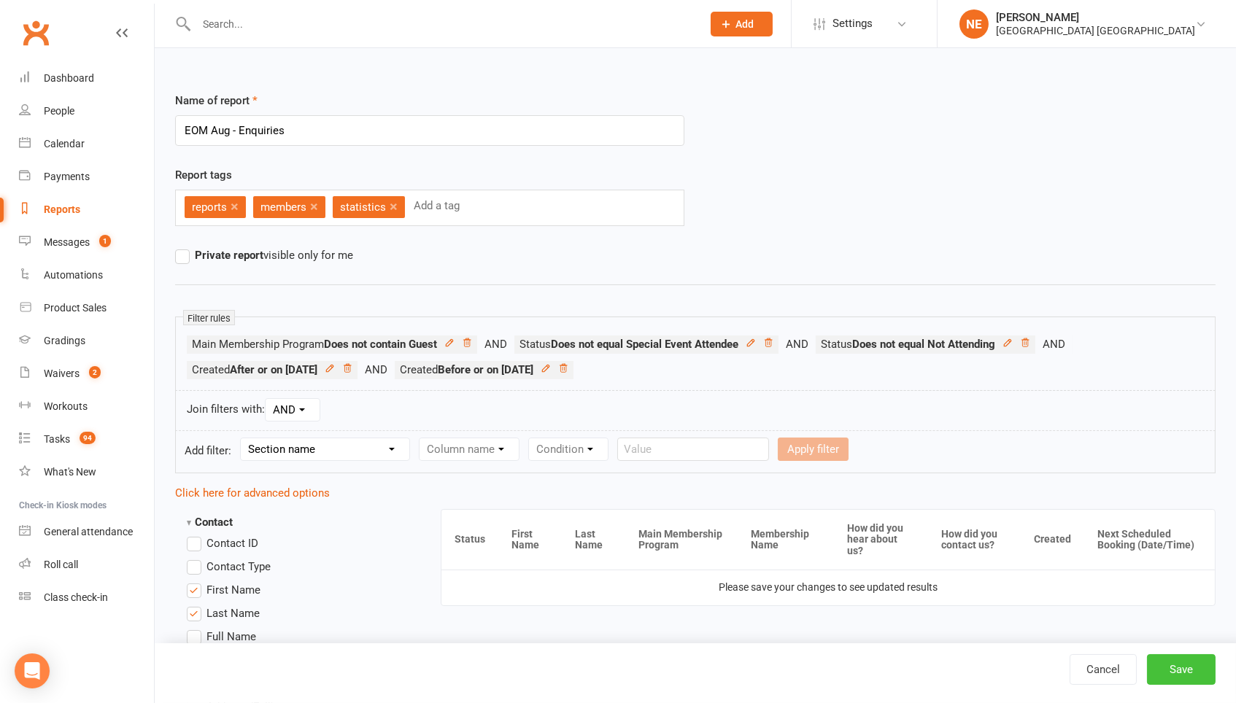
click at [1160, 663] on button "Save" at bounding box center [1181, 669] width 69 height 31
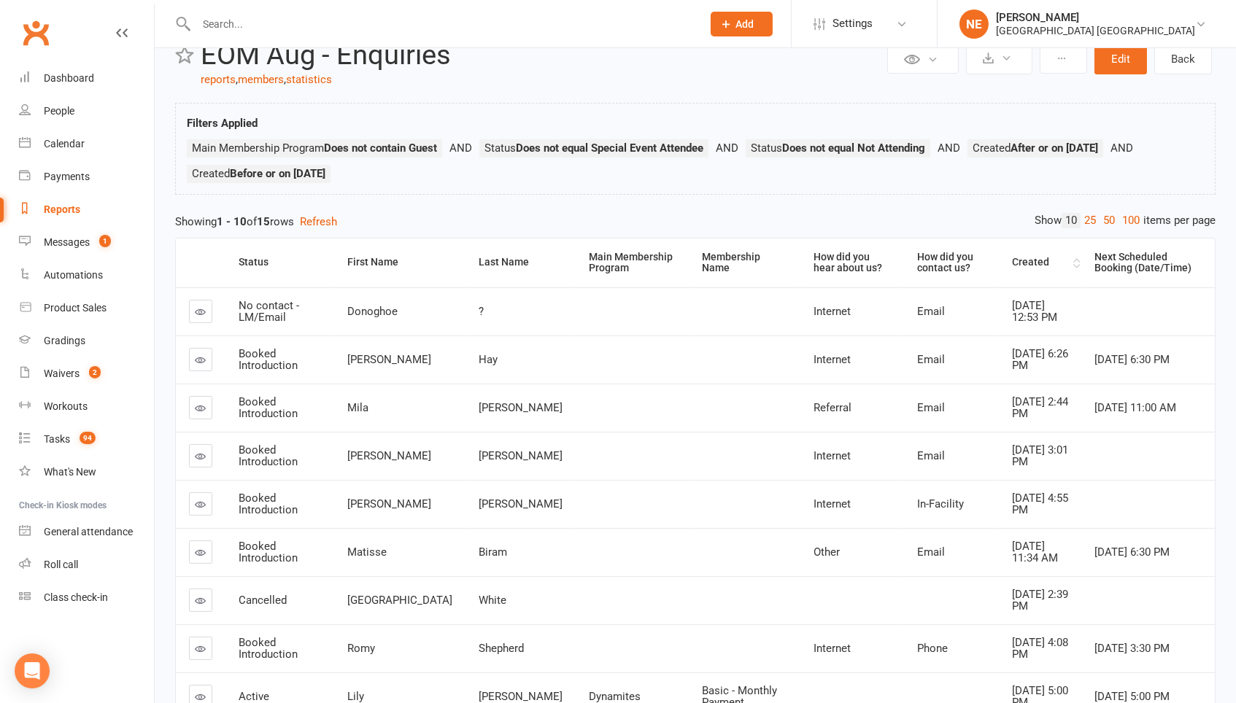
scroll to position [42, 0]
click at [1012, 261] on div "Created" at bounding box center [1041, 260] width 58 height 11
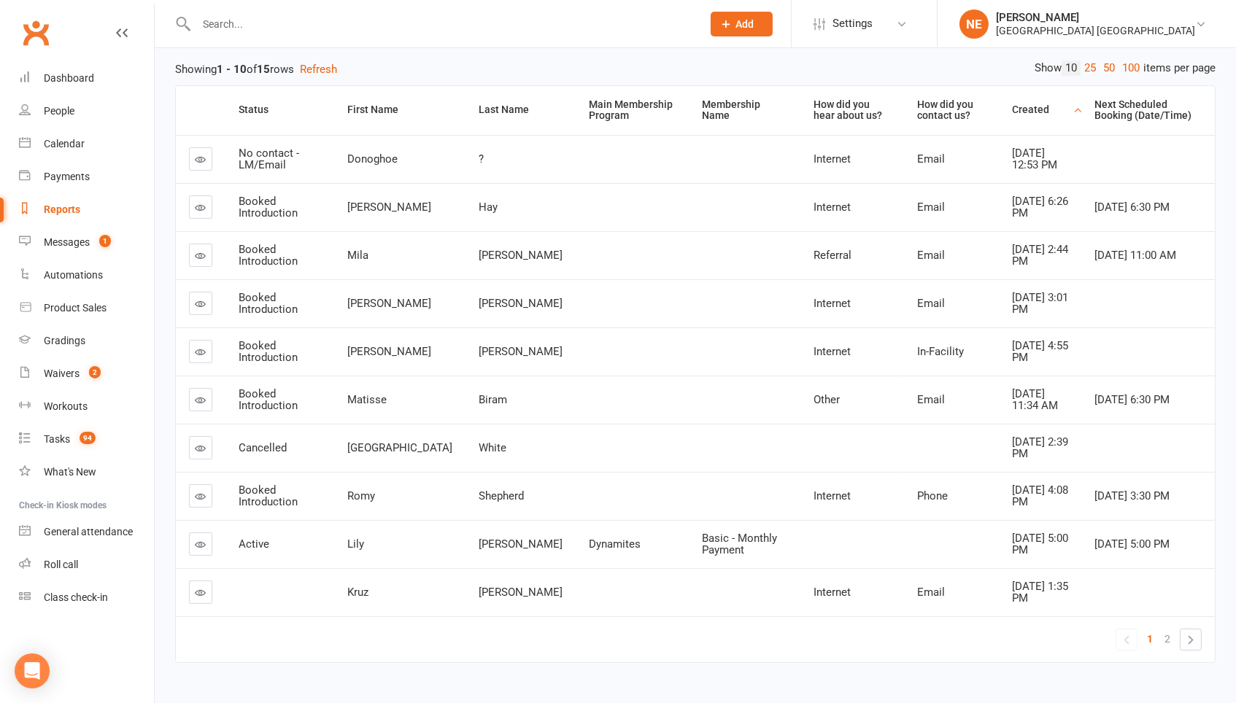
scroll to position [195, 0]
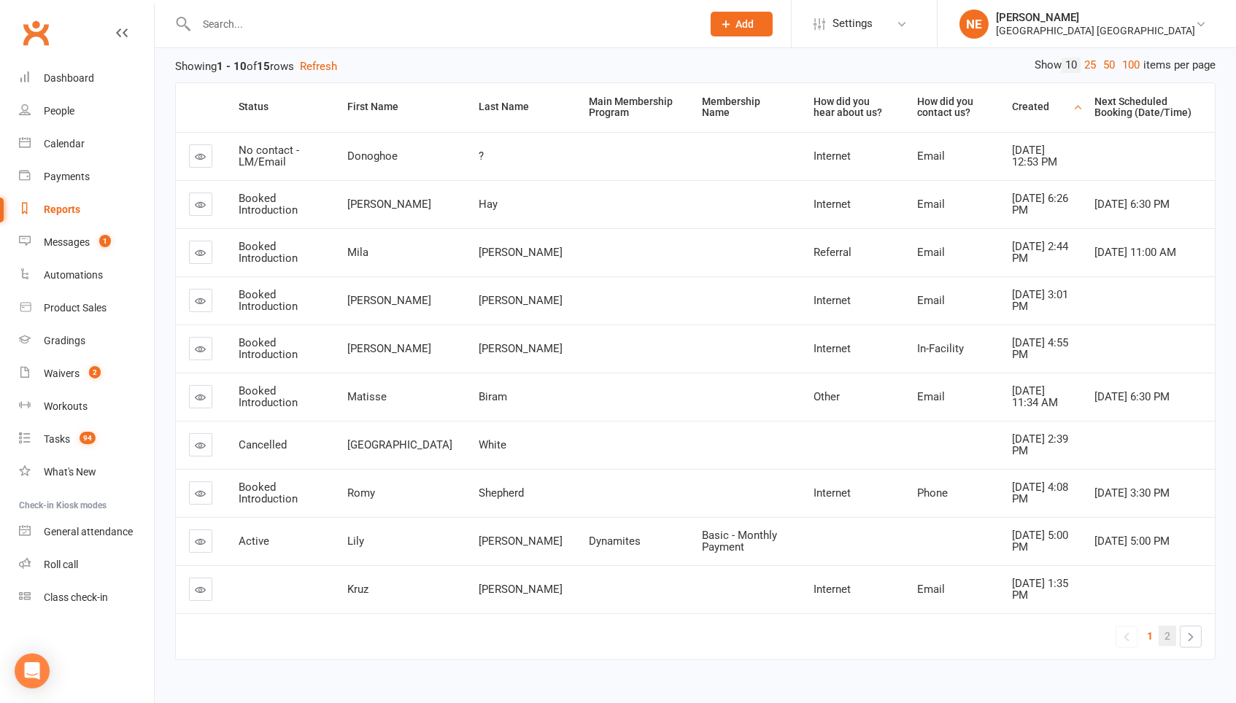
click at [1169, 636] on span "2" at bounding box center [1167, 636] width 6 height 20
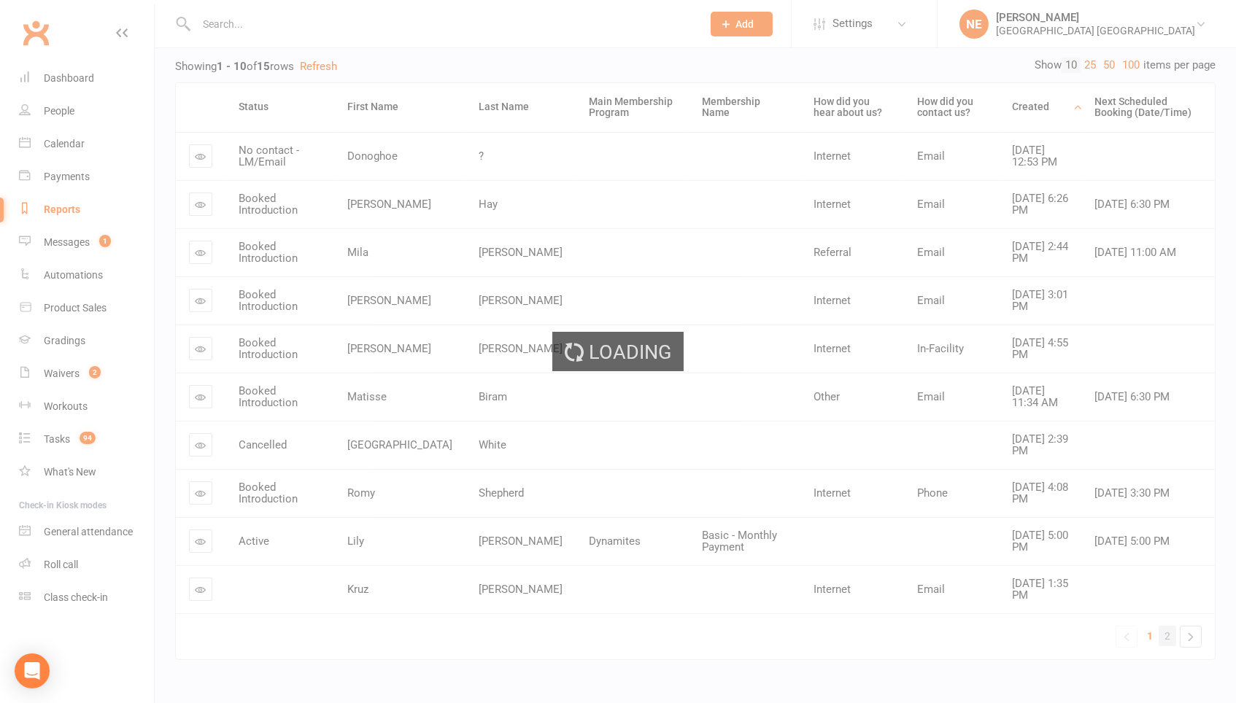
scroll to position [0, 0]
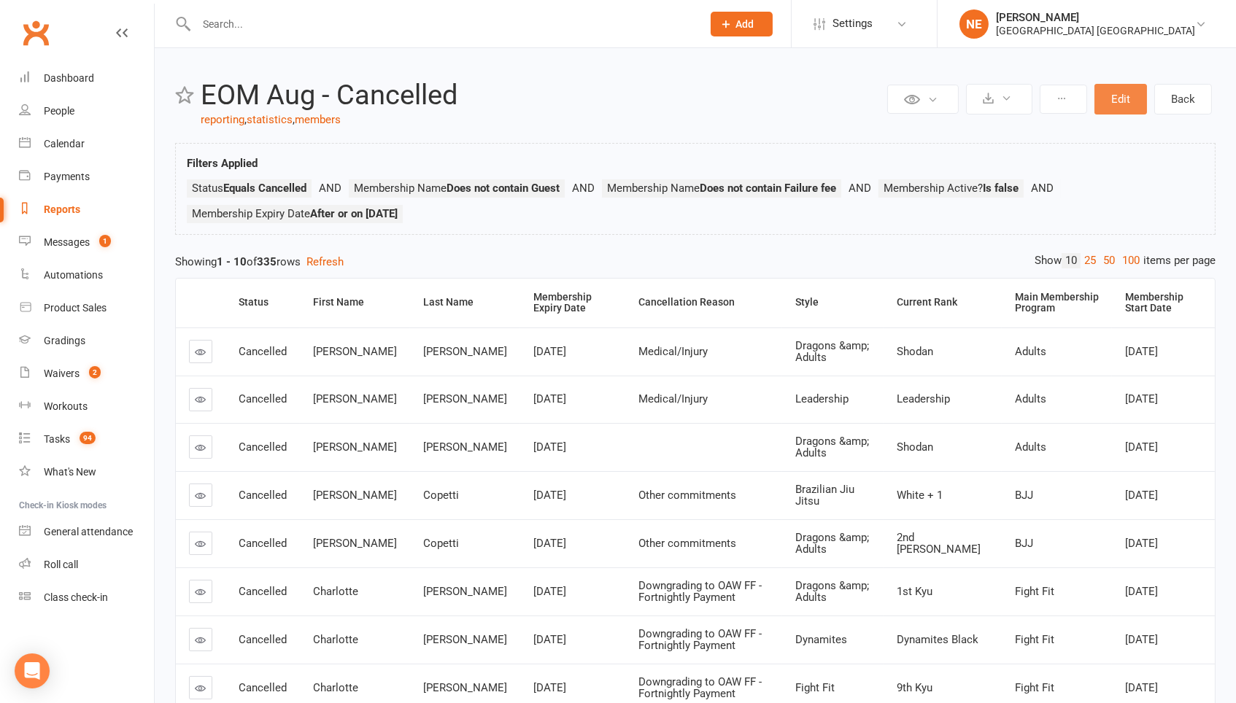
click at [1120, 100] on button "Edit" at bounding box center [1120, 99] width 53 height 31
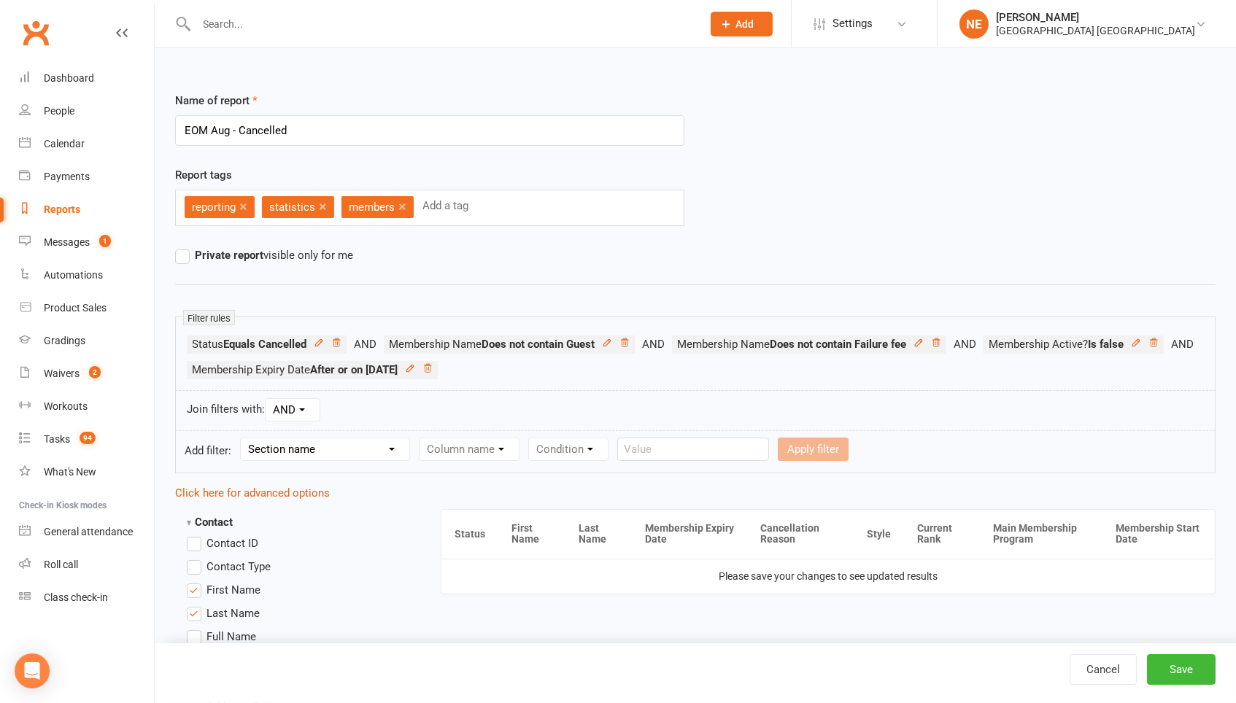
select select "10"
select select "6"
click at [769, 470] on form "Add filter: Section name Contact Attendance Aggregate Payment Booking Waitlist …" at bounding box center [695, 451] width 1040 height 43
click at [770, 465] on form "Add filter: Section name Contact Attendance Aggregate Payment Booking Waitlist …" at bounding box center [695, 451] width 1040 height 43
click at [772, 459] on select "Condition Is Is not Before After Before or on After or on Is blank Is not blank" at bounding box center [760, 449] width 92 height 22
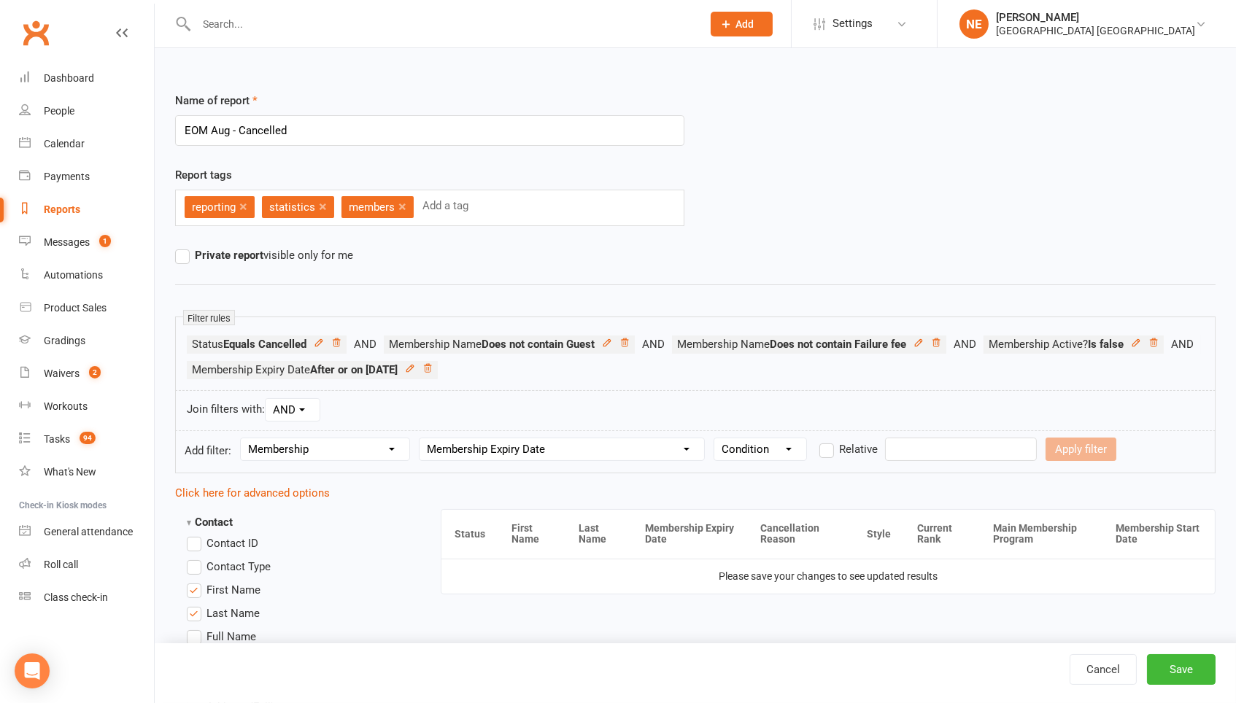
select select "5"
click at [944, 446] on input "text" at bounding box center [961, 449] width 152 height 23
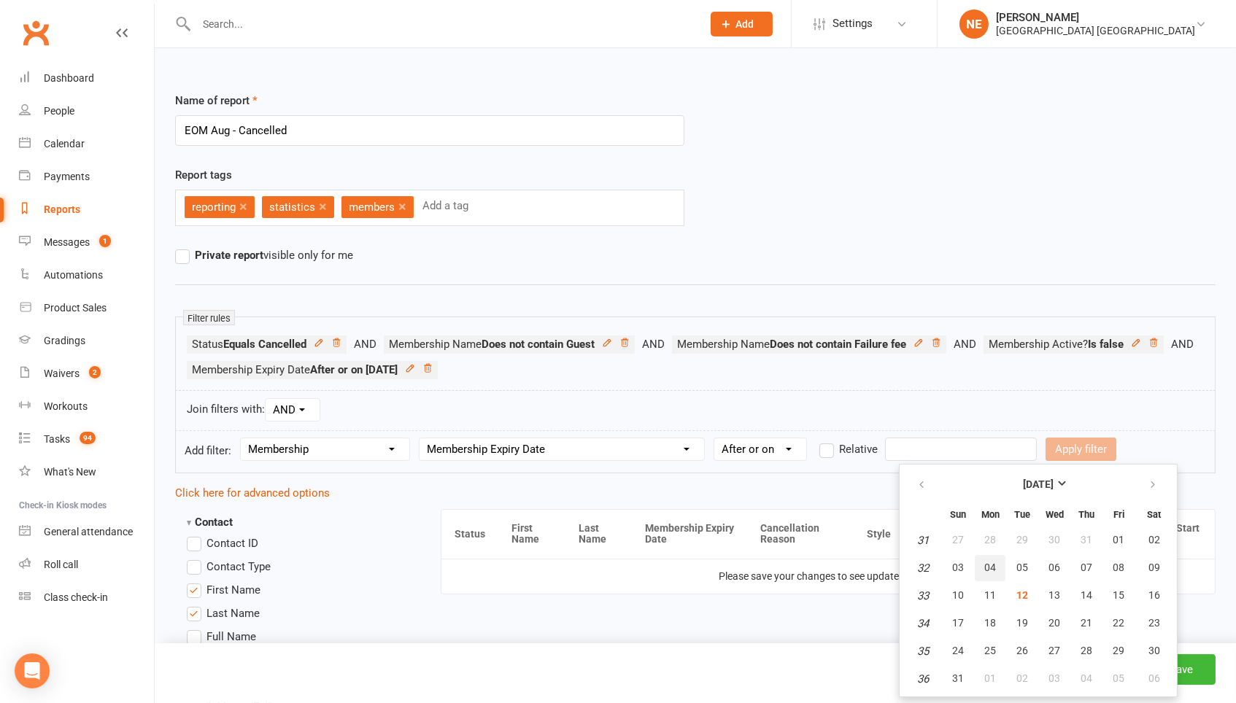
click at [990, 565] on span "04" at bounding box center [990, 568] width 12 height 12
type input "[DATE]"
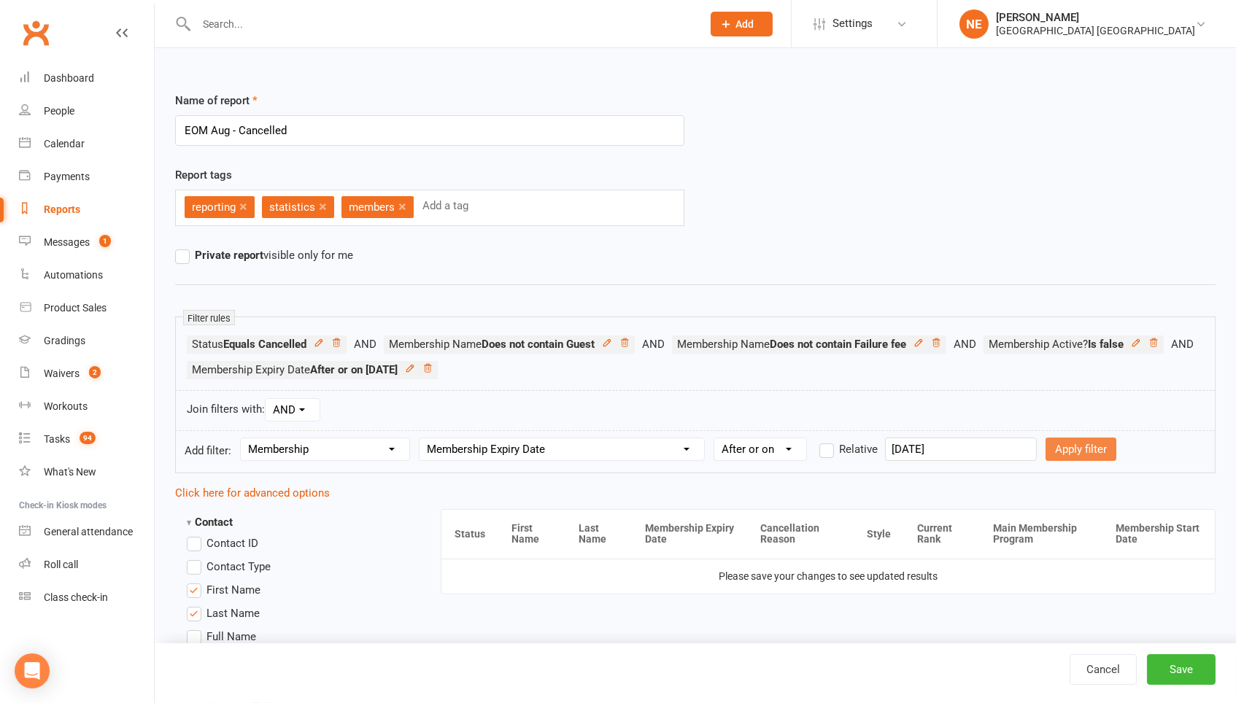
click at [1079, 449] on button "Apply filter" at bounding box center [1080, 449] width 71 height 23
select select
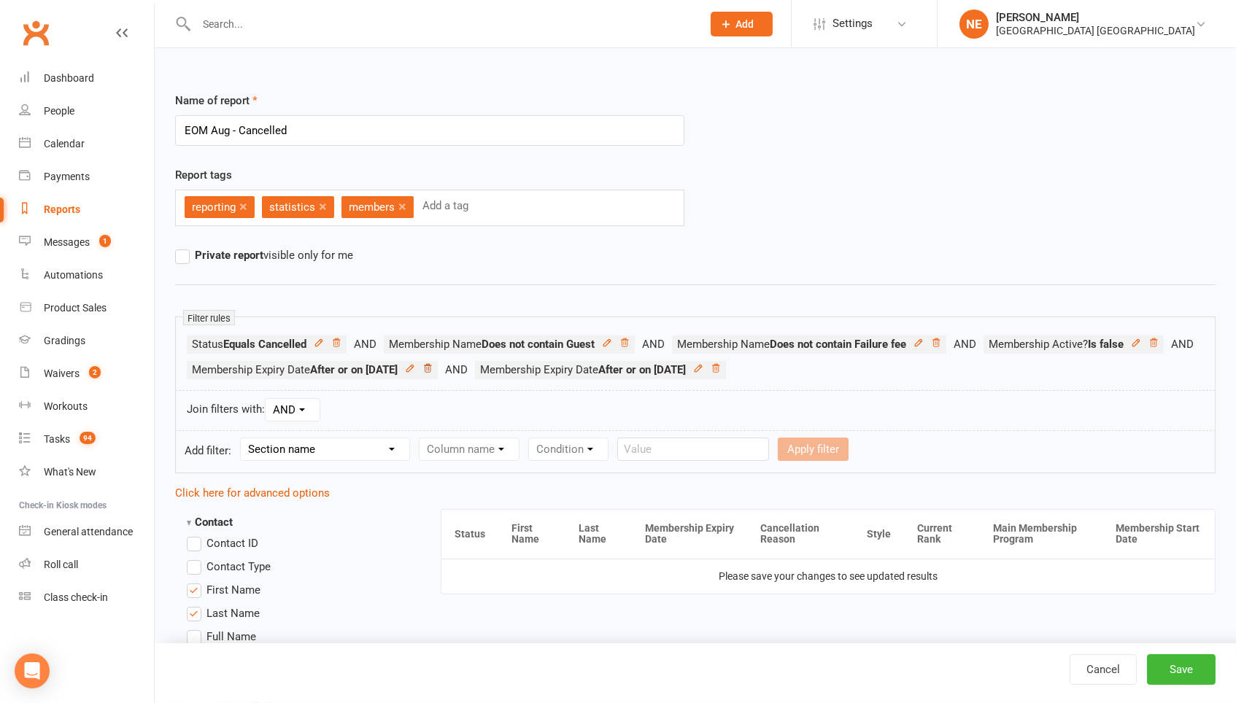
click at [433, 366] on icon at bounding box center [427, 368] width 10 height 10
click at [1177, 659] on button "Save" at bounding box center [1181, 669] width 69 height 31
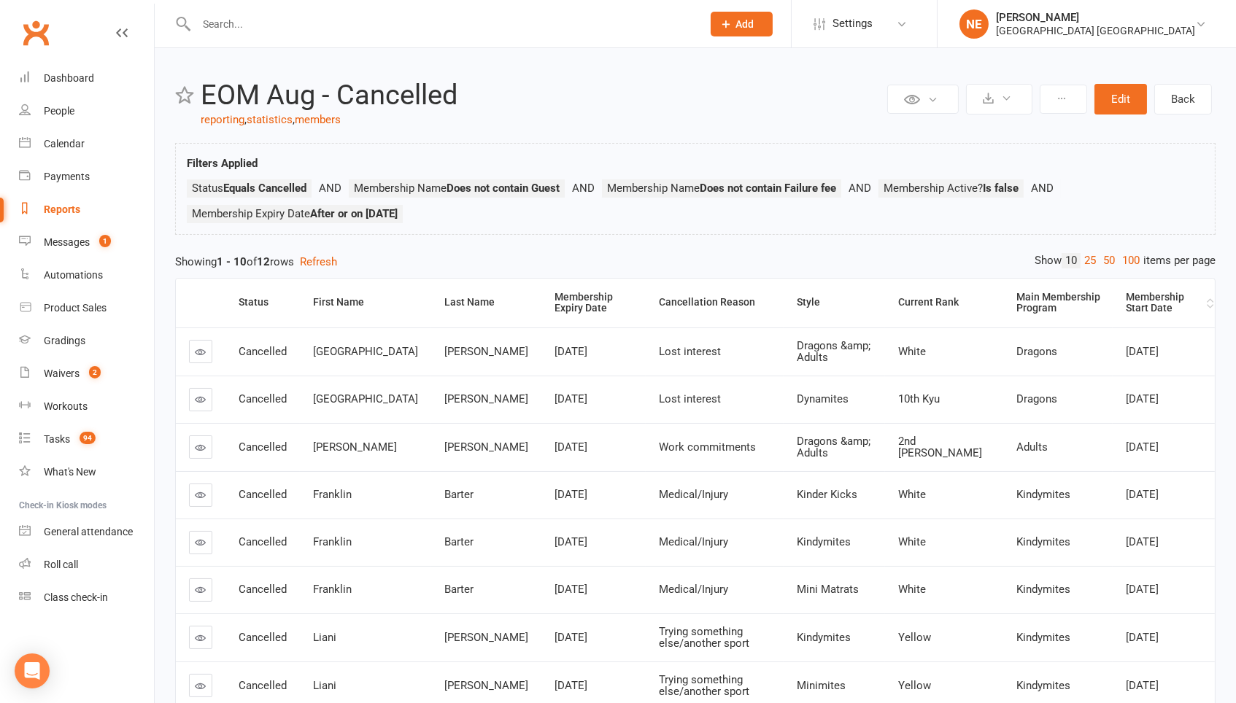
click at [1137, 295] on div "Membership Start Date" at bounding box center [1164, 303] width 77 height 23
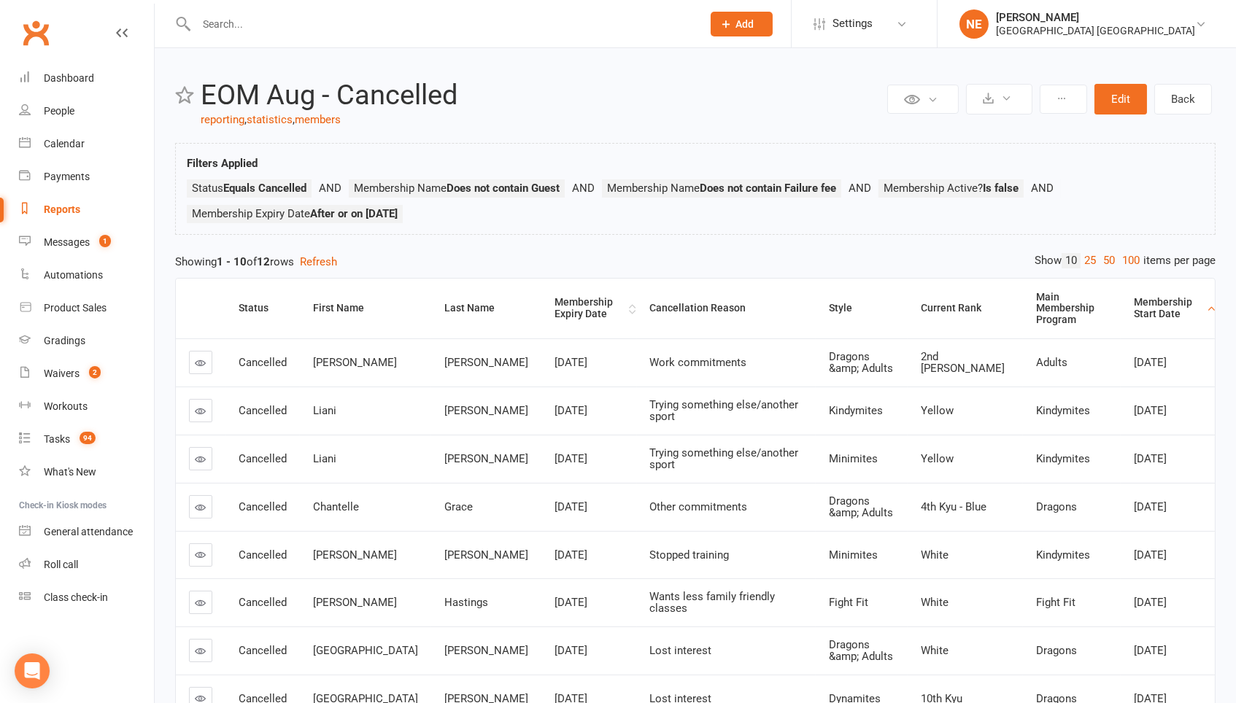
click at [554, 300] on div "Membership Expiry Date" at bounding box center [589, 308] width 71 height 23
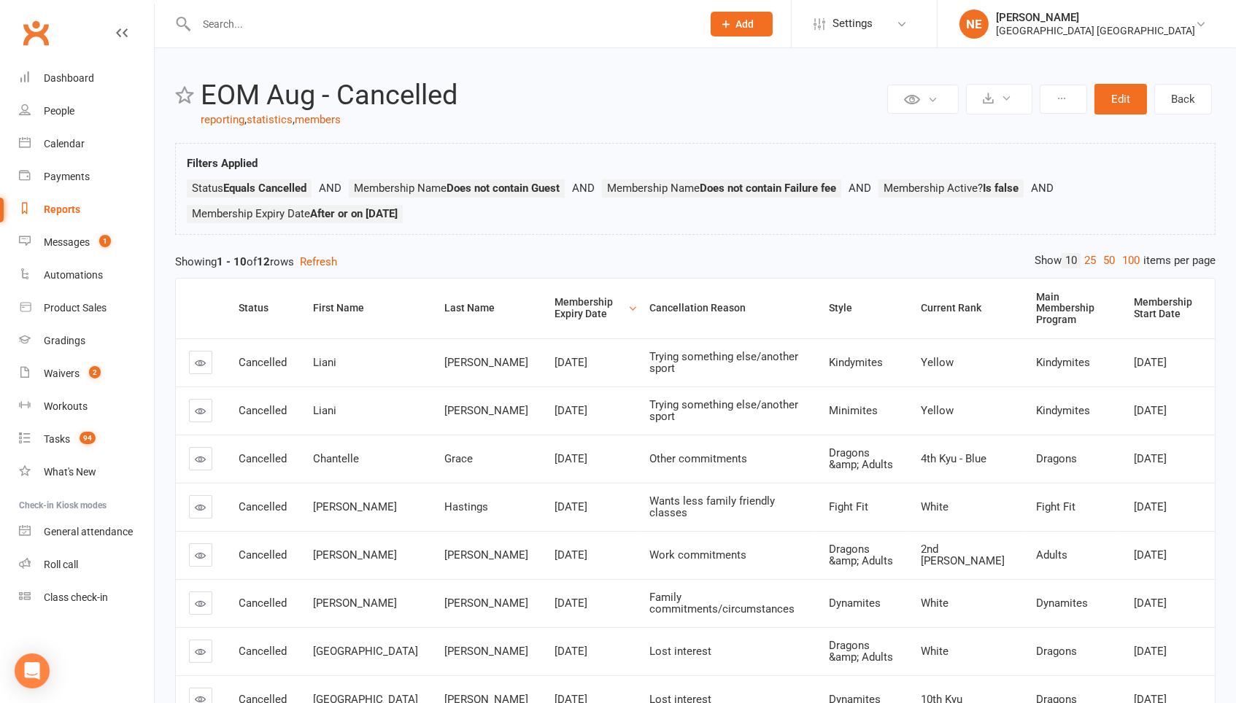
click at [554, 300] on div "Membership Expiry Date" at bounding box center [589, 308] width 71 height 23
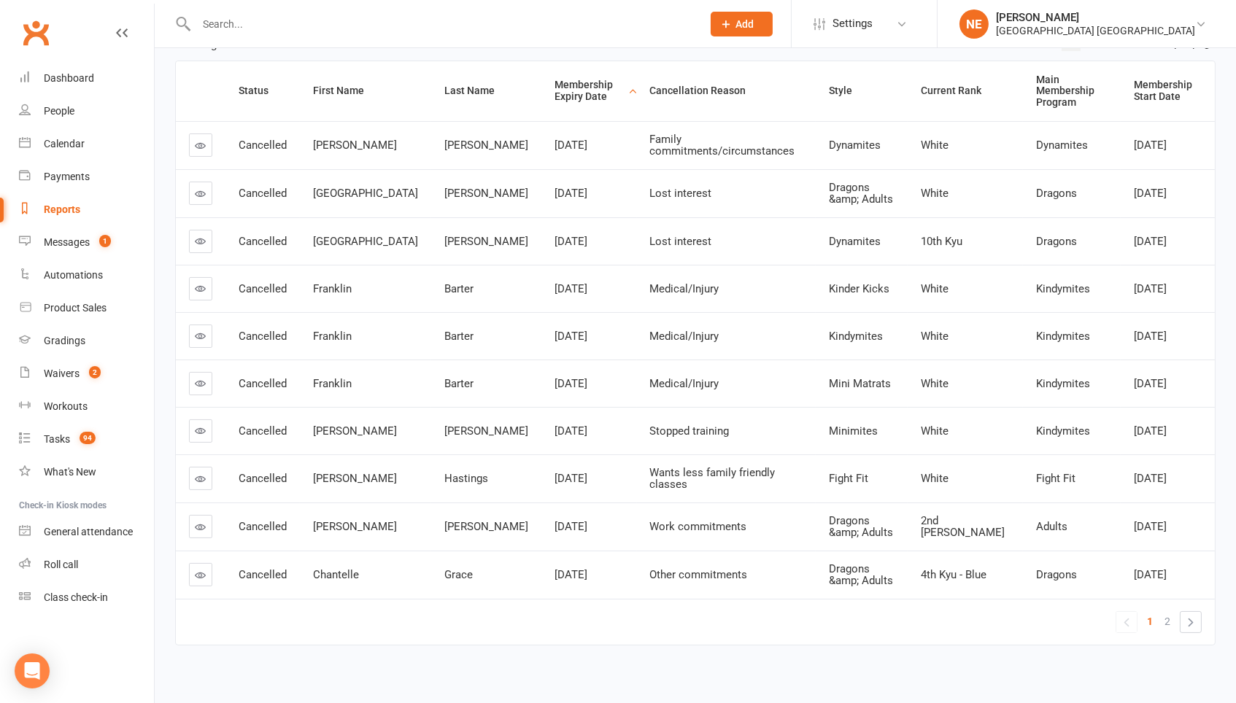
scroll to position [217, 0]
click at [1173, 612] on link "2" at bounding box center [1167, 622] width 18 height 20
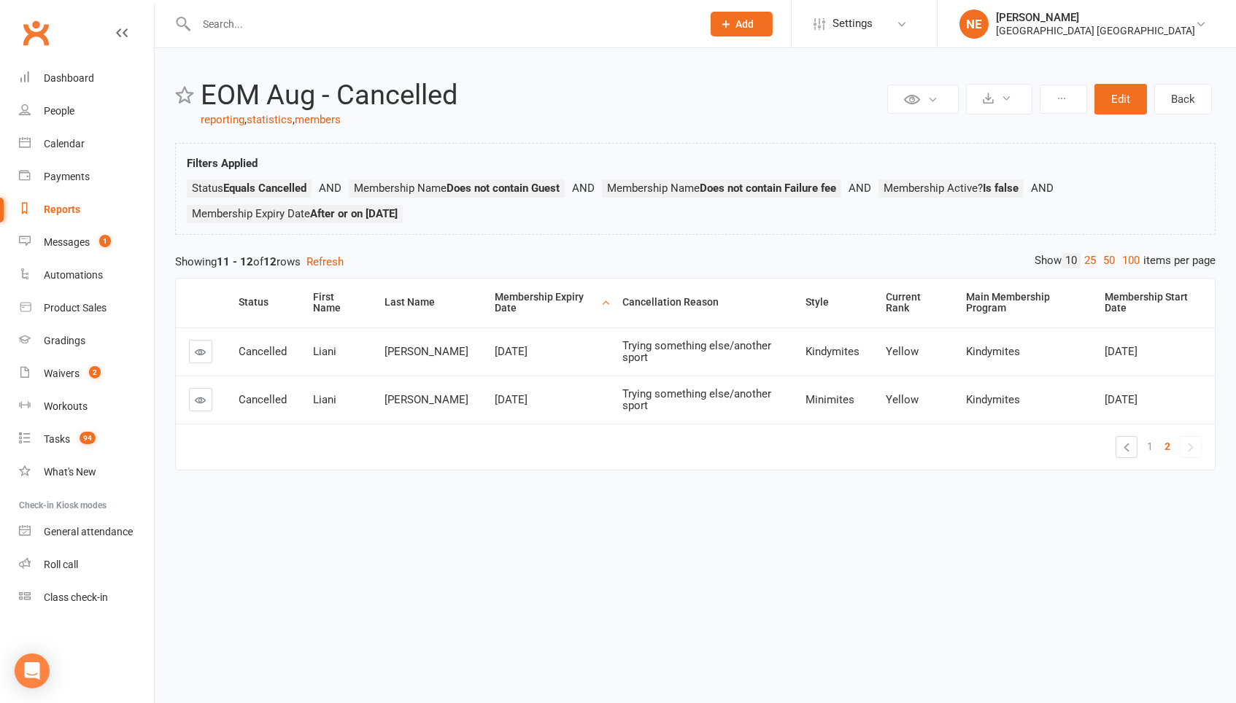
scroll to position [0, 0]
click at [1153, 444] on link "1" at bounding box center [1150, 446] width 18 height 20
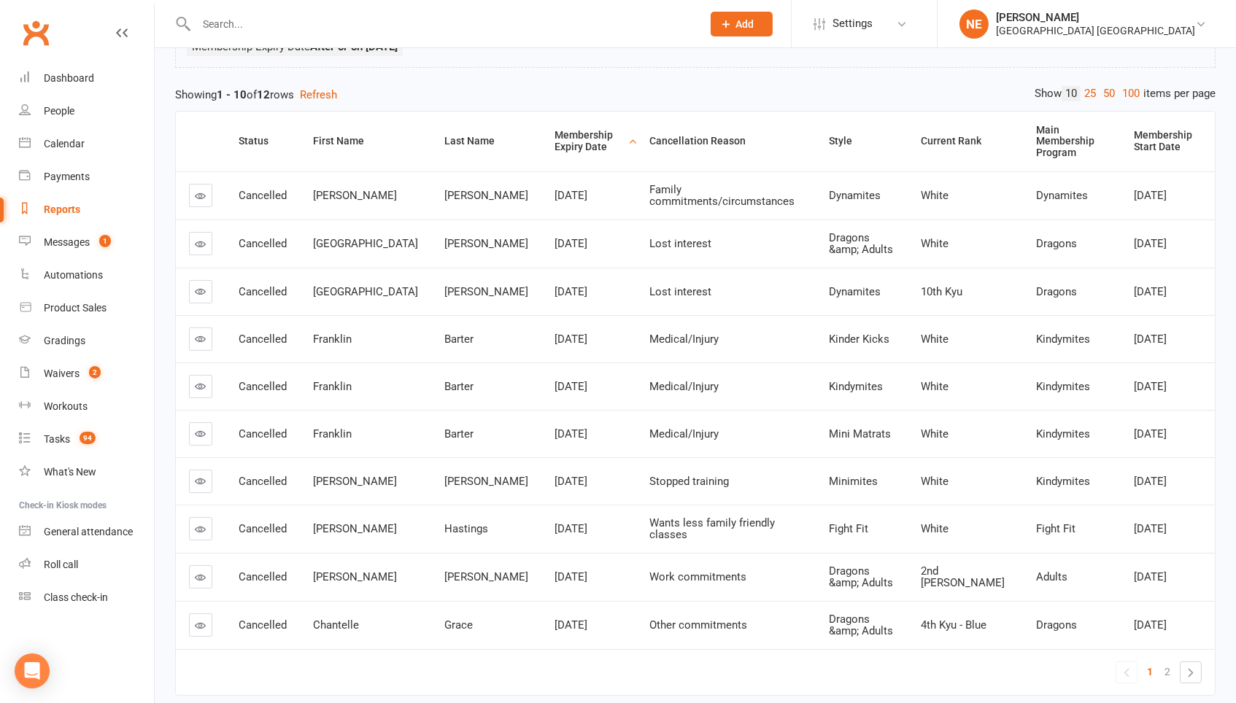
scroll to position [167, 0]
click at [1169, 662] on span "2" at bounding box center [1167, 672] width 6 height 20
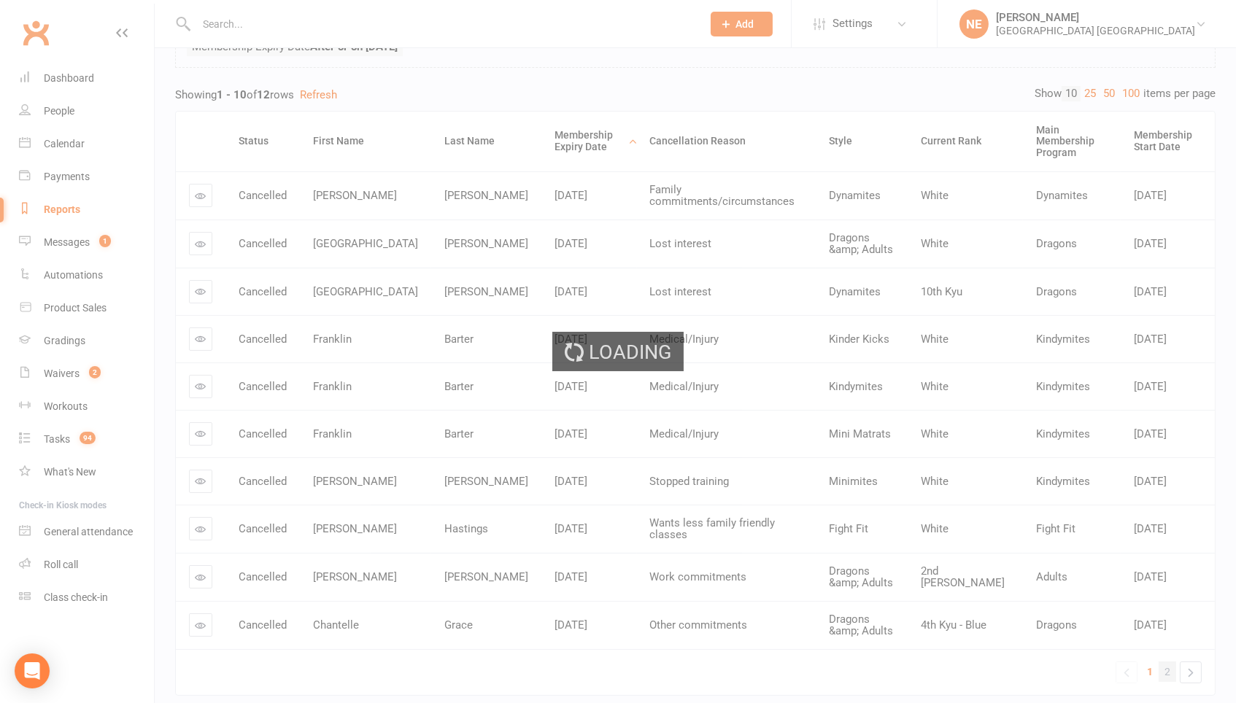
scroll to position [0, 0]
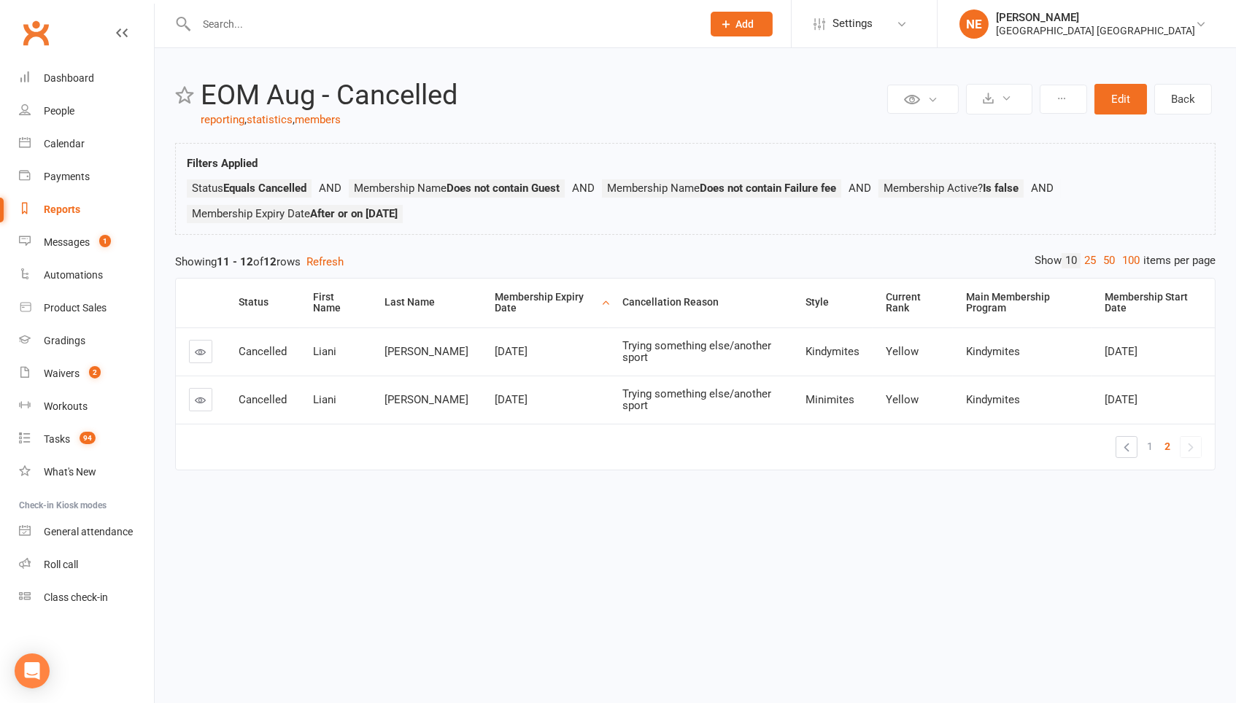
click at [1139, 443] on ul "« 1 2 »" at bounding box center [1158, 447] width 86 height 22
click at [1151, 443] on span "1" at bounding box center [1150, 446] width 6 height 20
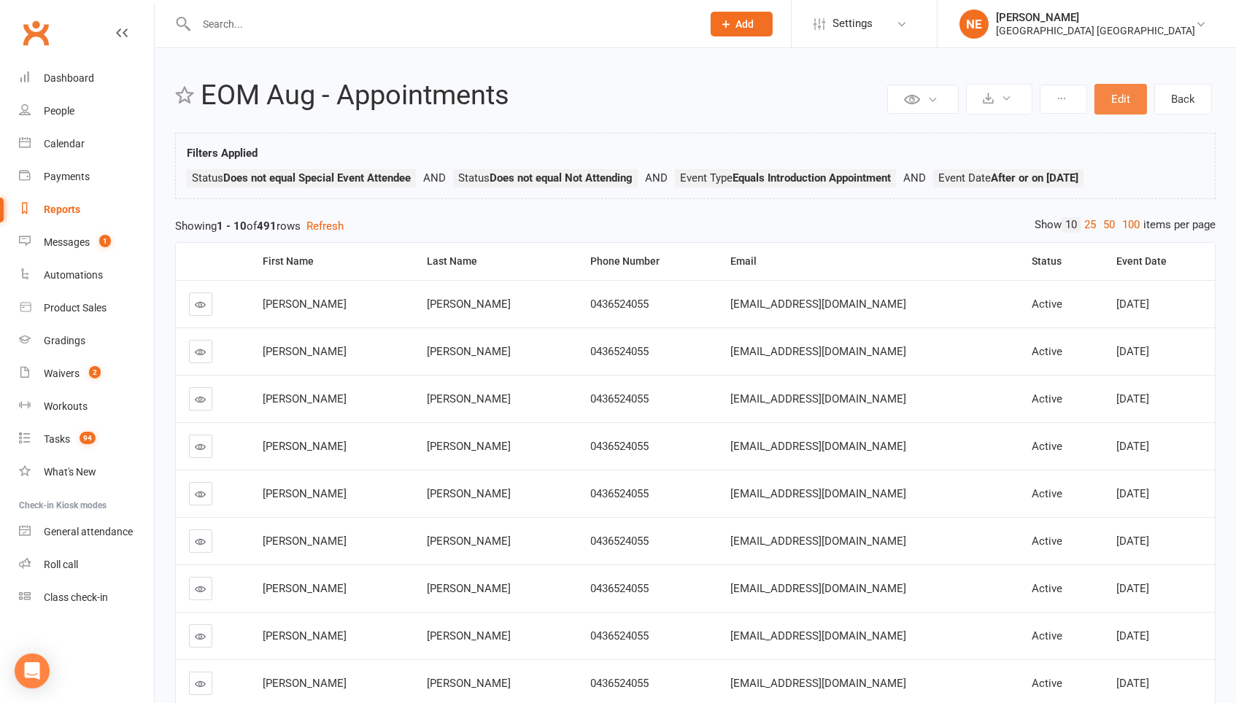
click at [1119, 96] on button "Edit" at bounding box center [1120, 99] width 53 height 31
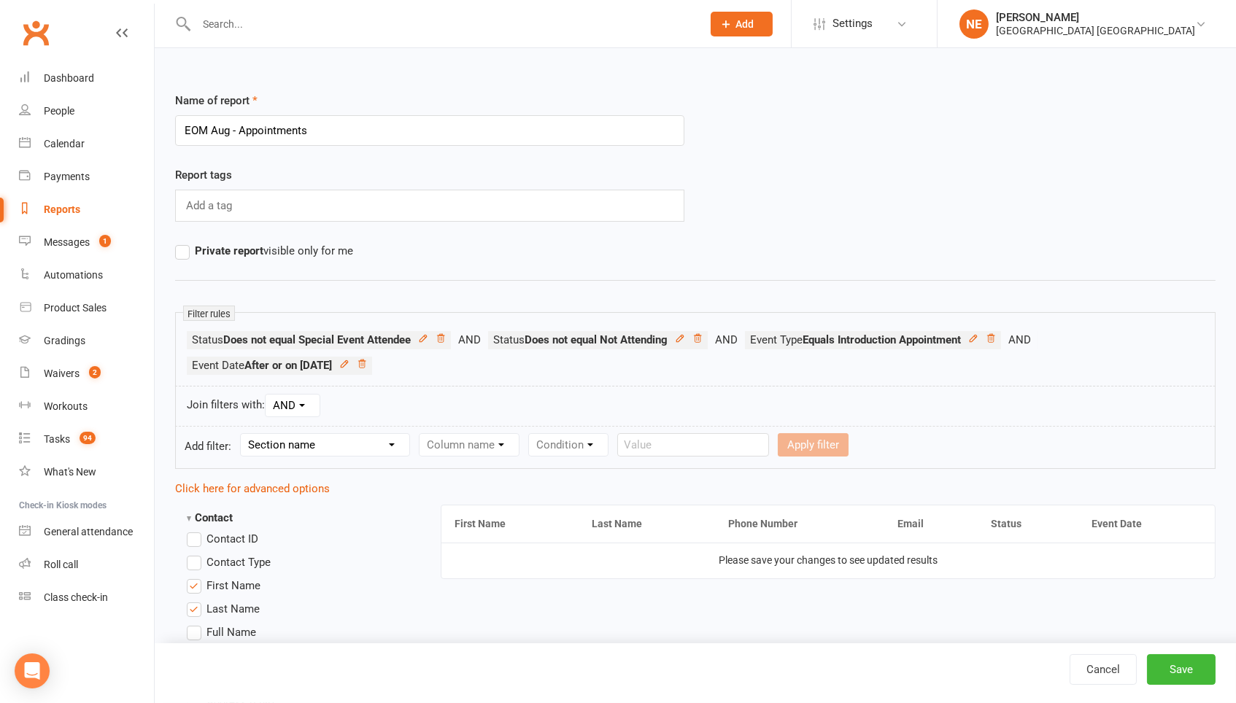
select select "3"
click at [505, 438] on select "Column name Event Name Event Type Event Date Event Day Event Month Event Starts…" at bounding box center [521, 445] width 205 height 22
select select "2"
select select "5"
click at [867, 445] on input "text" at bounding box center [881, 444] width 152 height 23
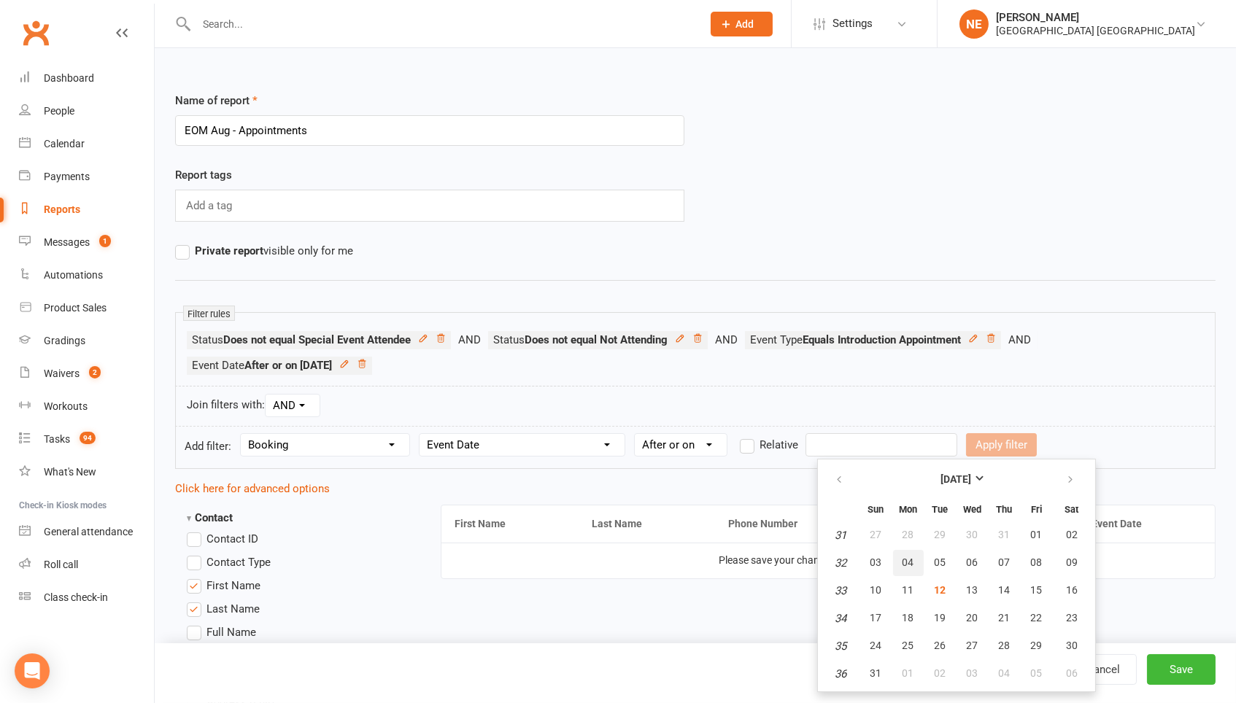
click at [900, 557] on button "04" at bounding box center [908, 563] width 31 height 26
type input "[DATE]"
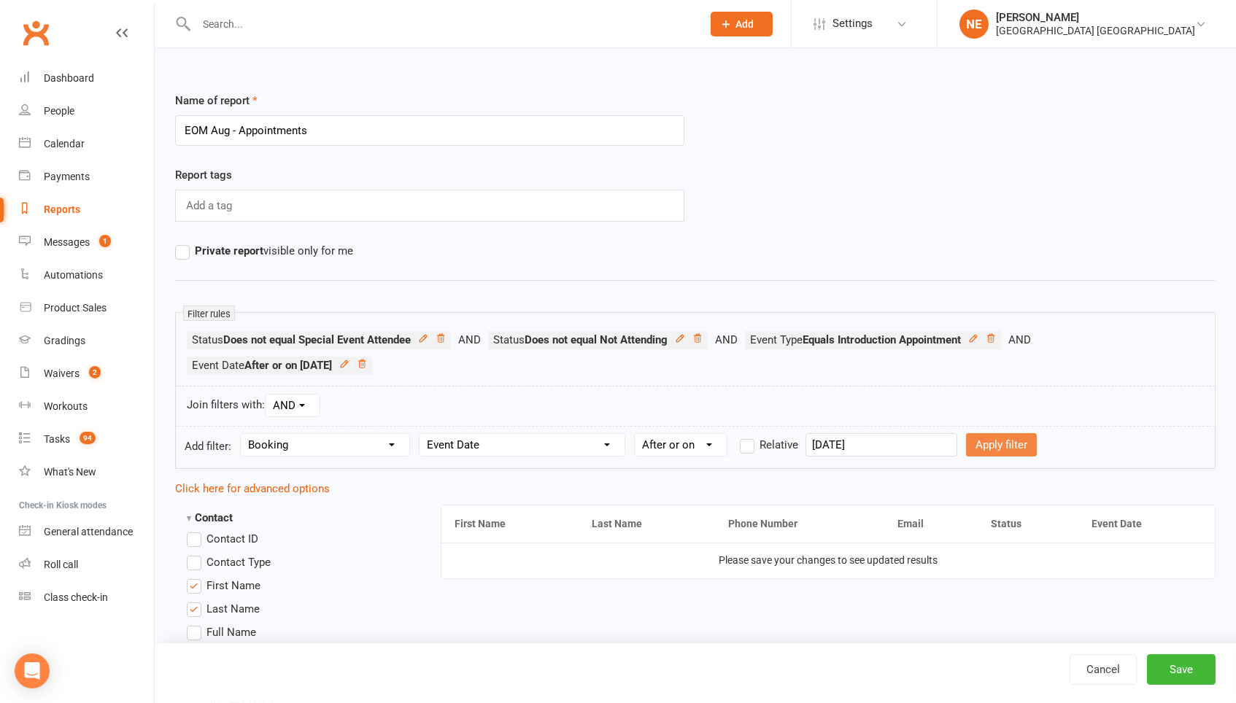
click at [1007, 441] on button "Apply filter" at bounding box center [1001, 444] width 71 height 23
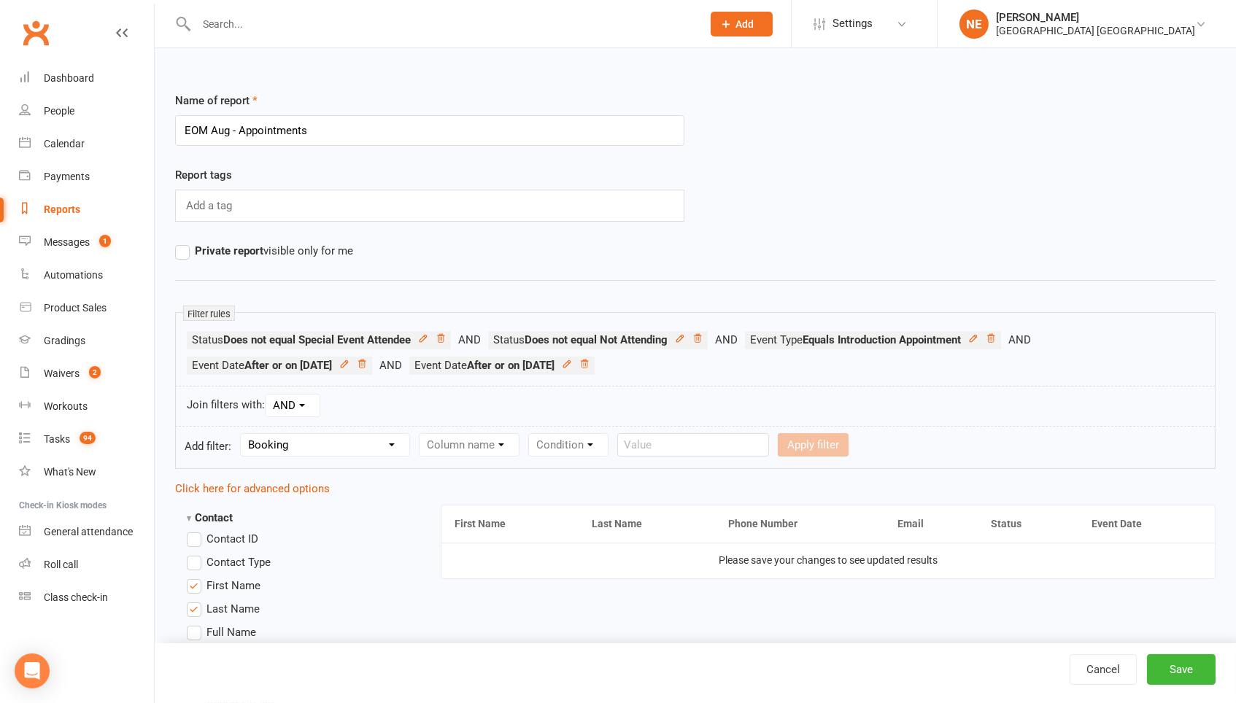
select select
click at [367, 359] on icon at bounding box center [362, 364] width 10 height 10
click at [1174, 672] on button "Save" at bounding box center [1181, 669] width 69 height 31
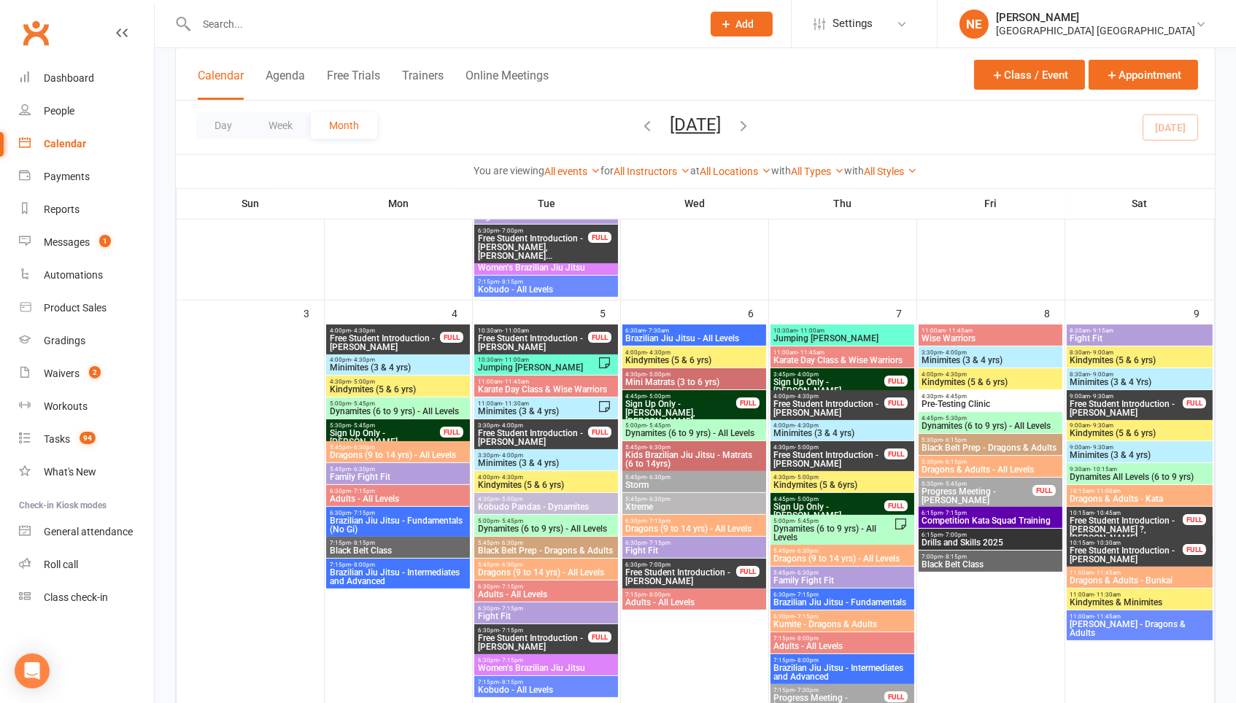
scroll to position [605, 0]
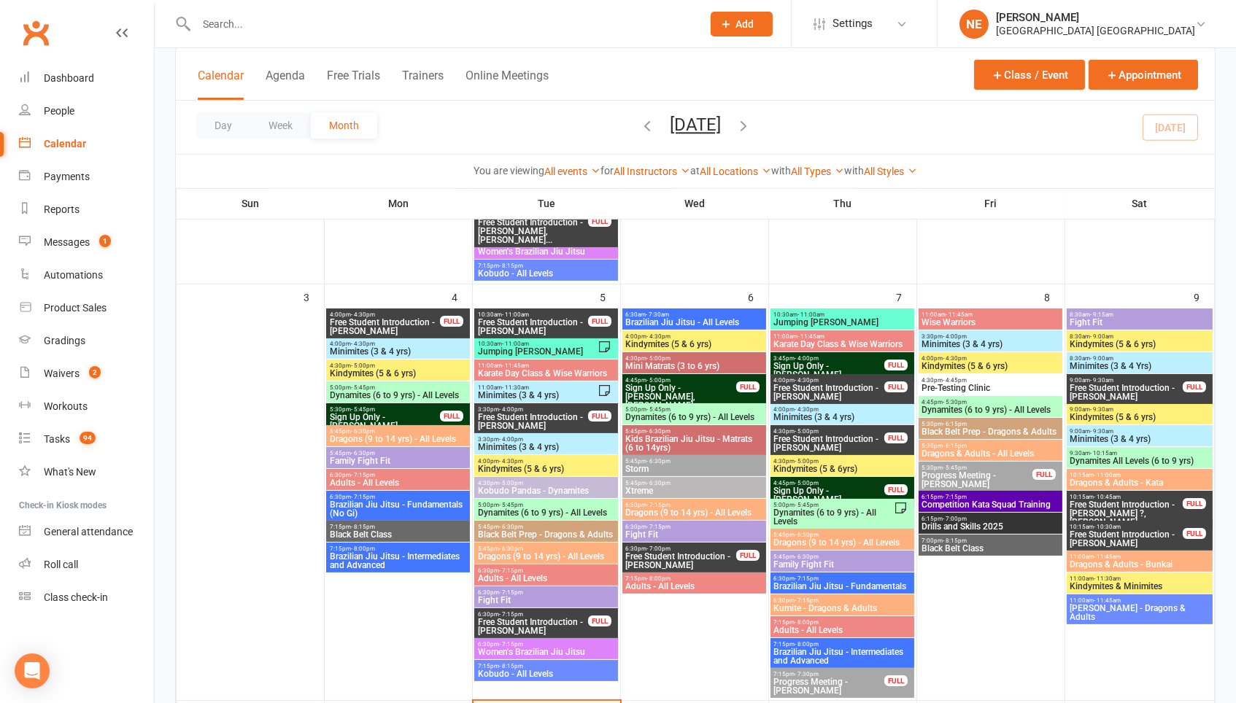
click at [385, 322] on span "Free Student Introduction - Mason Moon" at bounding box center [385, 327] width 112 height 18
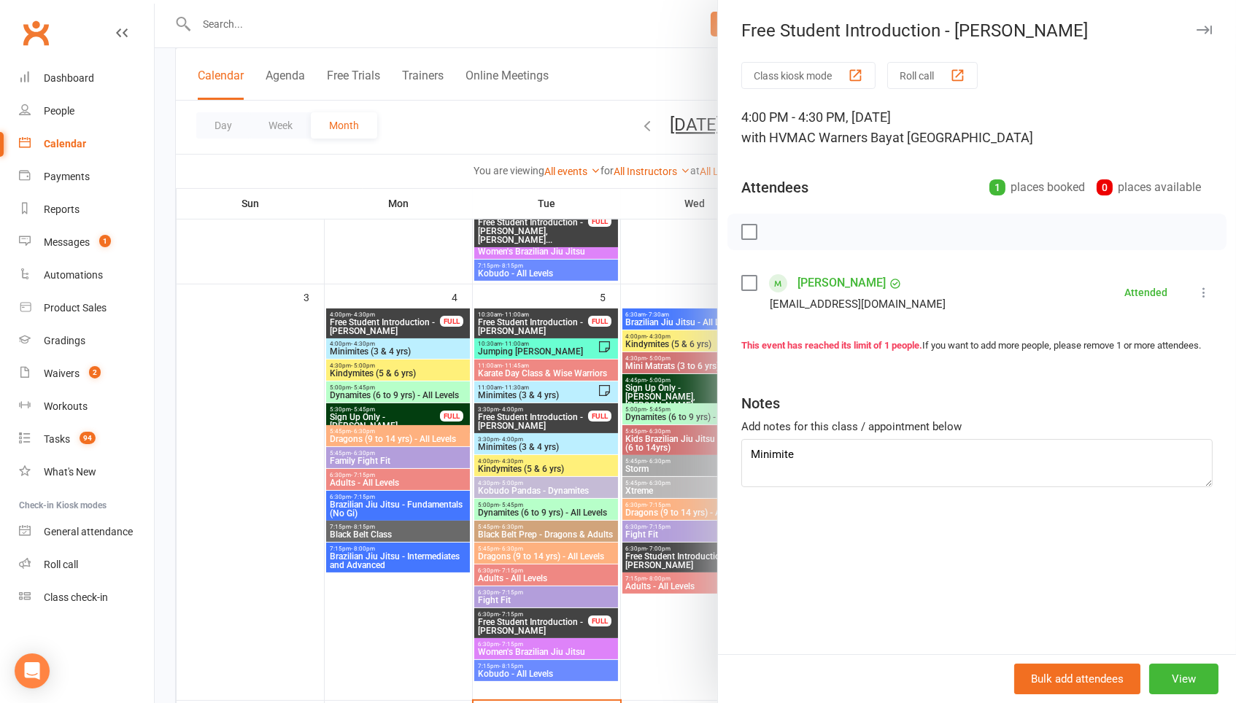
click at [380, 298] on div at bounding box center [695, 351] width 1081 height 703
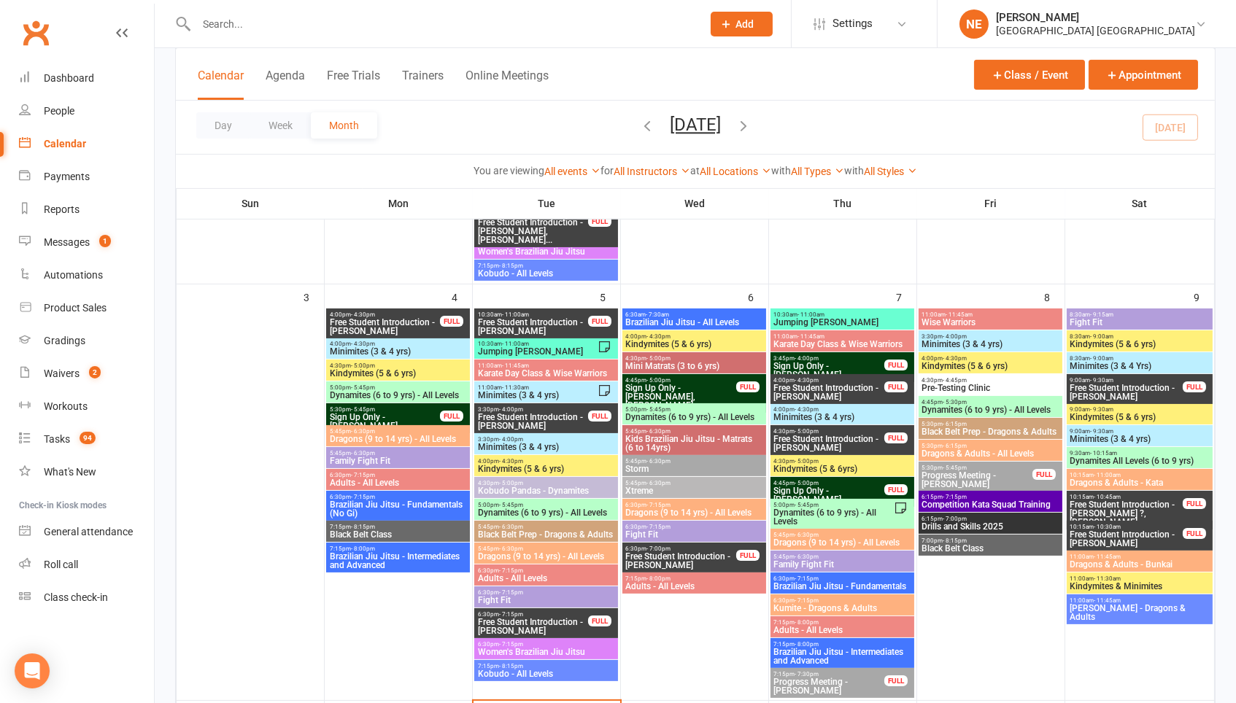
click at [567, 322] on span "Free Student Introduction - Chloe Simmons Browne" at bounding box center [533, 327] width 112 height 18
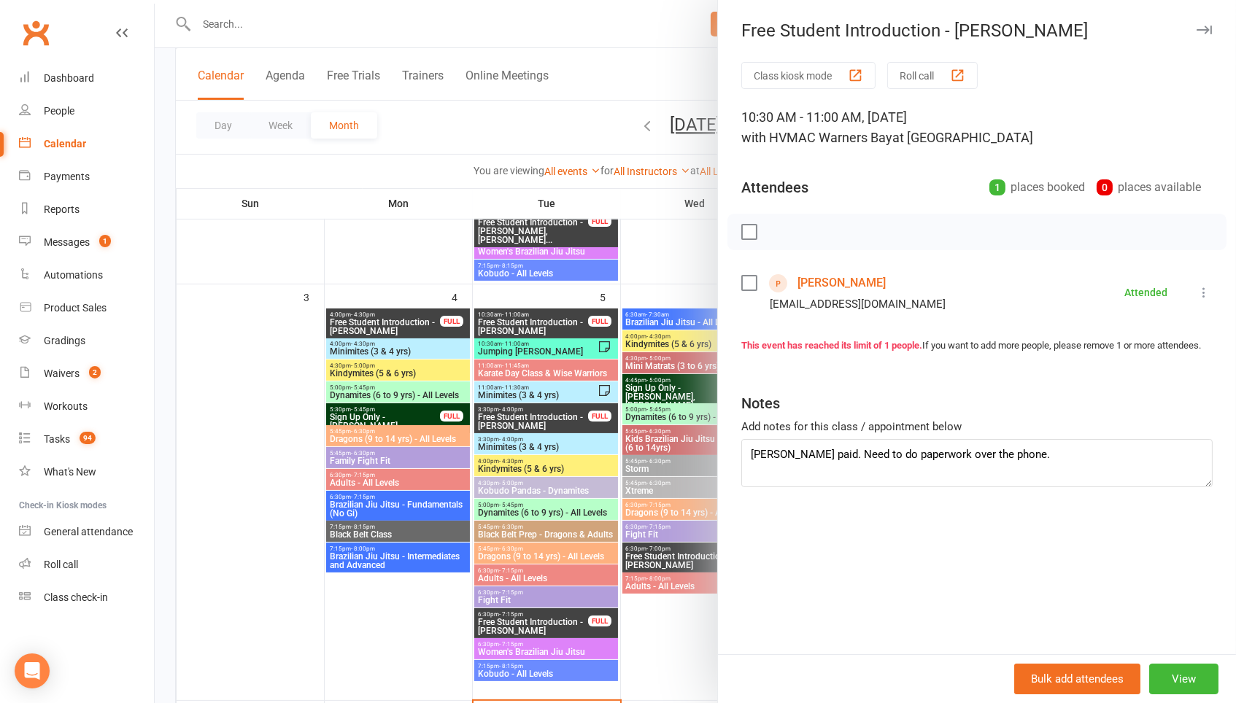
click at [516, 310] on div at bounding box center [695, 351] width 1081 height 703
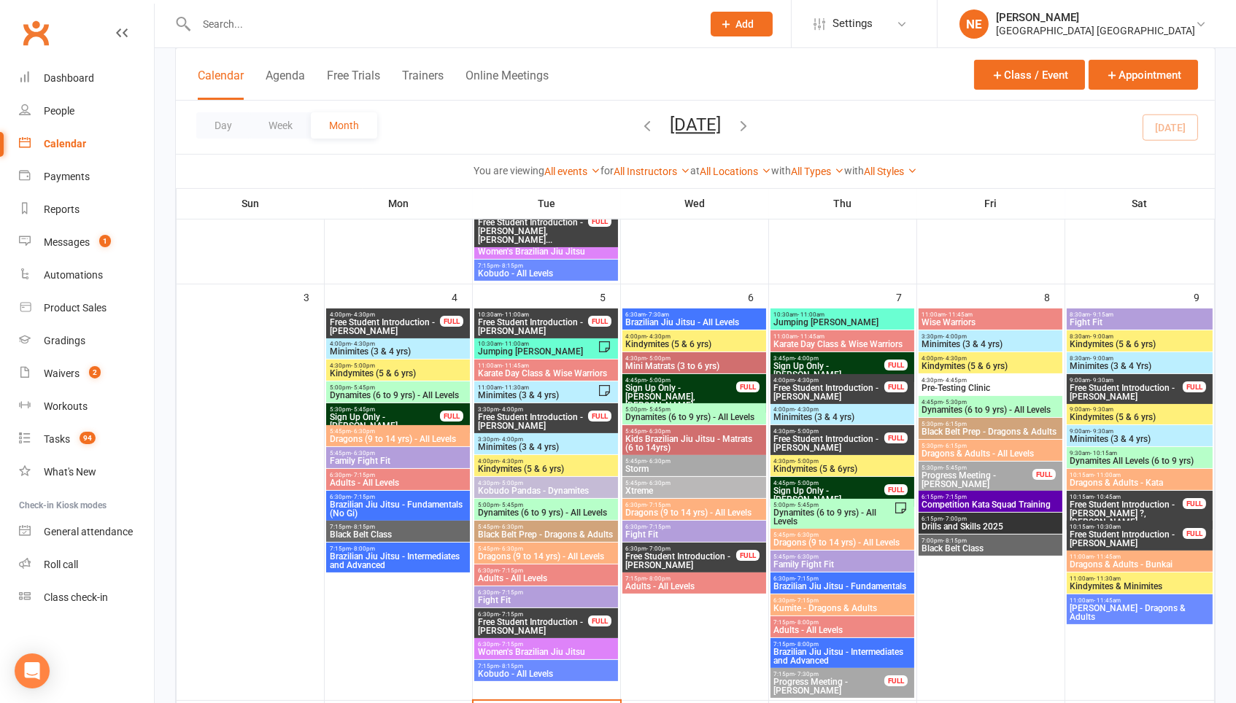
click at [523, 424] on span "Free Student Introduction - Nicholas Ball" at bounding box center [533, 422] width 112 height 18
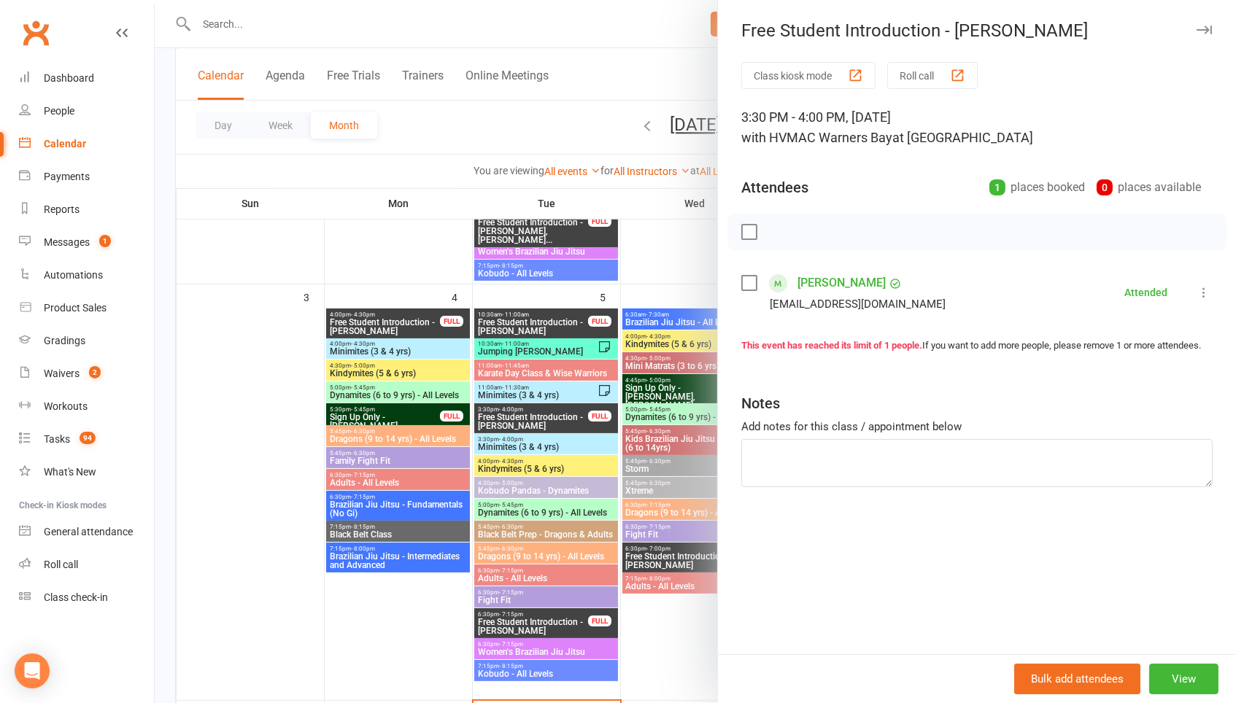
click at [521, 406] on div at bounding box center [695, 351] width 1081 height 703
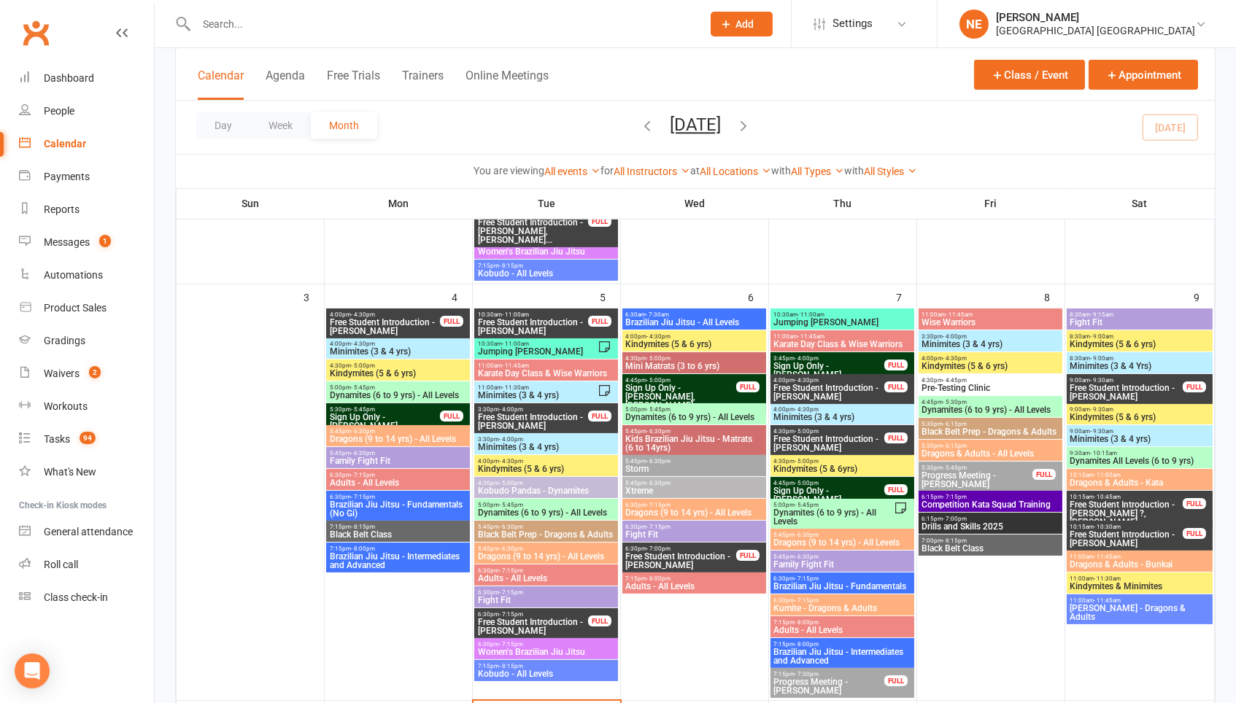
click at [519, 619] on span "Free Student Introduction - Xander Serbin" at bounding box center [533, 627] width 112 height 18
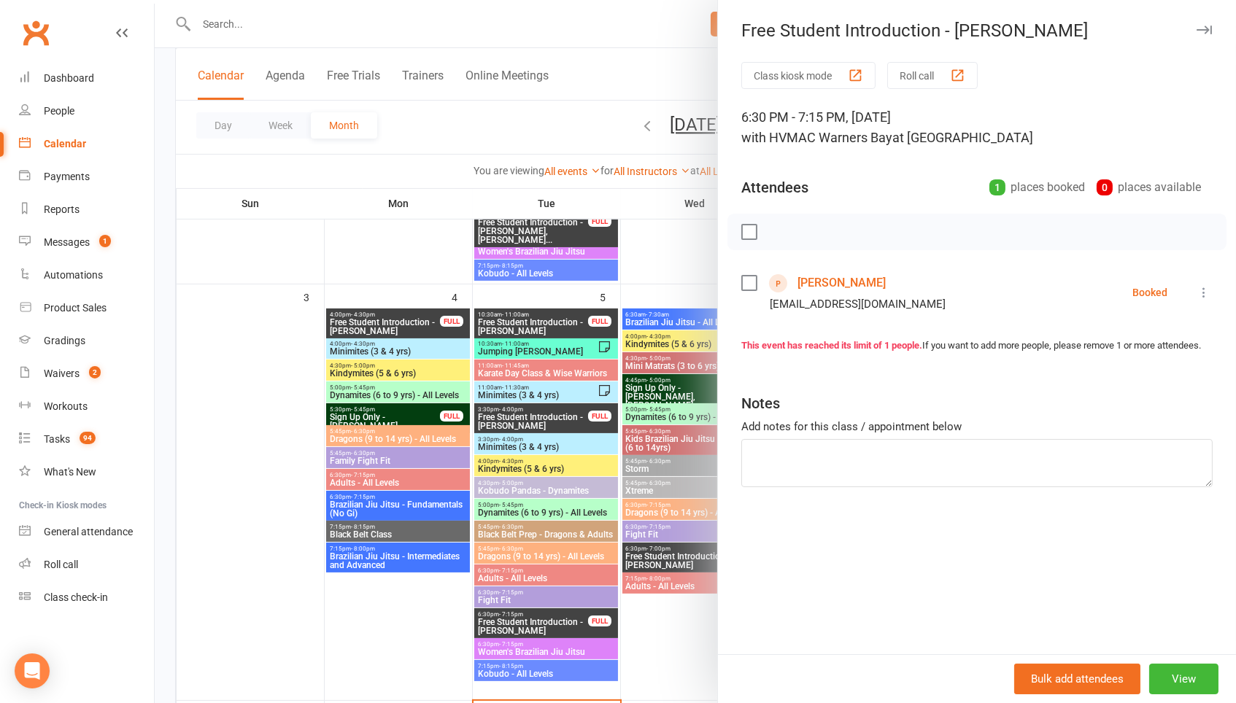
click at [755, 278] on label at bounding box center [748, 283] width 15 height 15
click at [774, 242] on div at bounding box center [976, 232] width 499 height 36
click at [782, 231] on icon "button" at bounding box center [782, 232] width 2 height 2
click at [675, 249] on div at bounding box center [695, 351] width 1081 height 703
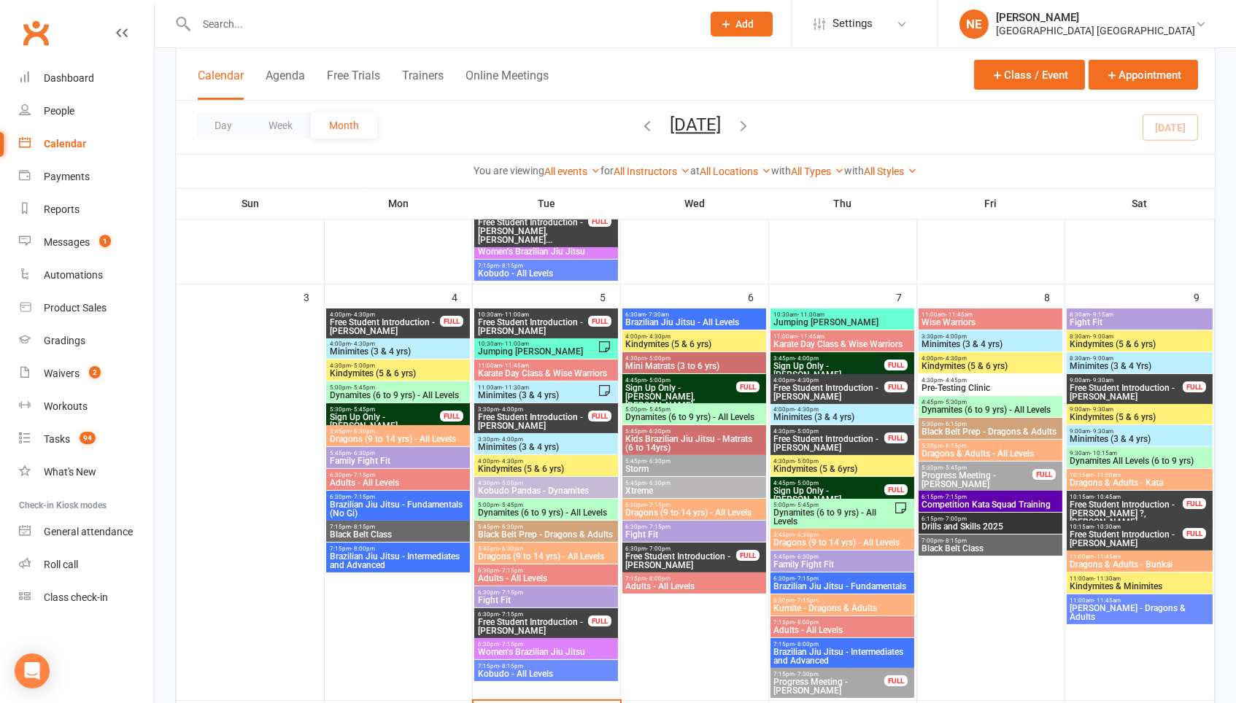
click at [547, 417] on span "Free Student Introduction - Nicholas Ball" at bounding box center [533, 422] width 112 height 18
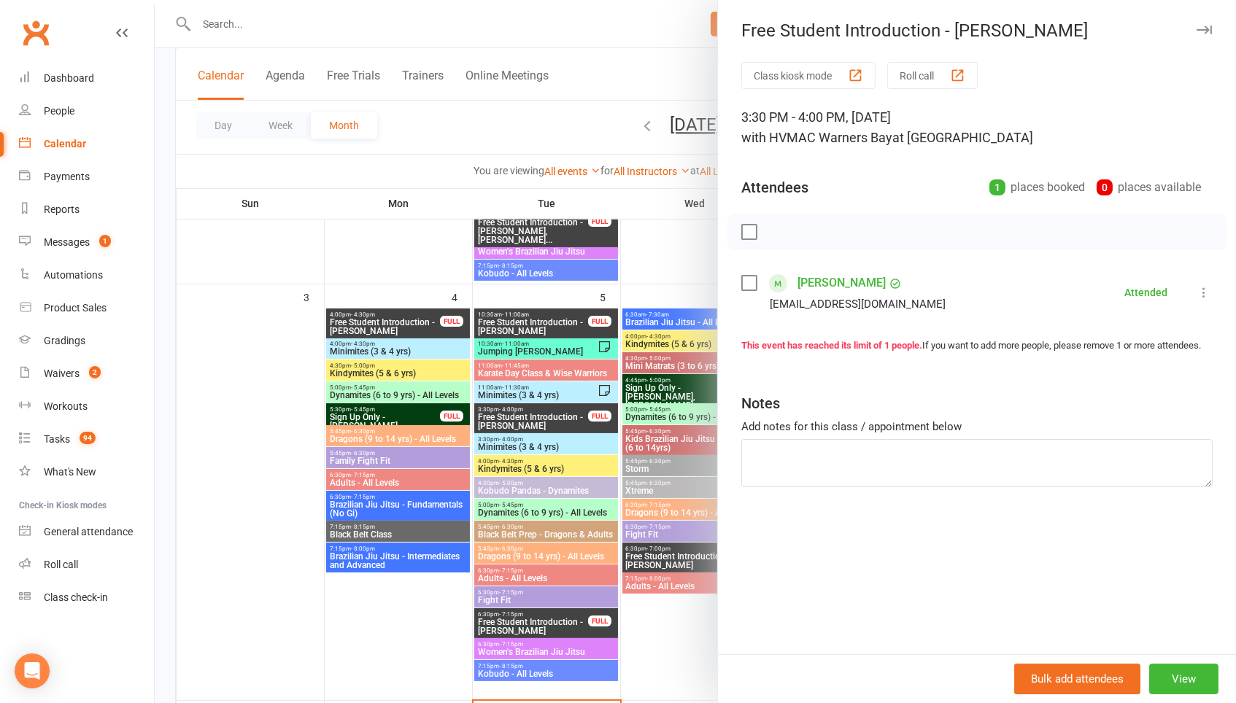
click at [597, 319] on div at bounding box center [695, 351] width 1081 height 703
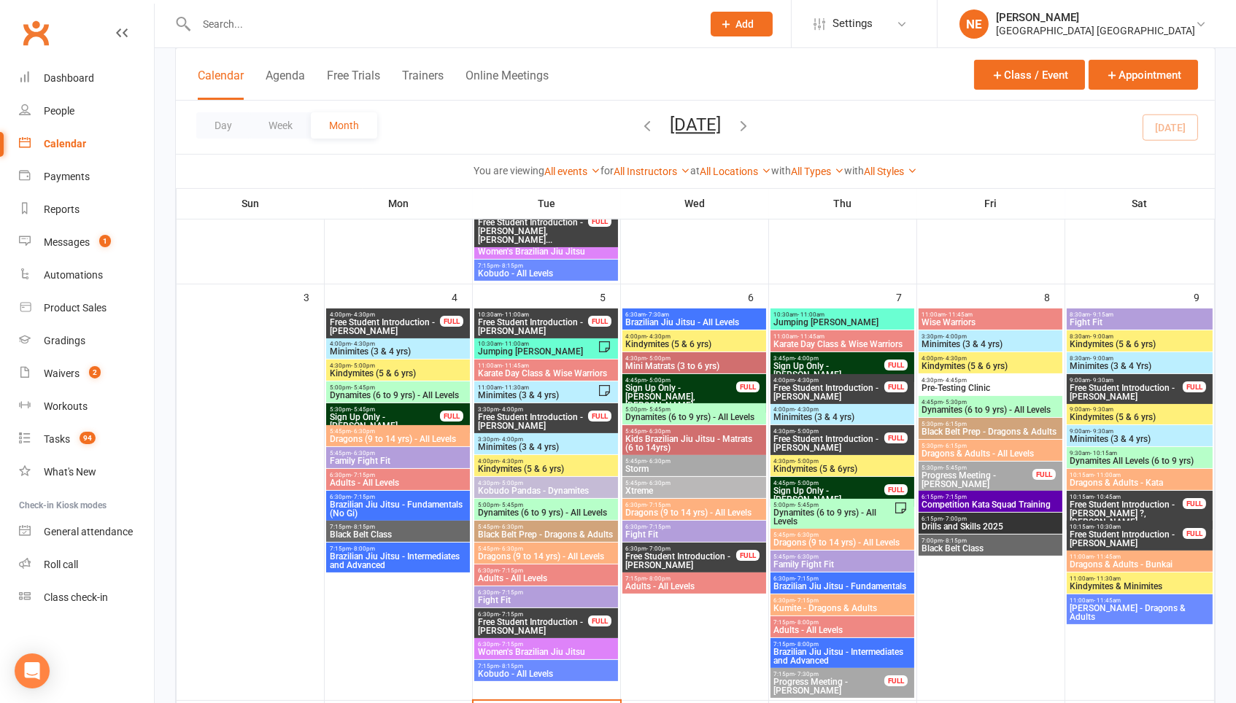
click at [669, 565] on span "Free Student Introduction - Rylen Mc Grorey Smith" at bounding box center [681, 561] width 112 height 18
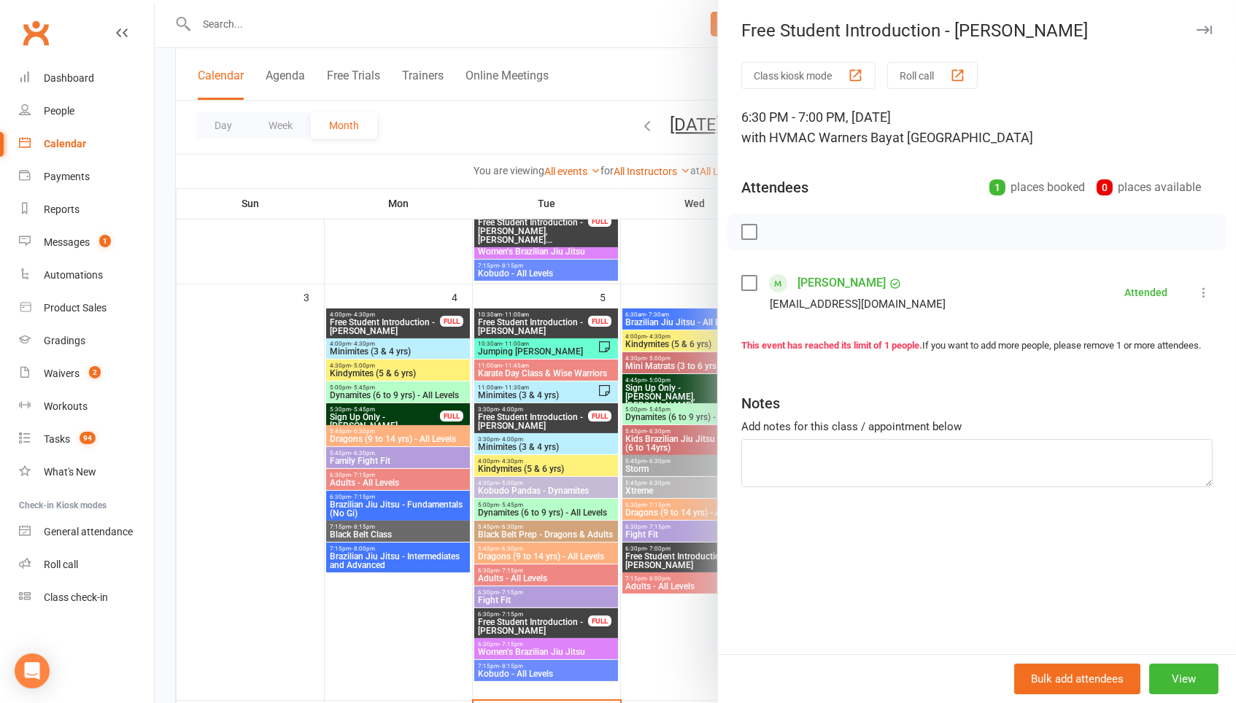
click at [647, 387] on div at bounding box center [695, 351] width 1081 height 703
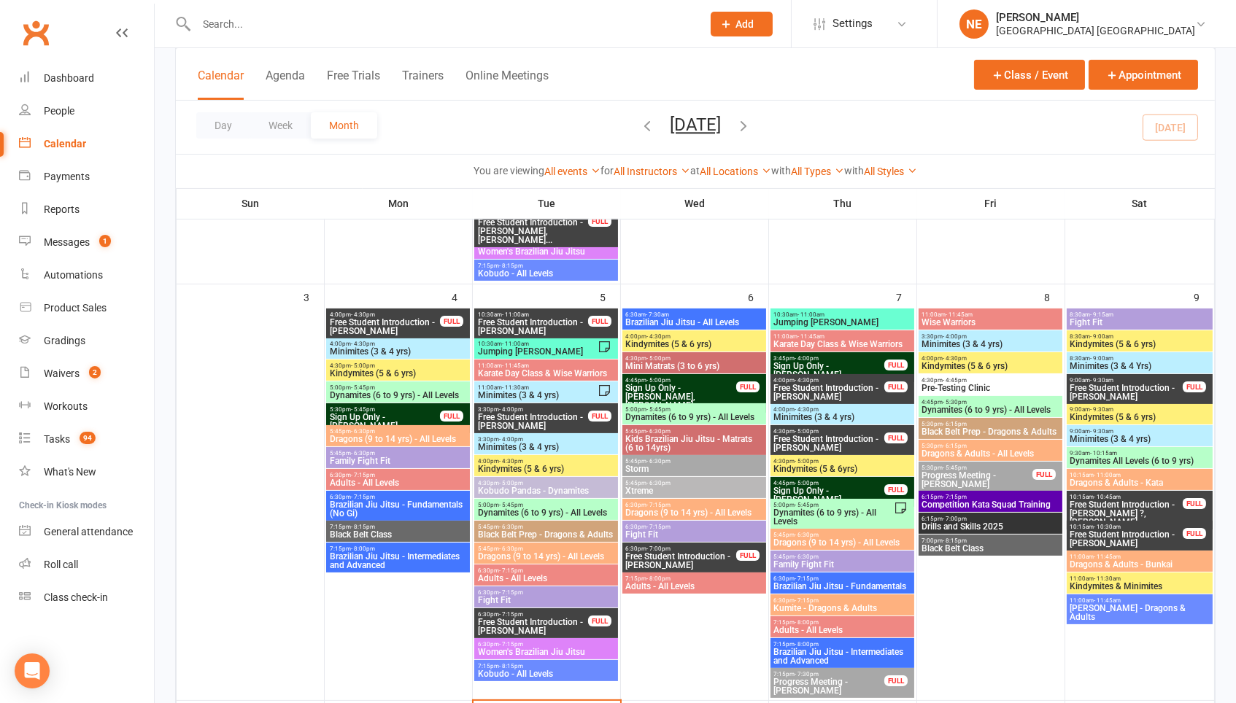
click at [795, 392] on span "Free Student Introduction - Kaide James" at bounding box center [829, 393] width 112 height 18
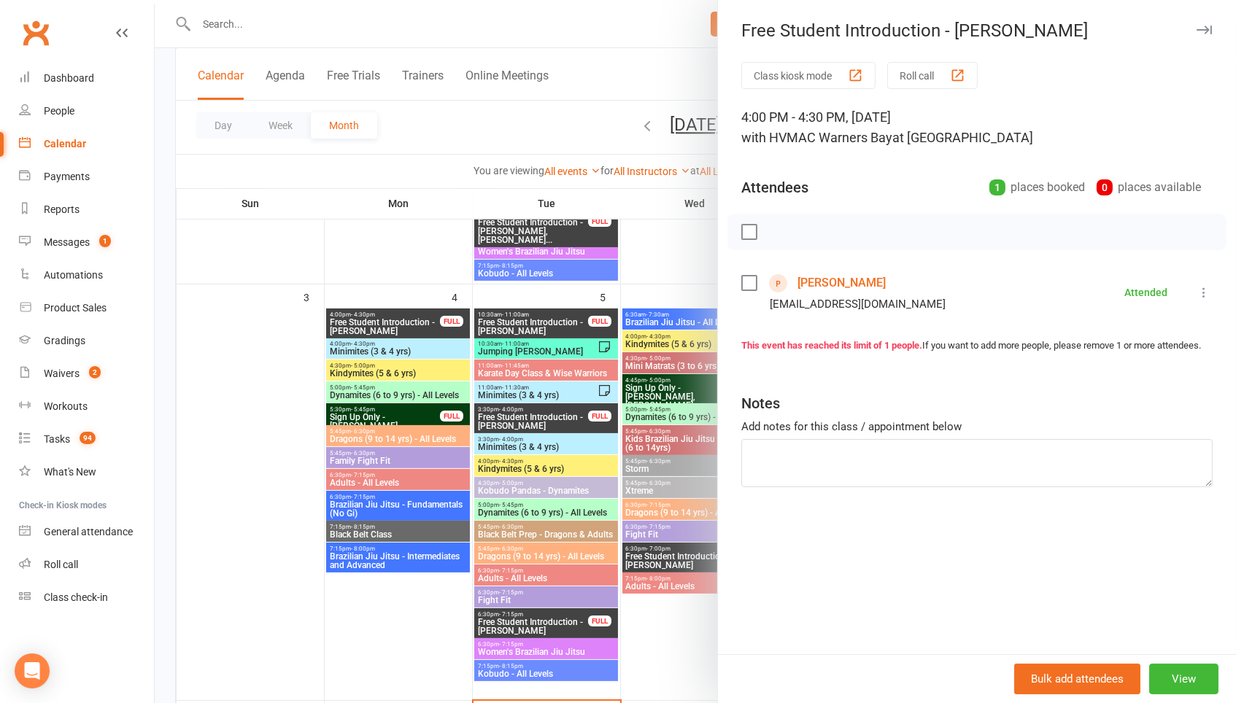
click at [639, 305] on div at bounding box center [695, 351] width 1081 height 703
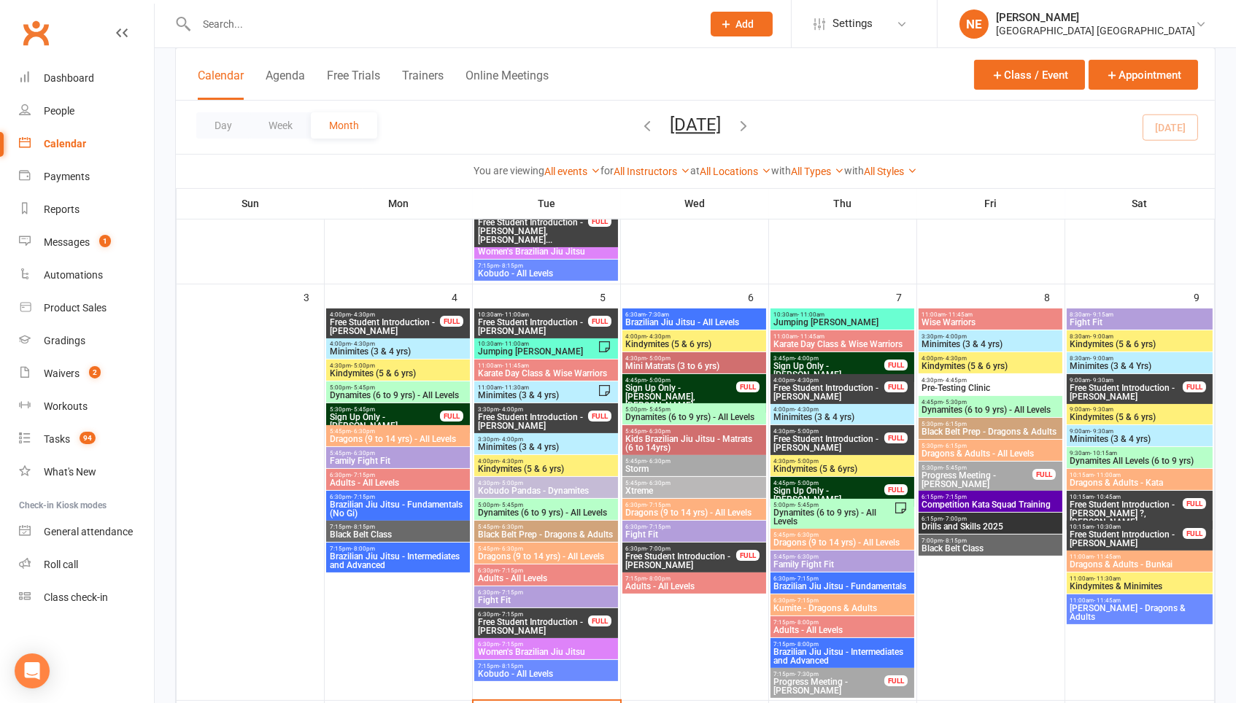
click at [827, 435] on span "Free Student Introduction - Mila Cooper" at bounding box center [829, 444] width 112 height 18
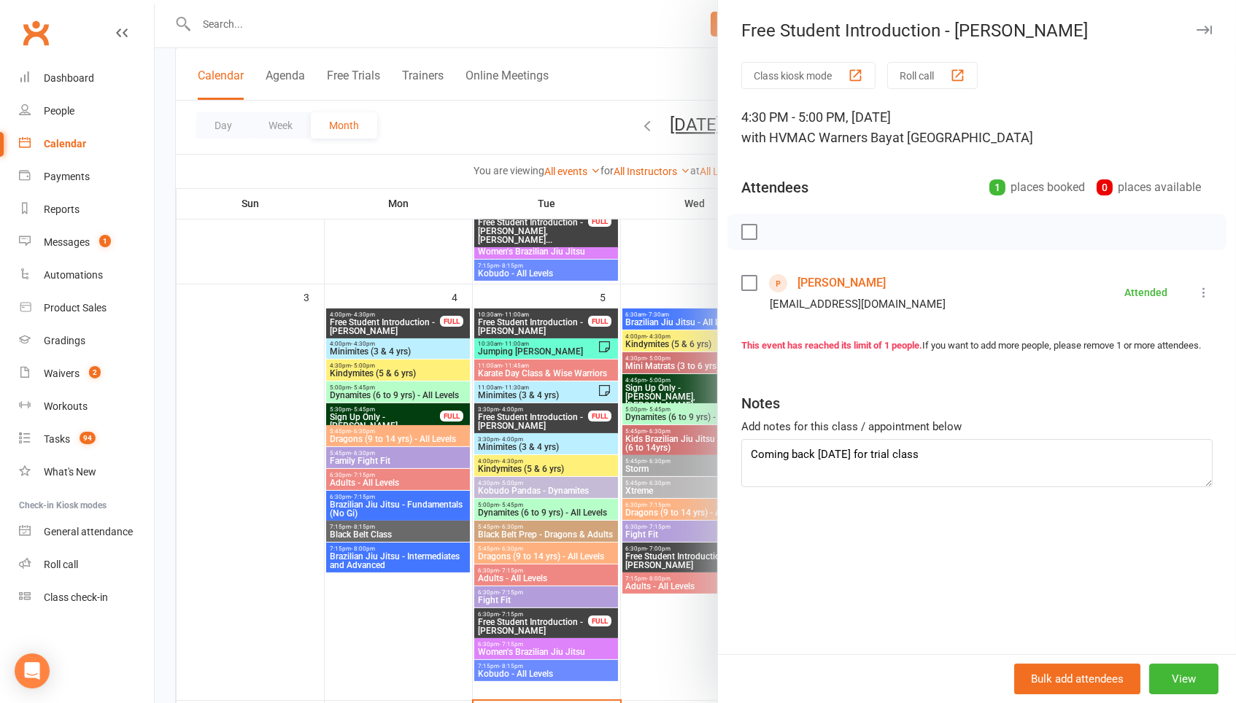
click at [647, 322] on div at bounding box center [695, 351] width 1081 height 703
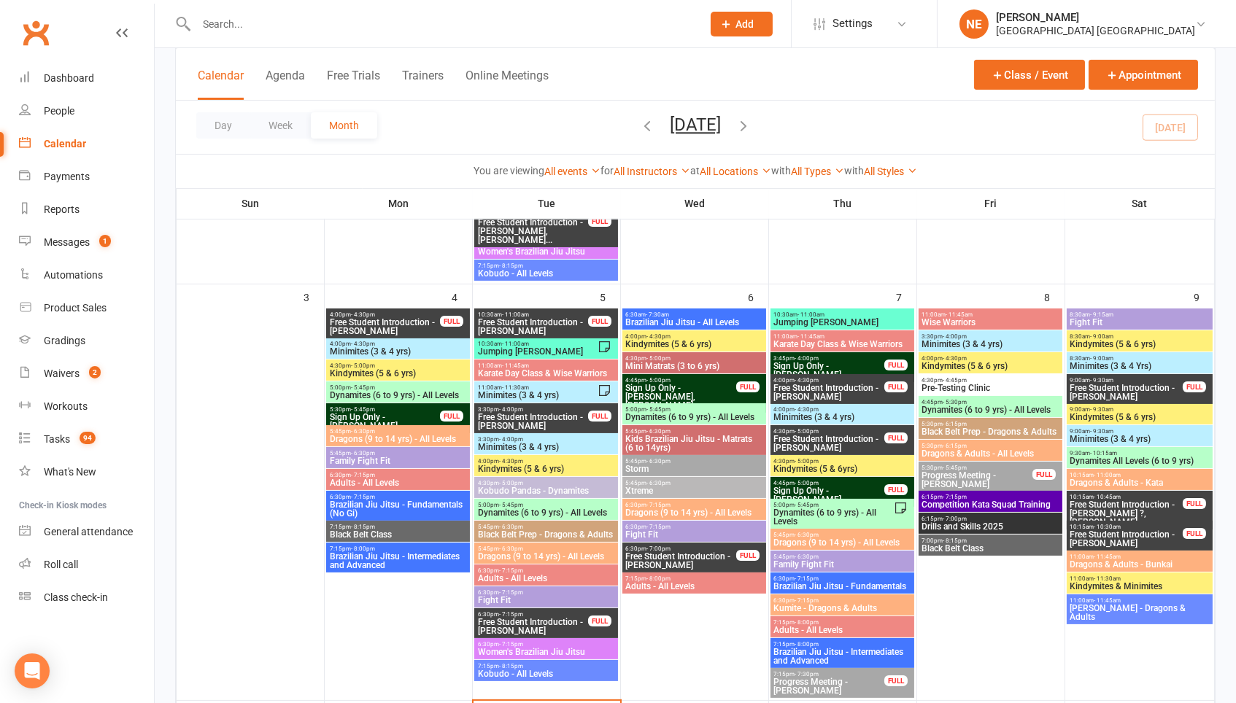
click at [1104, 387] on span "Free Student Introduction - Percy Harley" at bounding box center [1126, 393] width 115 height 18
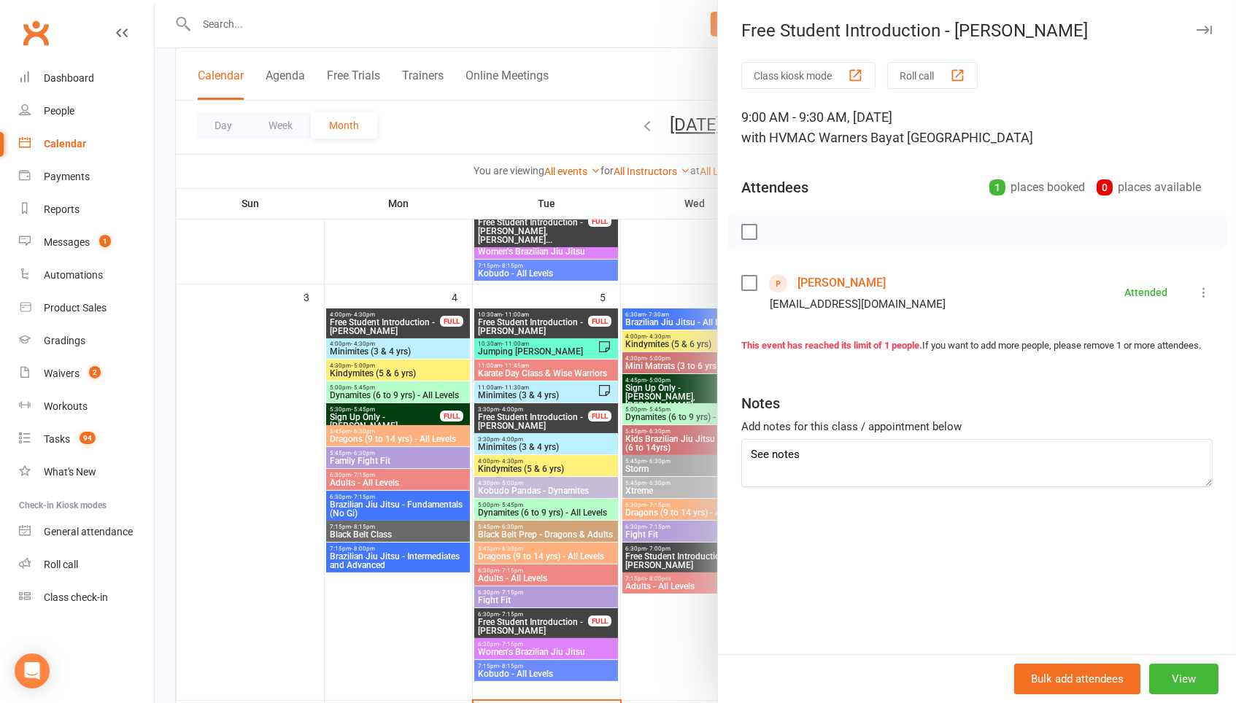
click at [683, 253] on div at bounding box center [695, 351] width 1081 height 703
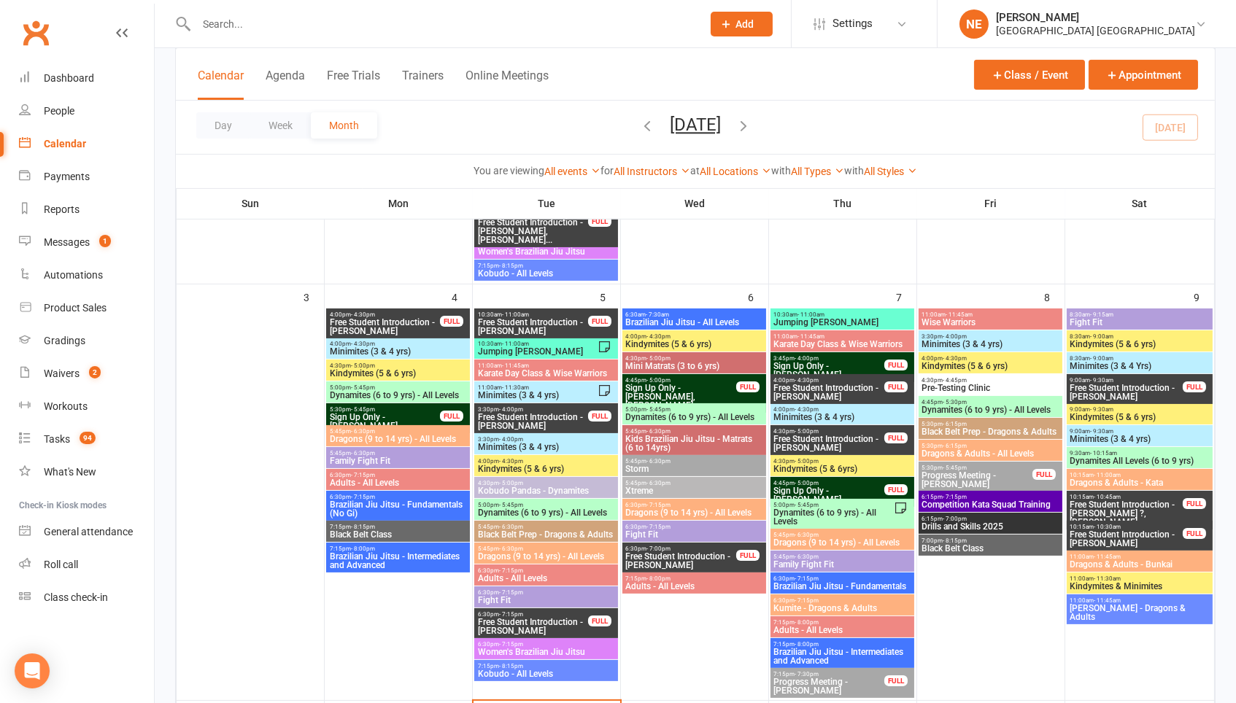
click at [1142, 513] on span "Free Student Introduction - Joel ?, Matisse Biram" at bounding box center [1126, 513] width 115 height 26
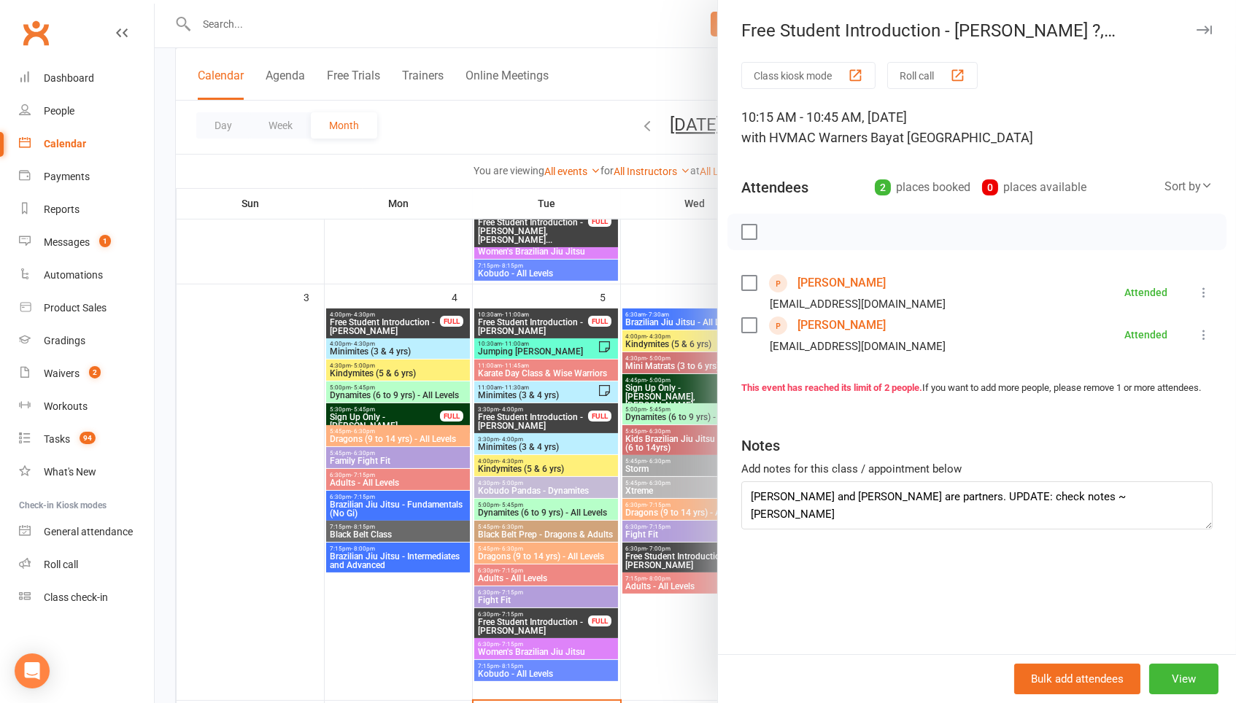
click at [668, 284] on div at bounding box center [695, 351] width 1081 height 703
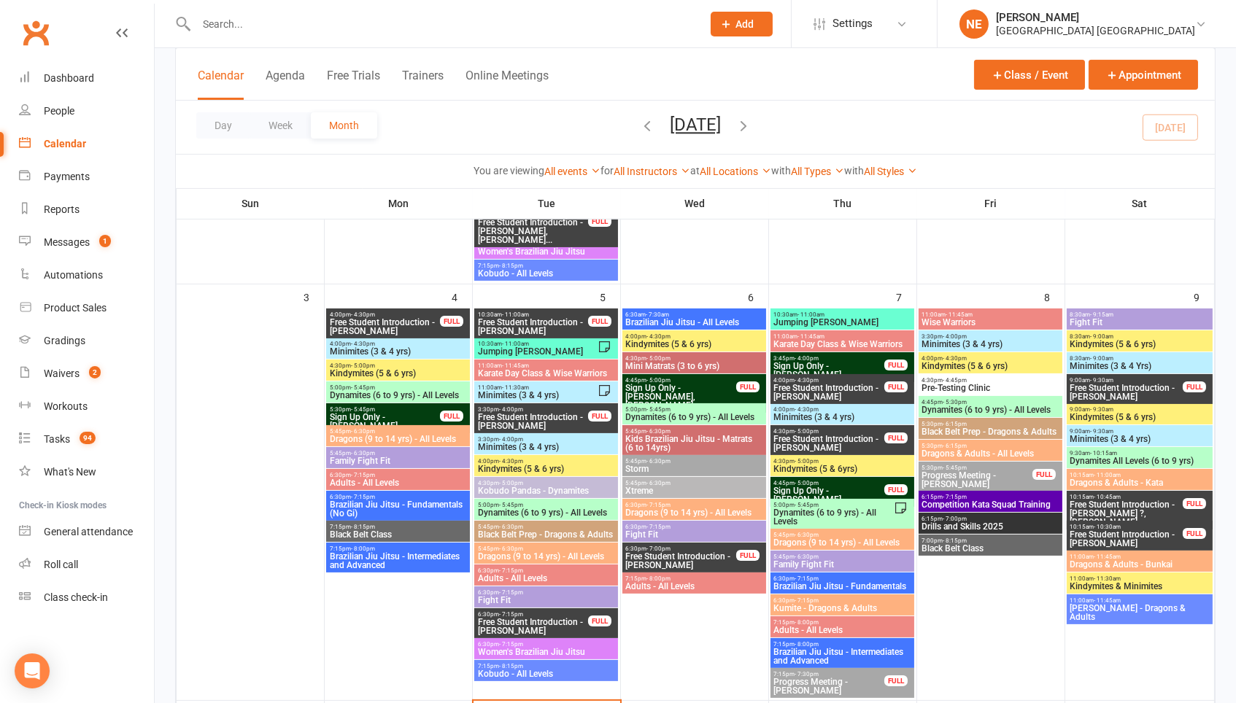
click at [1079, 512] on span "Free Student Introduction - Joel ?, Matisse Biram" at bounding box center [1126, 513] width 115 height 26
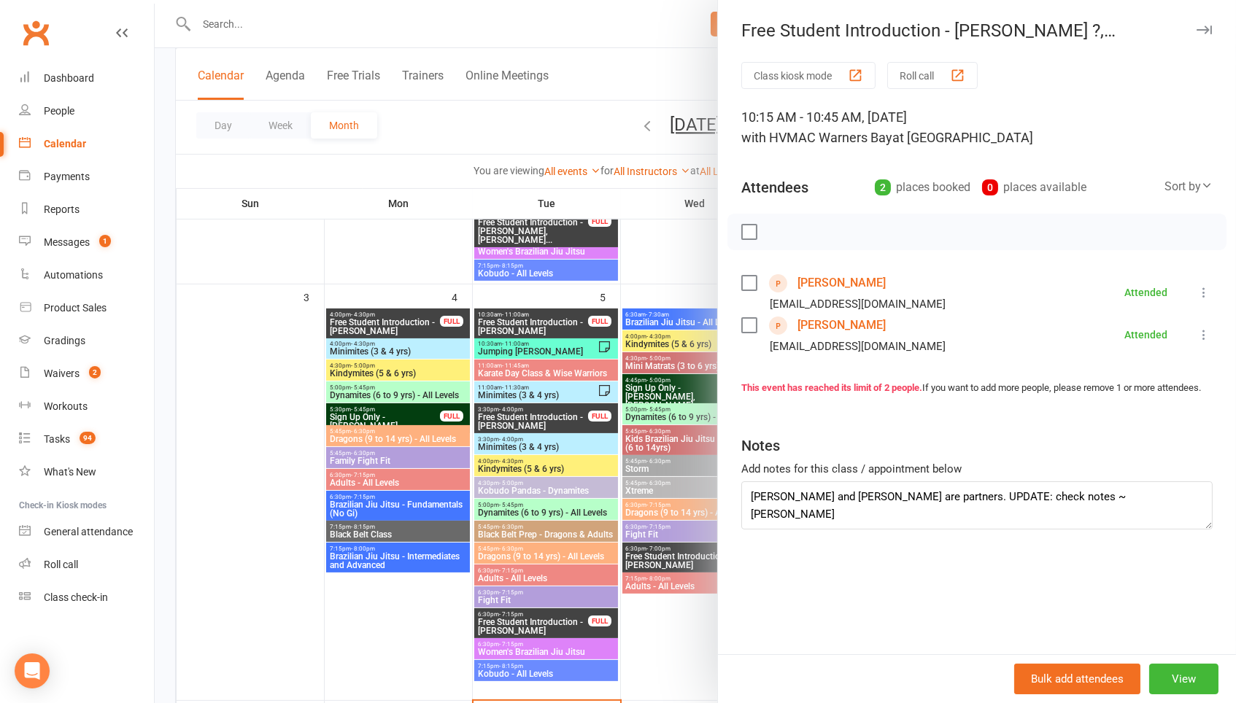
click at [651, 468] on div at bounding box center [695, 351] width 1081 height 703
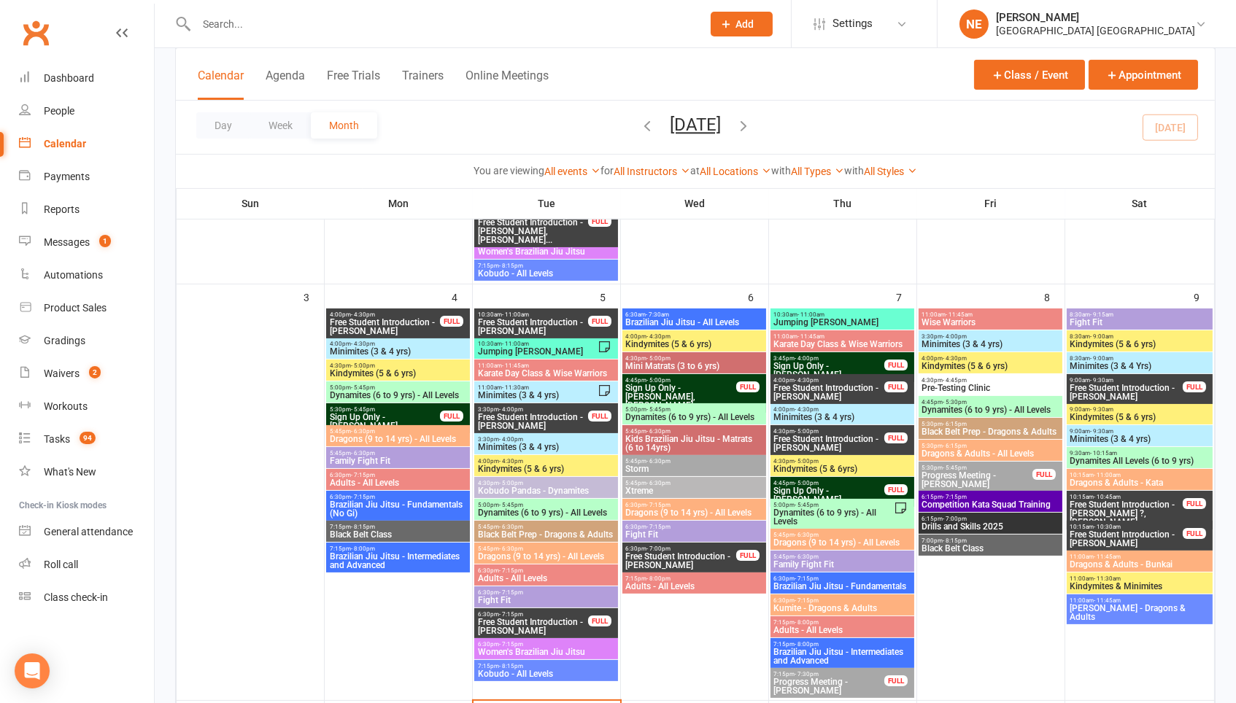
click at [1093, 536] on span "Free Student Introduction - Logan Wyatt" at bounding box center [1126, 539] width 115 height 18
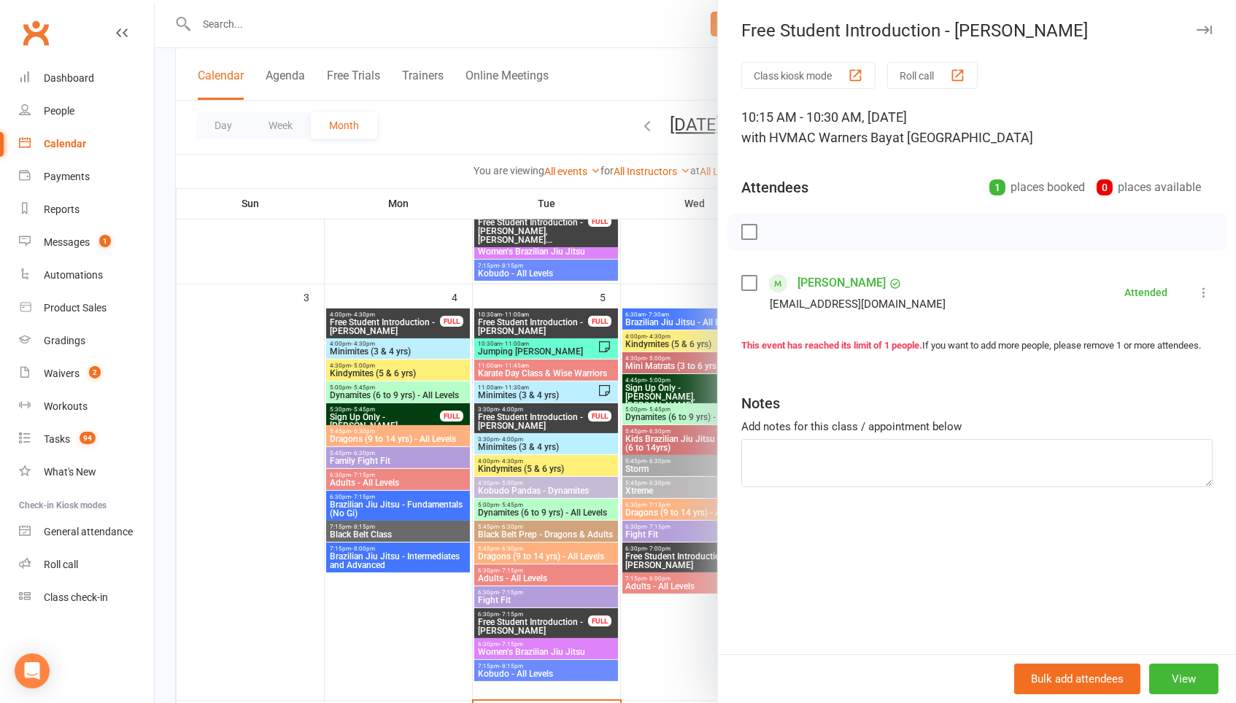
click at [659, 274] on div at bounding box center [695, 351] width 1081 height 703
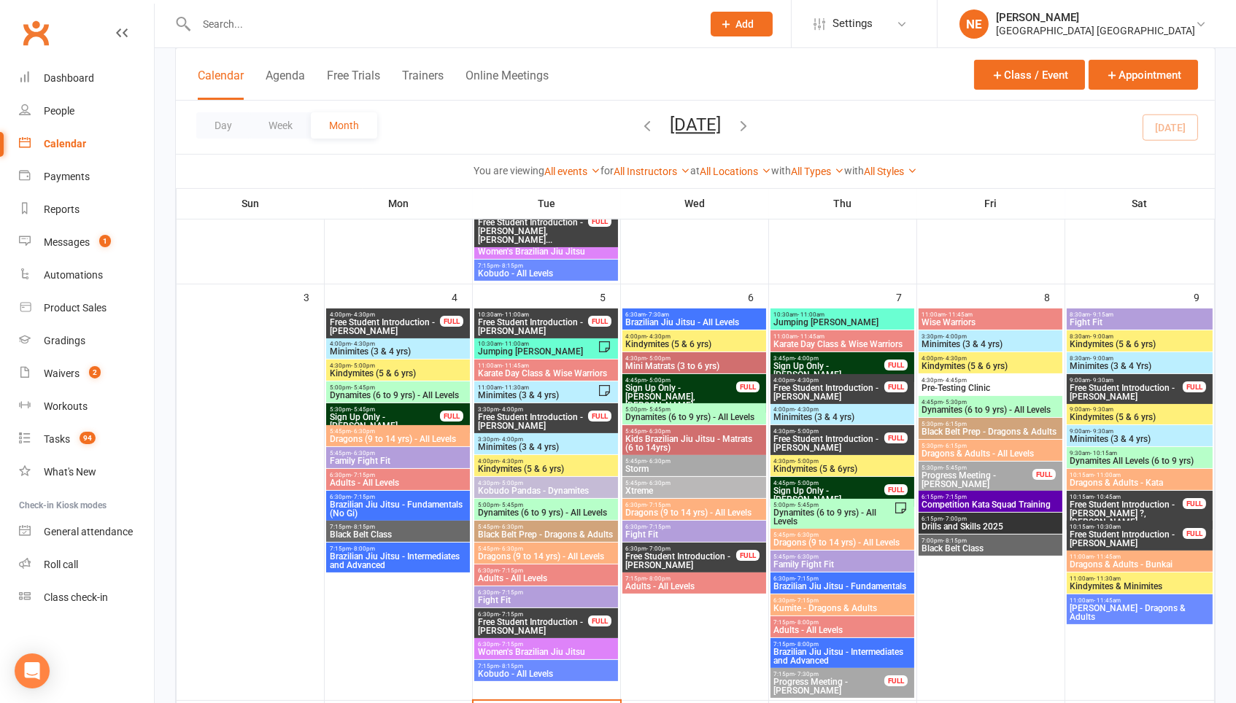
click at [417, 415] on span "Sign Up Only - Tom Wattus" at bounding box center [385, 422] width 112 height 18
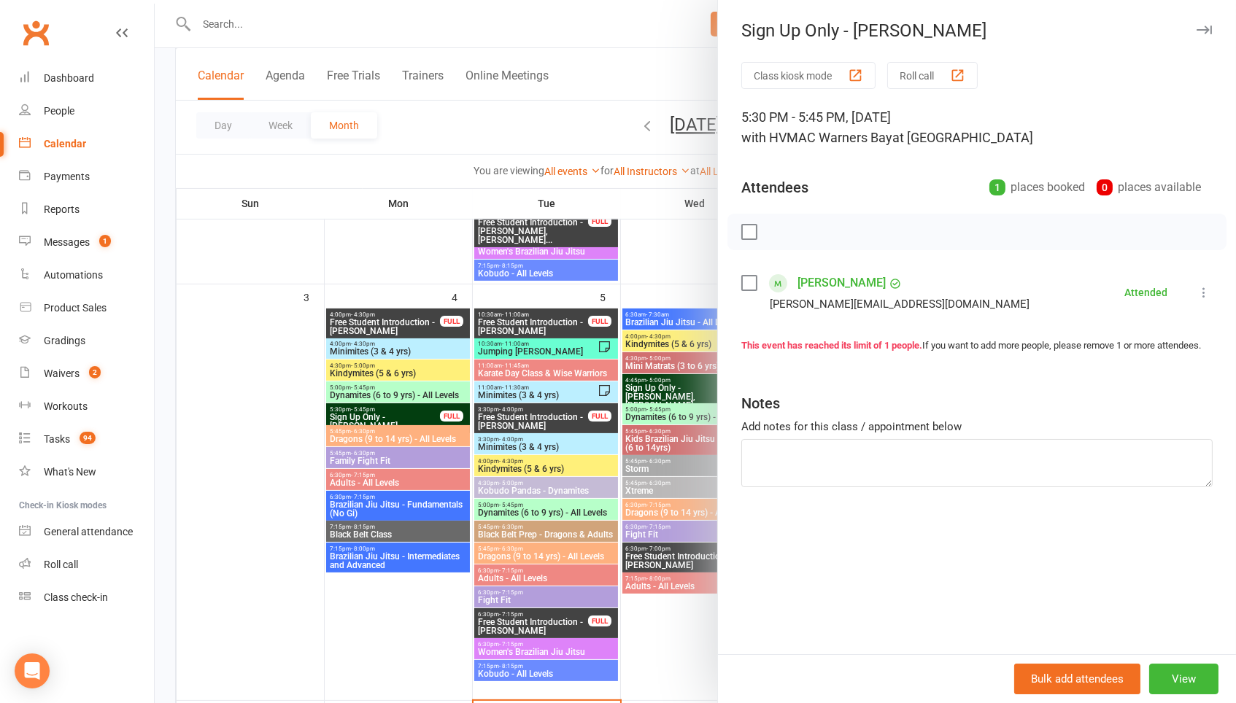
click at [419, 419] on div at bounding box center [695, 351] width 1081 height 703
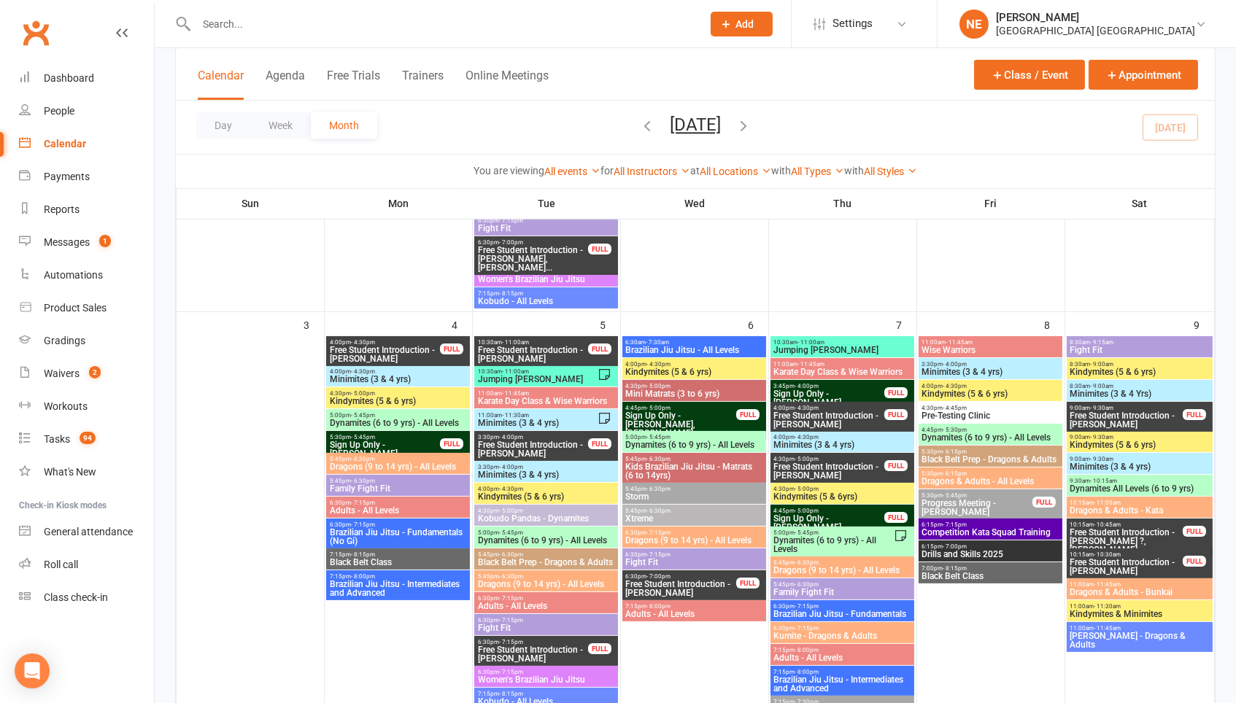
scroll to position [557, 0]
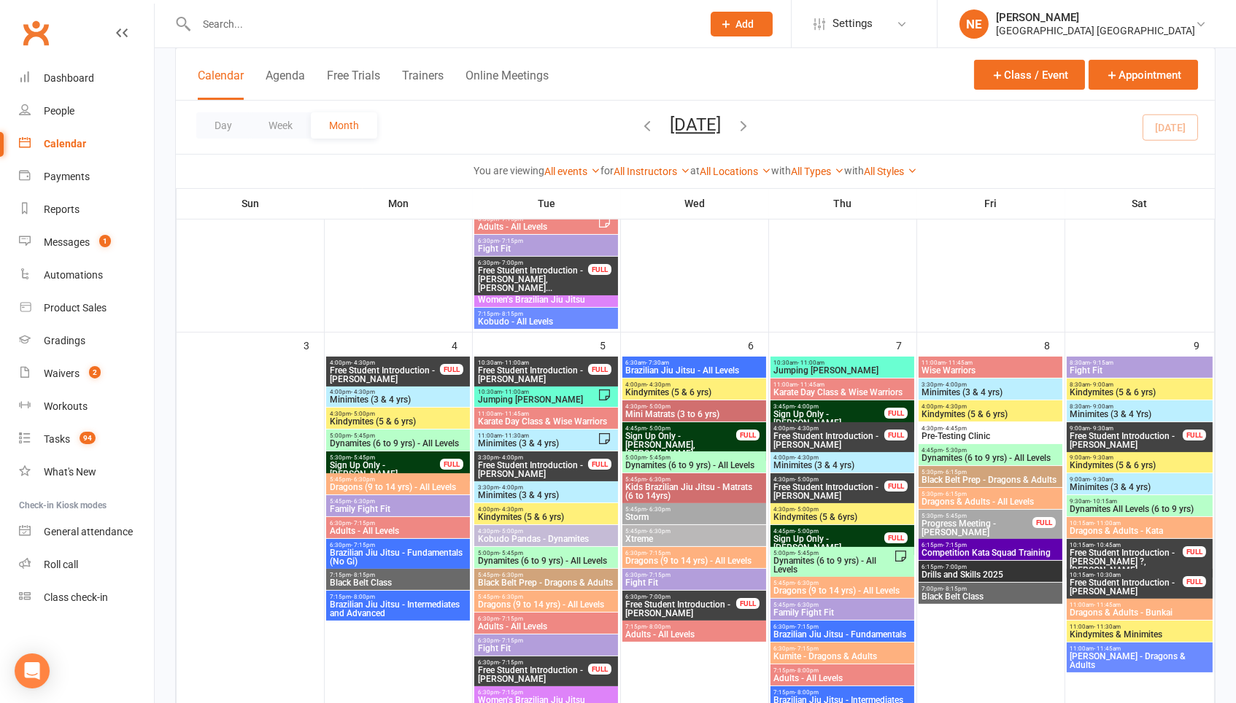
click at [408, 462] on span "Sign Up Only - Tom Wattus" at bounding box center [385, 470] width 112 height 18
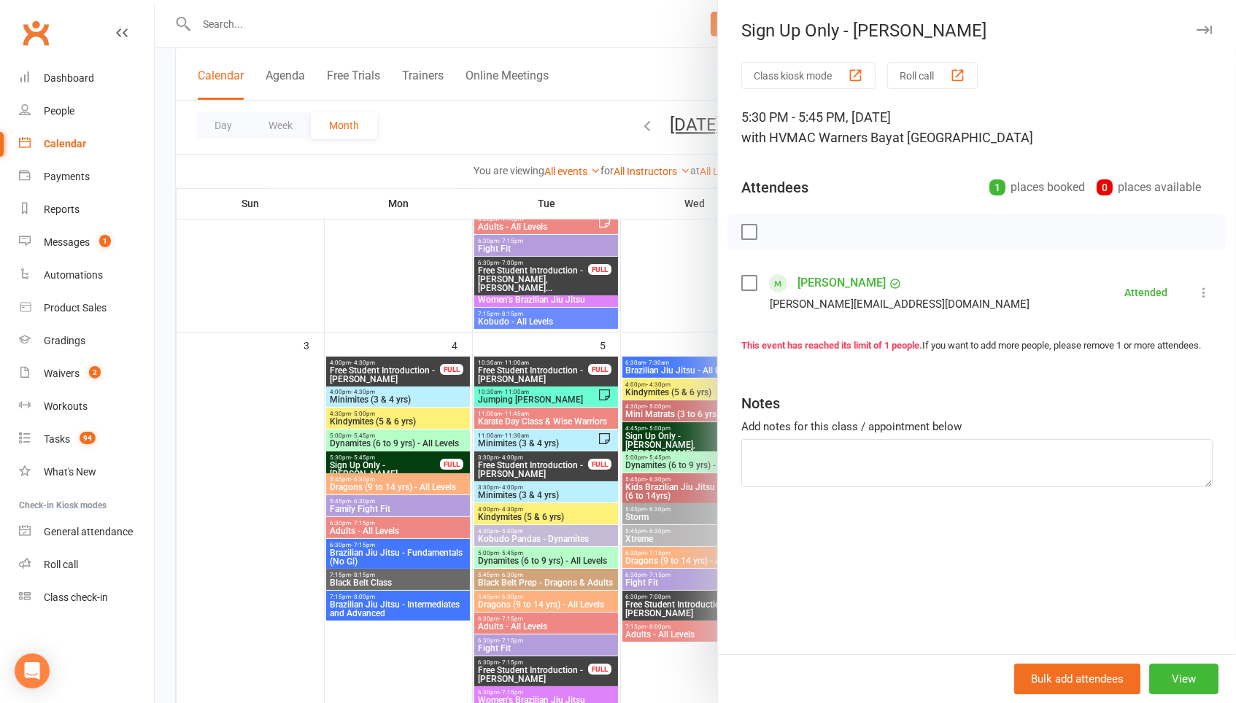
click at [824, 275] on link "Tom Wattus" at bounding box center [841, 282] width 88 height 23
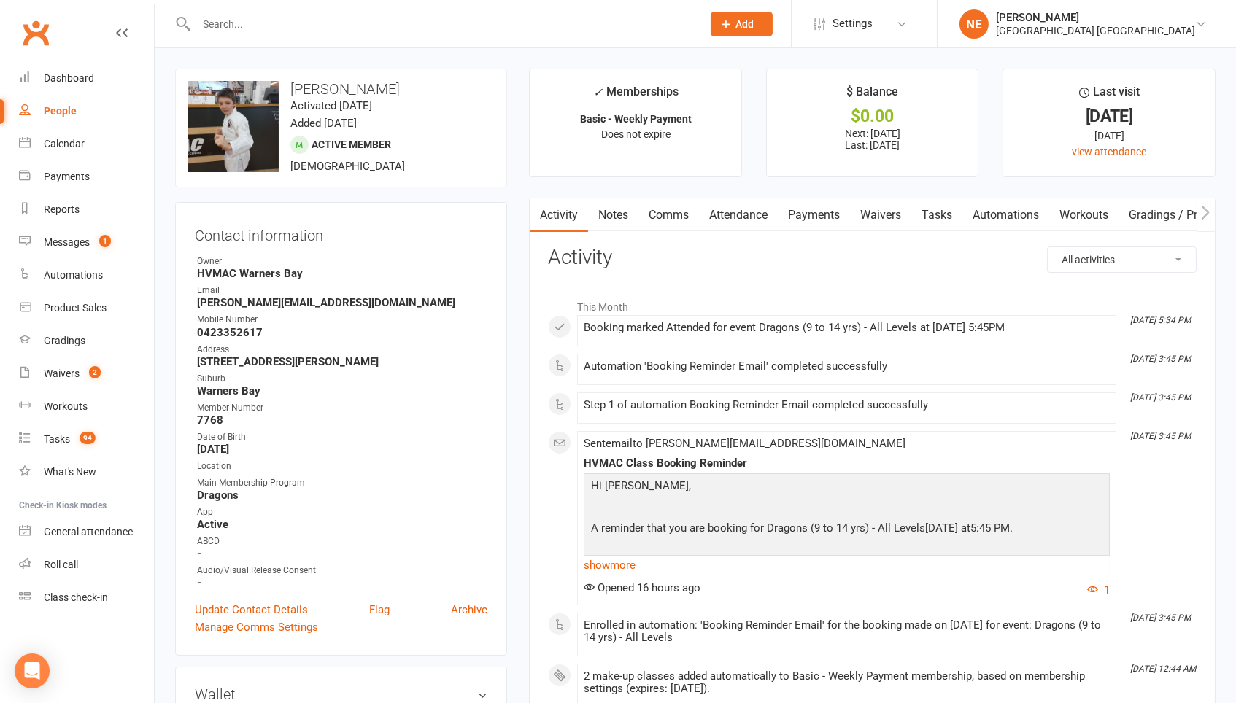
click at [764, 207] on link "Attendance" at bounding box center [738, 215] width 79 height 34
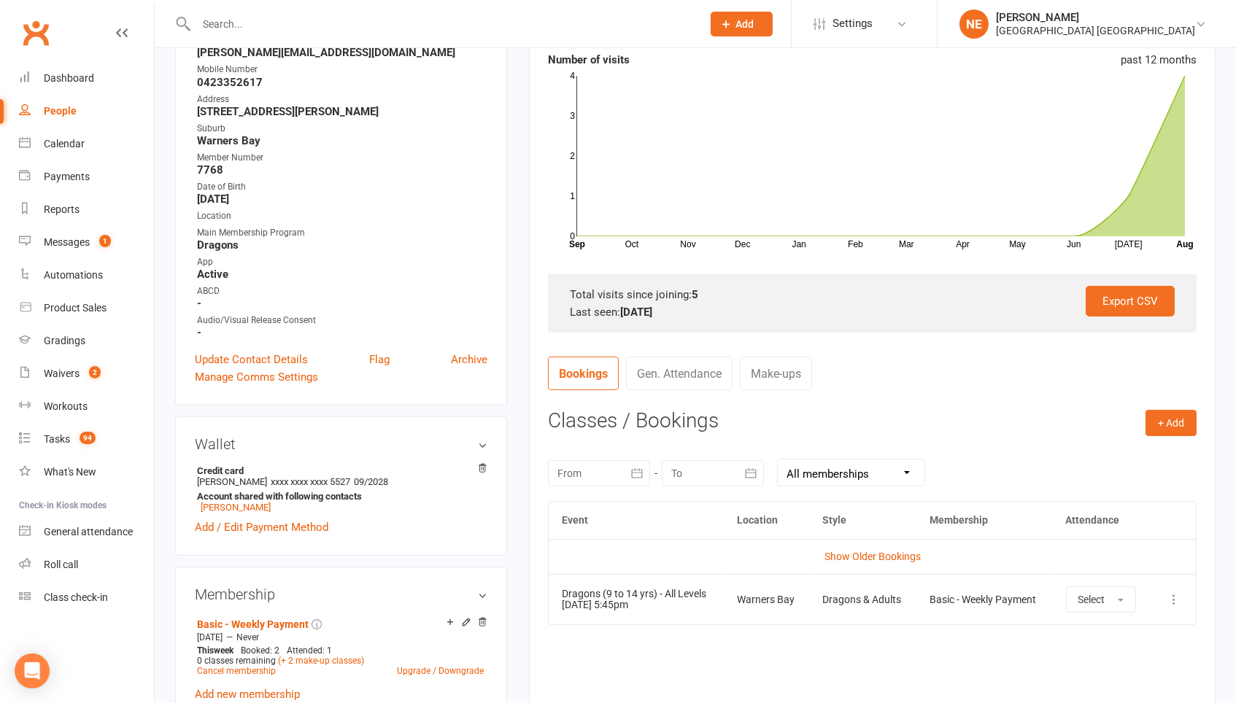
scroll to position [260, 0]
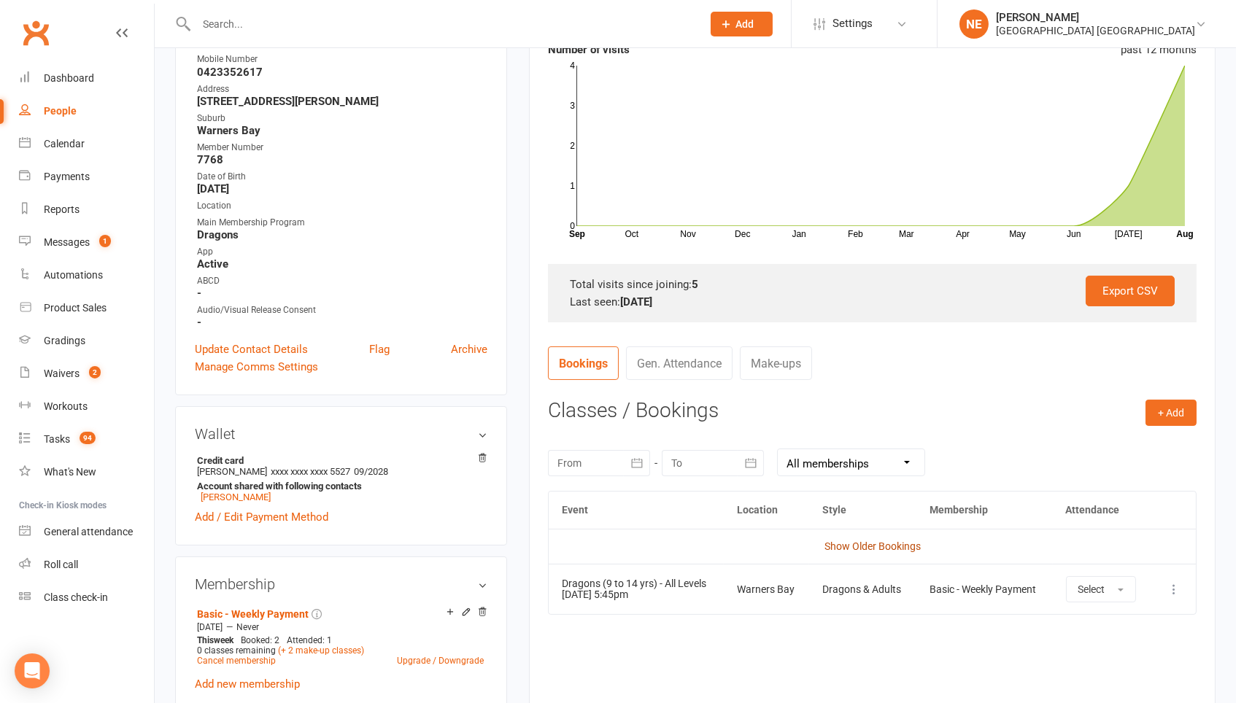
click at [851, 541] on link "Show Older Bookings" at bounding box center [872, 547] width 96 height 12
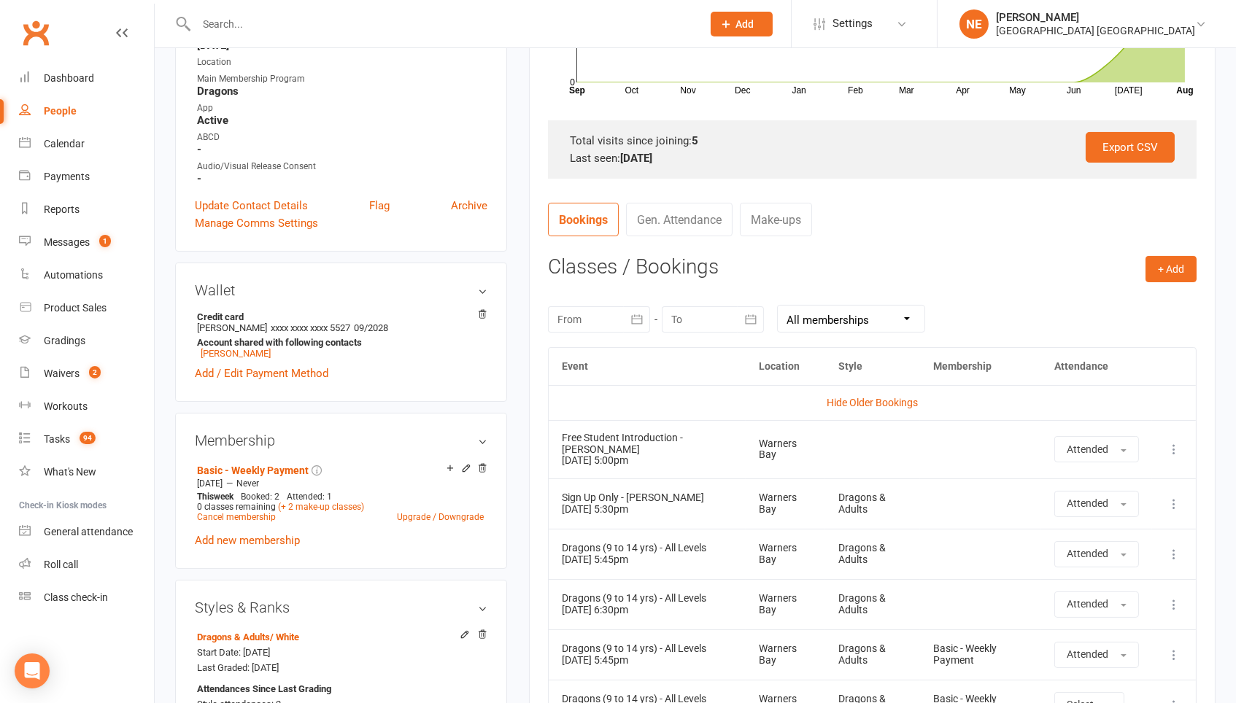
scroll to position [409, 0]
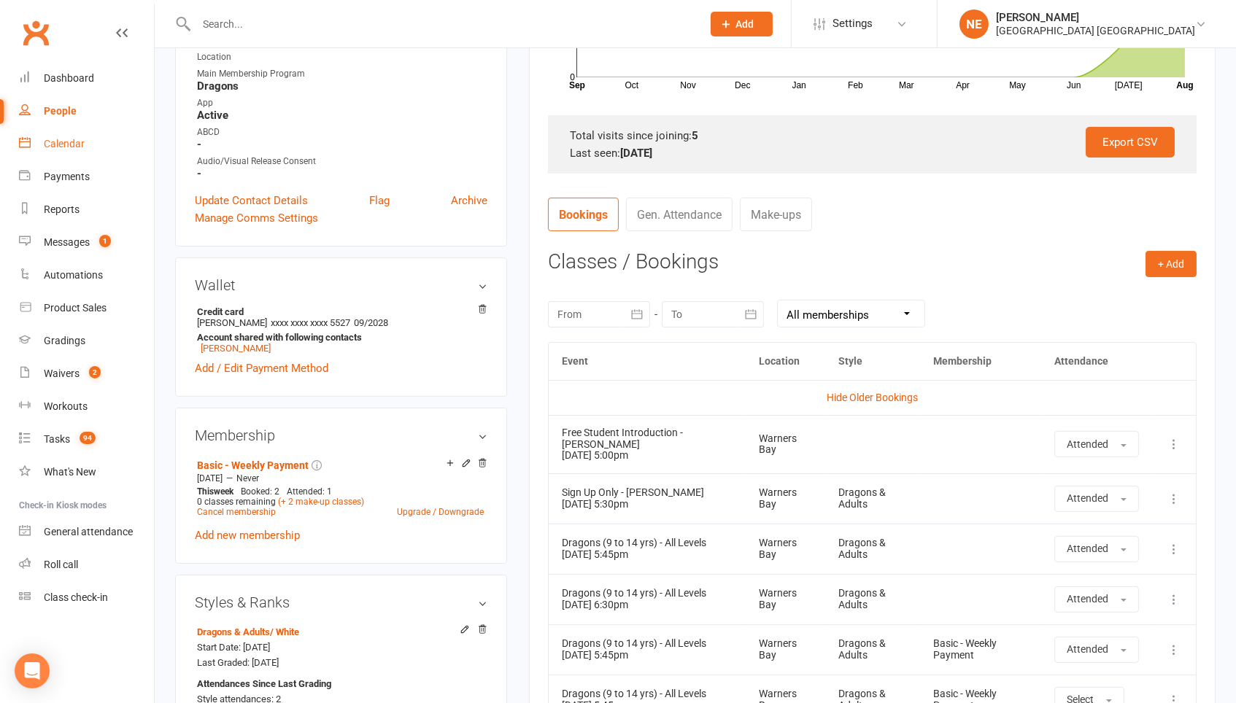
click at [77, 157] on link "Calendar" at bounding box center [86, 144] width 135 height 33
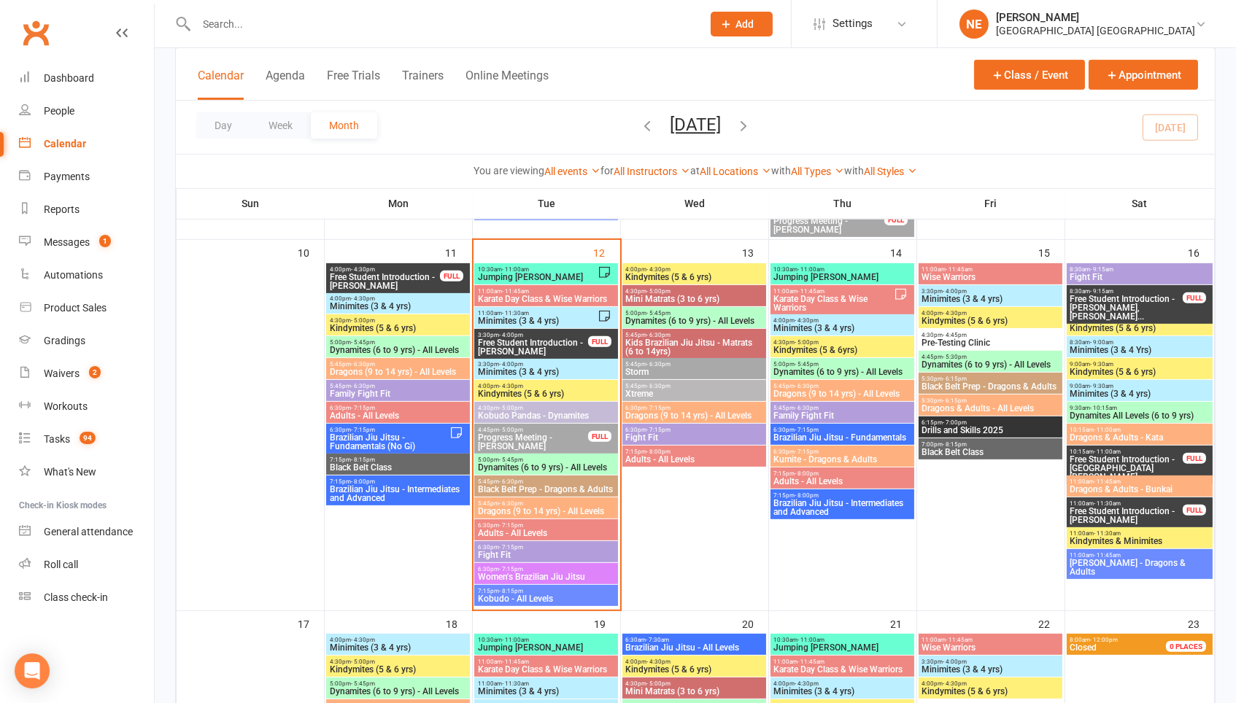
scroll to position [1063, 0]
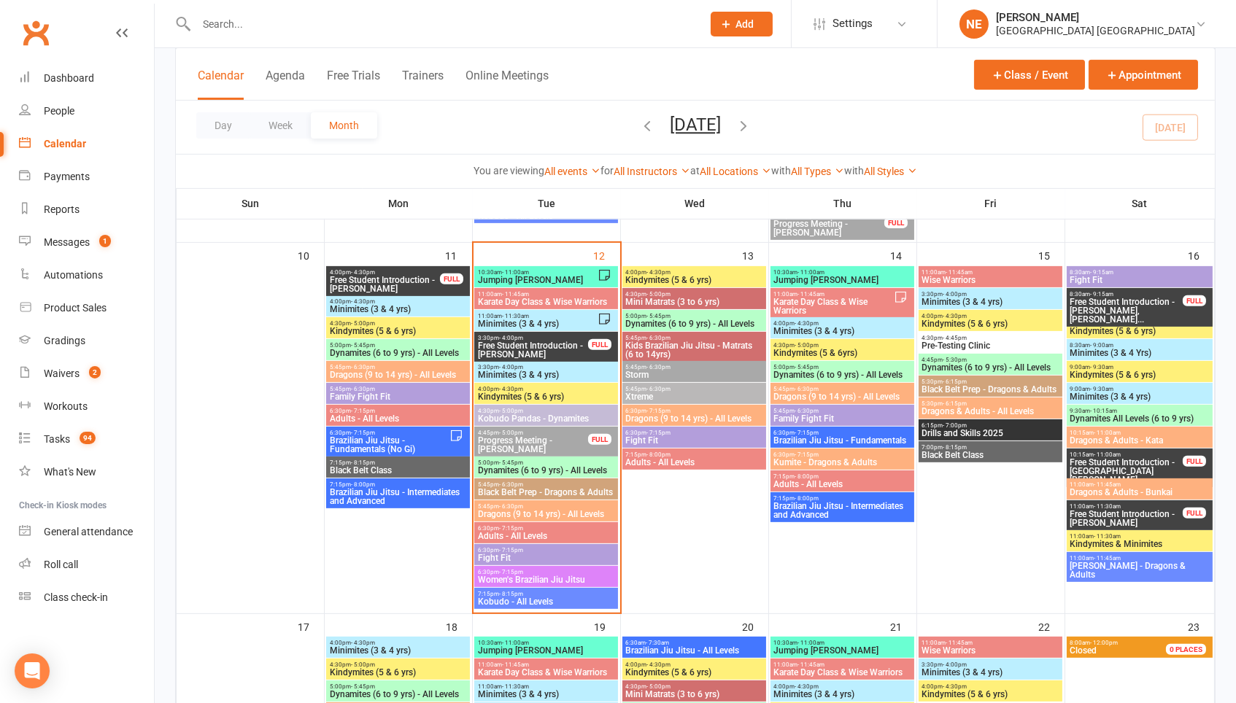
click at [260, 16] on input "text" at bounding box center [442, 24] width 500 height 20
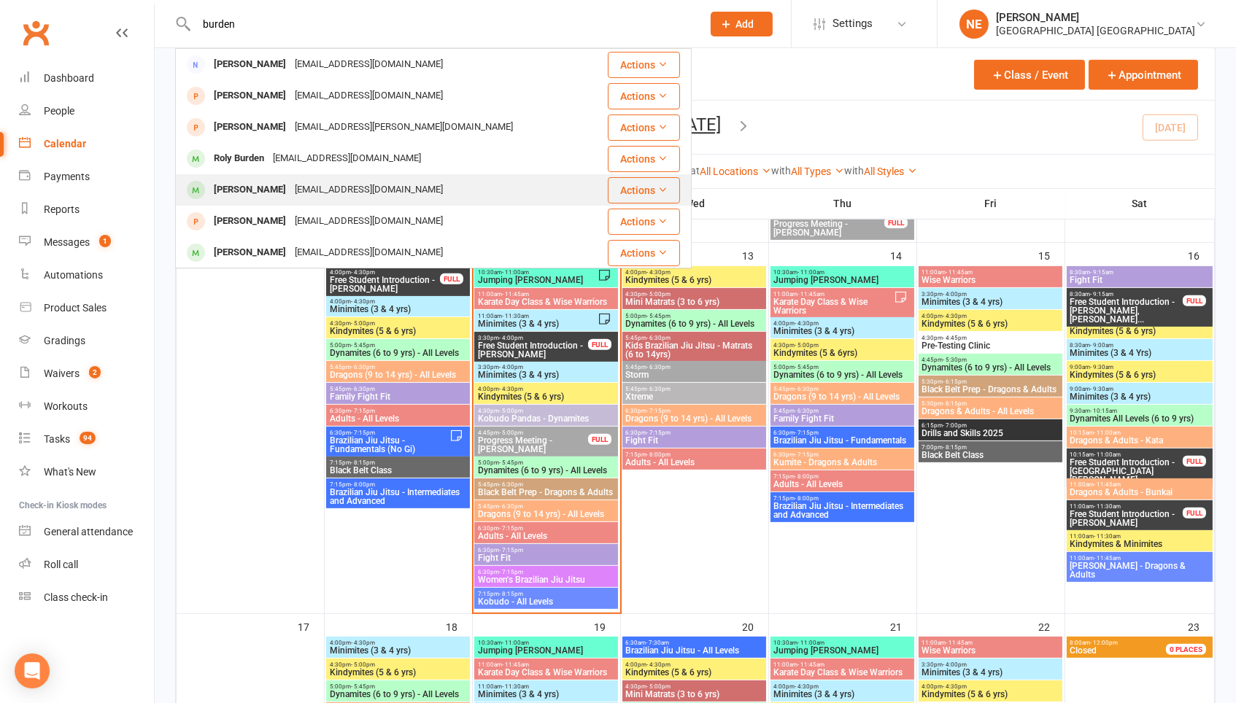
type input "burden"
click at [290, 190] on div "rachelhelenturner@gmail.com" at bounding box center [368, 189] width 157 height 21
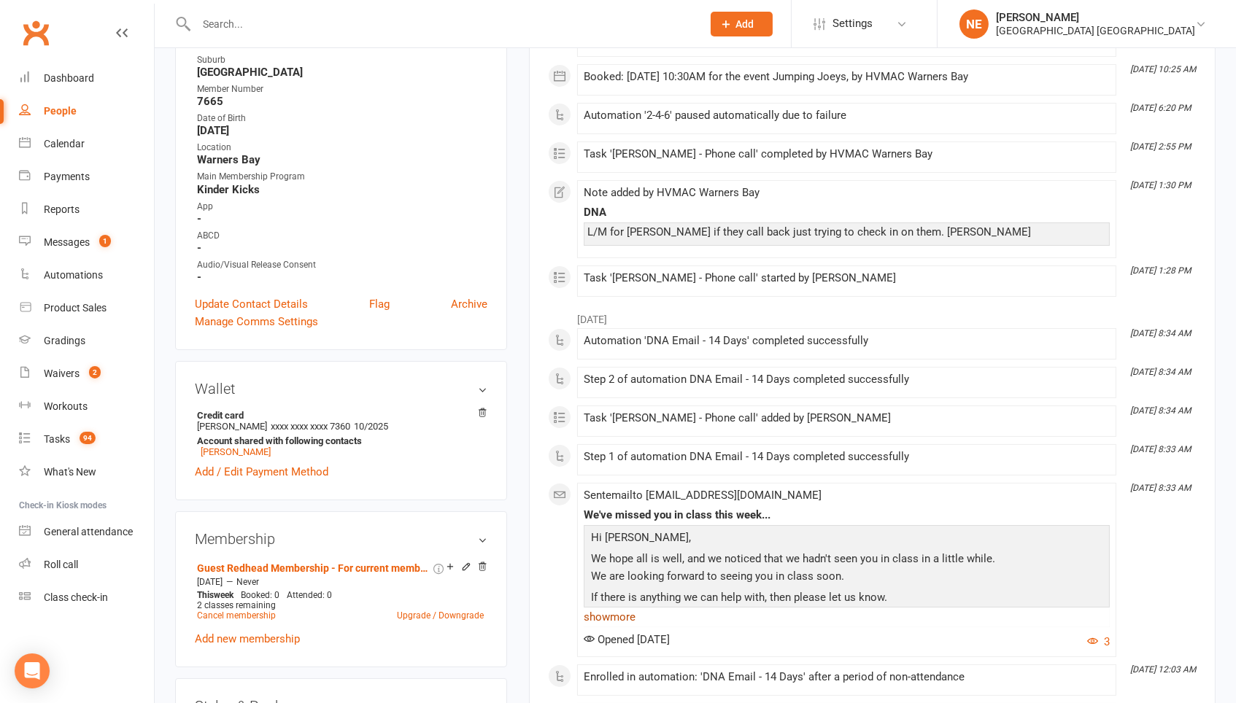
scroll to position [66, 0]
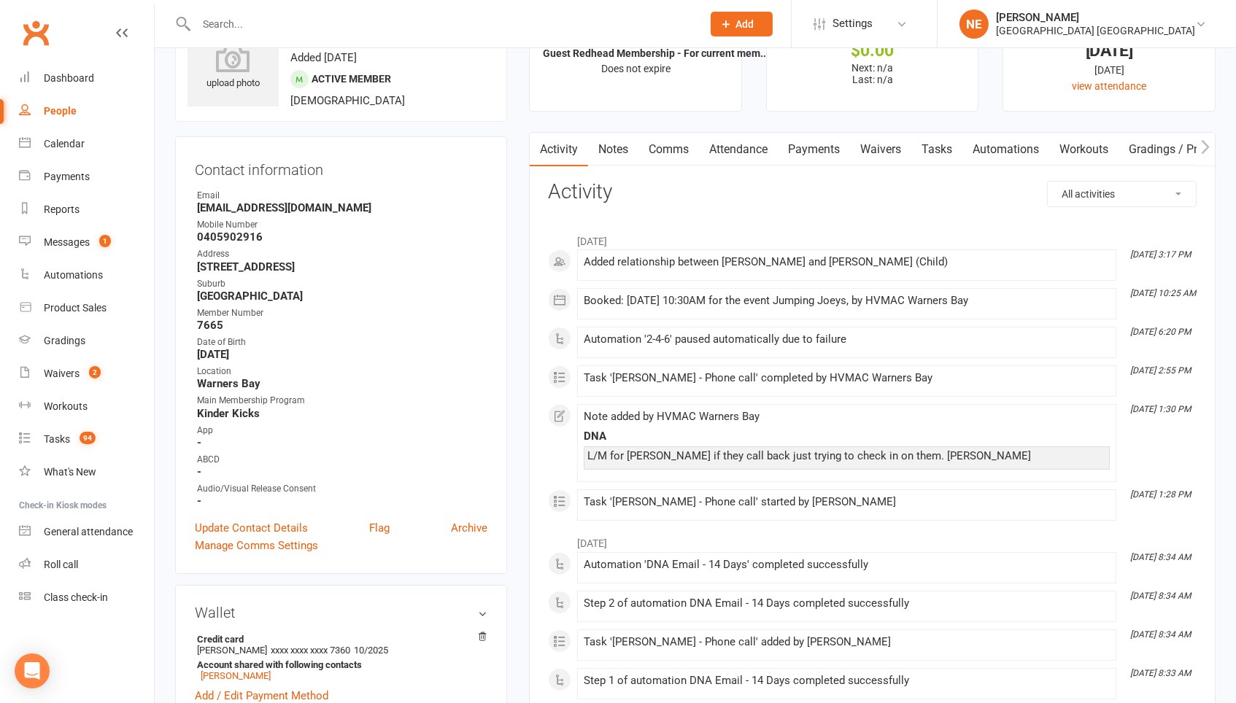
click at [818, 160] on link "Payments" at bounding box center [814, 150] width 72 height 34
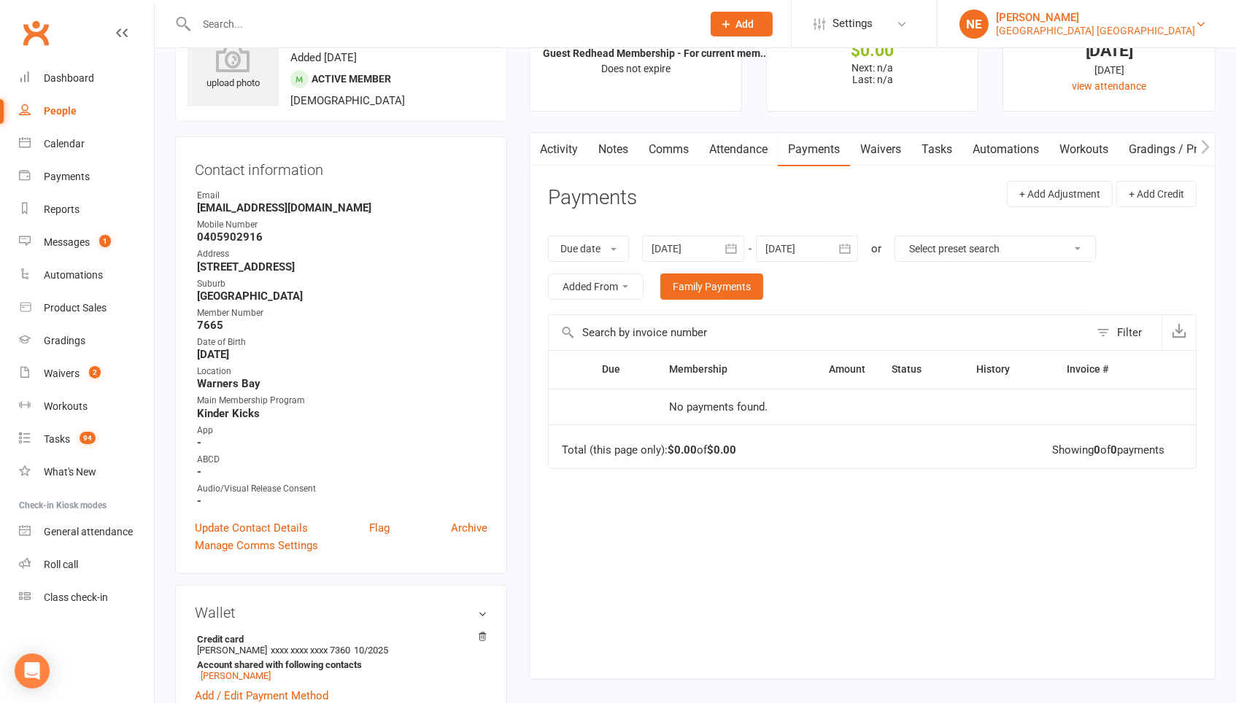
click at [1159, 13] on div "[PERSON_NAME]" at bounding box center [1095, 17] width 199 height 13
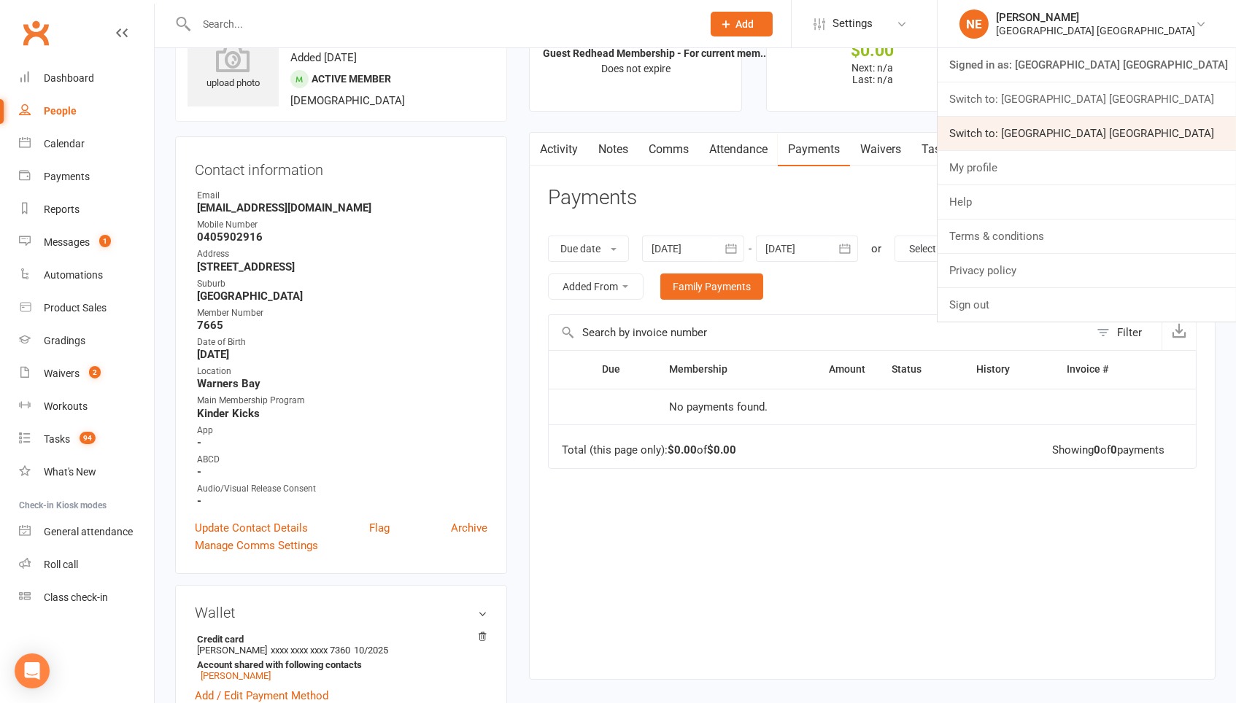
click at [1153, 130] on link "Switch to: [GEOGRAPHIC_DATA] [GEOGRAPHIC_DATA]" at bounding box center [1086, 134] width 298 height 34
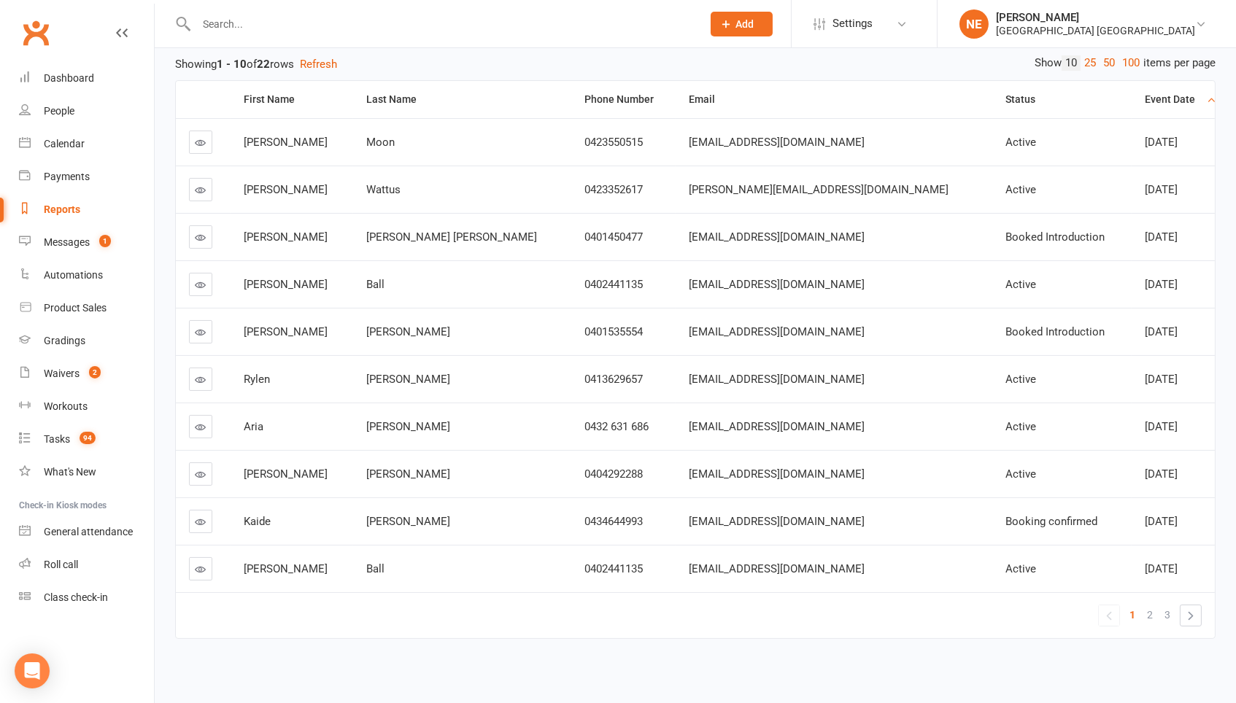
scroll to position [188, 0]
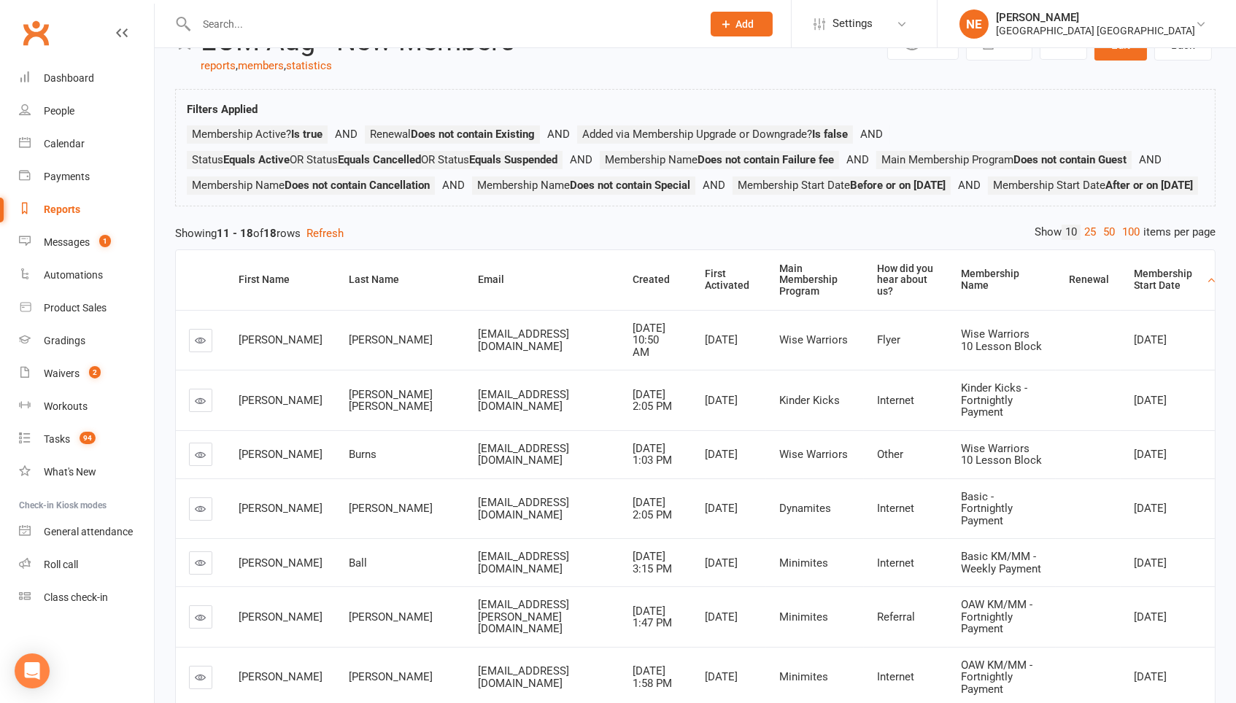
scroll to position [26, 0]
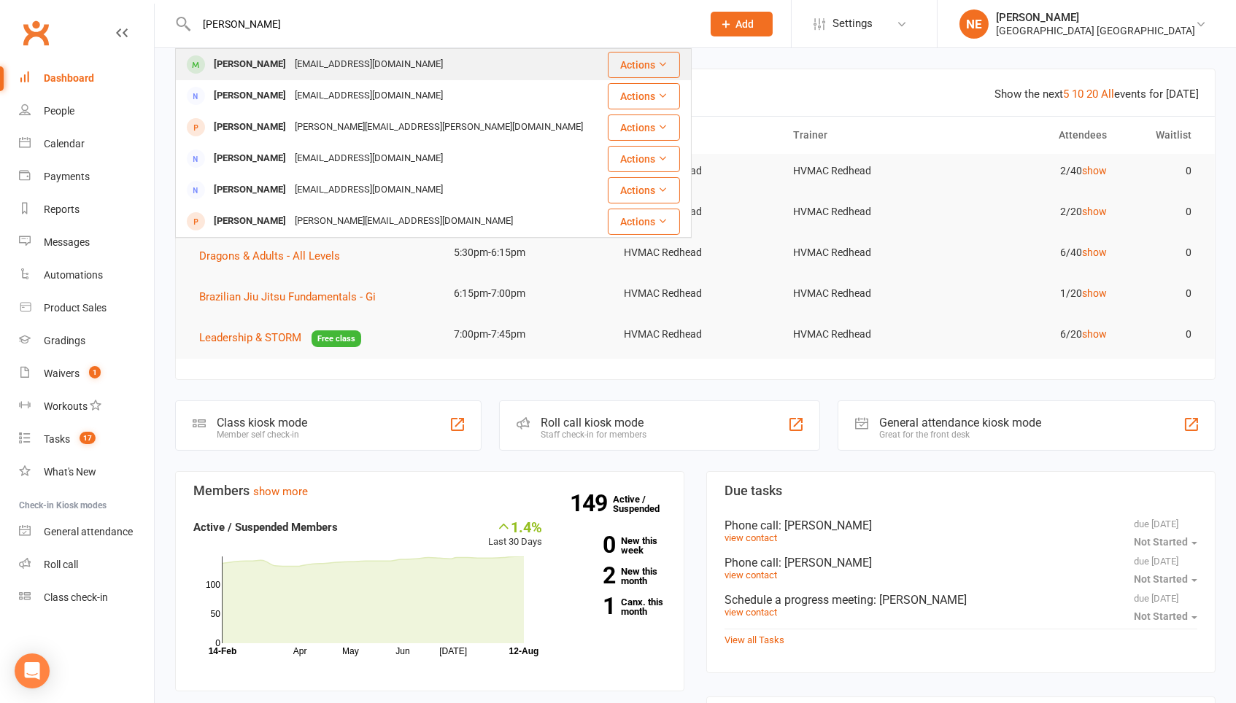
type input "[PERSON_NAME]"
click at [249, 66] on div "Albie Burden" at bounding box center [249, 64] width 81 height 21
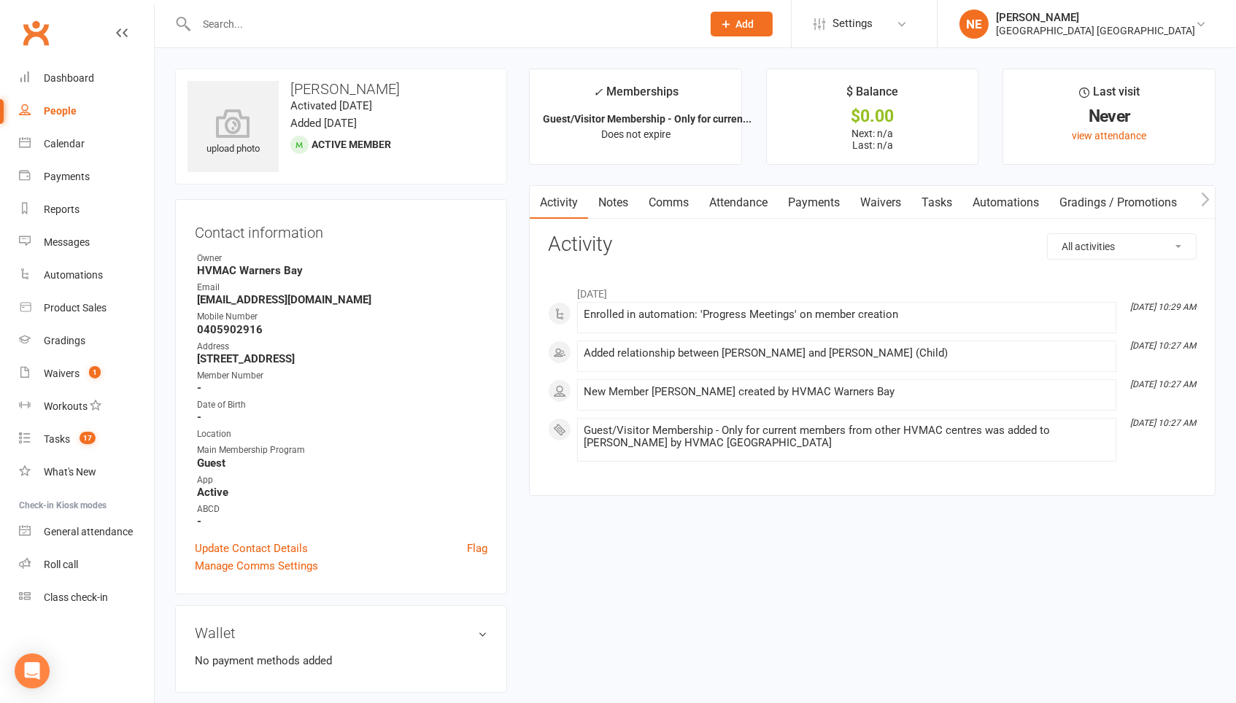
click at [824, 198] on link "Payments" at bounding box center [814, 203] width 72 height 34
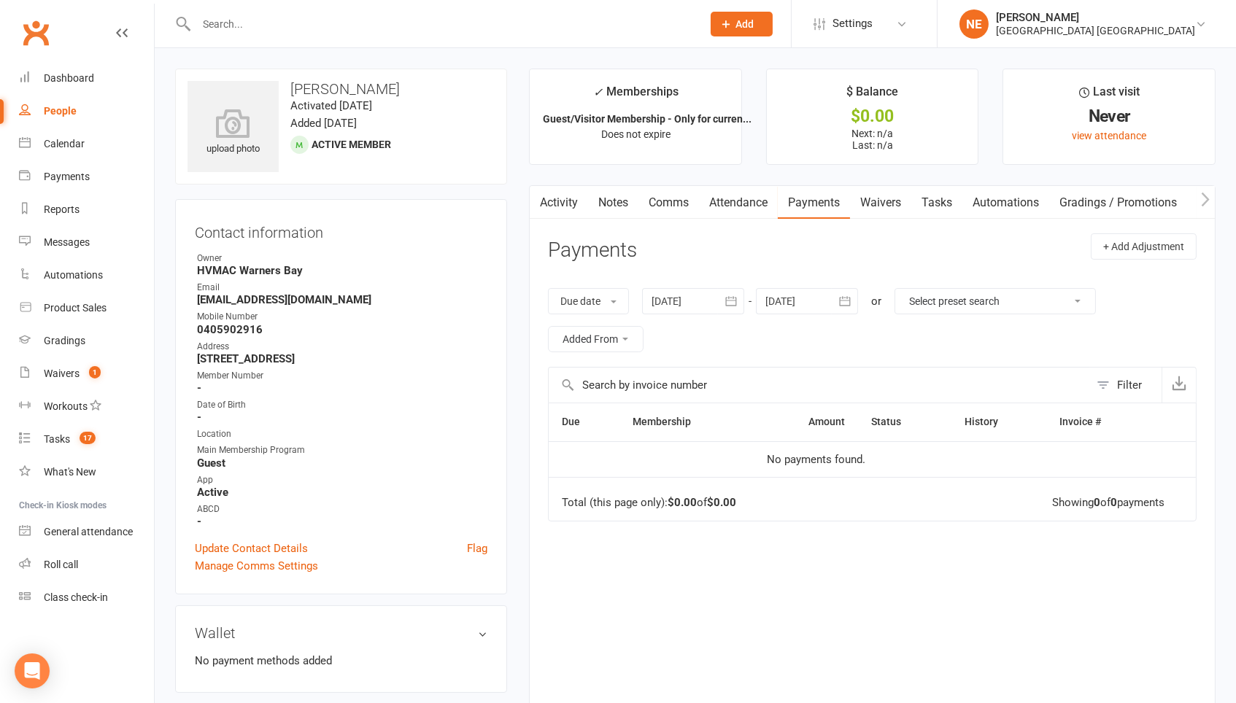
click at [1158, 38] on li "NE Neve Elliott Hunter Valley Martial Arts Centre Redhead Signed in as: Hunter …" at bounding box center [1086, 23] width 299 height 47
click at [1150, 26] on div "Hunter Valley Martial Arts Centre Redhead" at bounding box center [1095, 30] width 199 height 13
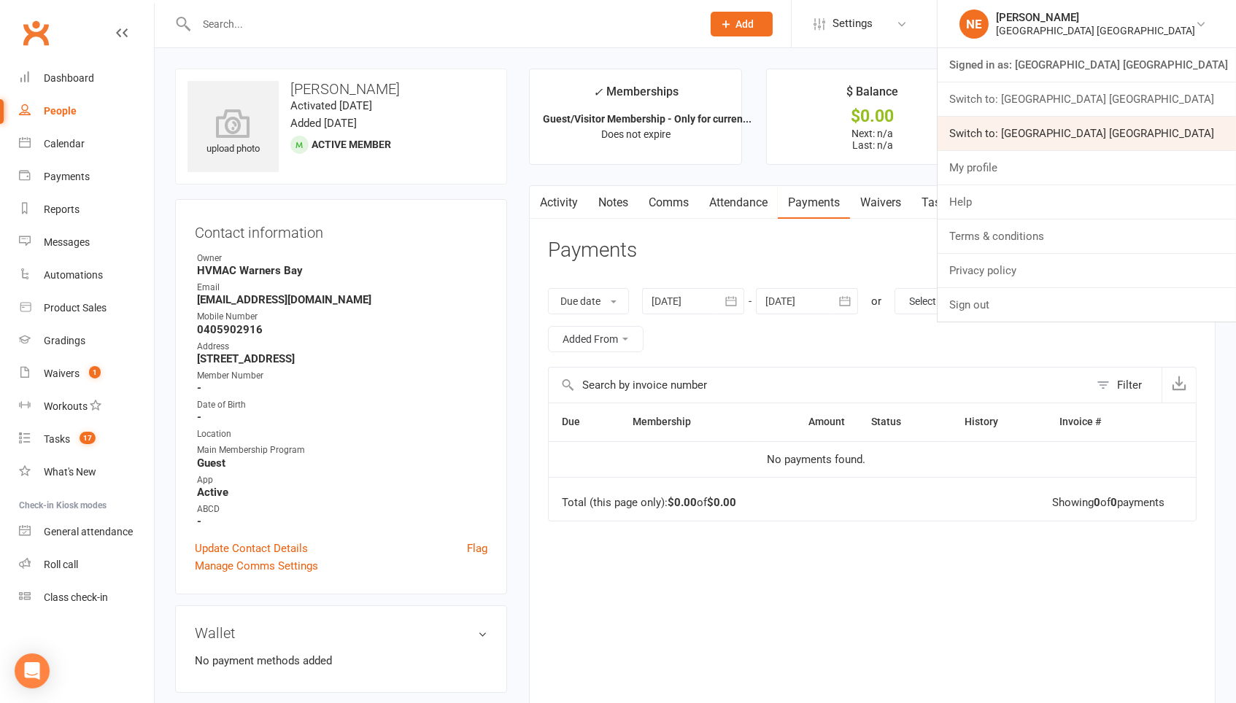
click at [1158, 142] on link "Switch to: Hunter Valley Martial Arts Centre Warners Bay" at bounding box center [1086, 134] width 298 height 34
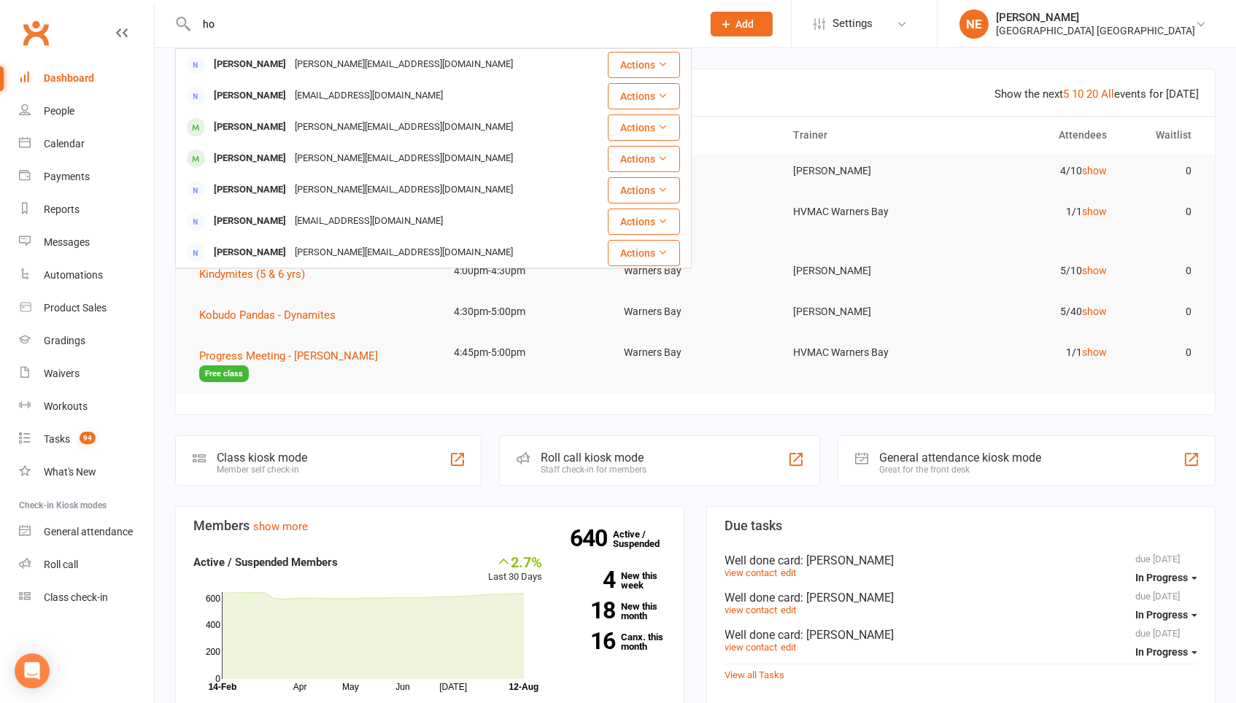
type input "h"
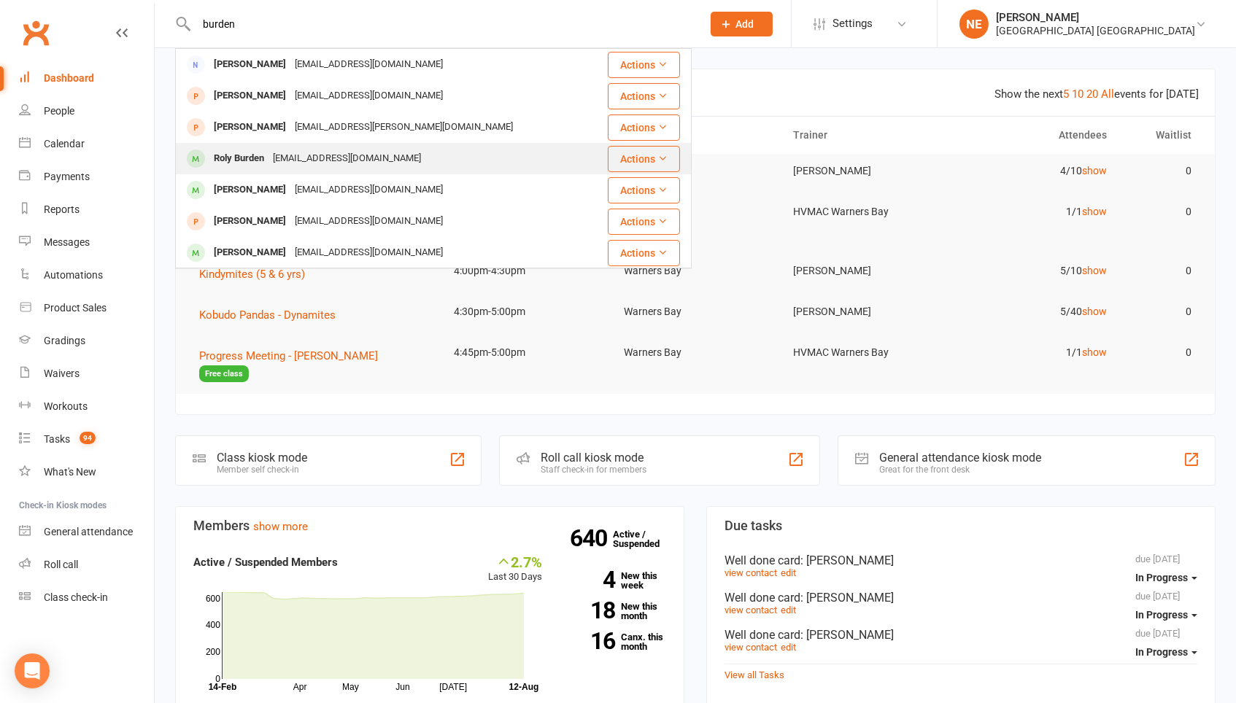
type input "burden"
click at [280, 149] on div "[EMAIL_ADDRESS][DOMAIN_NAME]" at bounding box center [346, 158] width 157 height 21
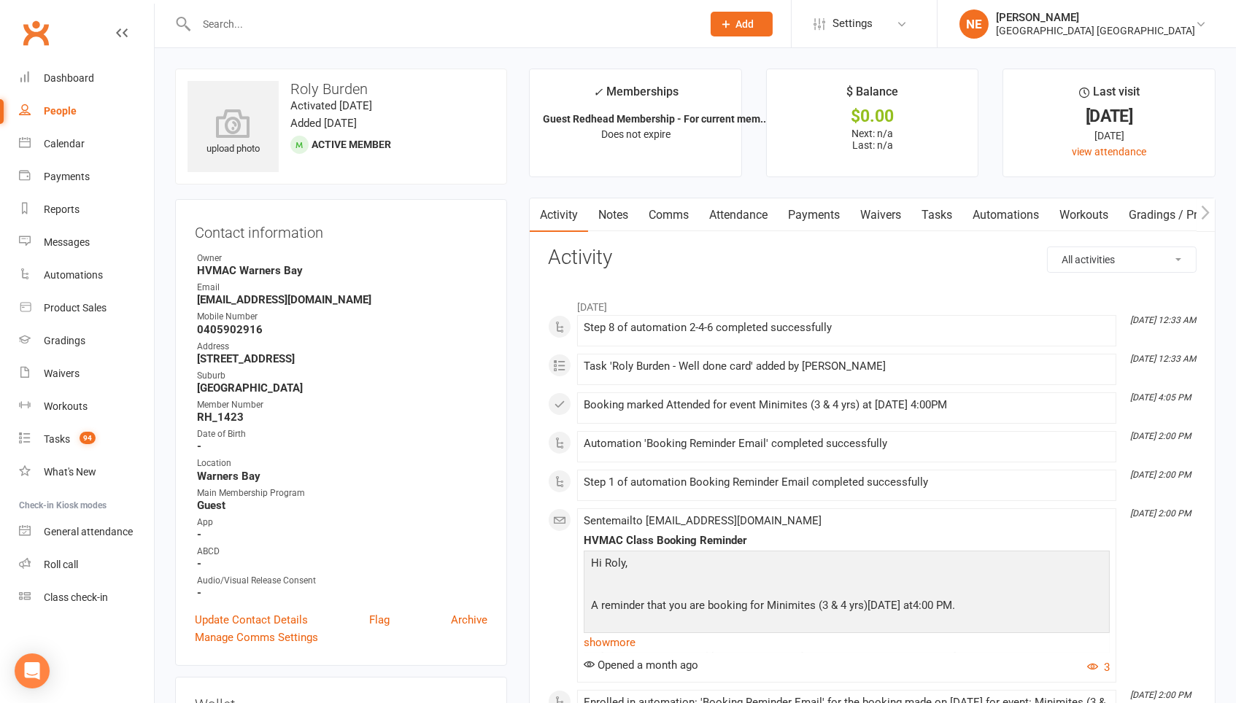
click at [1180, 41] on li "NE Neve Elliott Hunter Valley Martial Arts Centre Warners Bay Signed in as: Hun…" at bounding box center [1086, 23] width 299 height 47
click at [1180, 38] on li "NE Neve Elliott Hunter Valley Martial Arts Centre Warners Bay Signed in as: Hun…" at bounding box center [1086, 23] width 299 height 47
click at [1177, 30] on div "Hunter Valley Martial Arts Centre Warners Bay" at bounding box center [1095, 30] width 199 height 13
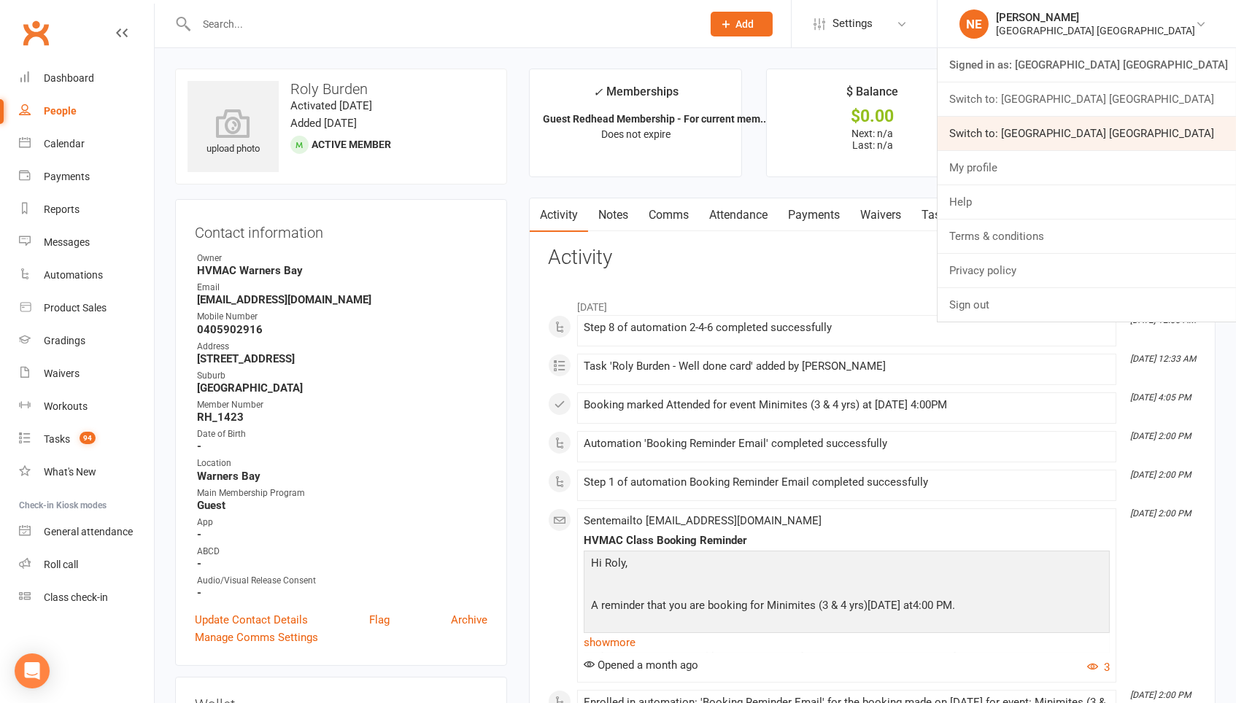
click at [1172, 128] on link "Switch to: Hunter Valley Martial Arts Centre Redhead" at bounding box center [1086, 134] width 298 height 34
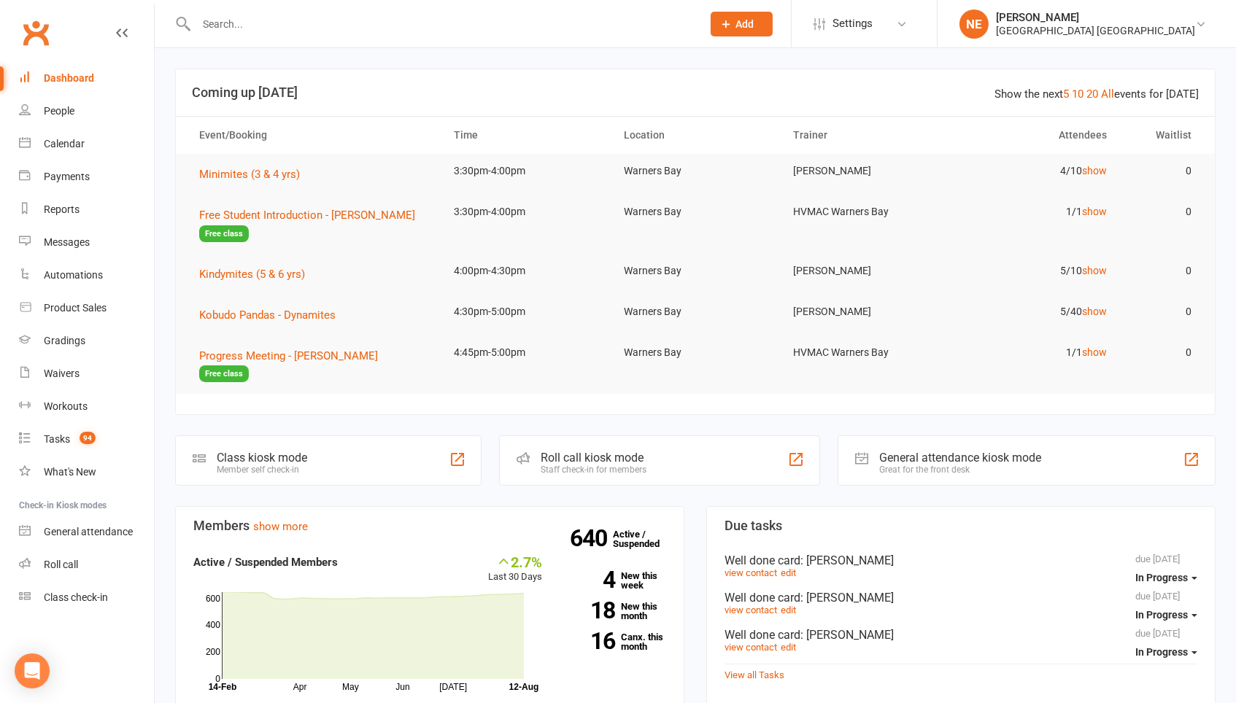
click at [268, 28] on input "text" at bounding box center [442, 24] width 500 height 20
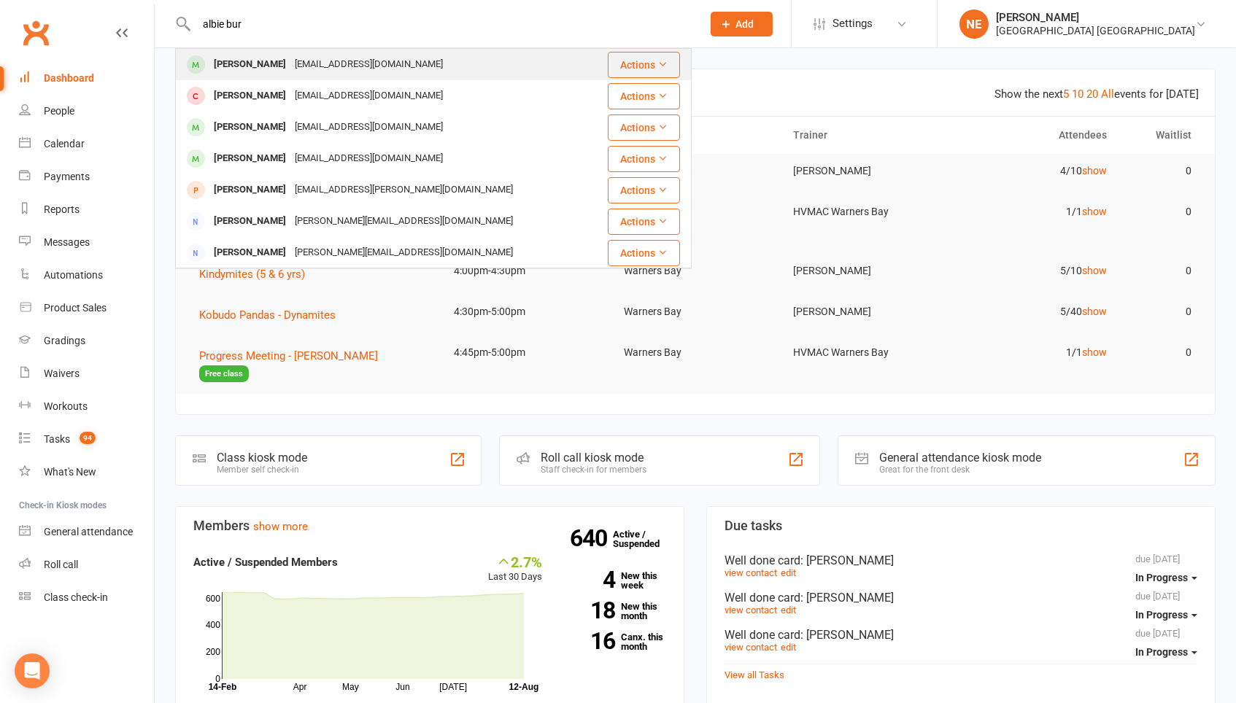
type input "albie bur"
click at [290, 61] on div "[EMAIL_ADDRESS][DOMAIN_NAME]" at bounding box center [368, 64] width 157 height 21
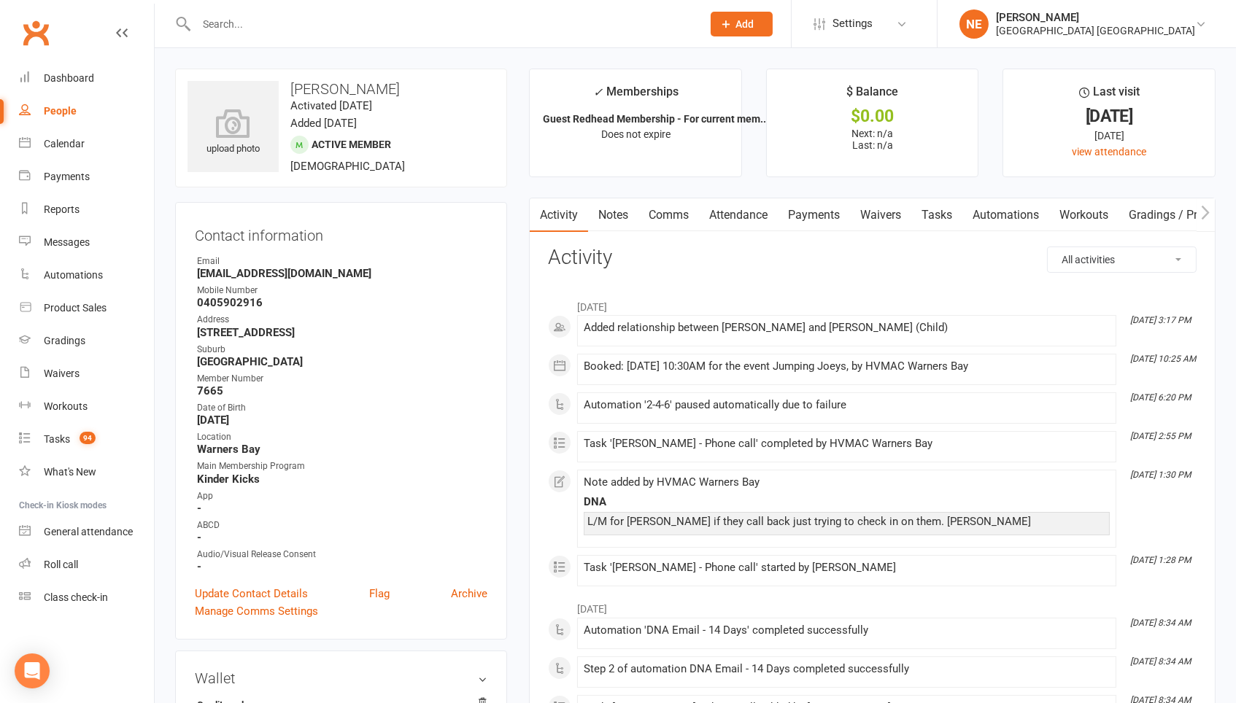
click at [834, 212] on link "Payments" at bounding box center [814, 215] width 72 height 34
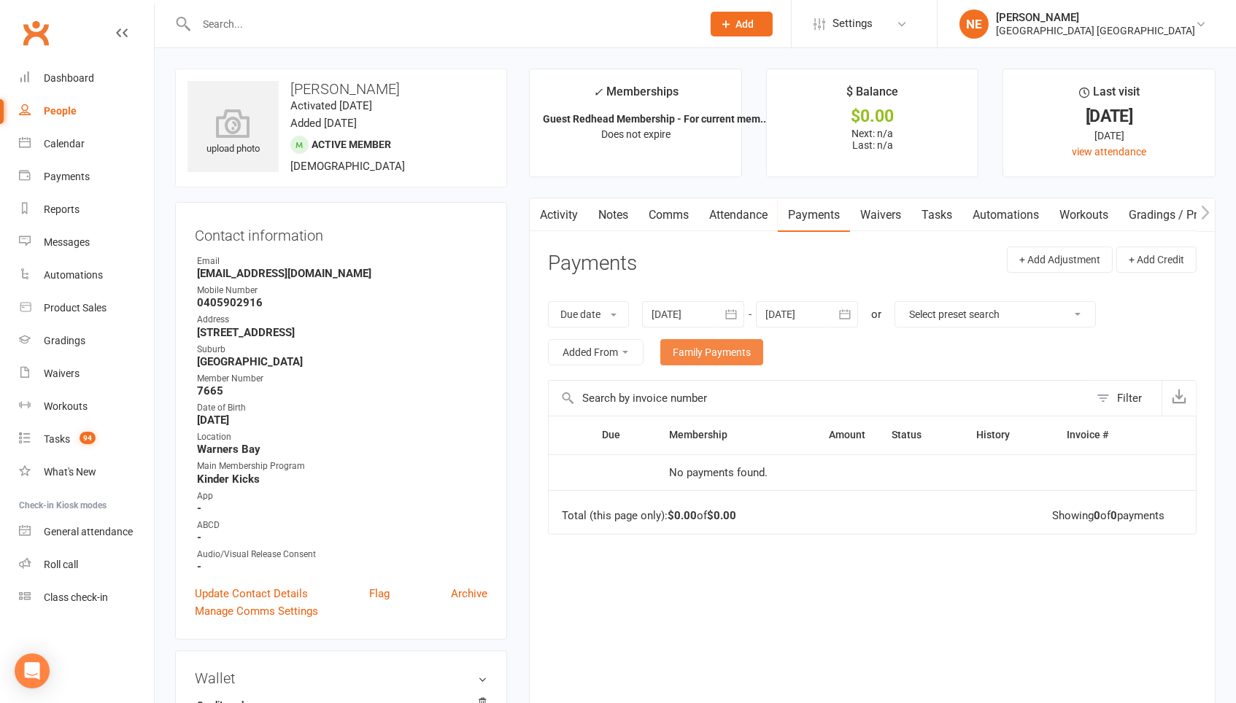
click at [737, 356] on link "Family Payments" at bounding box center [711, 352] width 103 height 26
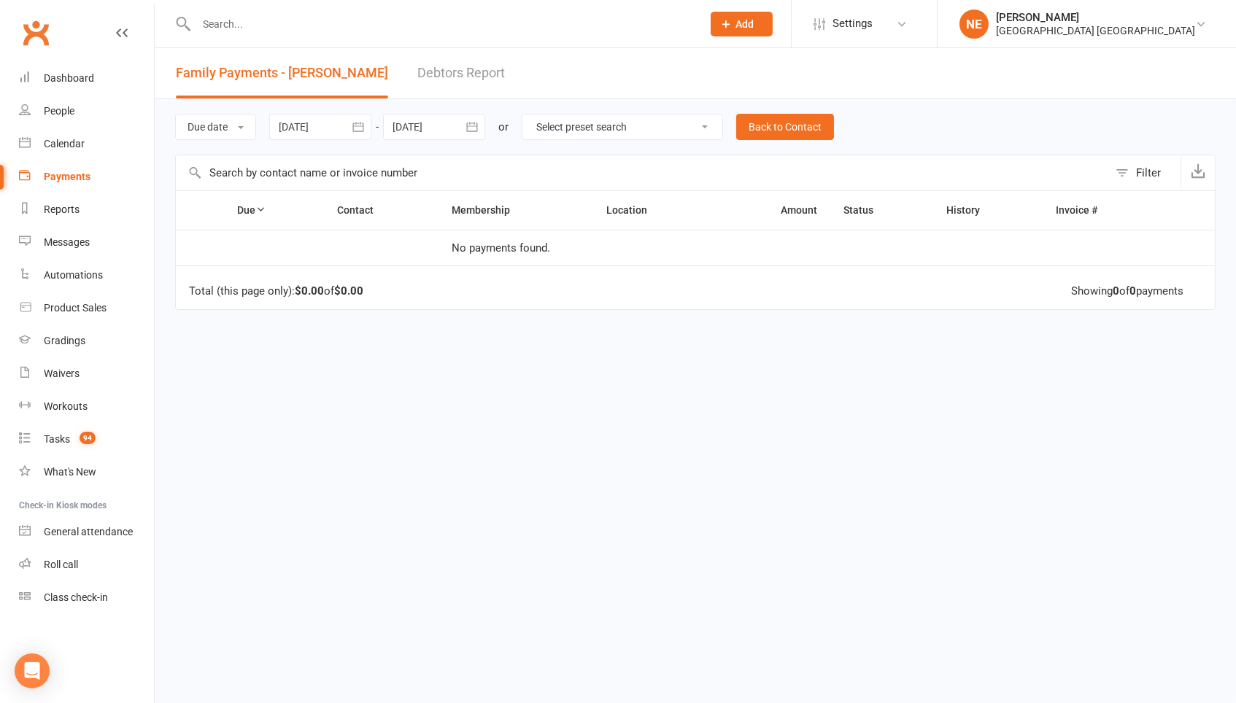
click at [338, 118] on div at bounding box center [320, 127] width 102 height 26
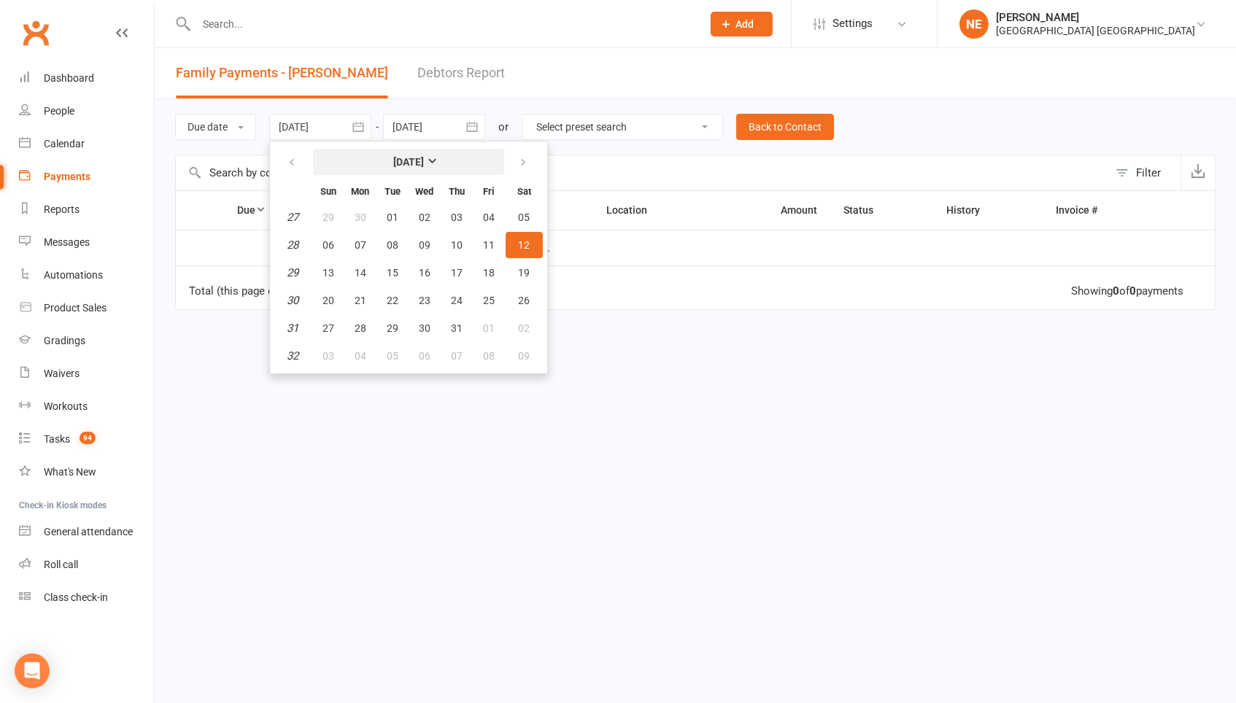
click at [417, 159] on strong "July 2025" at bounding box center [408, 162] width 31 height 12
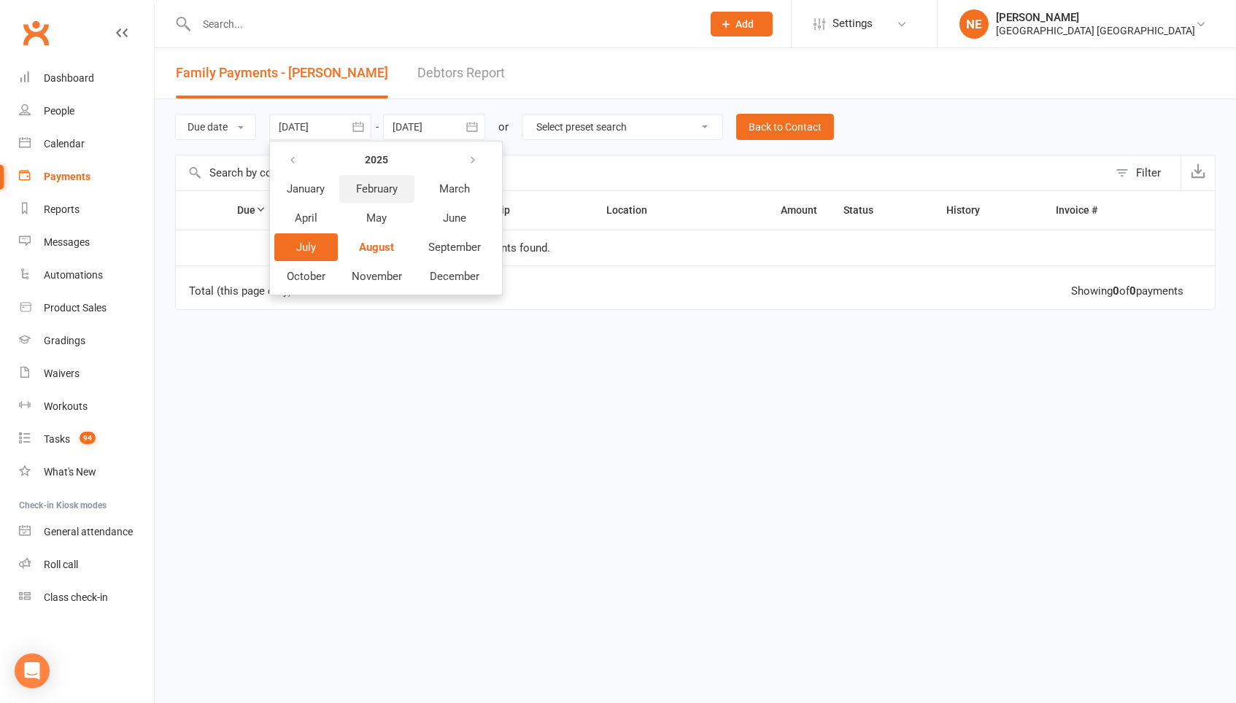
click at [380, 180] on button "February" at bounding box center [376, 189] width 75 height 28
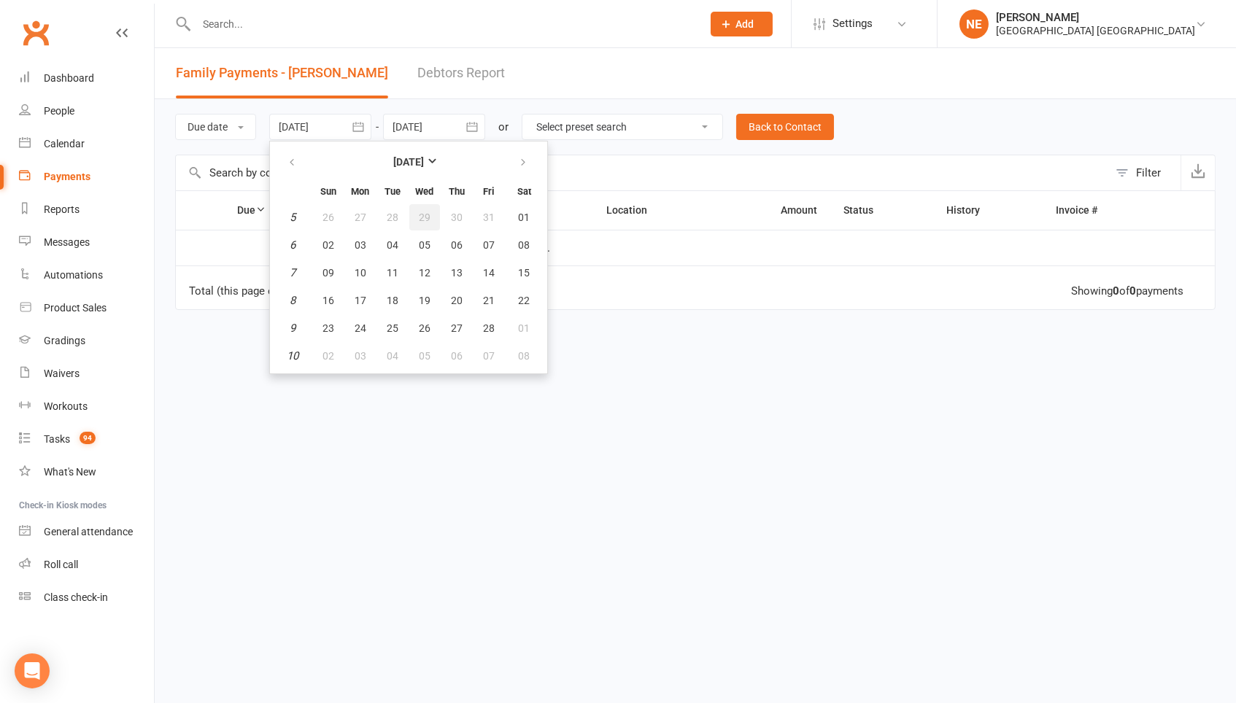
click at [430, 216] on span "29" at bounding box center [425, 218] width 12 height 12
type input "29 Jan 2025"
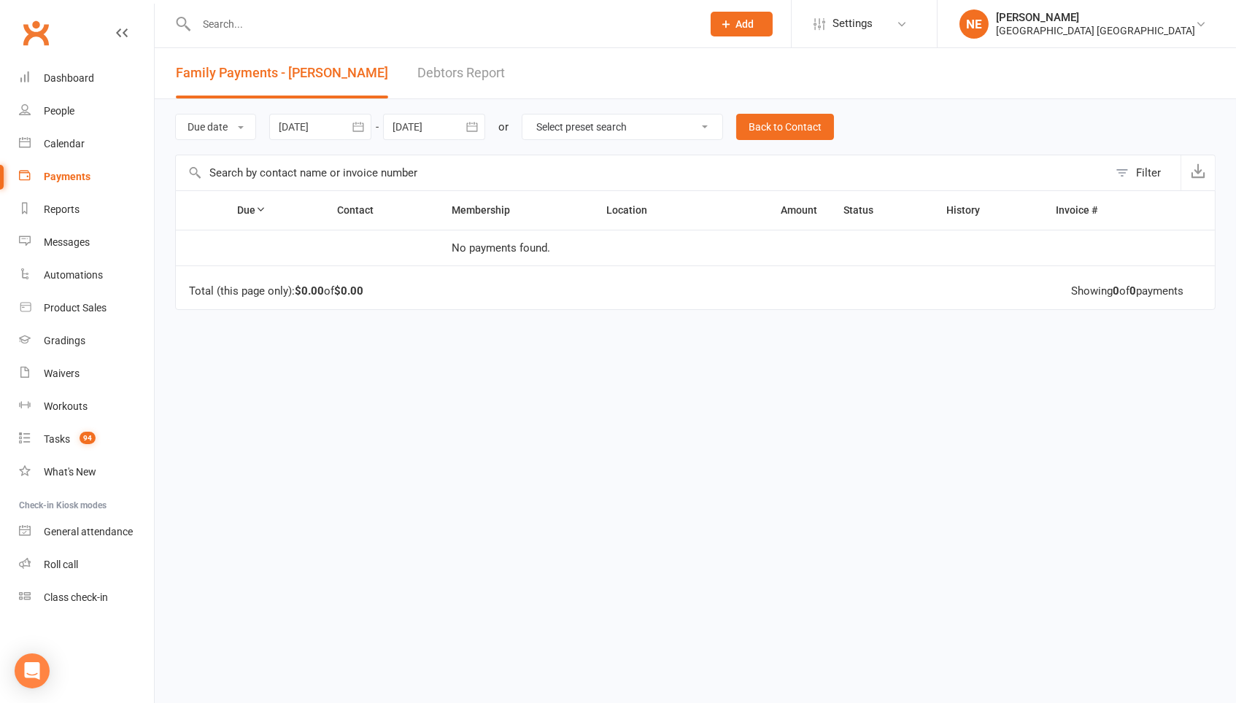
click at [42, 35] on link "Clubworx" at bounding box center [36, 33] width 36 height 36
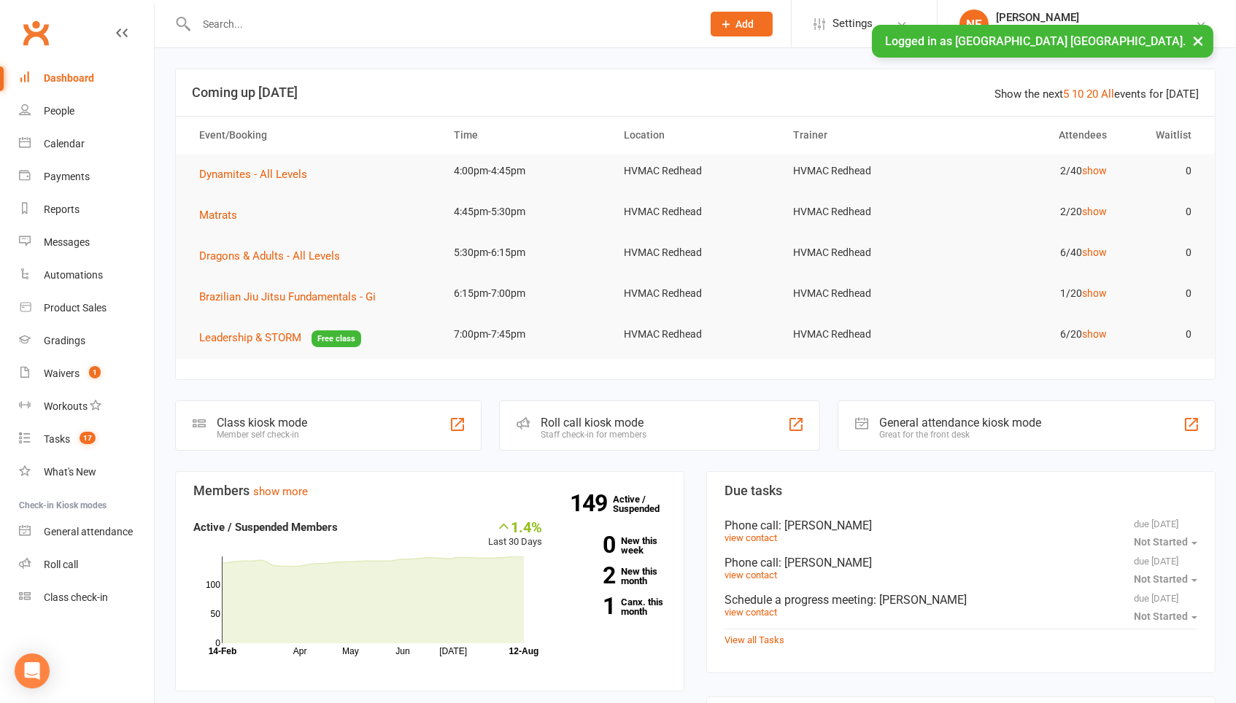
click at [221, 18] on input "text" at bounding box center [442, 24] width 500 height 20
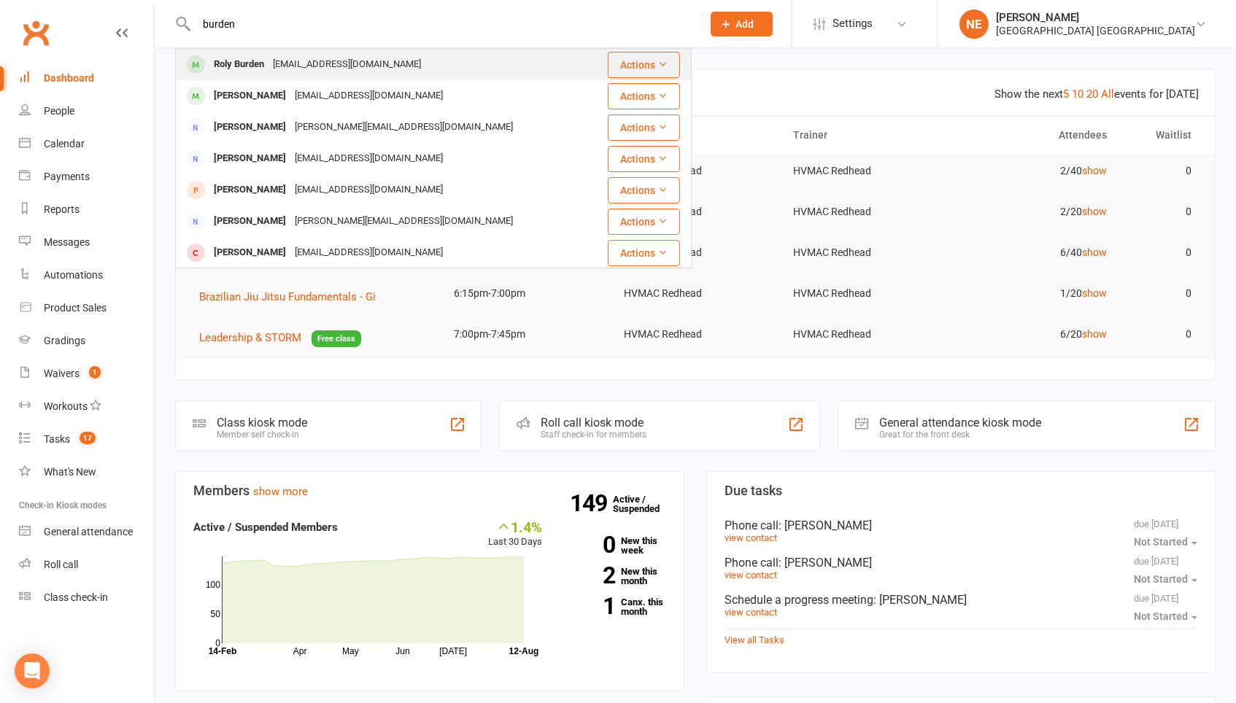
type input "burden"
click at [317, 63] on div "[EMAIL_ADDRESS][DOMAIN_NAME]" at bounding box center [346, 64] width 157 height 21
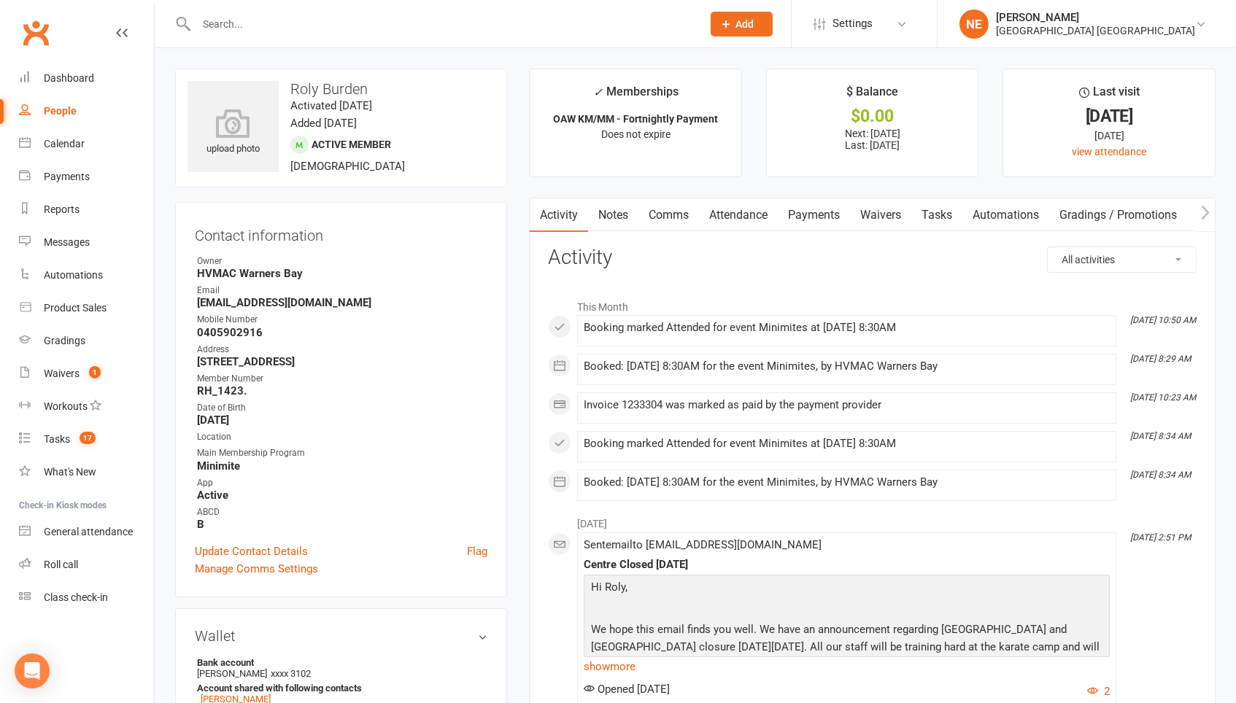
click at [827, 210] on link "Payments" at bounding box center [814, 215] width 72 height 34
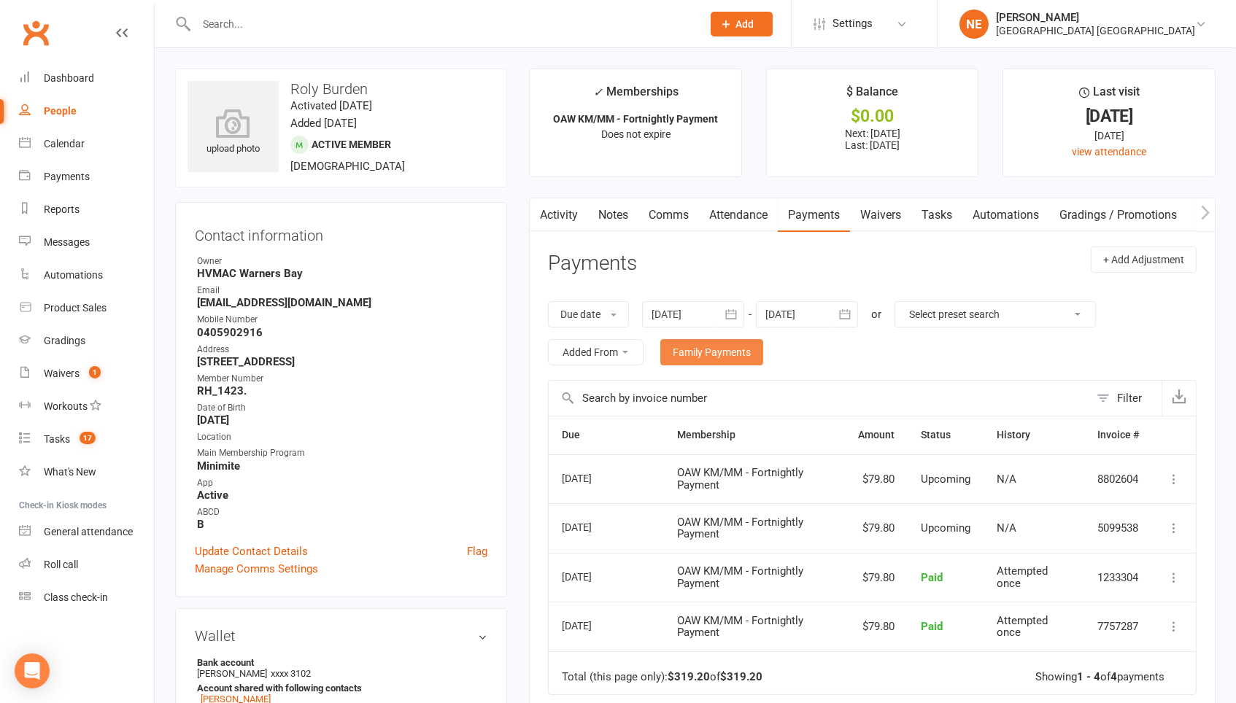
click at [758, 354] on link "Family Payments" at bounding box center [711, 352] width 103 height 26
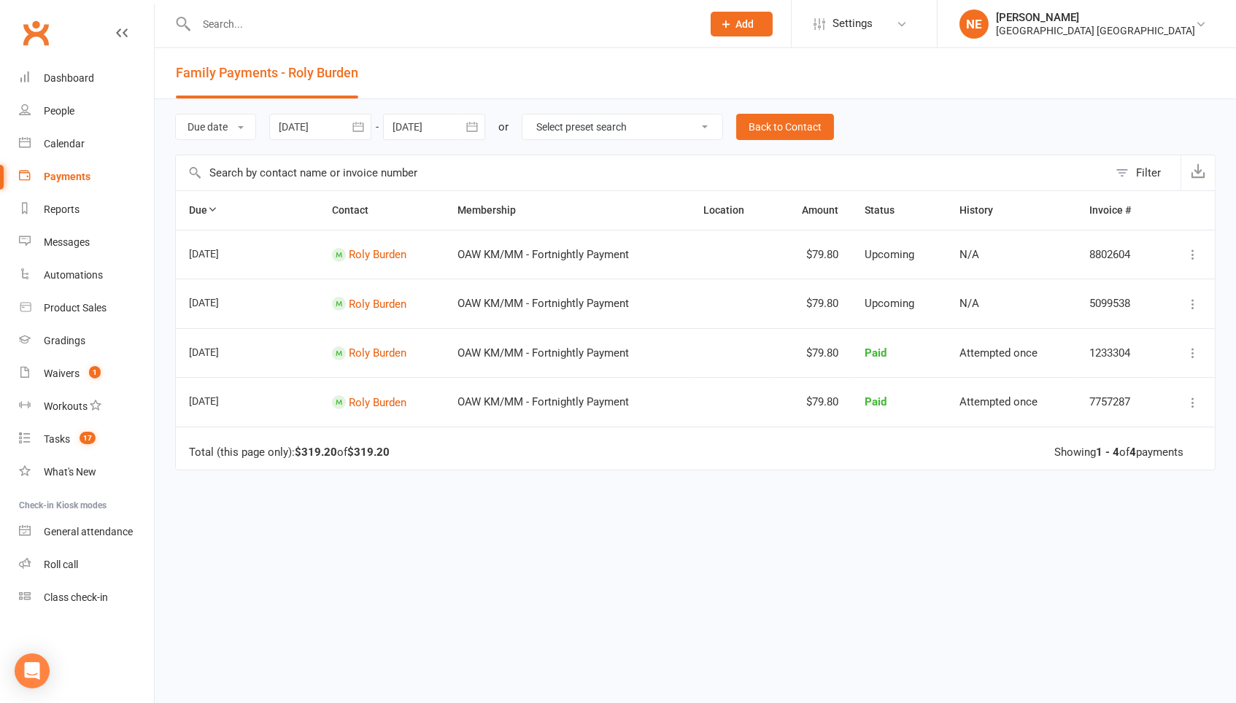
click at [317, 133] on div at bounding box center [320, 127] width 102 height 26
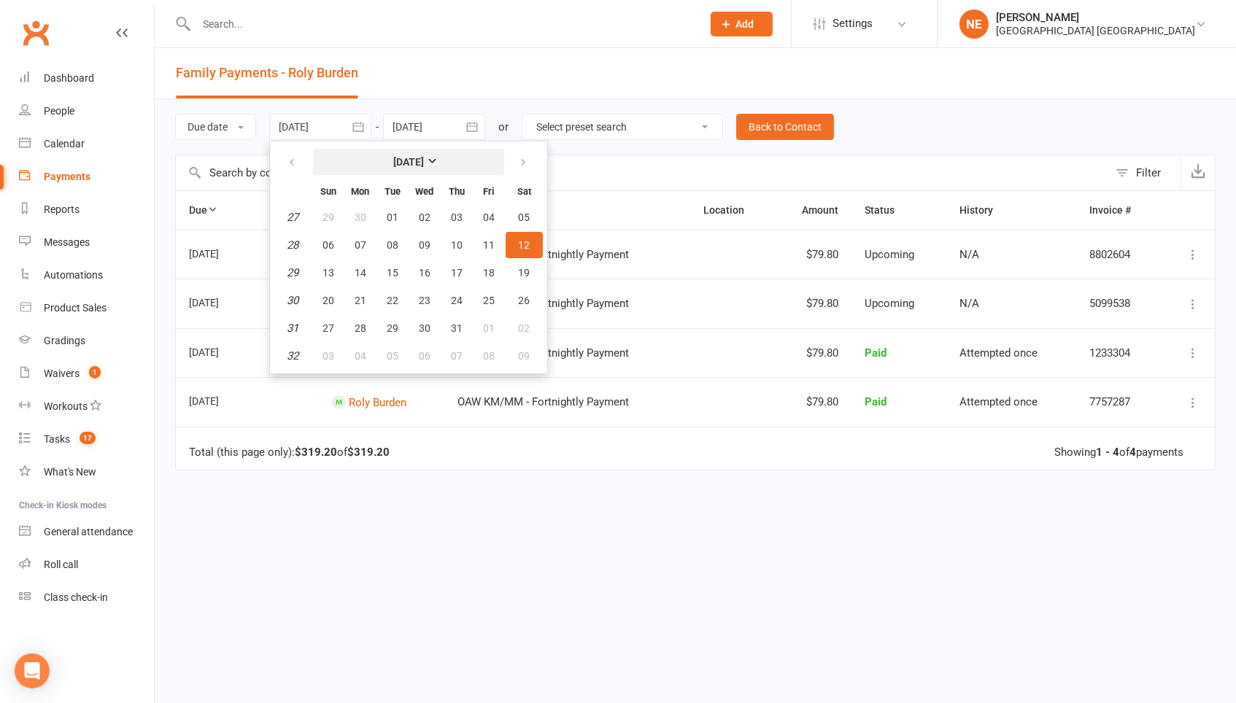
click at [424, 156] on strong "July 2025" at bounding box center [408, 162] width 31 height 12
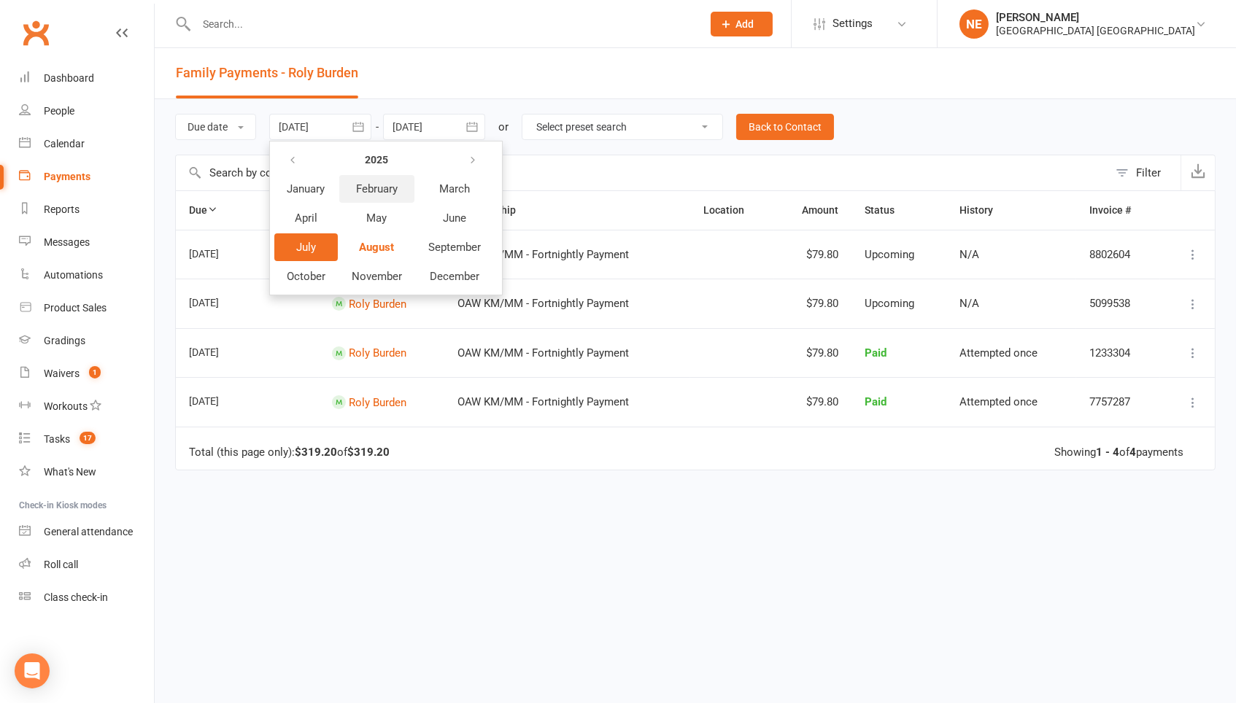
click at [386, 185] on span "February" at bounding box center [377, 188] width 42 height 13
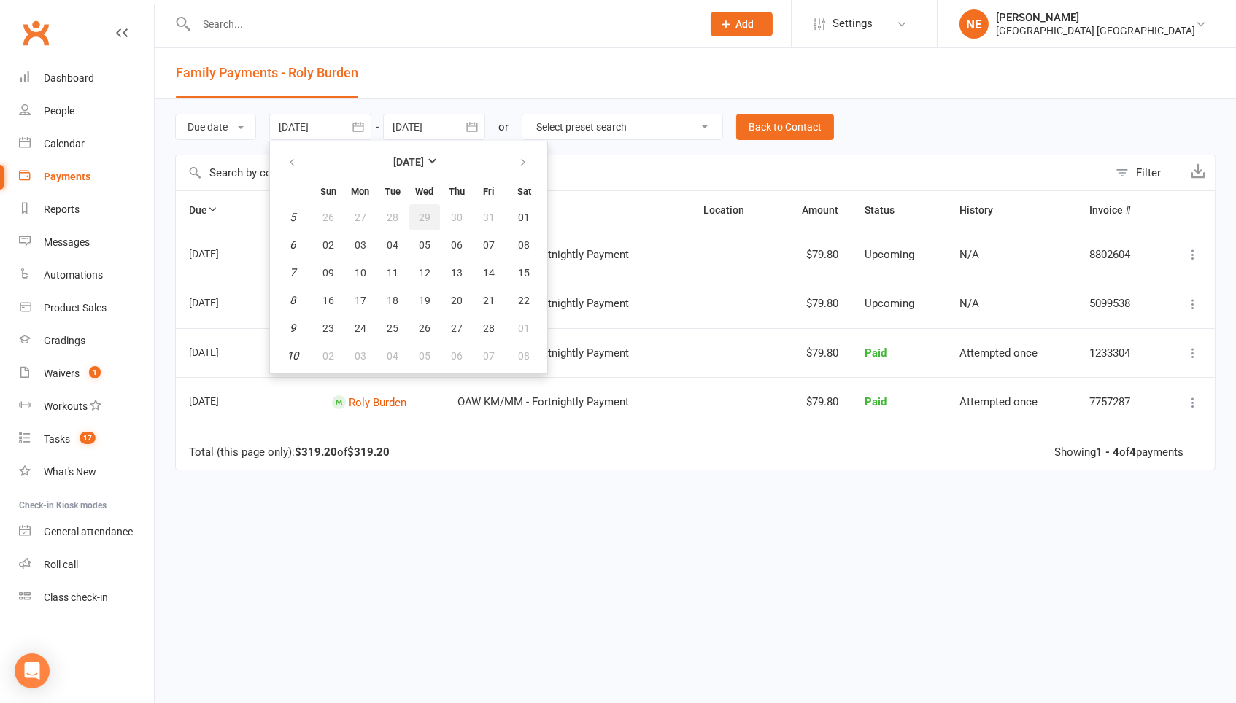
click at [414, 220] on button "29" at bounding box center [424, 217] width 31 height 26
type input "29 Jan 2025"
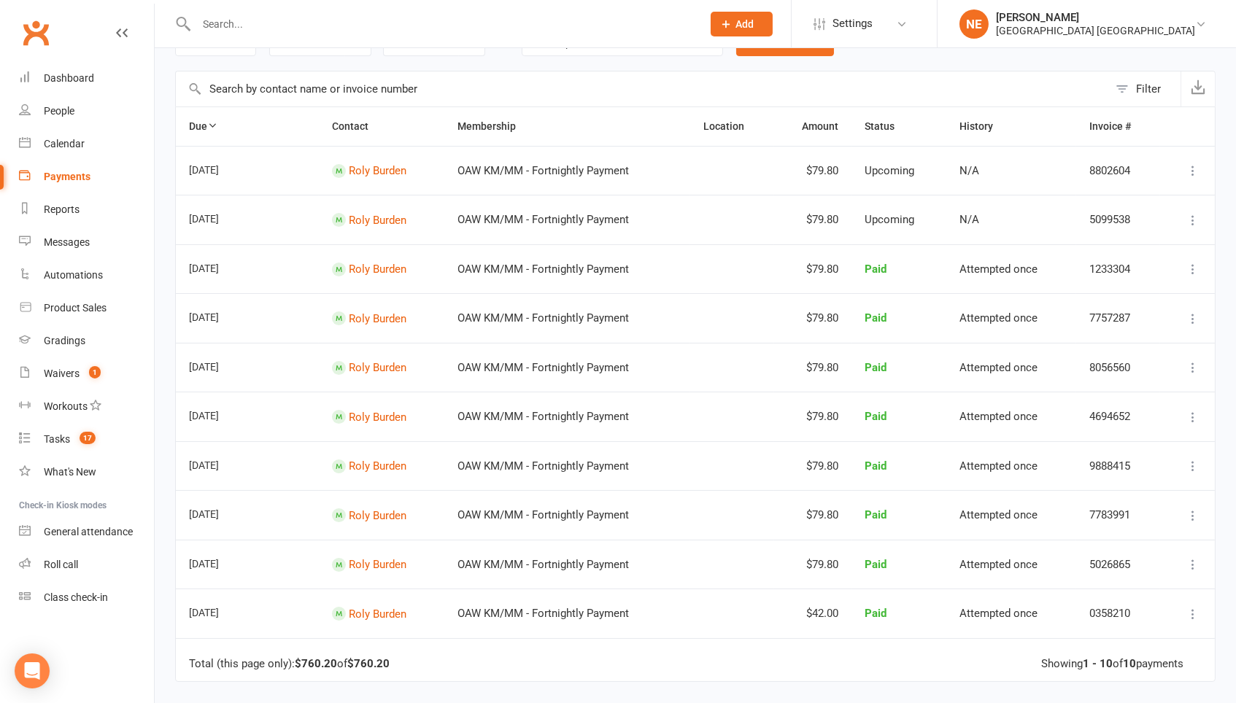
scroll to position [83, 0]
click at [37, 30] on link "Clubworx" at bounding box center [36, 33] width 36 height 36
